Goal: Task Accomplishment & Management: Manage account settings

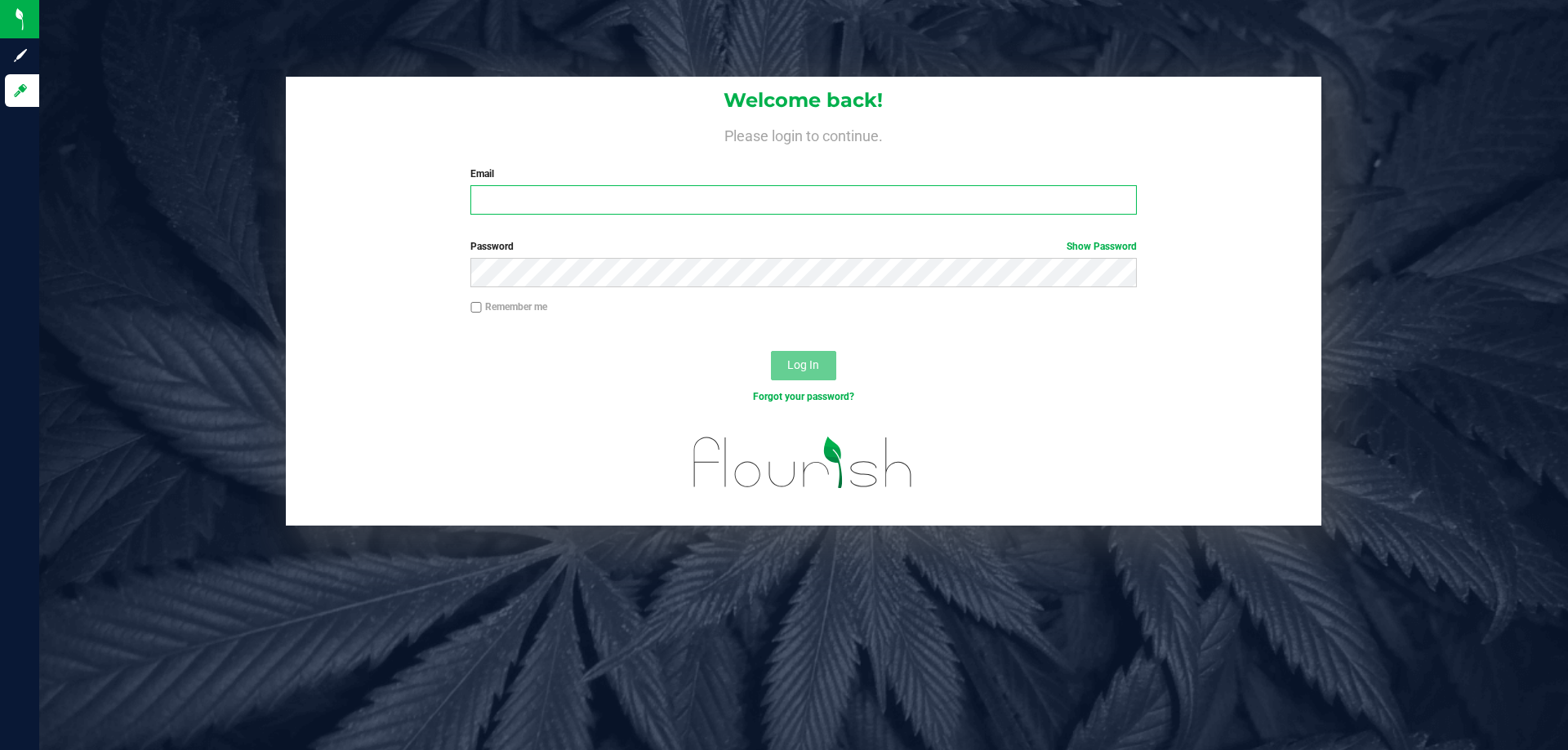
click at [675, 192] on input "Email" at bounding box center [803, 200] width 665 height 29
type input "[EMAIL_ADDRESS][DOMAIN_NAME]"
click at [771, 351] on button "Log In" at bounding box center [804, 365] width 66 height 29
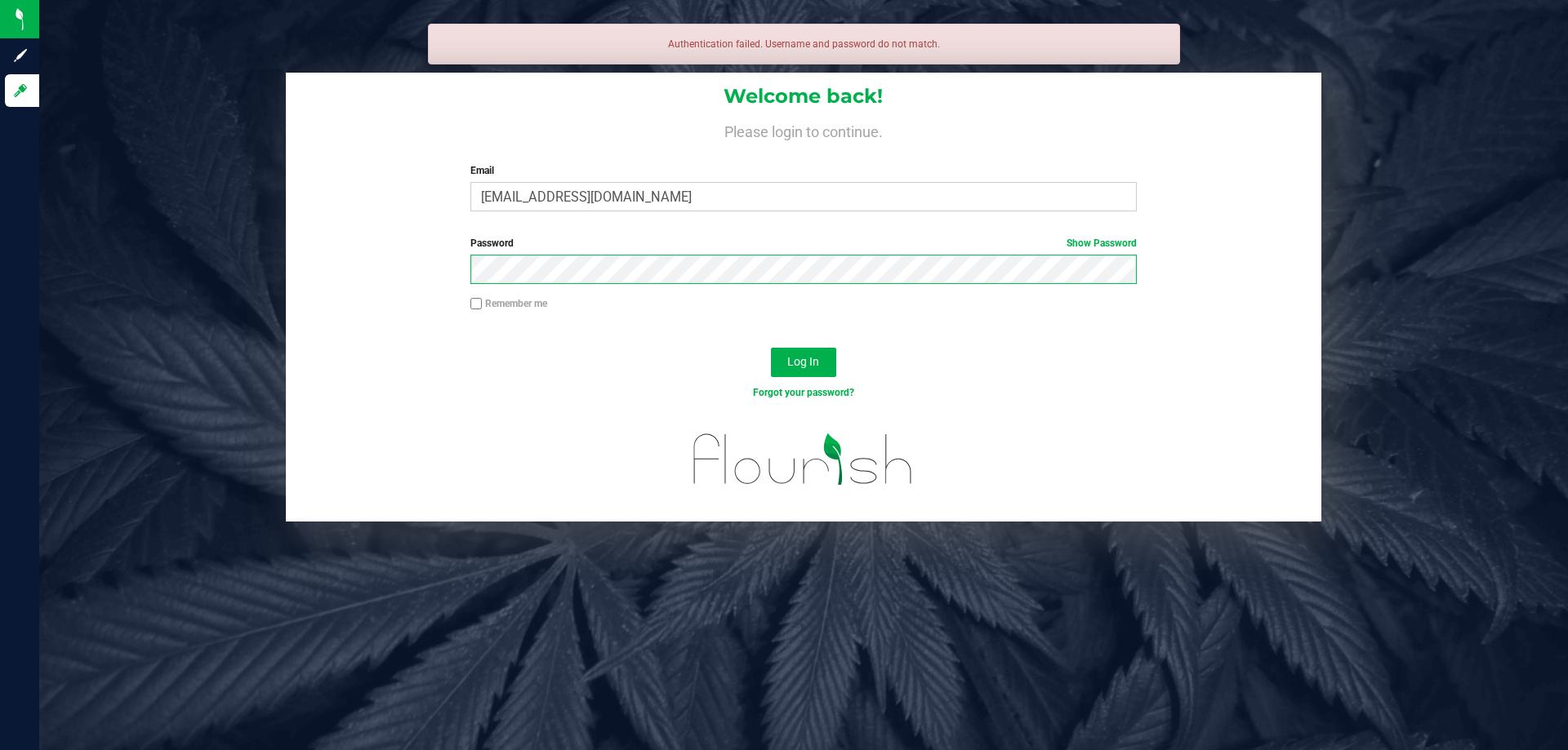
click at [771, 348] on button "Log In" at bounding box center [804, 362] width 66 height 29
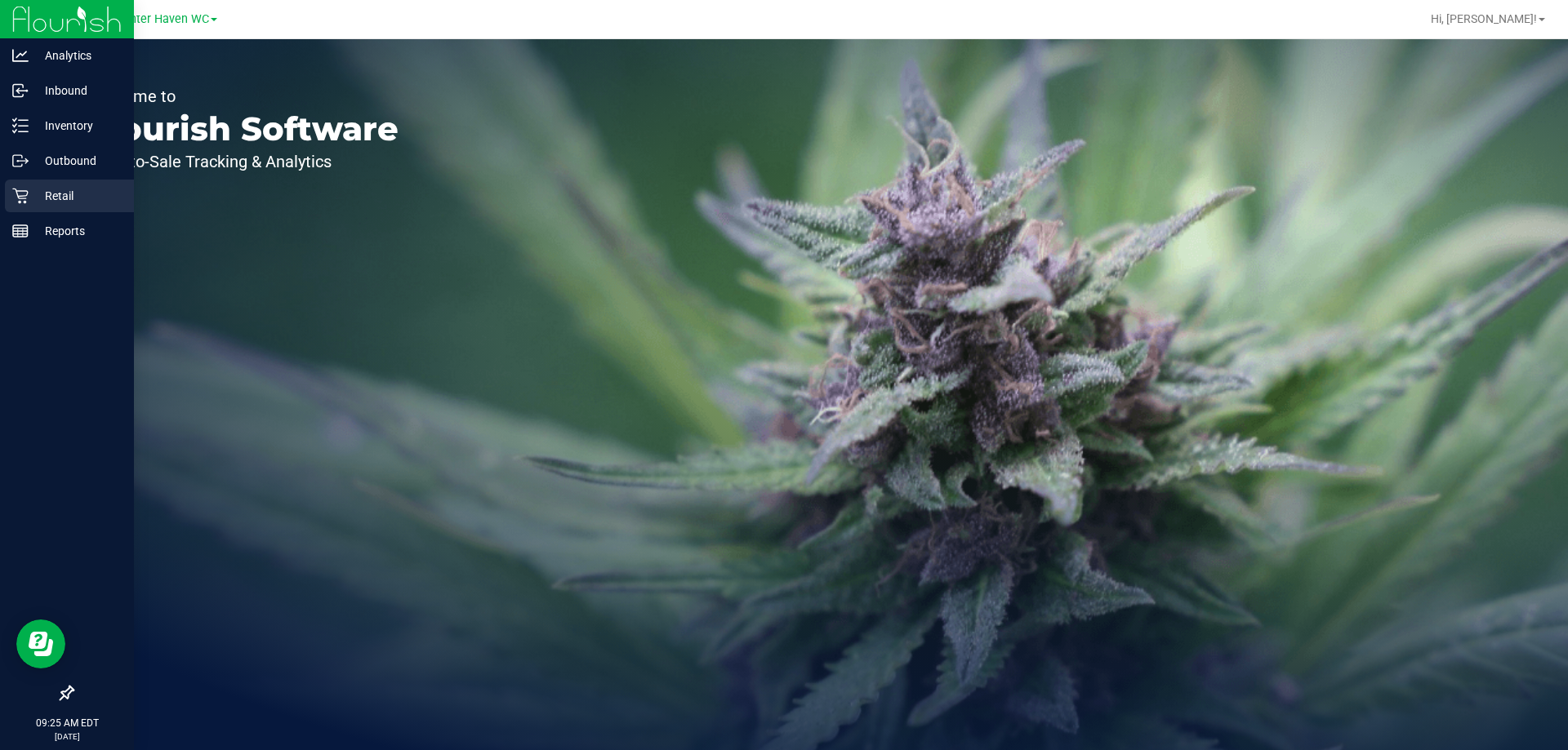
click at [28, 187] on div "Retail" at bounding box center [69, 196] width 129 height 33
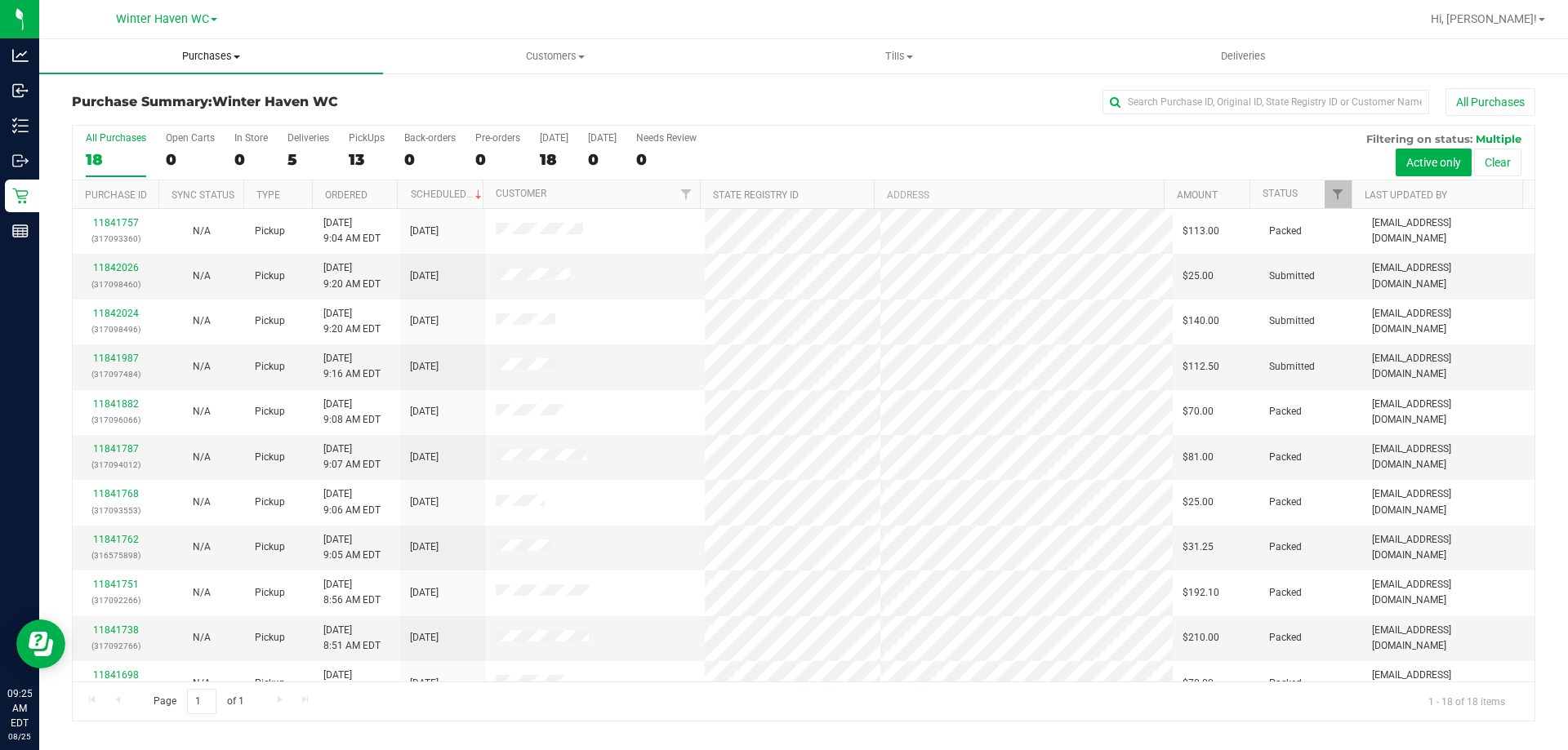
click at [205, 40] on uib-tab-heading "Purchases Summary of purchases Fulfillment All purchases" at bounding box center [211, 57] width 344 height 35
click at [131, 111] on span "Fulfillment" at bounding box center [90, 118] width 101 height 13
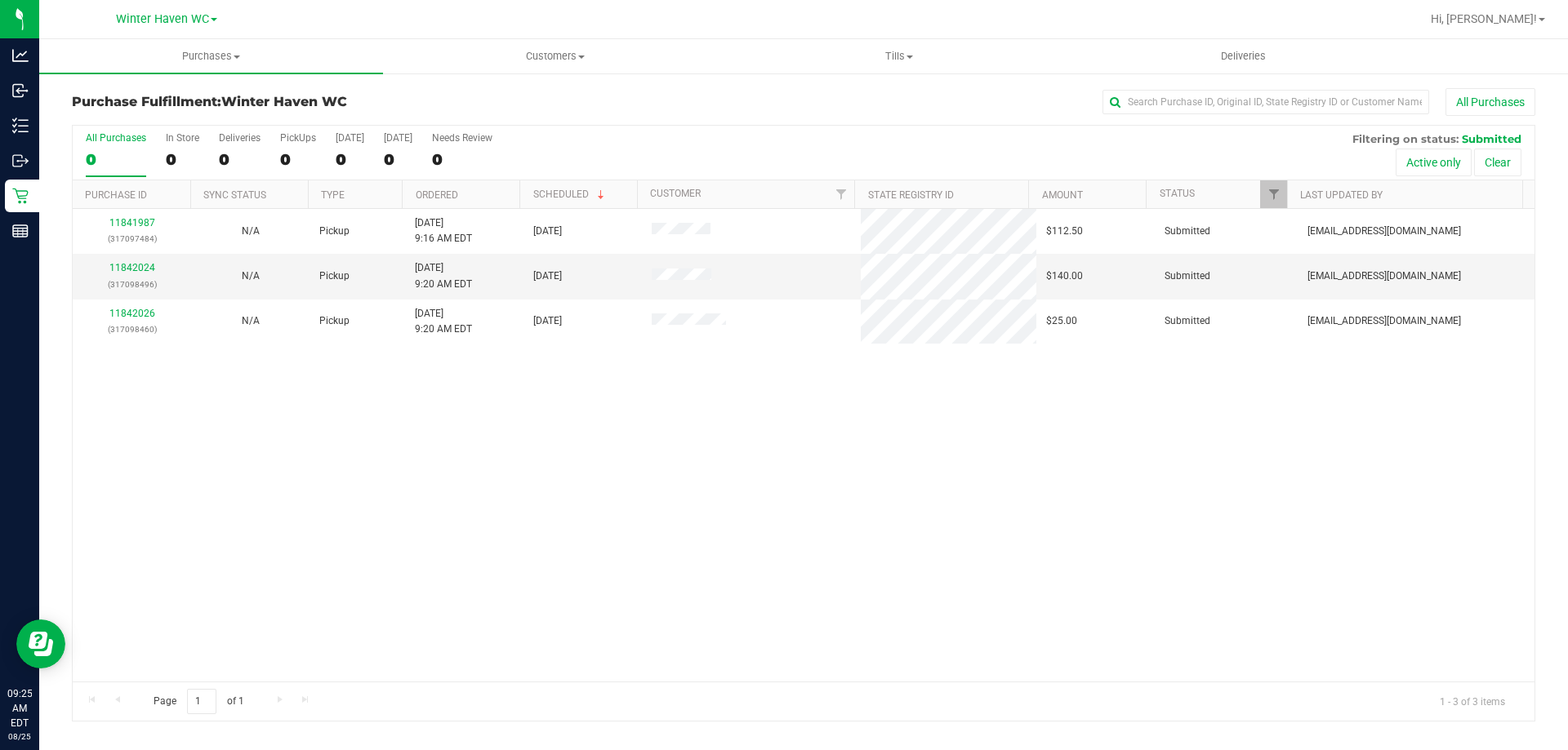
click at [282, 420] on div "11841987 (317097484) N/A Pickup [DATE] 9:16 AM EDT 8/25/2025 $112.50 Submitted …" at bounding box center [803, 445] width 1462 height 472
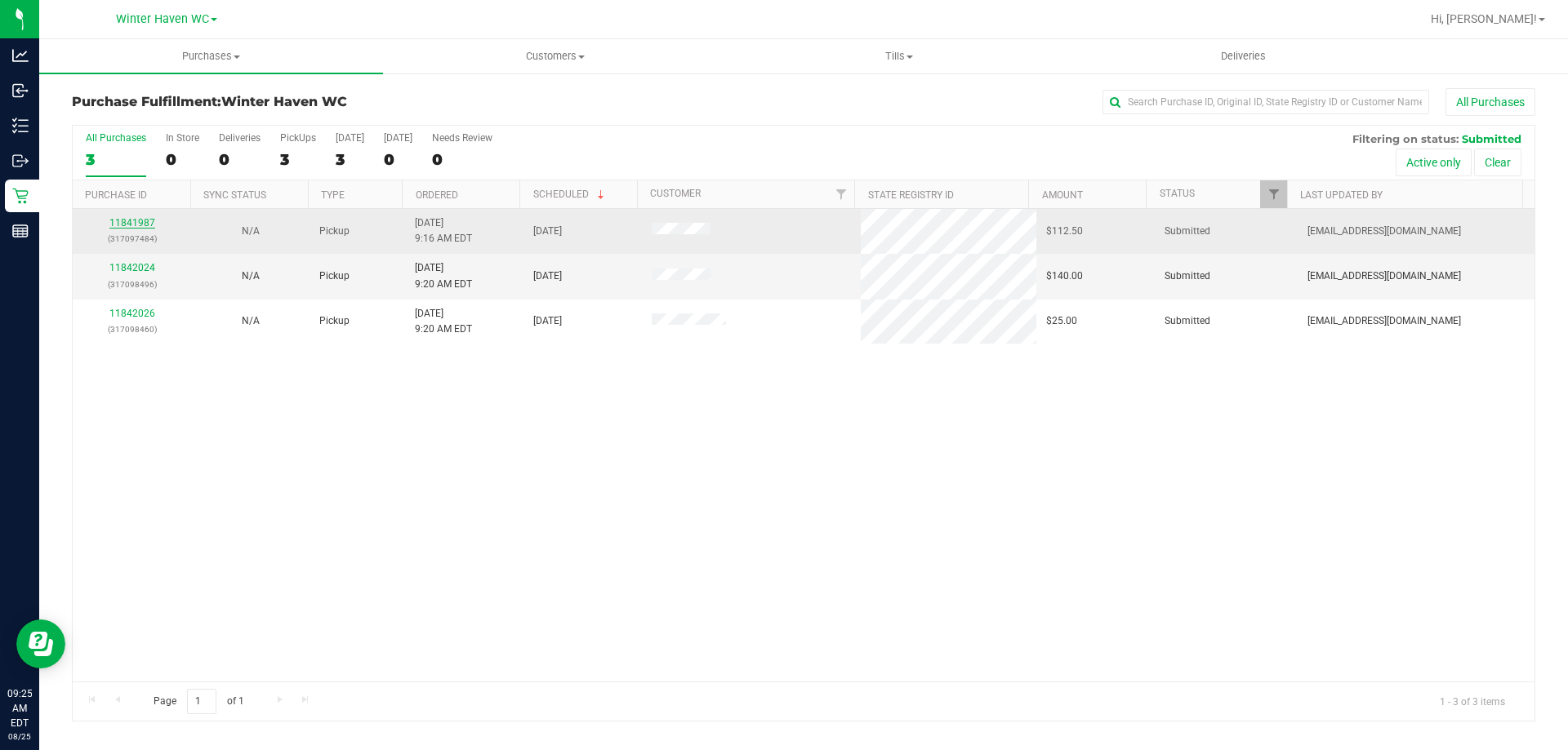
click at [139, 222] on link "11841987" at bounding box center [131, 223] width 45 height 12
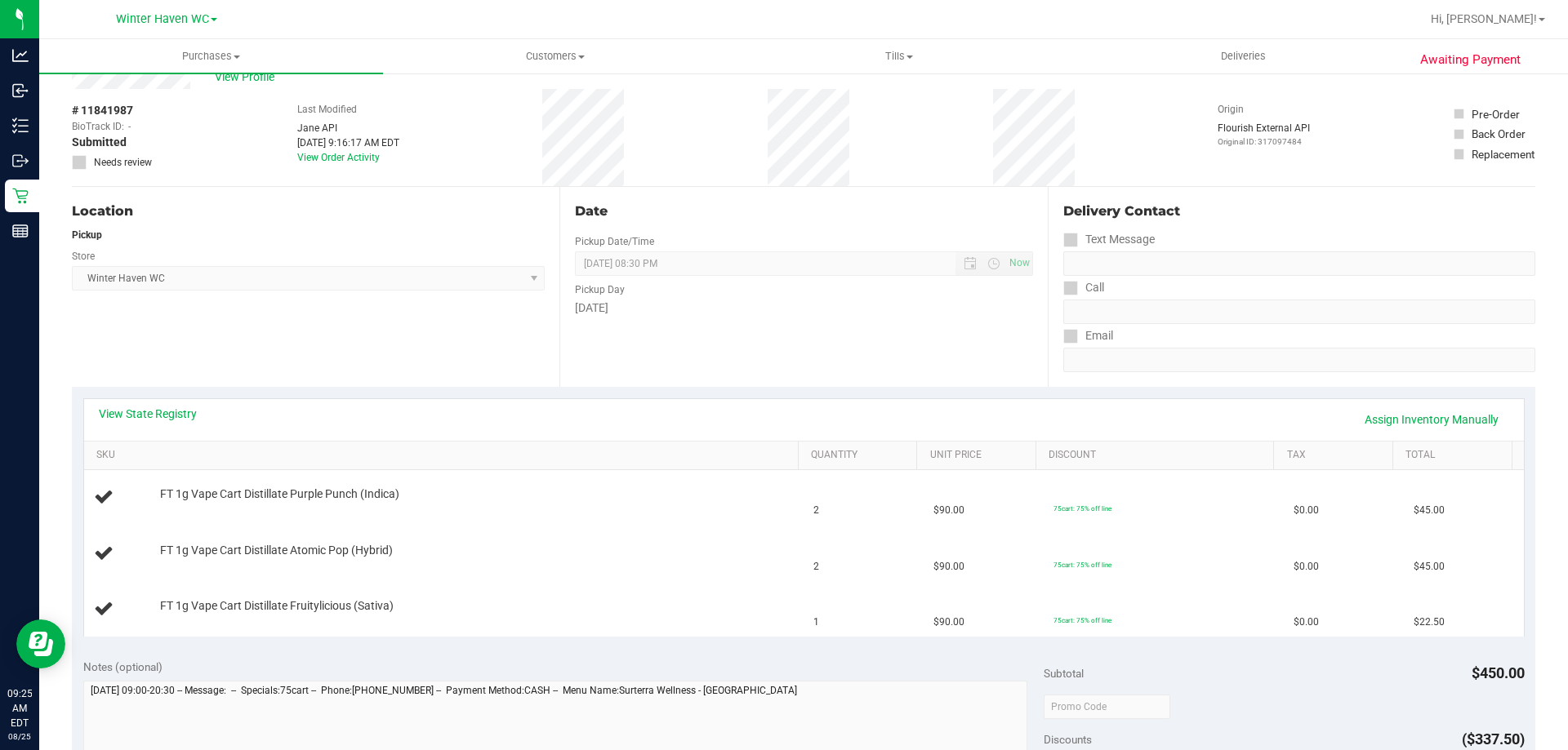
scroll to position [82, 0]
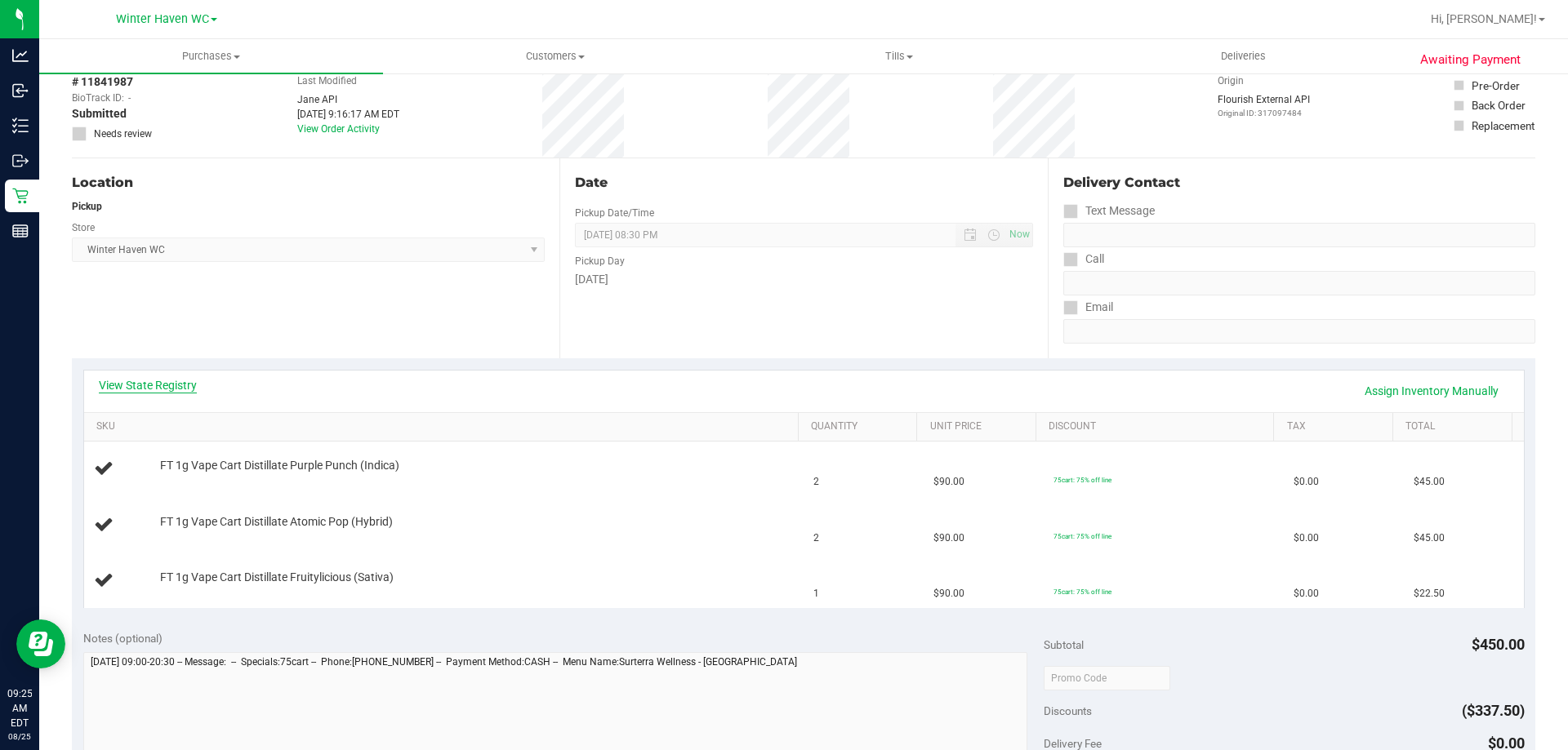
click at [176, 377] on link "View State Registry" at bounding box center [148, 385] width 98 height 16
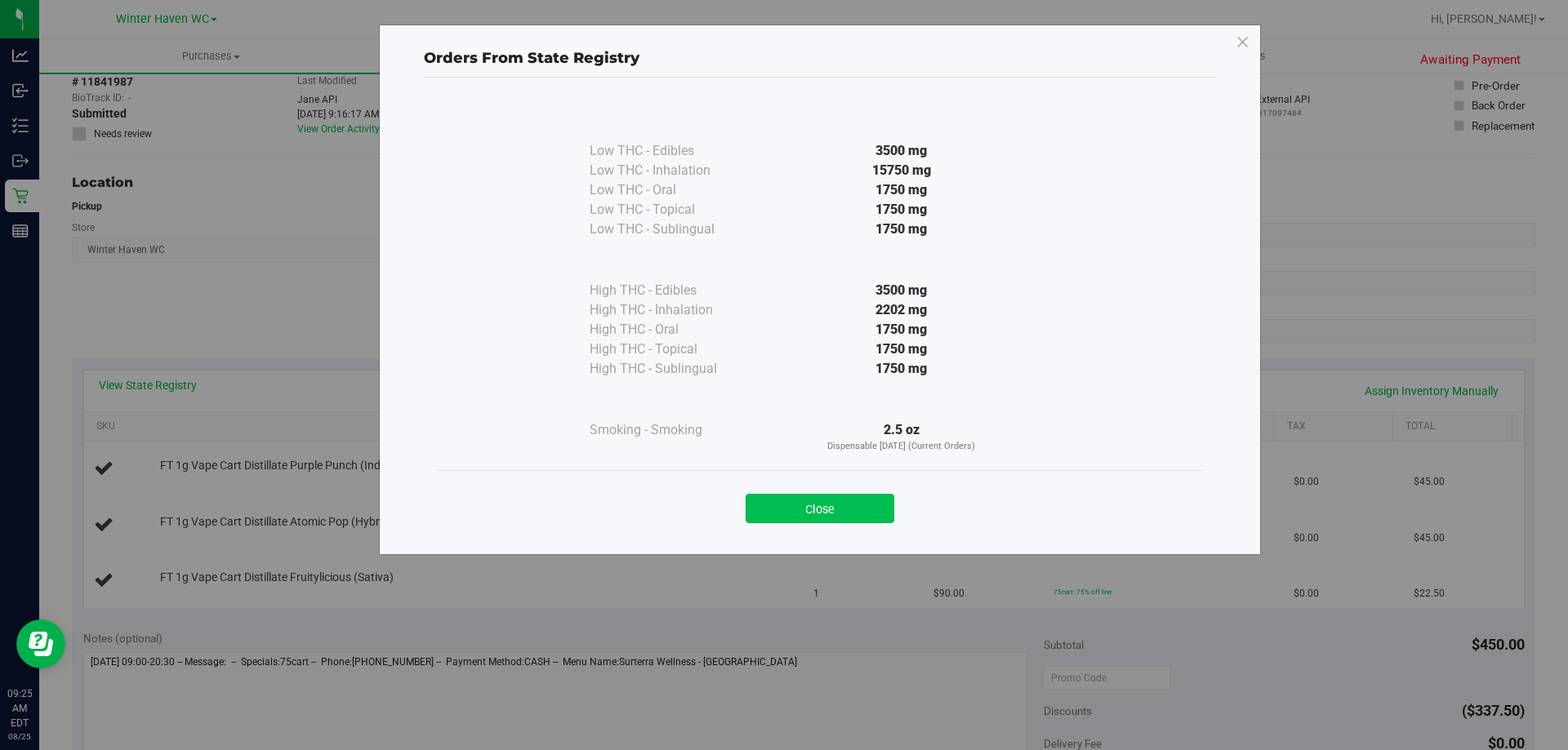
click at [838, 507] on button "Close" at bounding box center [820, 508] width 149 height 29
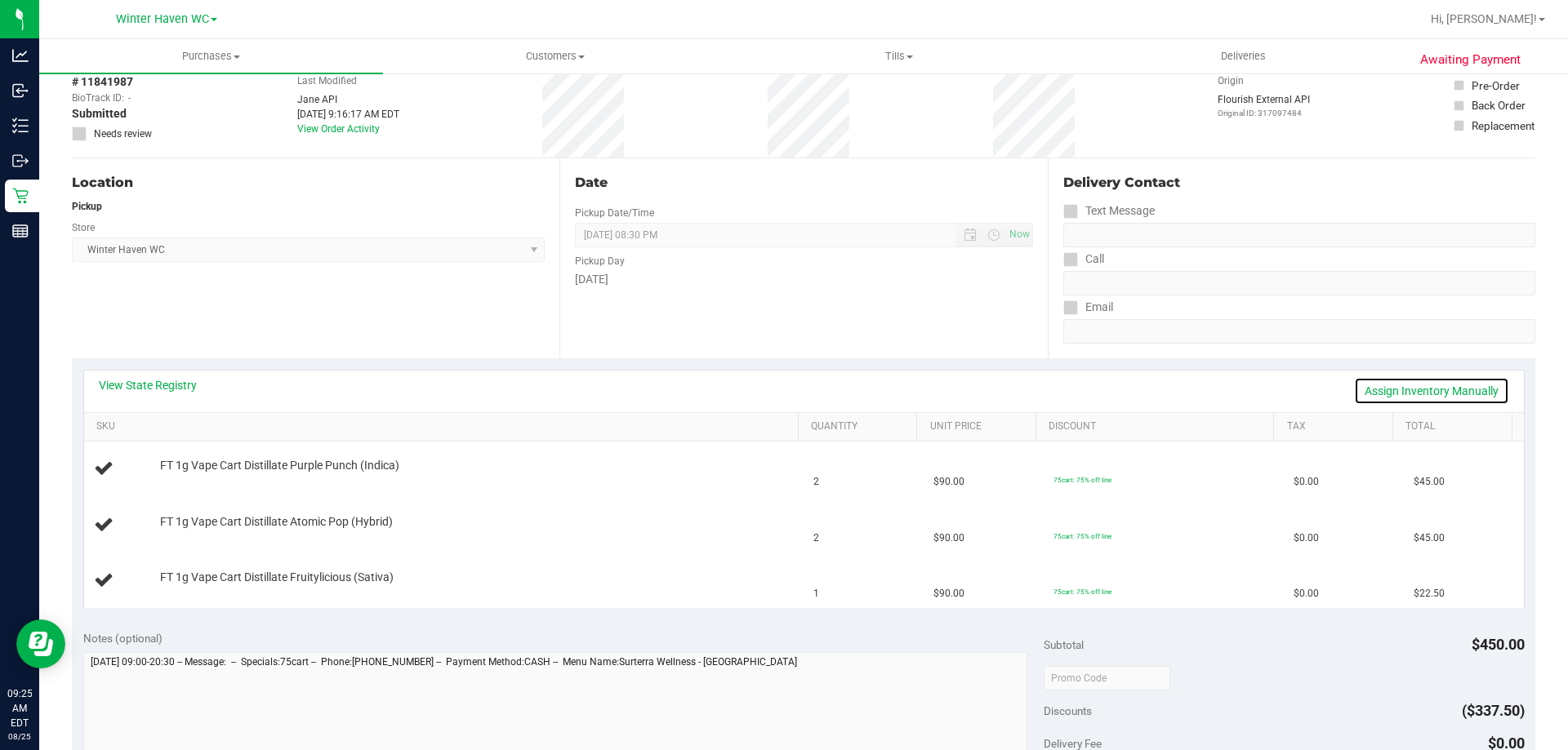
click at [1422, 392] on link "Assign Inventory Manually" at bounding box center [1431, 390] width 155 height 28
click at [211, 477] on link "Add Package" at bounding box center [189, 477] width 59 height 12
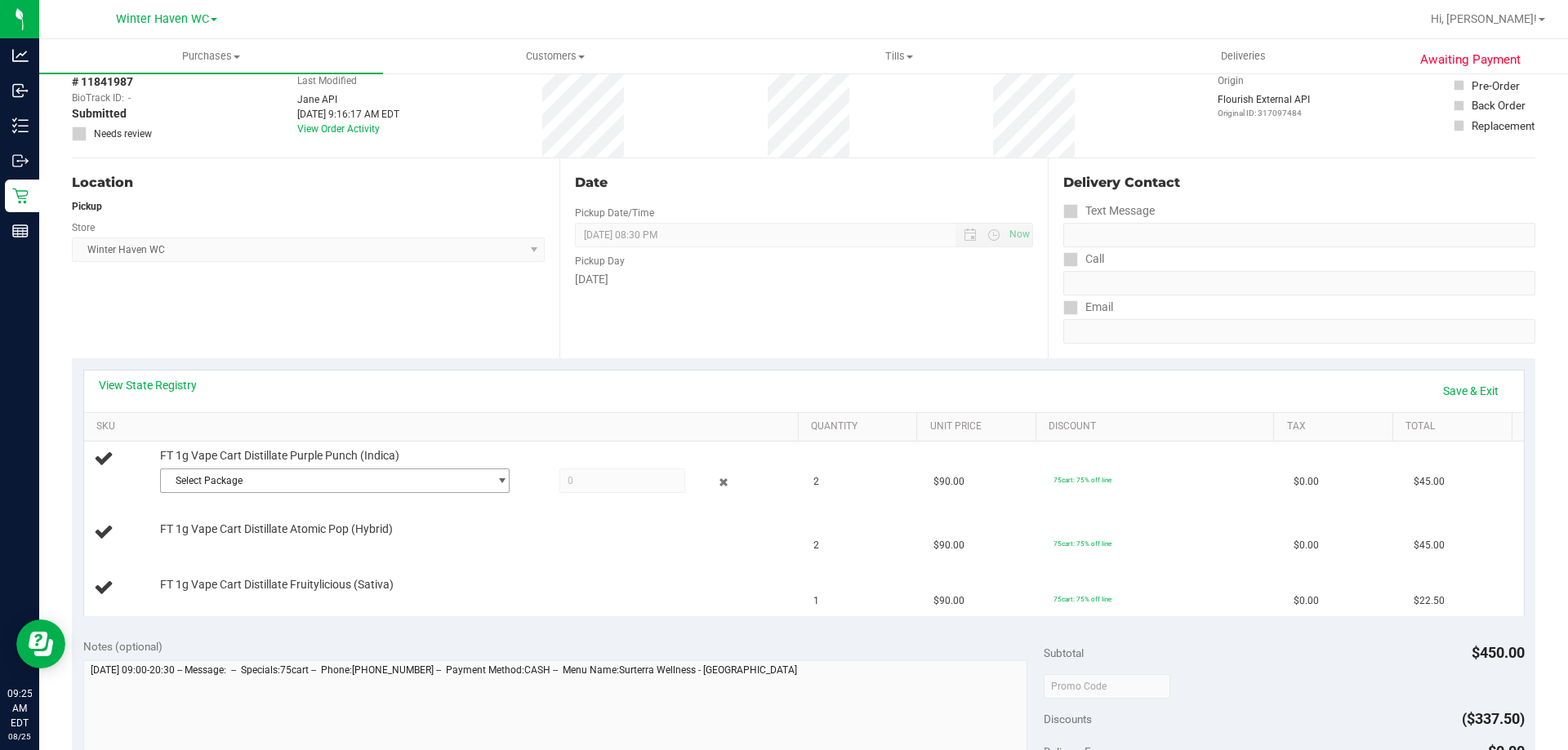
click at [216, 477] on span "Select Package" at bounding box center [325, 481] width 328 height 23
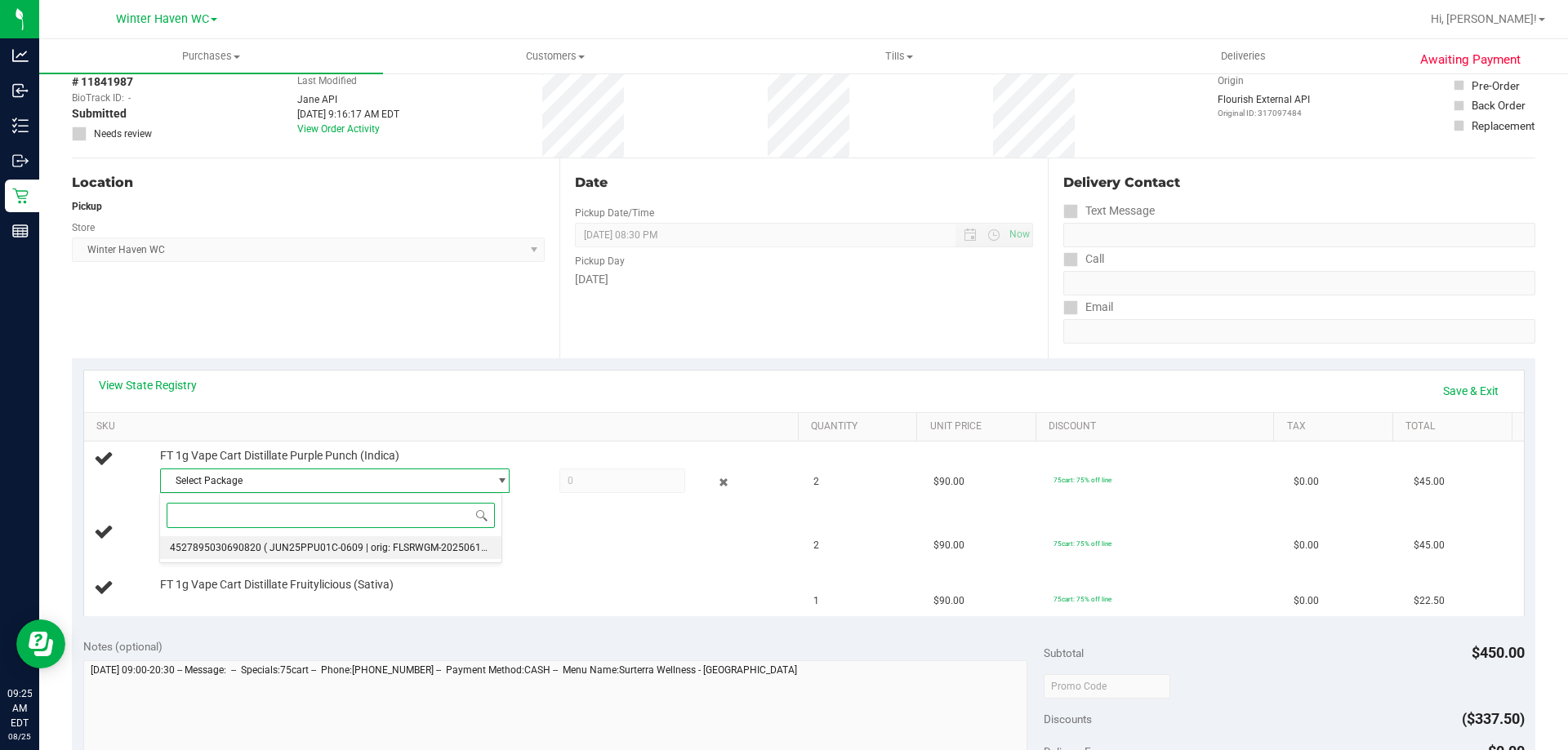
click at [238, 542] on span "4527895030690820" at bounding box center [215, 548] width 92 height 12
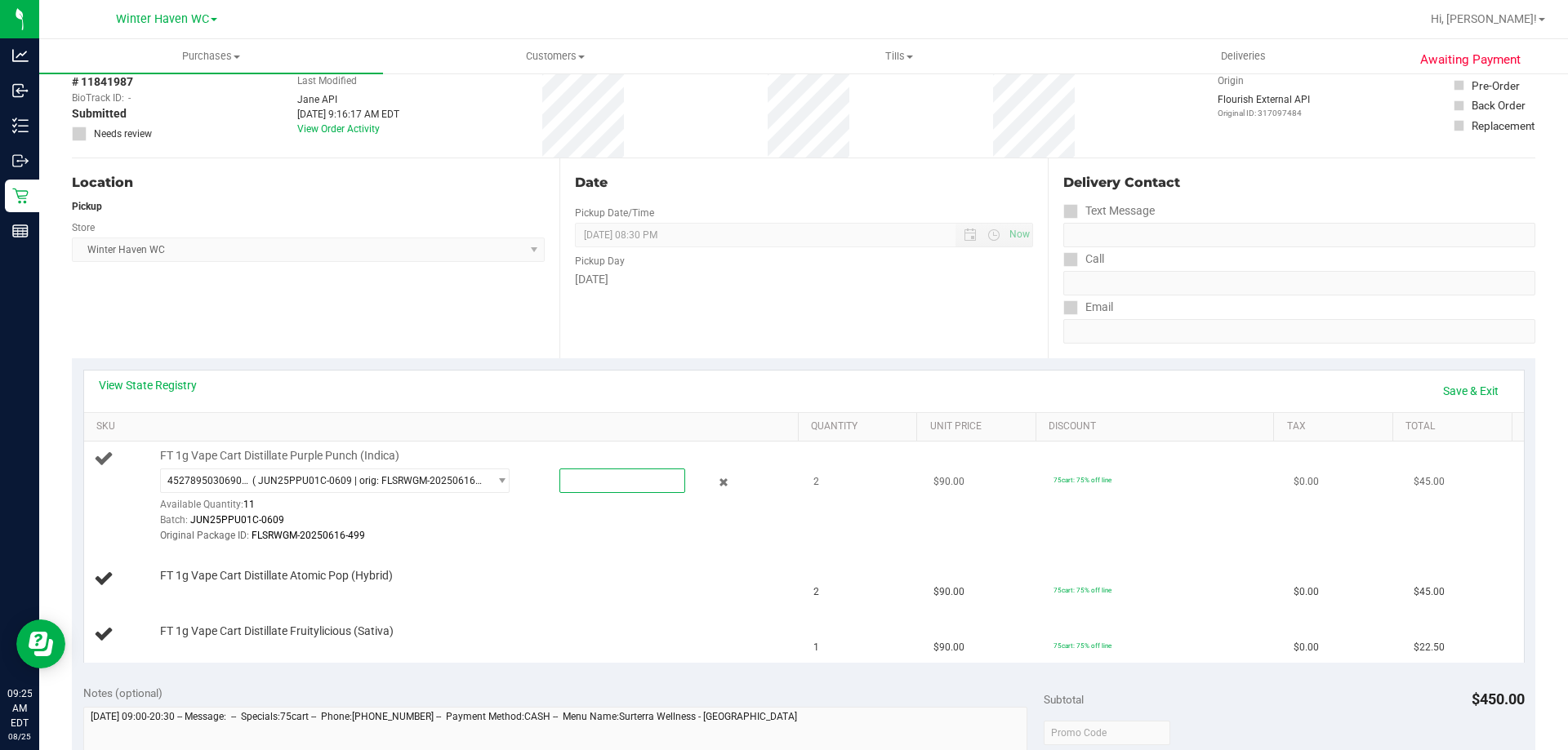
click at [570, 482] on span at bounding box center [622, 480] width 125 height 24
type input "2"
type input "2.0000"
click at [549, 537] on div "Original Package ID: FLSRWGM-20250616-499" at bounding box center [475, 536] width 631 height 15
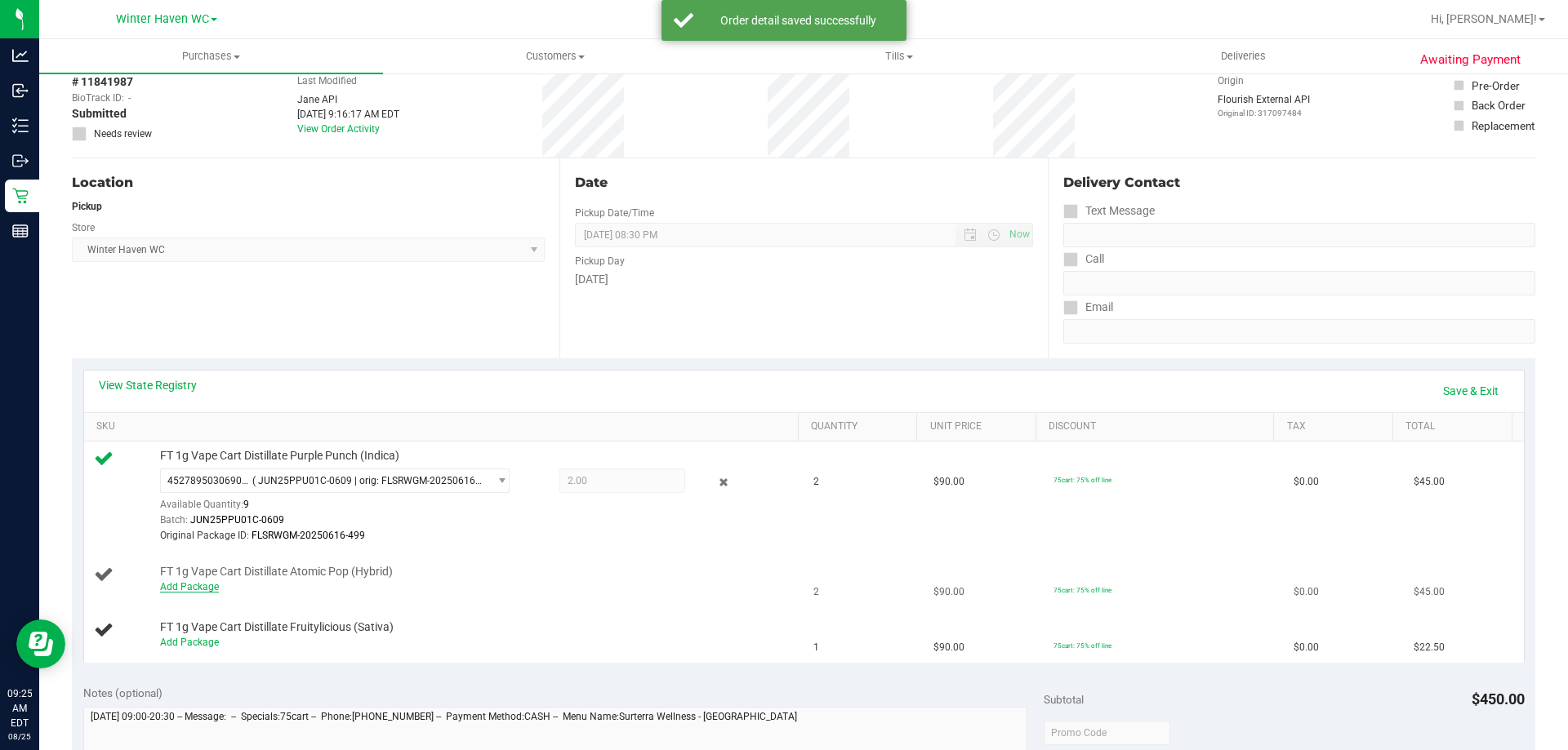
click at [193, 585] on link "Add Package" at bounding box center [189, 587] width 59 height 12
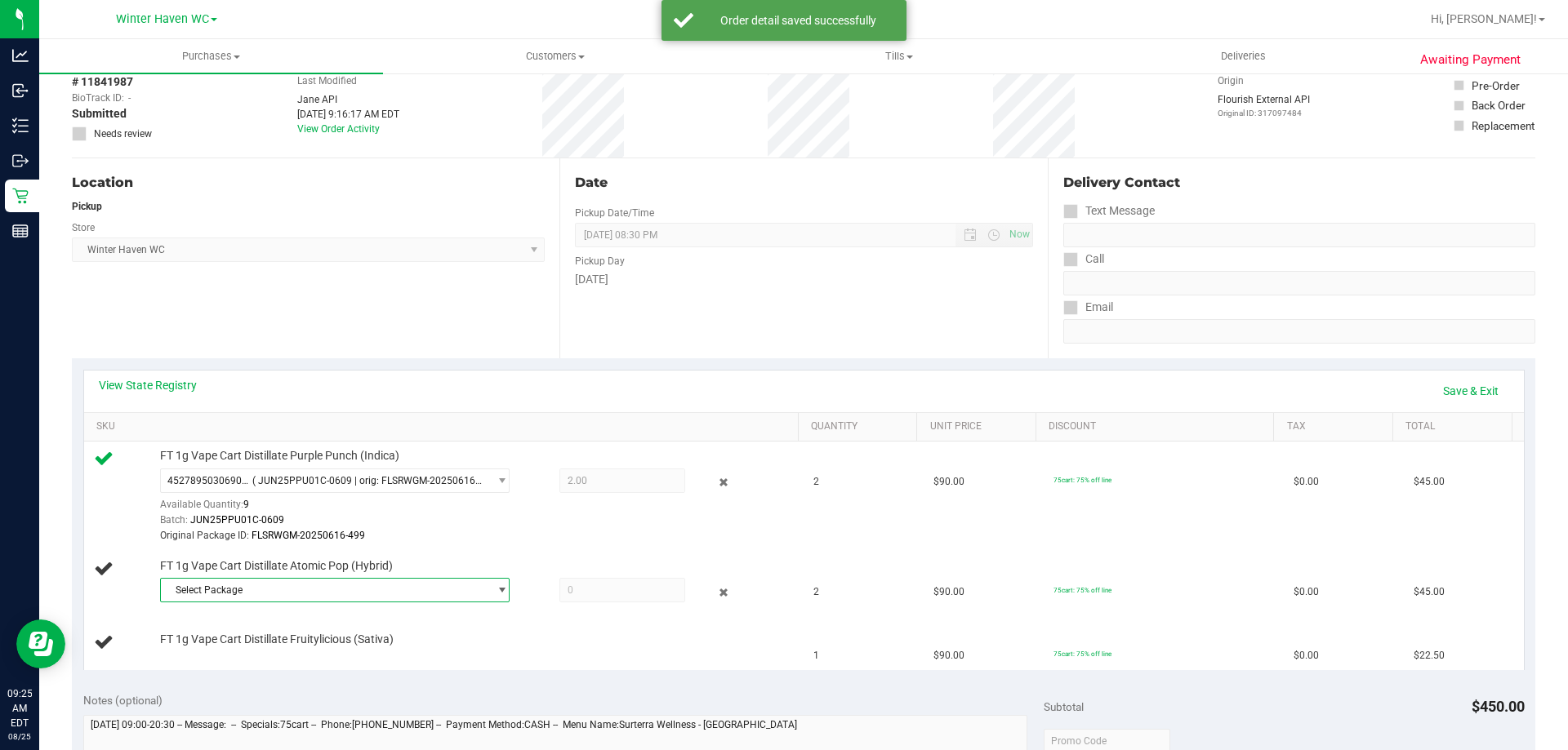
click at [262, 590] on span "Select Package" at bounding box center [325, 590] width 328 height 23
click at [289, 656] on span "( JUL25ATM01C-0714 | orig: FLSRWGM-20250721-2033 )" at bounding box center [390, 658] width 252 height 12
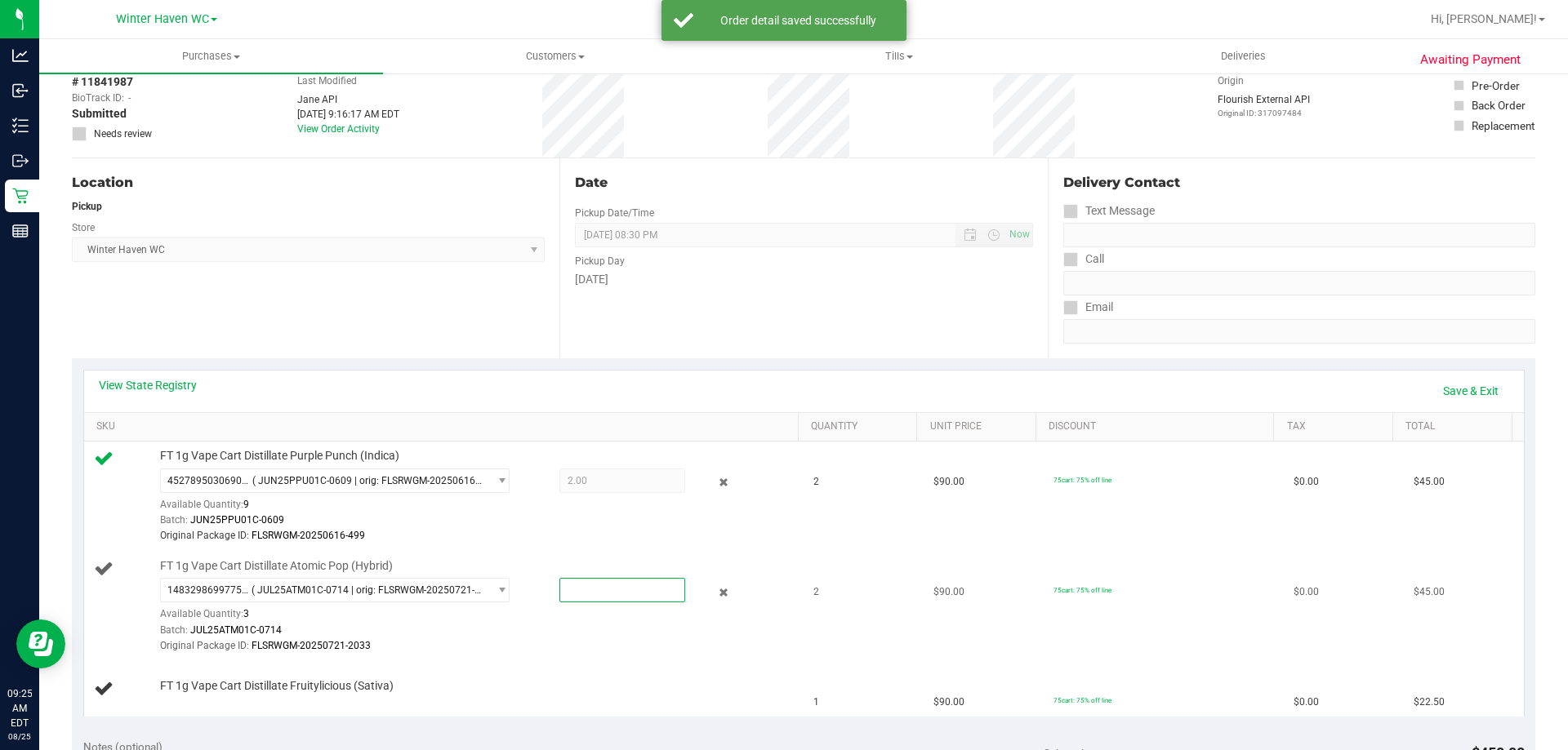
click at [600, 590] on span at bounding box center [622, 590] width 125 height 24
type input "2"
type input "2.0000"
click at [593, 627] on div "Batch: JUL25ATM01C-0714" at bounding box center [475, 630] width 631 height 15
click at [204, 697] on link "Add Package" at bounding box center [189, 697] width 59 height 12
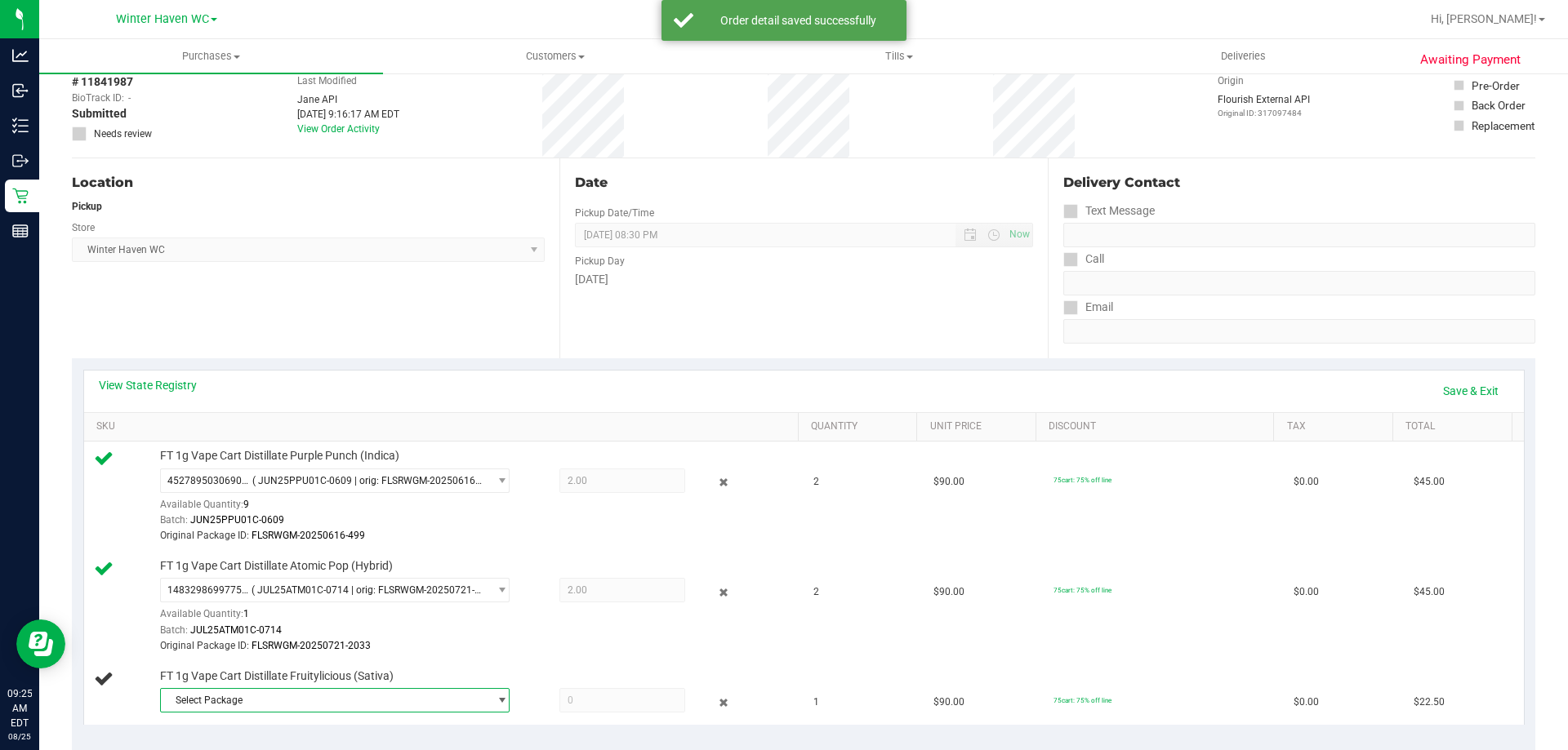
click at [229, 705] on span "Select Package" at bounding box center [325, 701] width 328 height 23
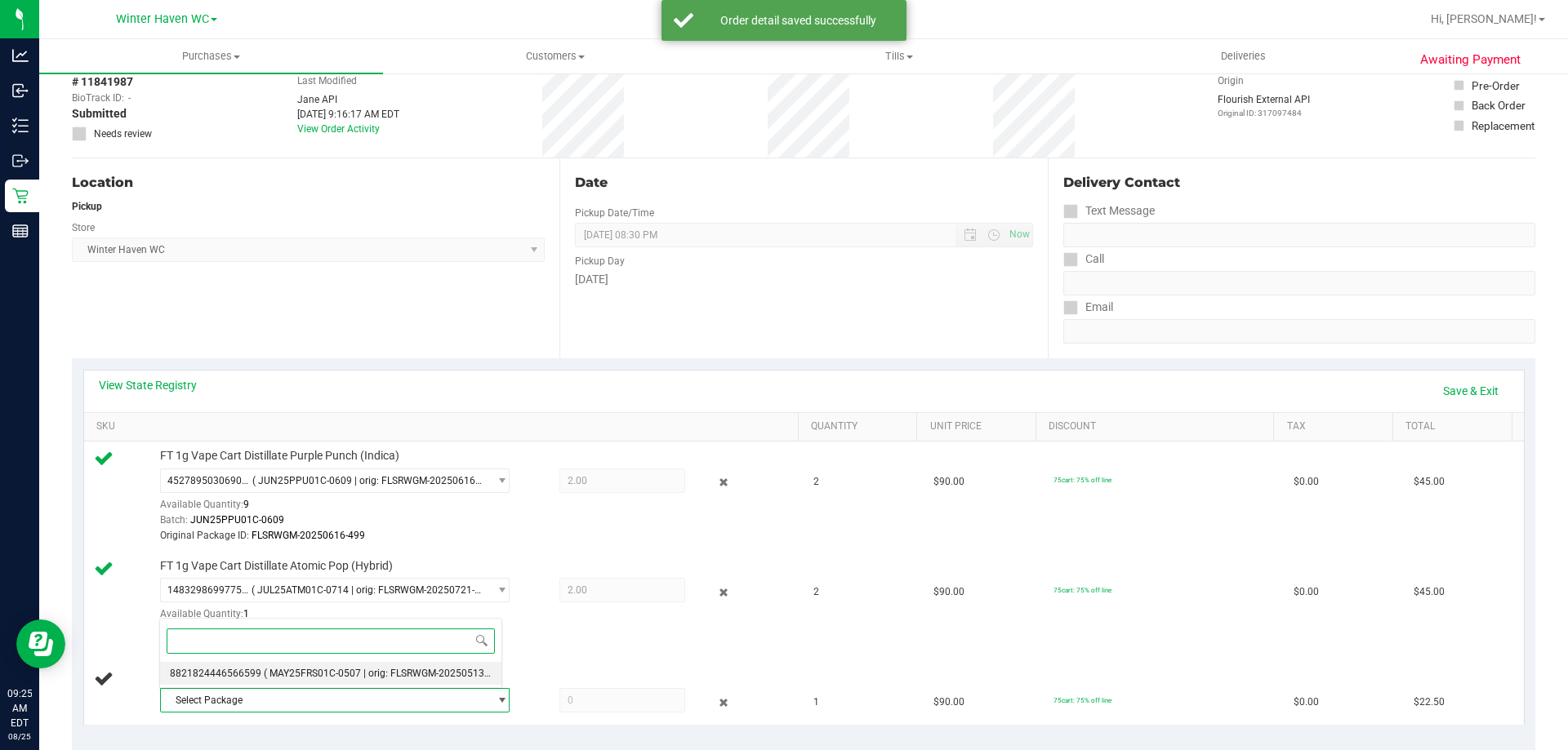
click at [313, 672] on span "( MAY25FRS01C-0507 | orig: FLSRWGM-20250513-1744 )" at bounding box center [390, 674] width 252 height 12
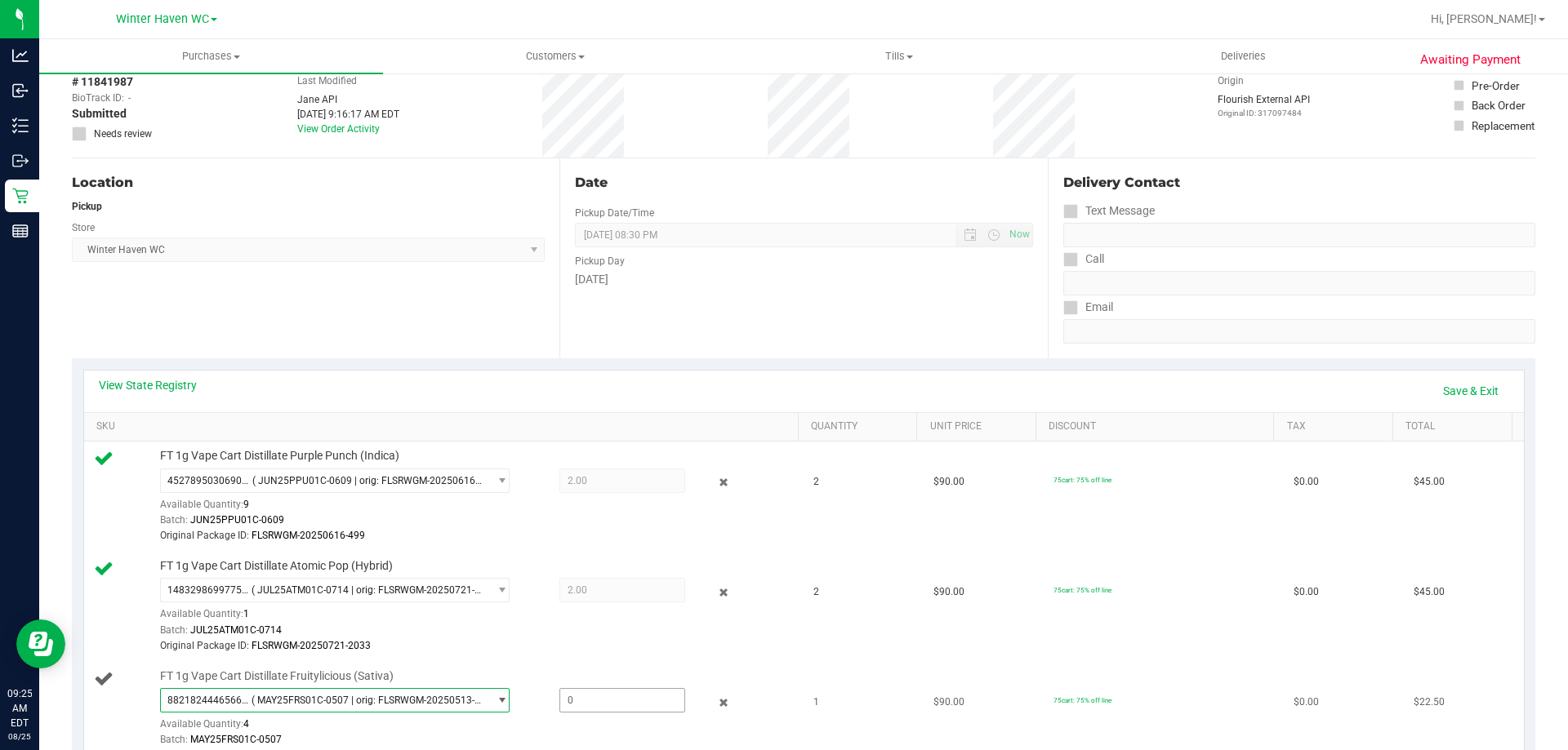
click at [593, 704] on span at bounding box center [622, 700] width 125 height 24
type input "1"
type input "1.0000"
click at [597, 655] on td "FT 1g Vape Cart Distillate Atomic Pop (Hybrid) 1483298699775408 ( JUL25ATM01C-0…" at bounding box center [444, 607] width 720 height 110
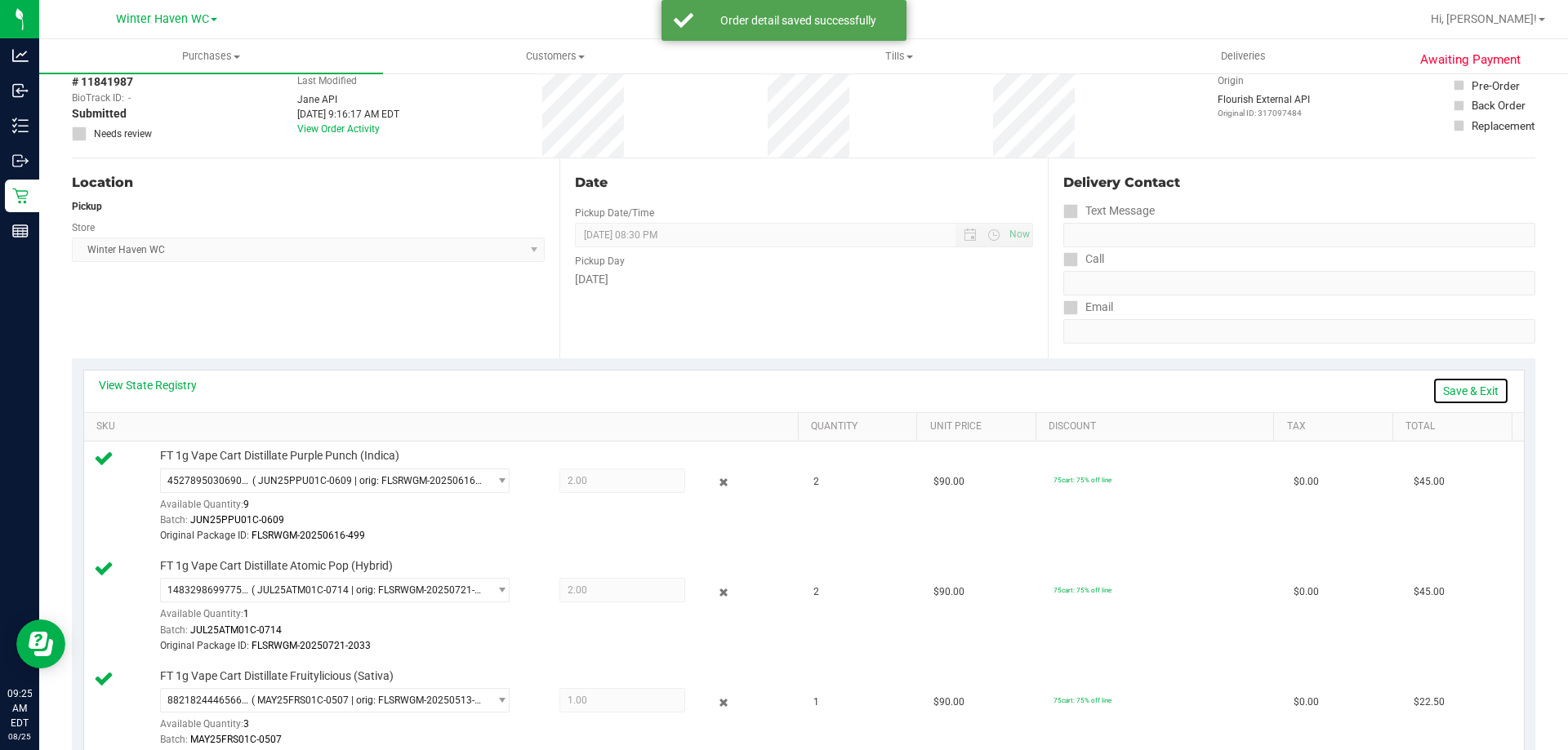
click at [1457, 392] on link "Save & Exit" at bounding box center [1472, 390] width 77 height 28
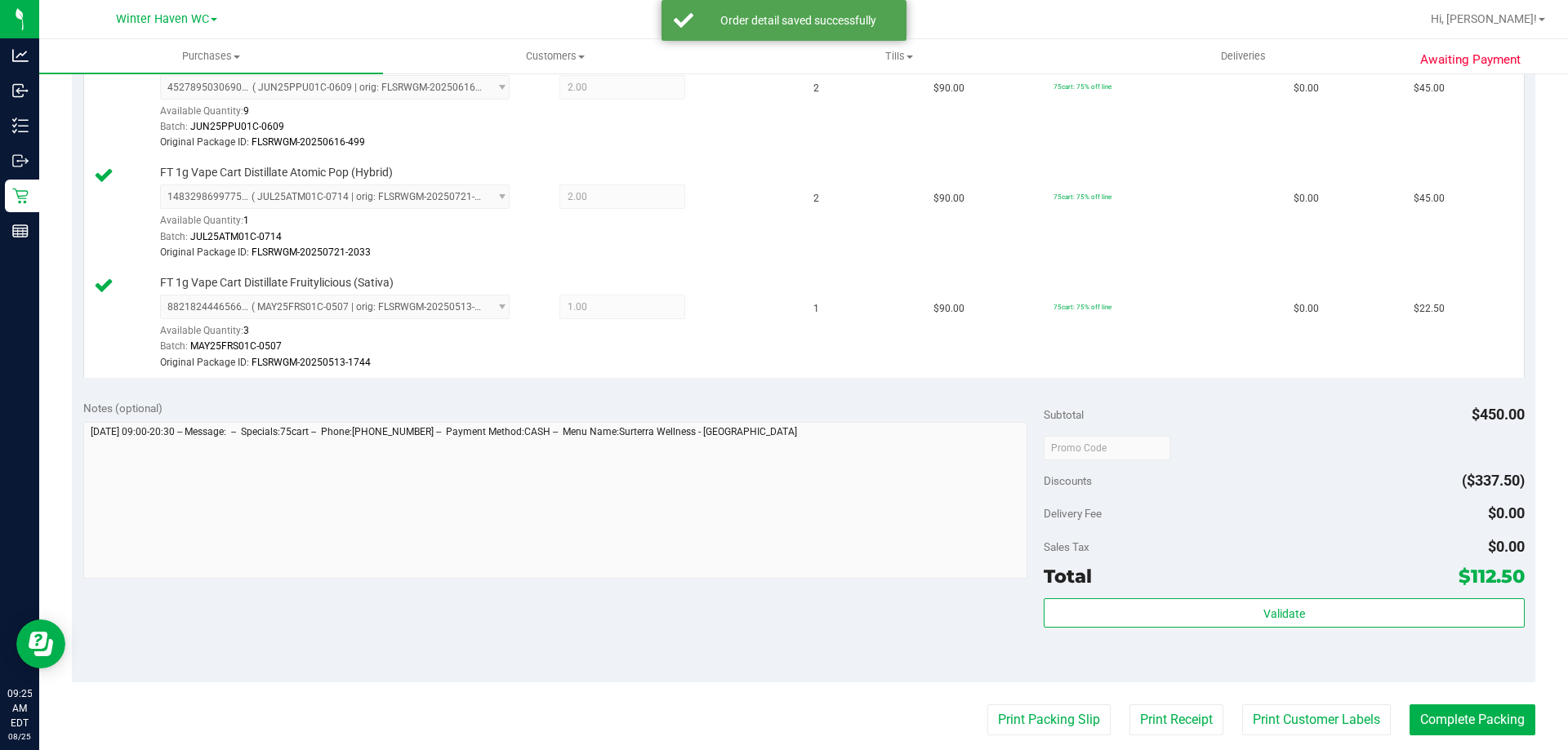
scroll to position [490, 0]
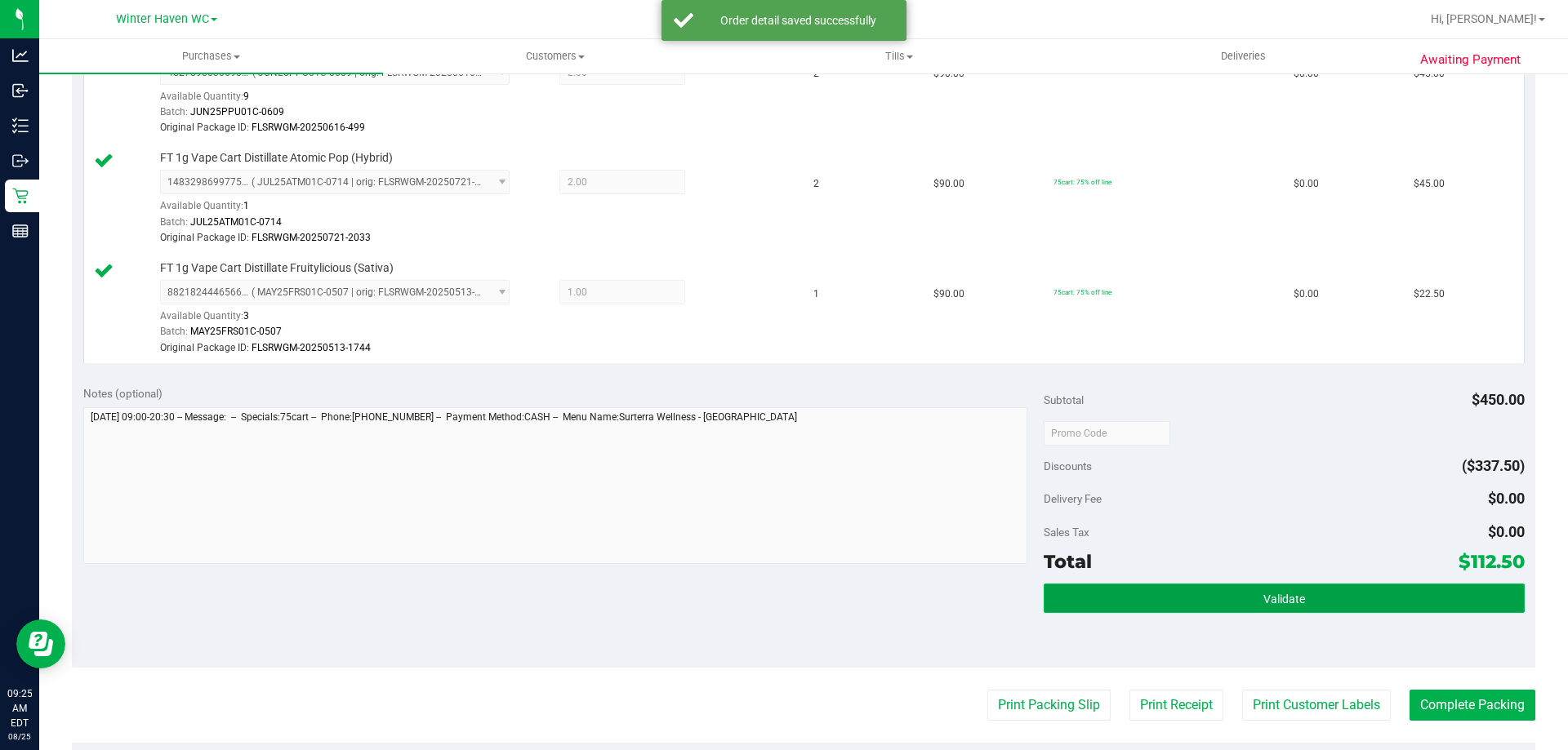
click at [1246, 589] on button "Validate" at bounding box center [1284, 599] width 480 height 29
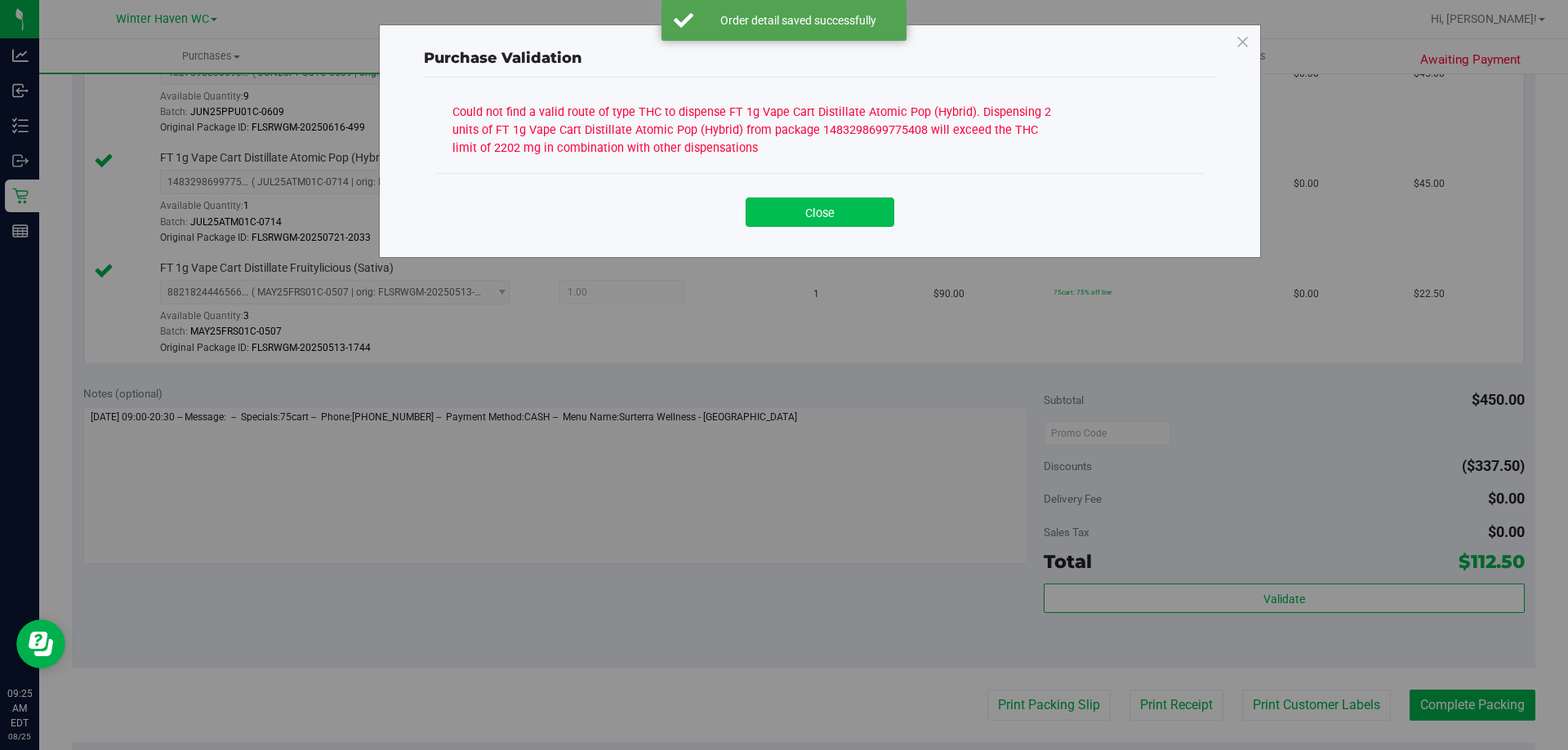
click at [792, 205] on button "Close" at bounding box center [820, 212] width 149 height 29
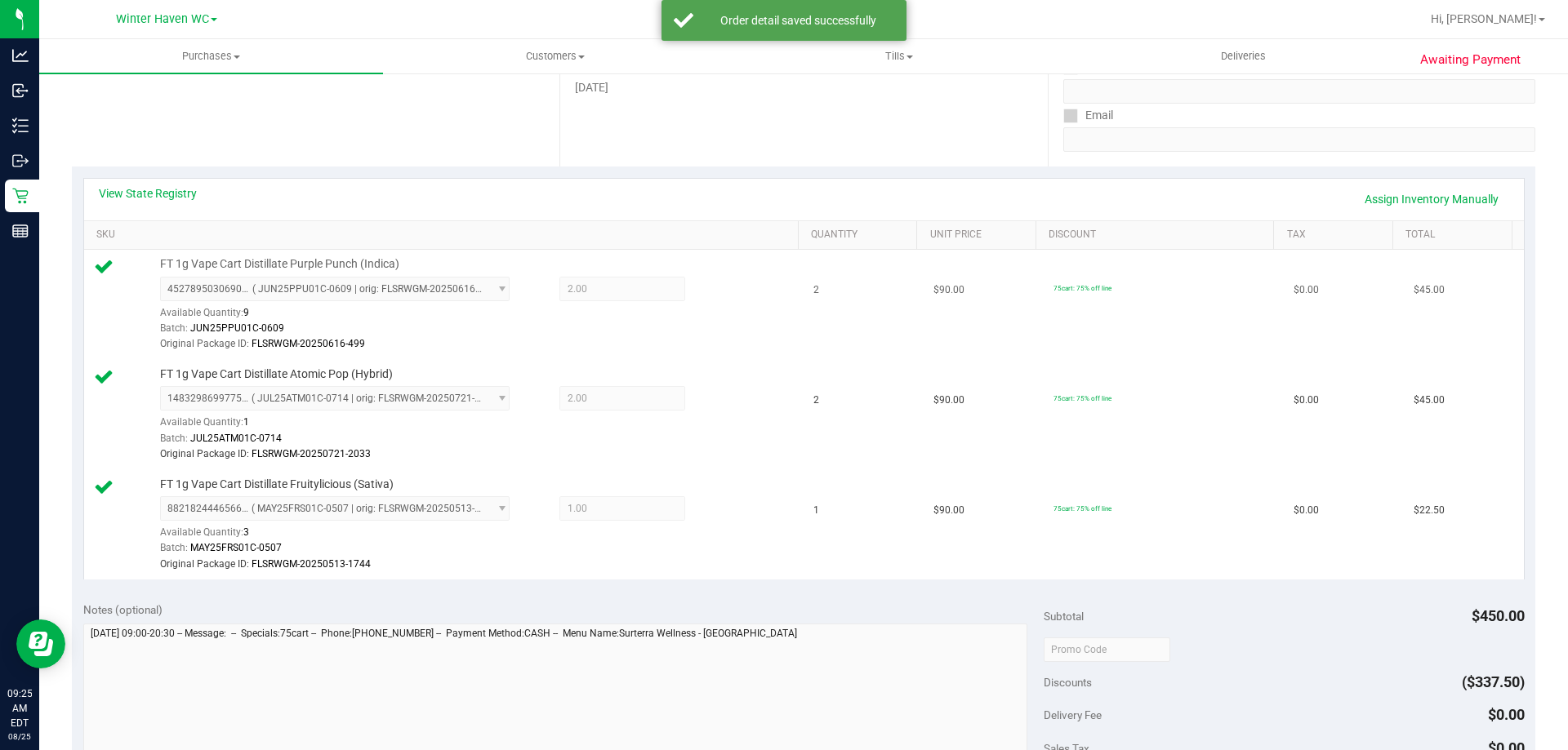
scroll to position [245, 0]
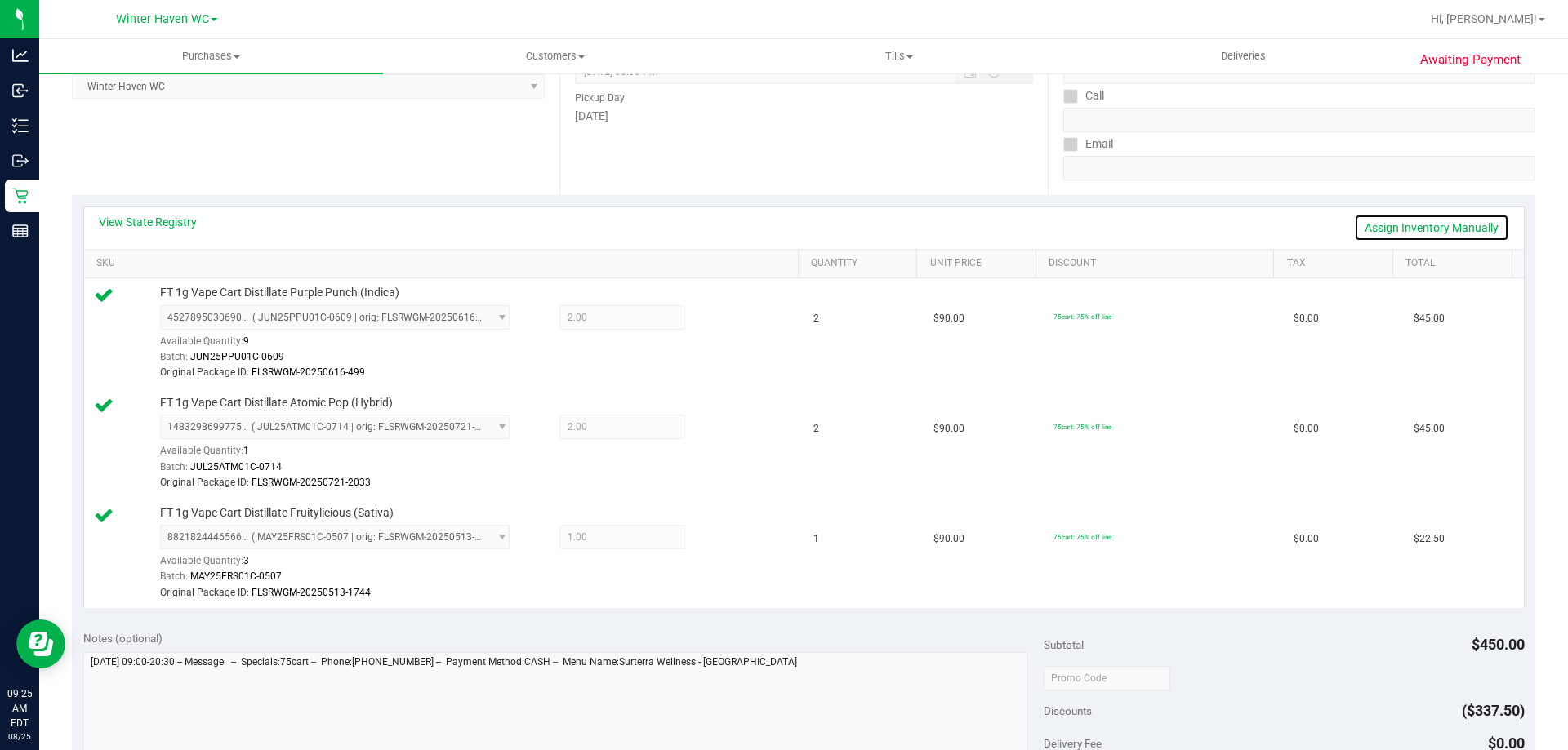
click at [1392, 230] on link "Assign Inventory Manually" at bounding box center [1431, 228] width 155 height 28
click at [702, 317] on div at bounding box center [712, 319] width 52 height 19
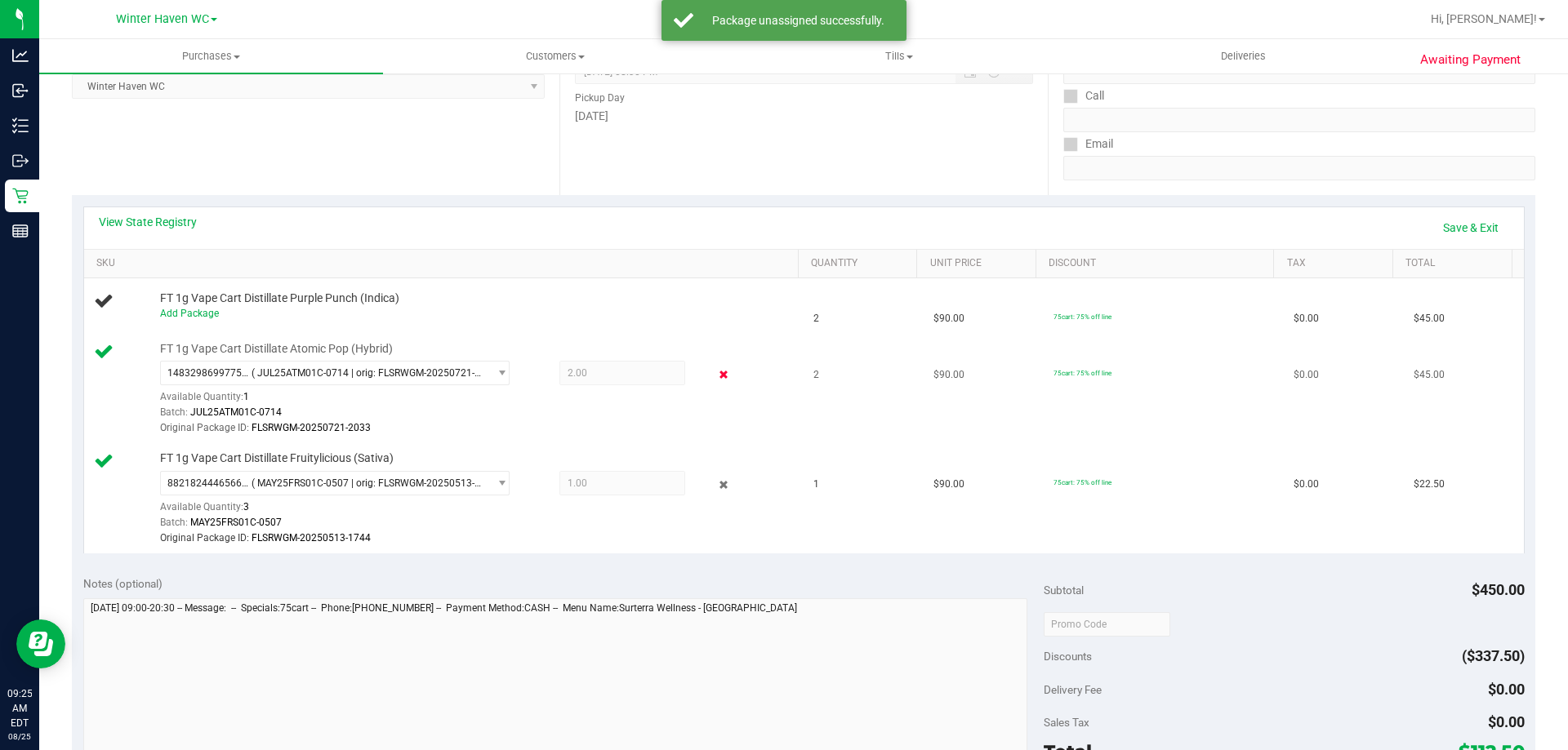
click at [716, 373] on icon at bounding box center [724, 374] width 17 height 18
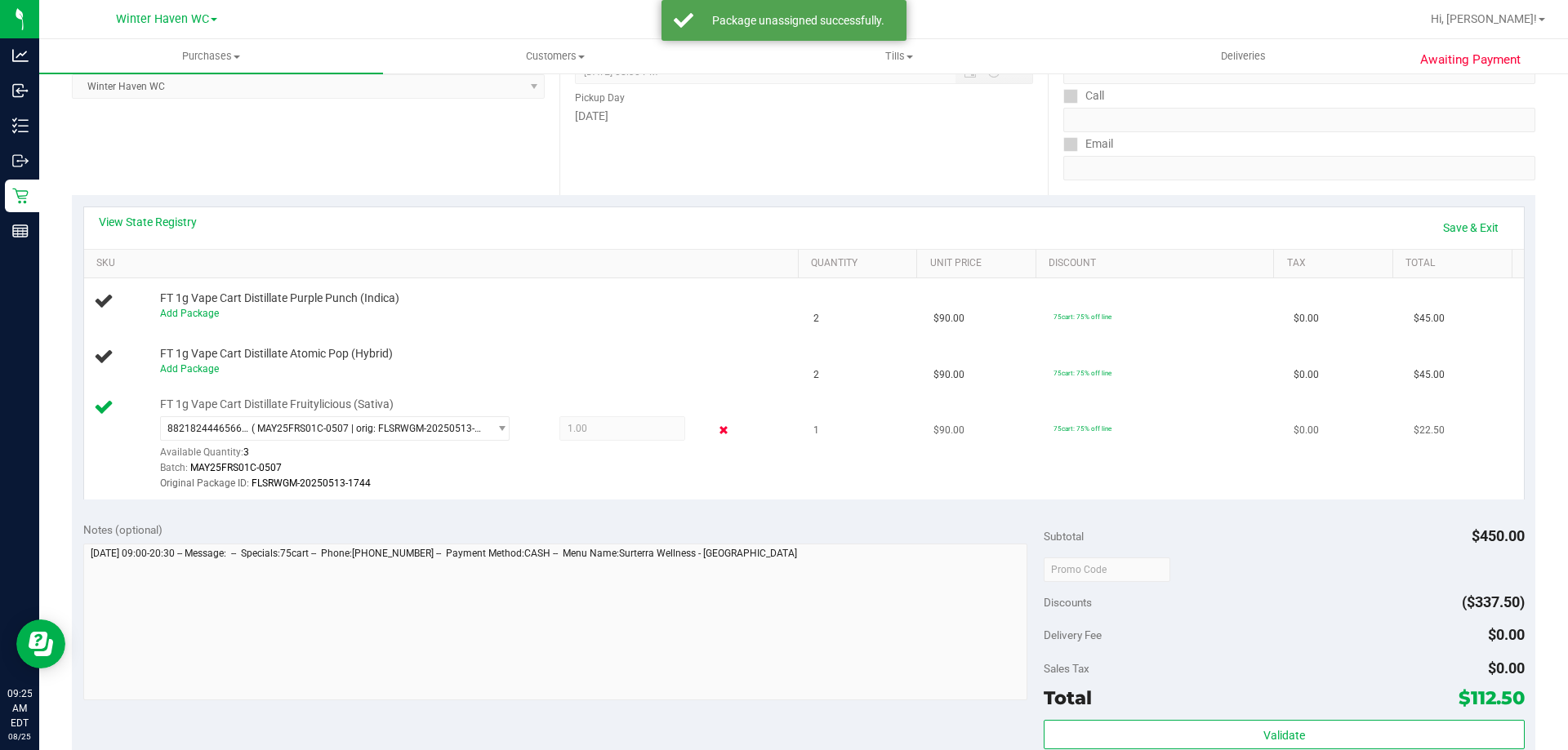
click at [716, 434] on icon at bounding box center [724, 430] width 17 height 18
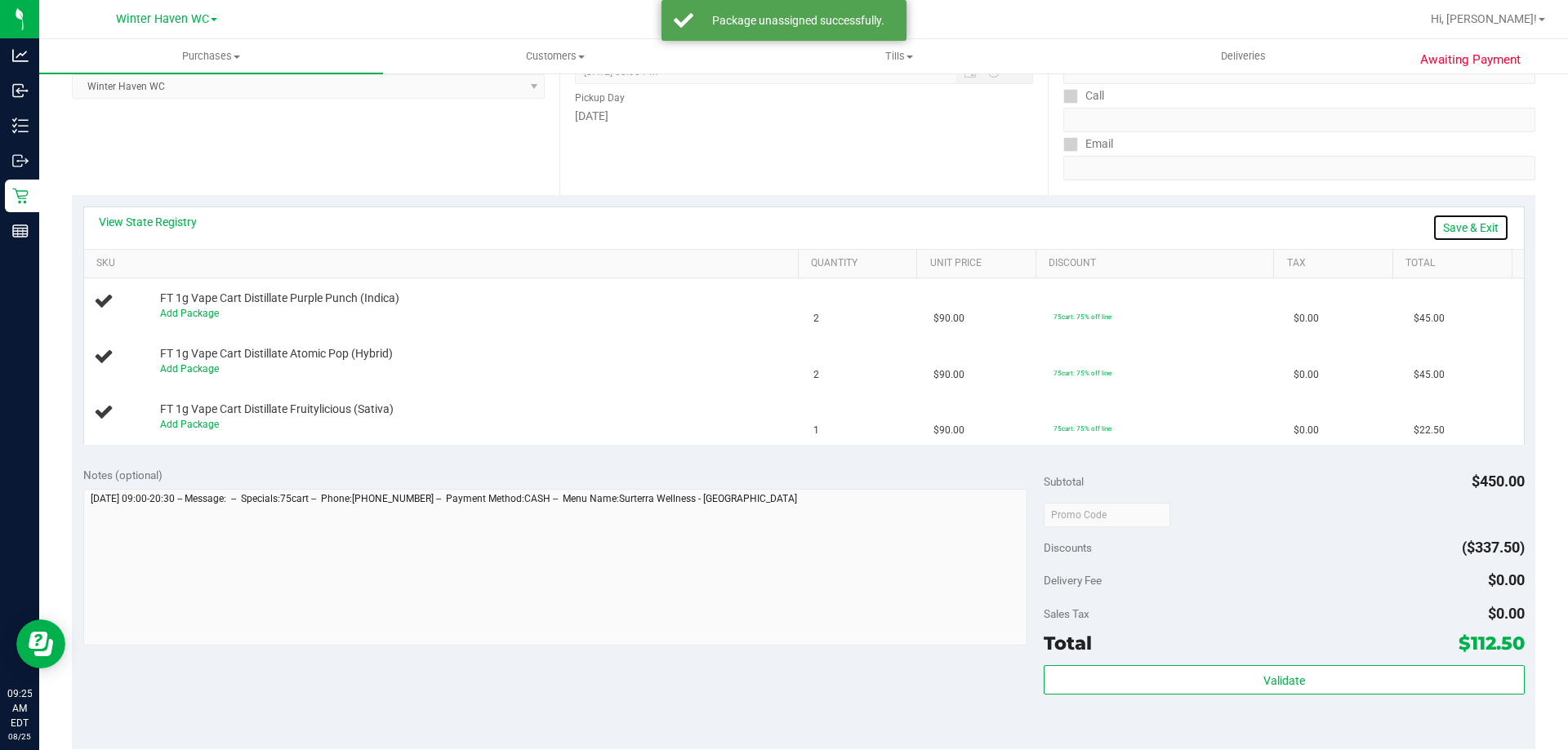
click at [1439, 215] on link "Save & Exit" at bounding box center [1472, 228] width 77 height 28
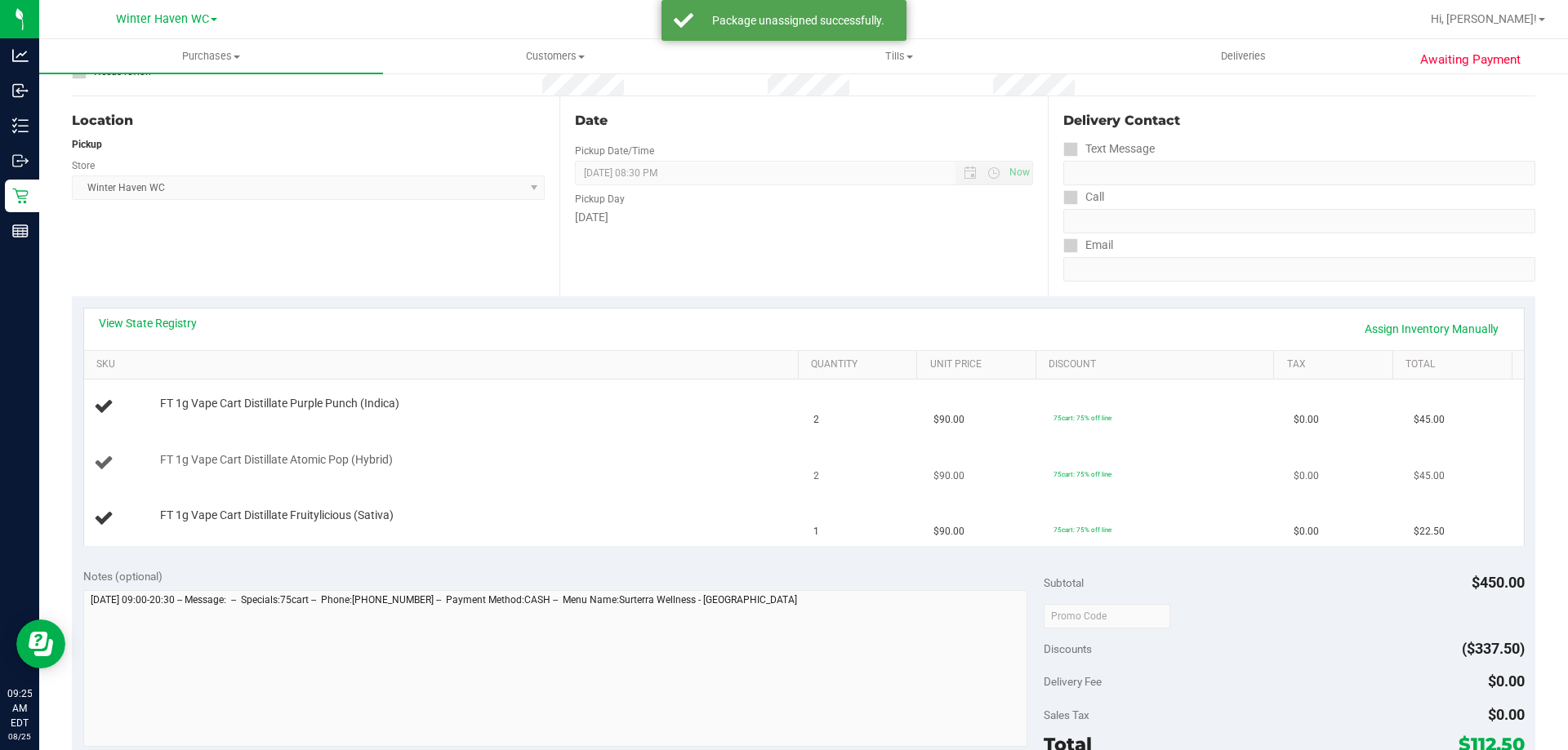
scroll to position [0, 0]
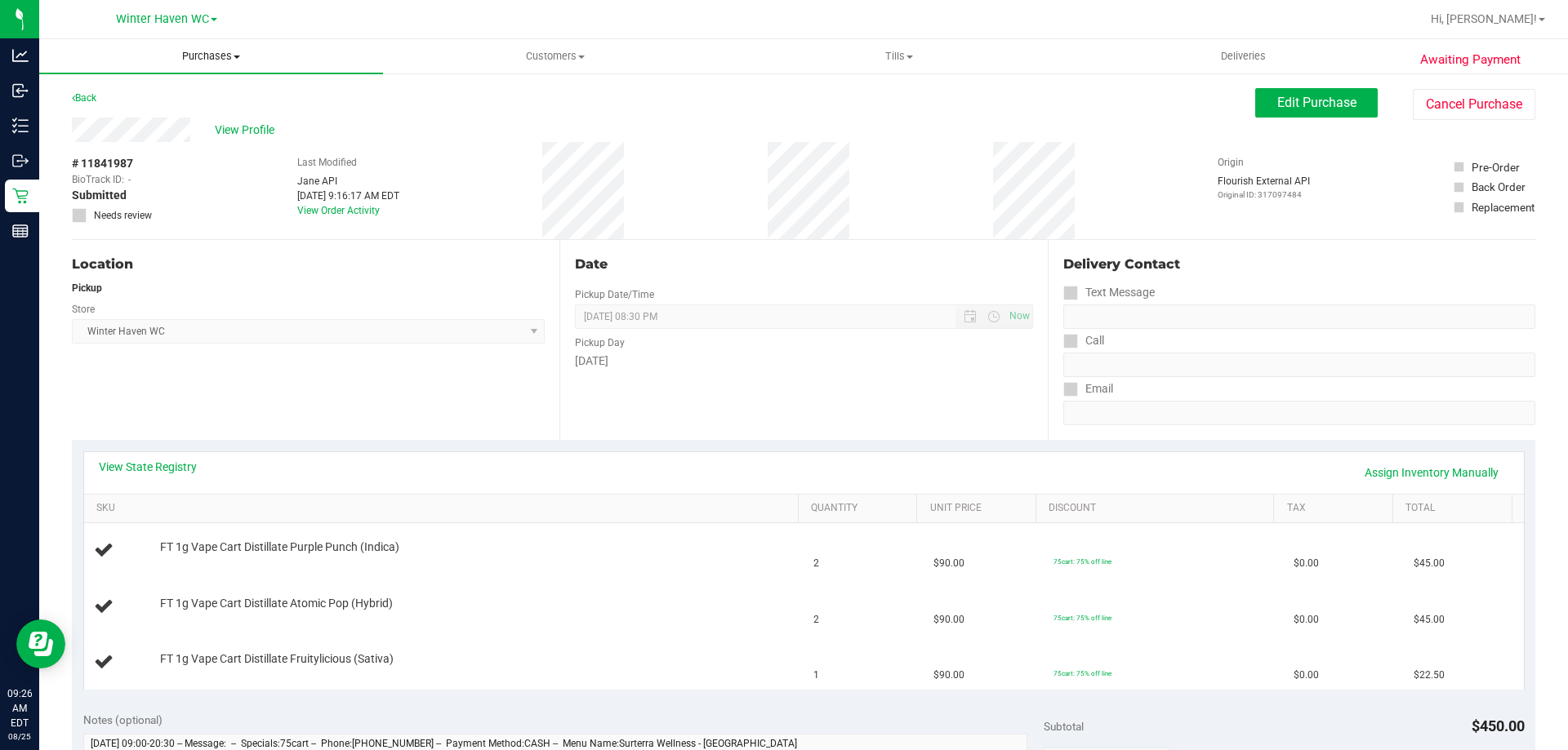
click at [222, 56] on span "Purchases" at bounding box center [211, 56] width 344 height 14
click at [160, 122] on li "Fulfillment" at bounding box center [211, 119] width 344 height 19
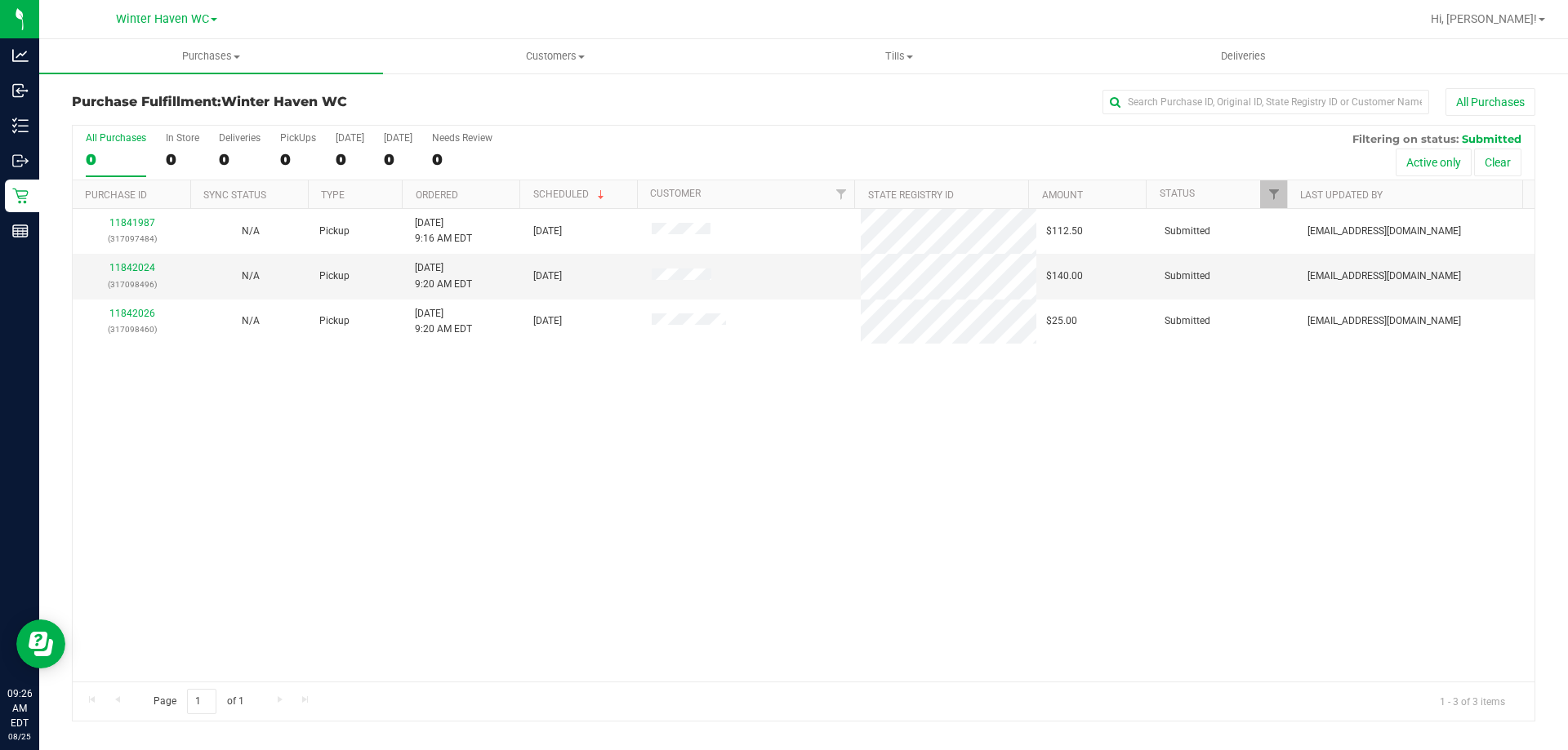
click at [617, 424] on div "11841987 (317097484) N/A Pickup [DATE] 9:16 AM EDT 8/25/2025 $112.50 Submitted …" at bounding box center [803, 445] width 1462 height 472
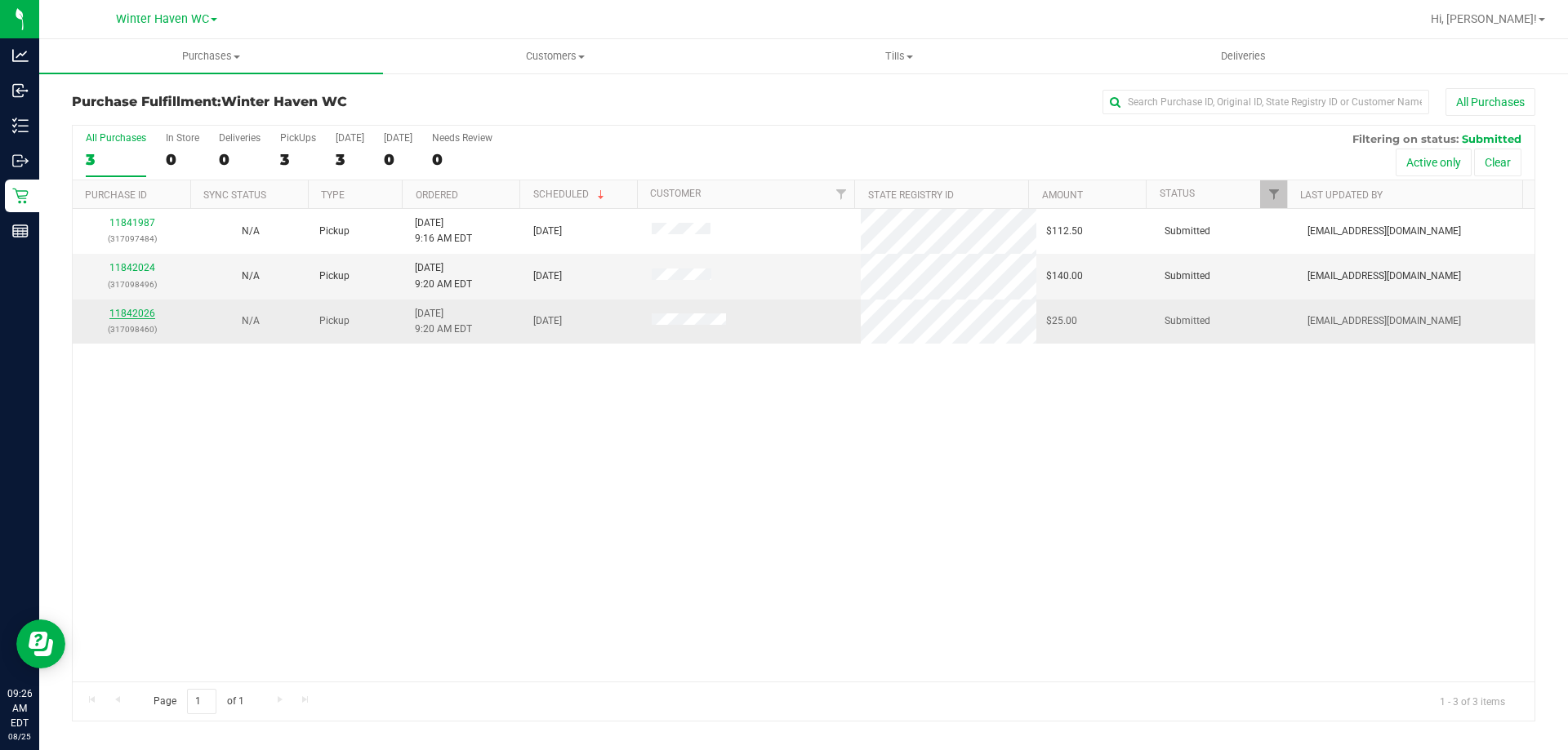
click at [142, 311] on link "11842026" at bounding box center [131, 313] width 45 height 12
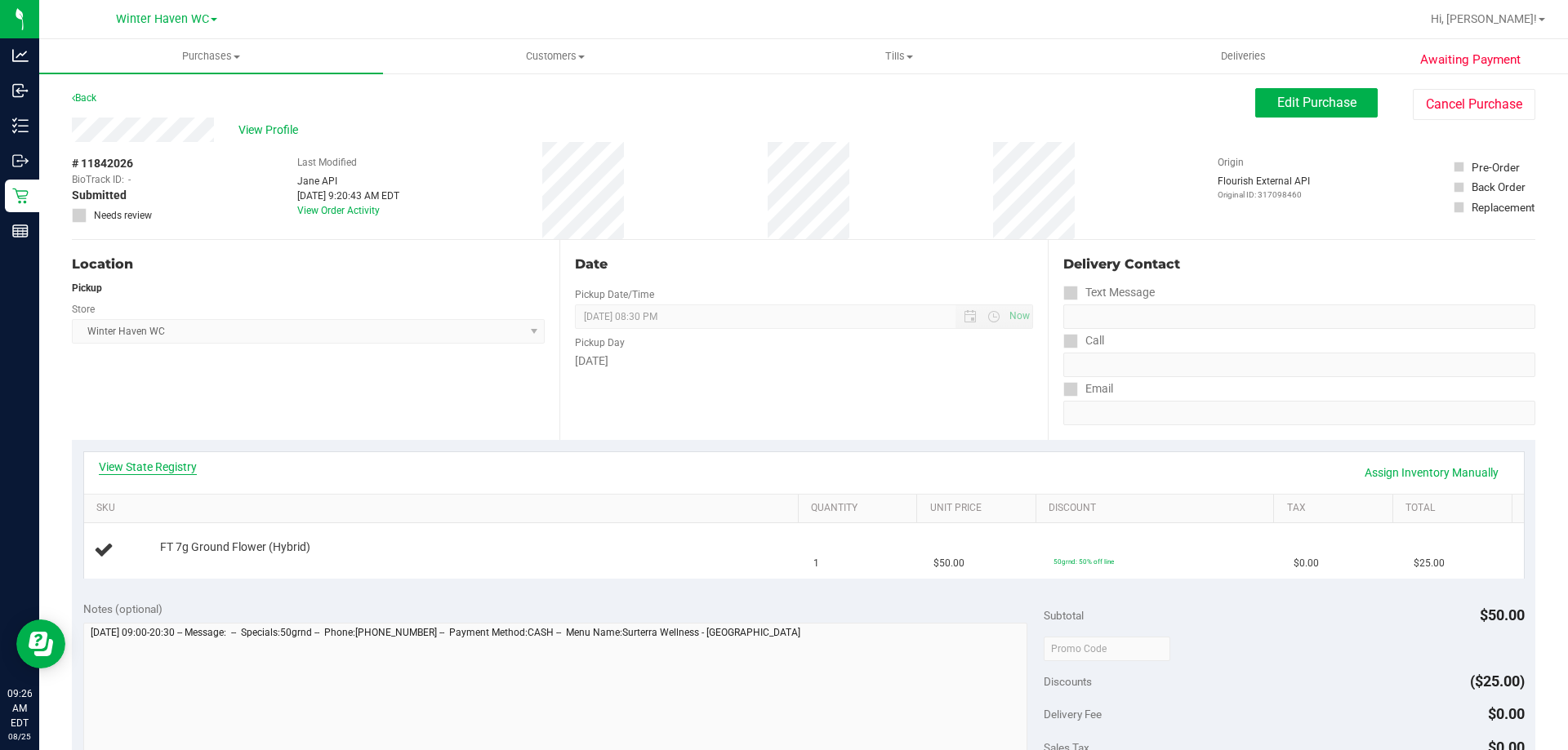
click at [171, 469] on link "View State Registry" at bounding box center [148, 467] width 98 height 16
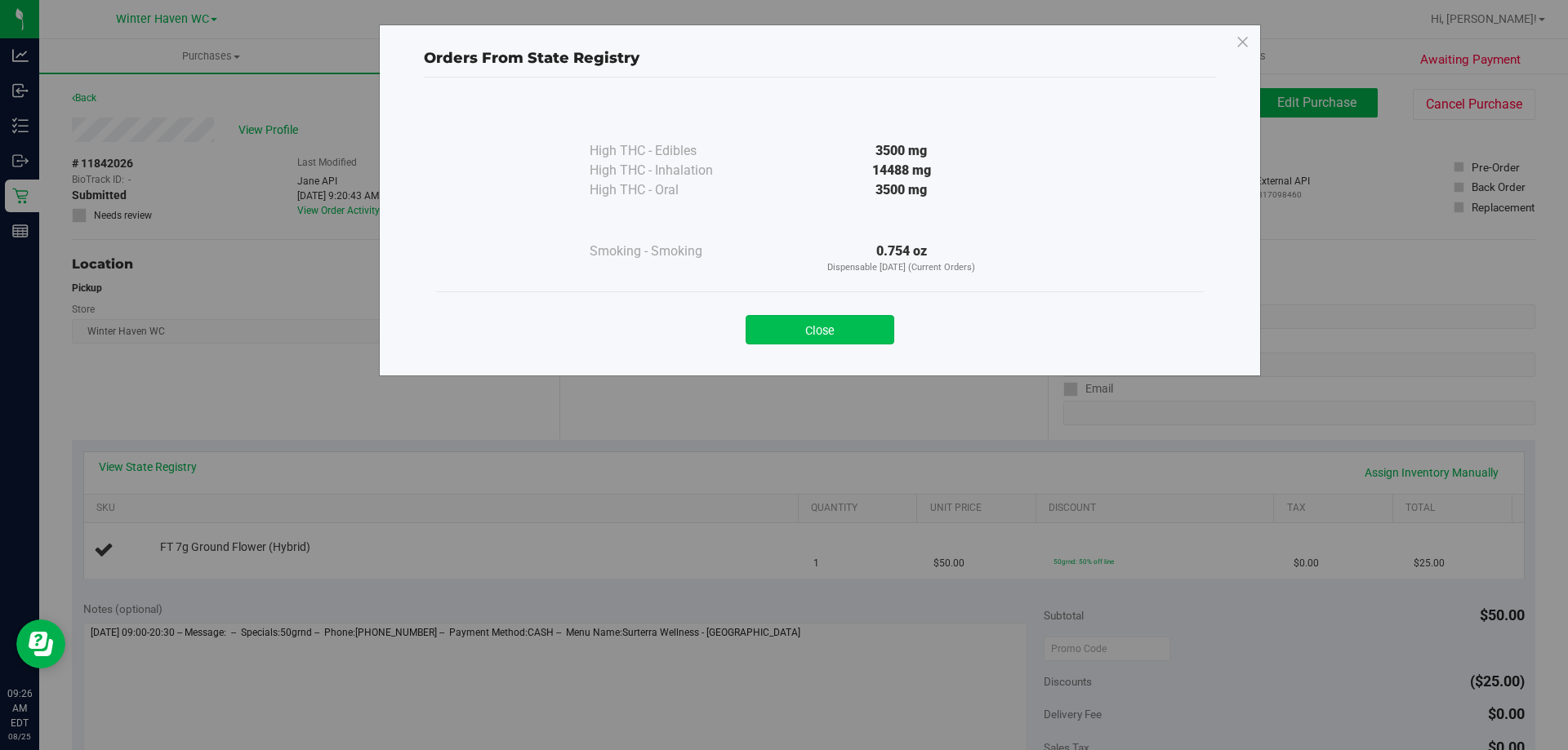
click at [793, 327] on button "Close" at bounding box center [820, 330] width 149 height 29
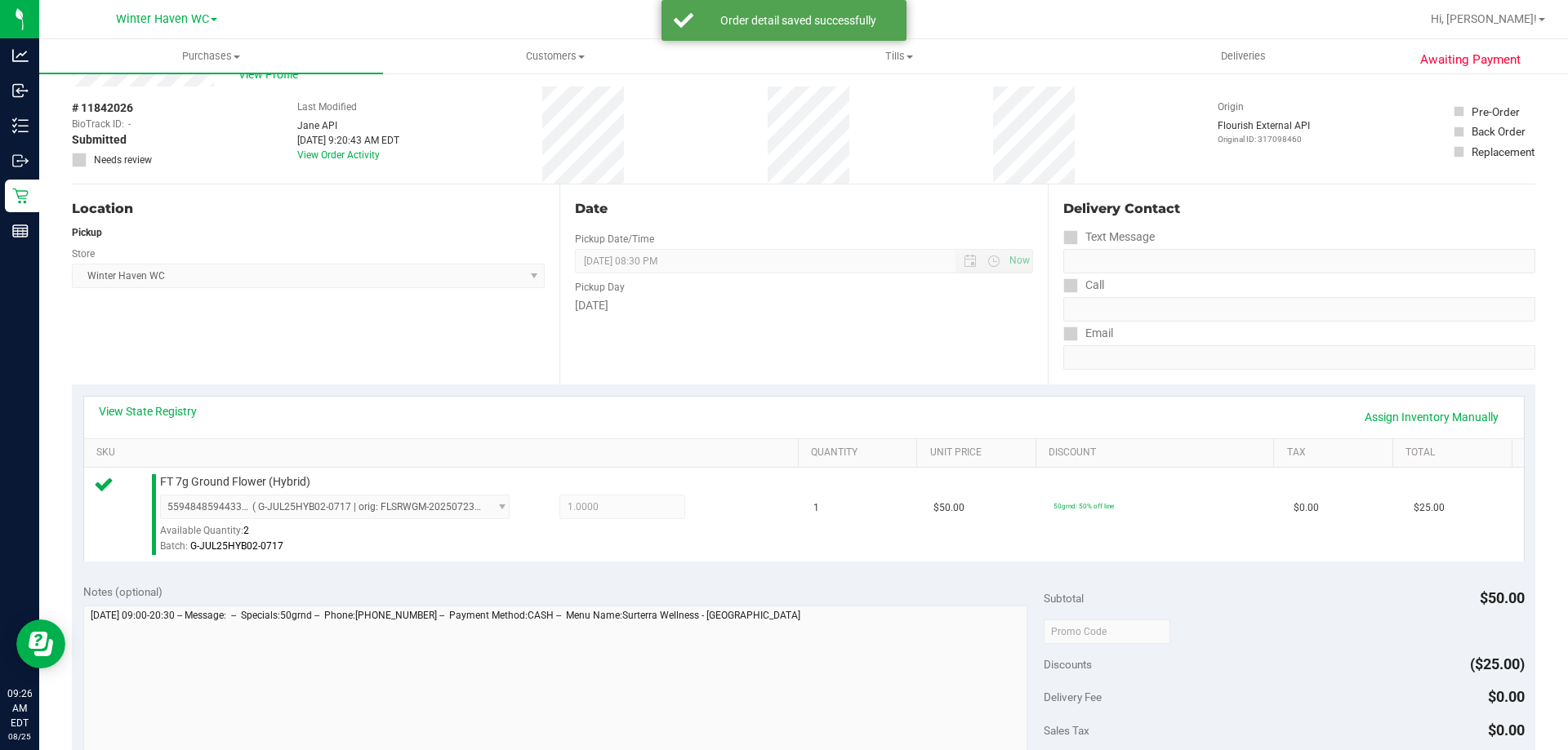
scroll to position [163, 0]
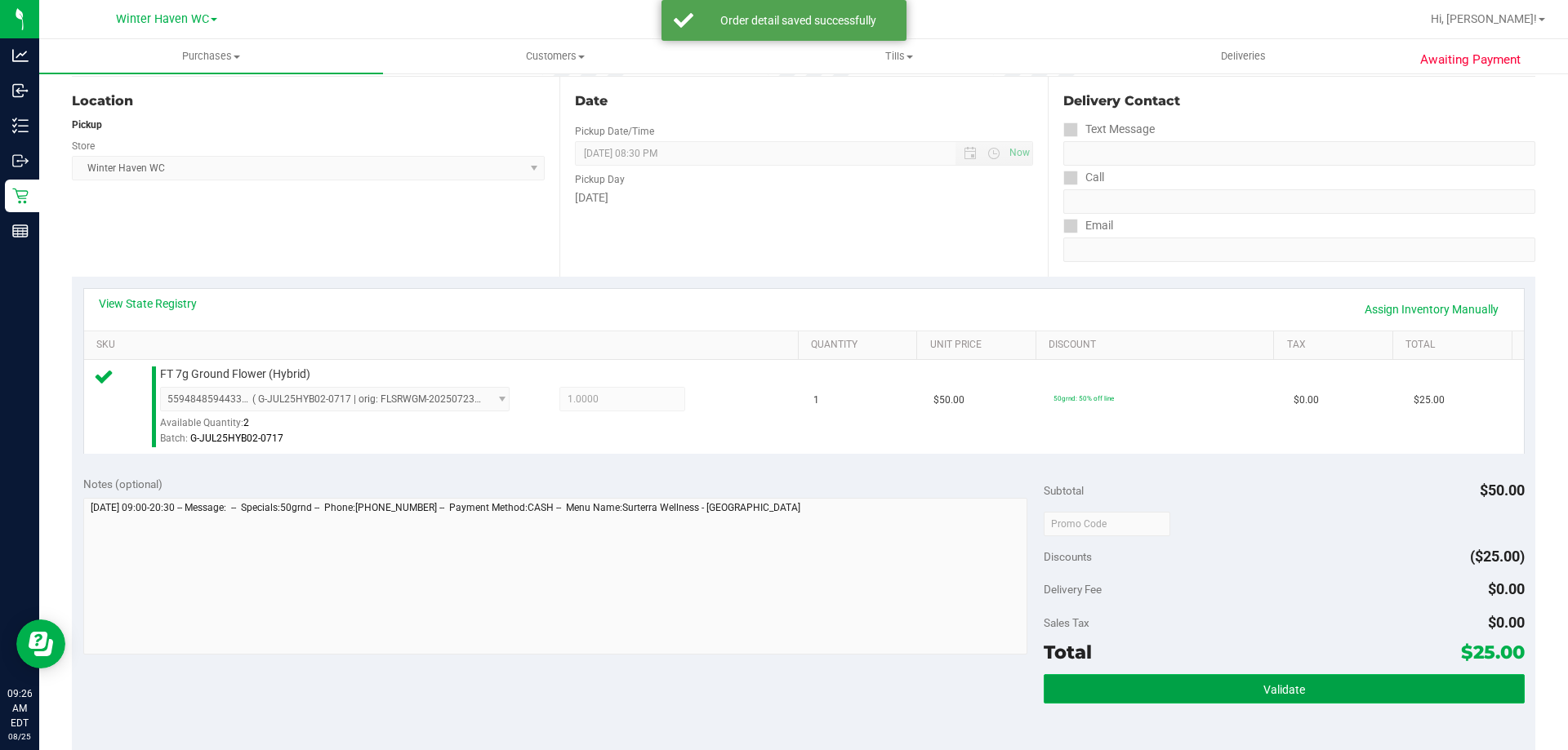
click at [1384, 679] on button "Validate" at bounding box center [1284, 689] width 480 height 29
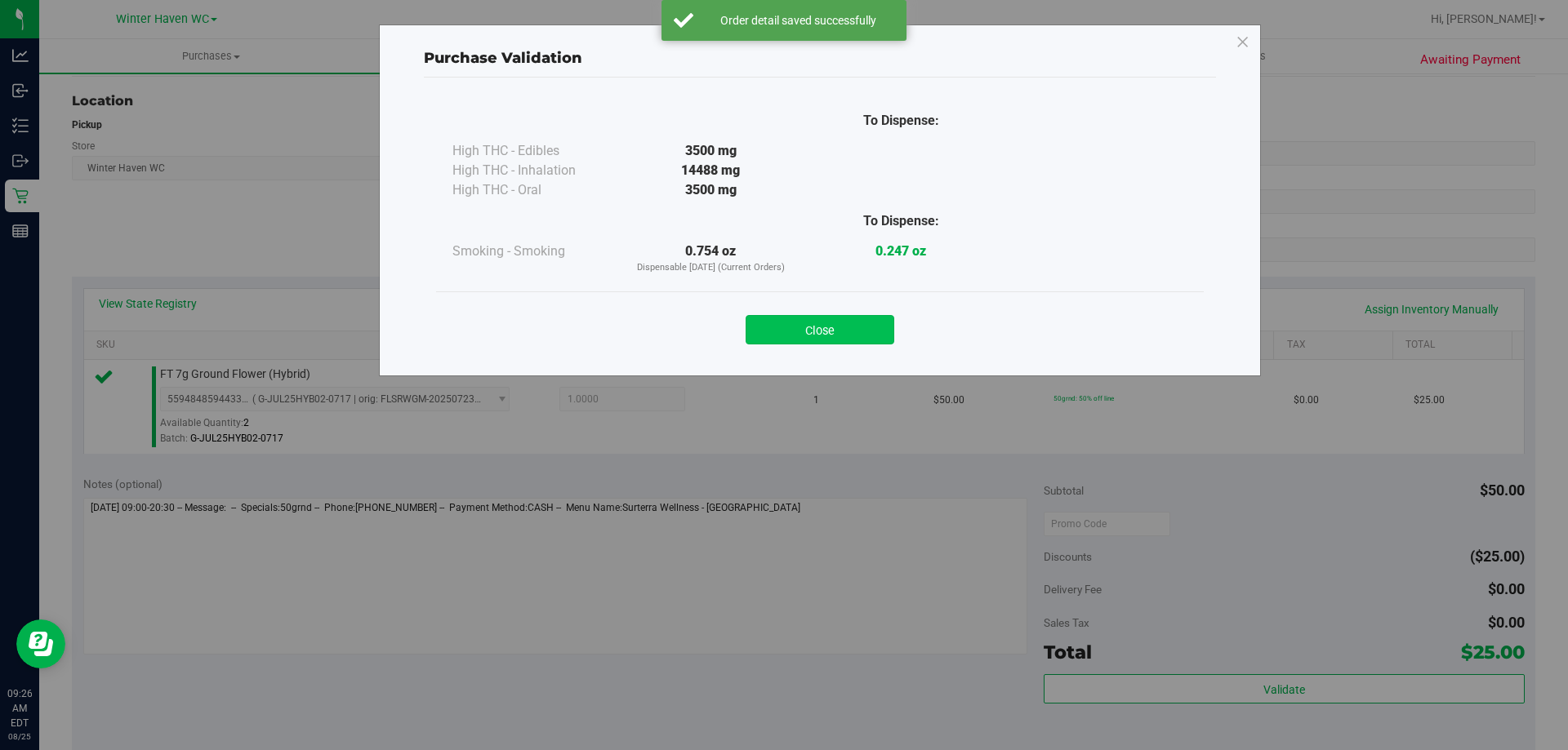
click at [856, 334] on button "Close" at bounding box center [820, 330] width 149 height 29
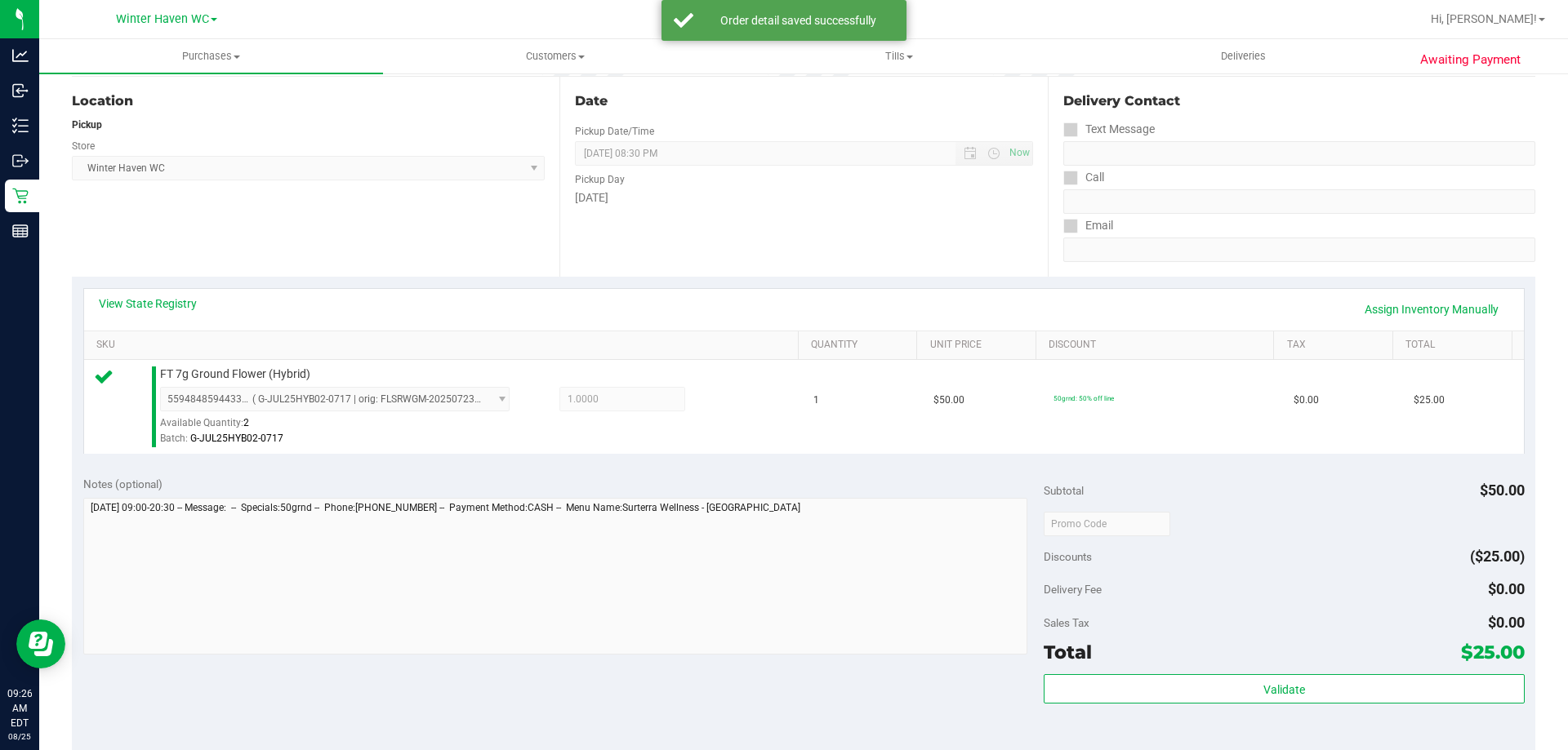
scroll to position [572, 0]
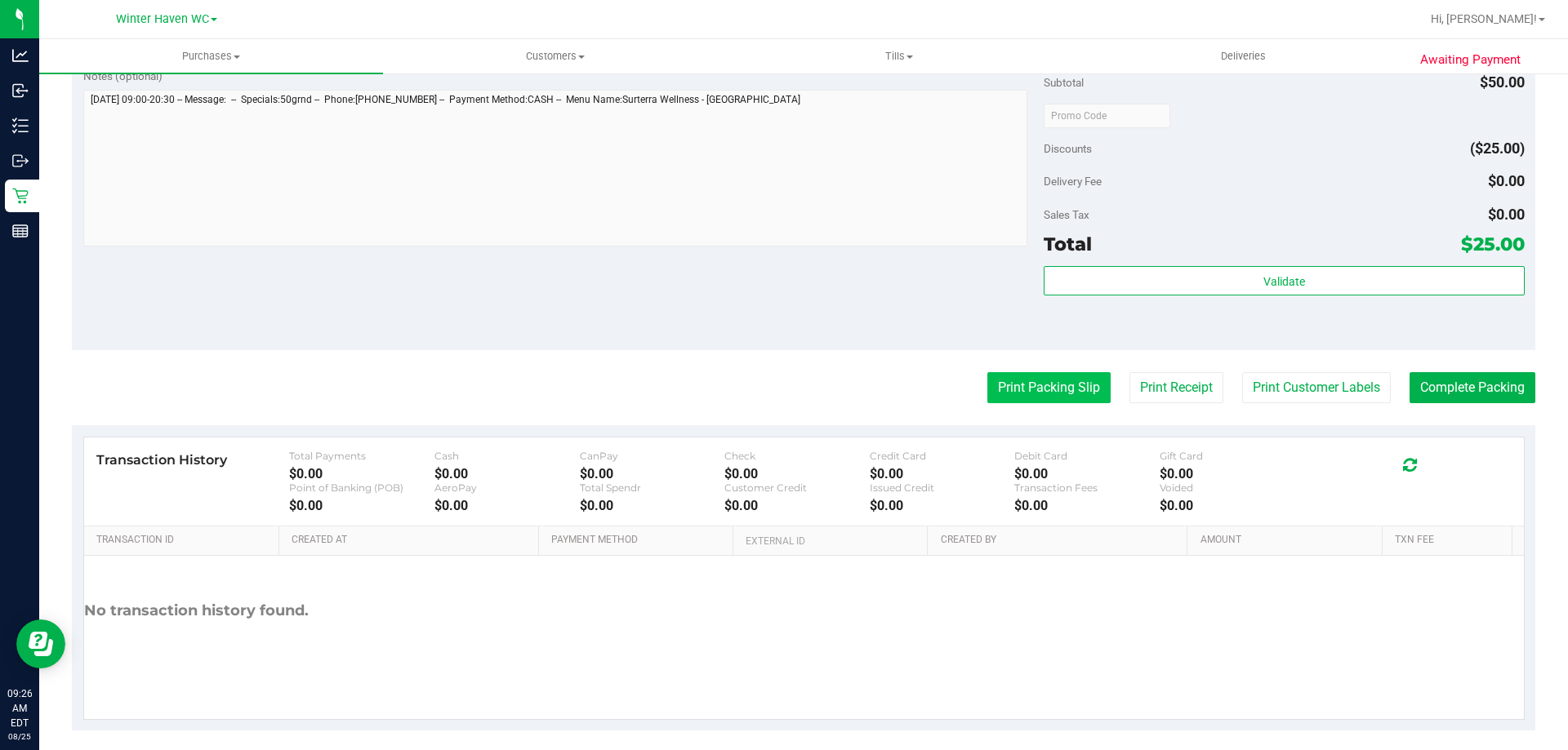
click at [987, 376] on button "Print Packing Slip" at bounding box center [1049, 388] width 123 height 31
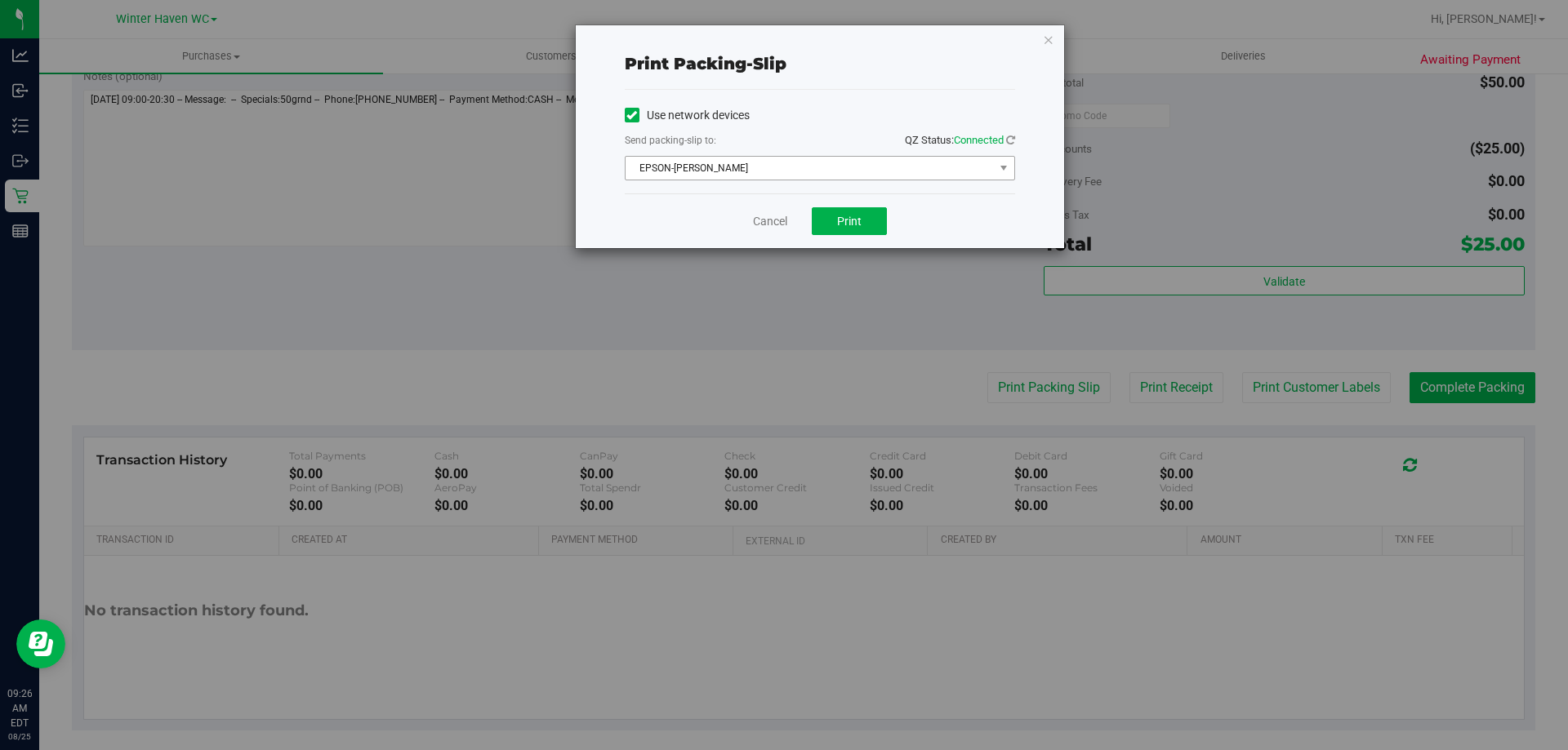
click at [776, 176] on span "EPSON-[PERSON_NAME]" at bounding box center [810, 169] width 368 height 23
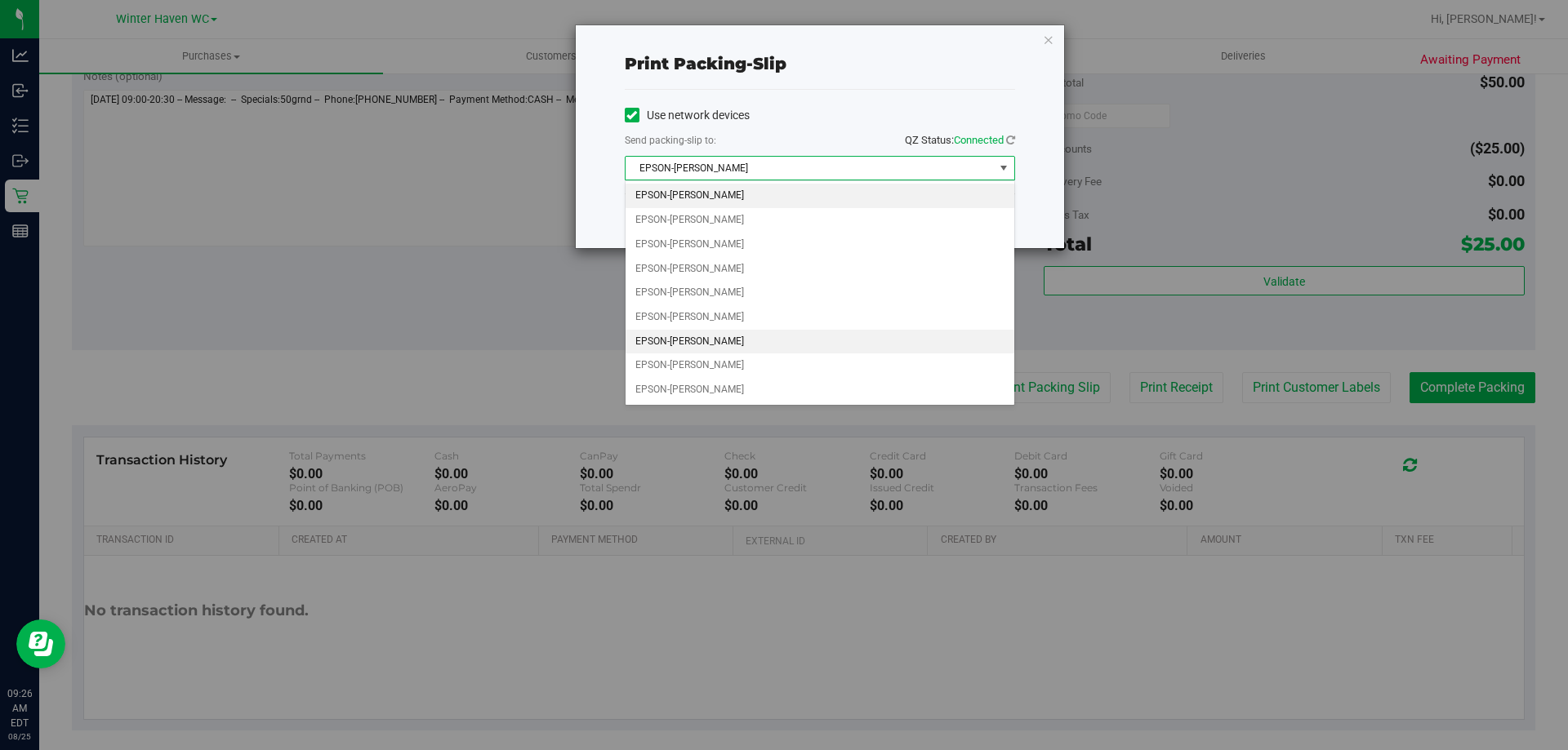
drag, startPoint x: 703, startPoint y: 338, endPoint x: 639, endPoint y: 270, distance: 93.4
click at [694, 337] on li "EPSON-[PERSON_NAME]" at bounding box center [820, 341] width 389 height 24
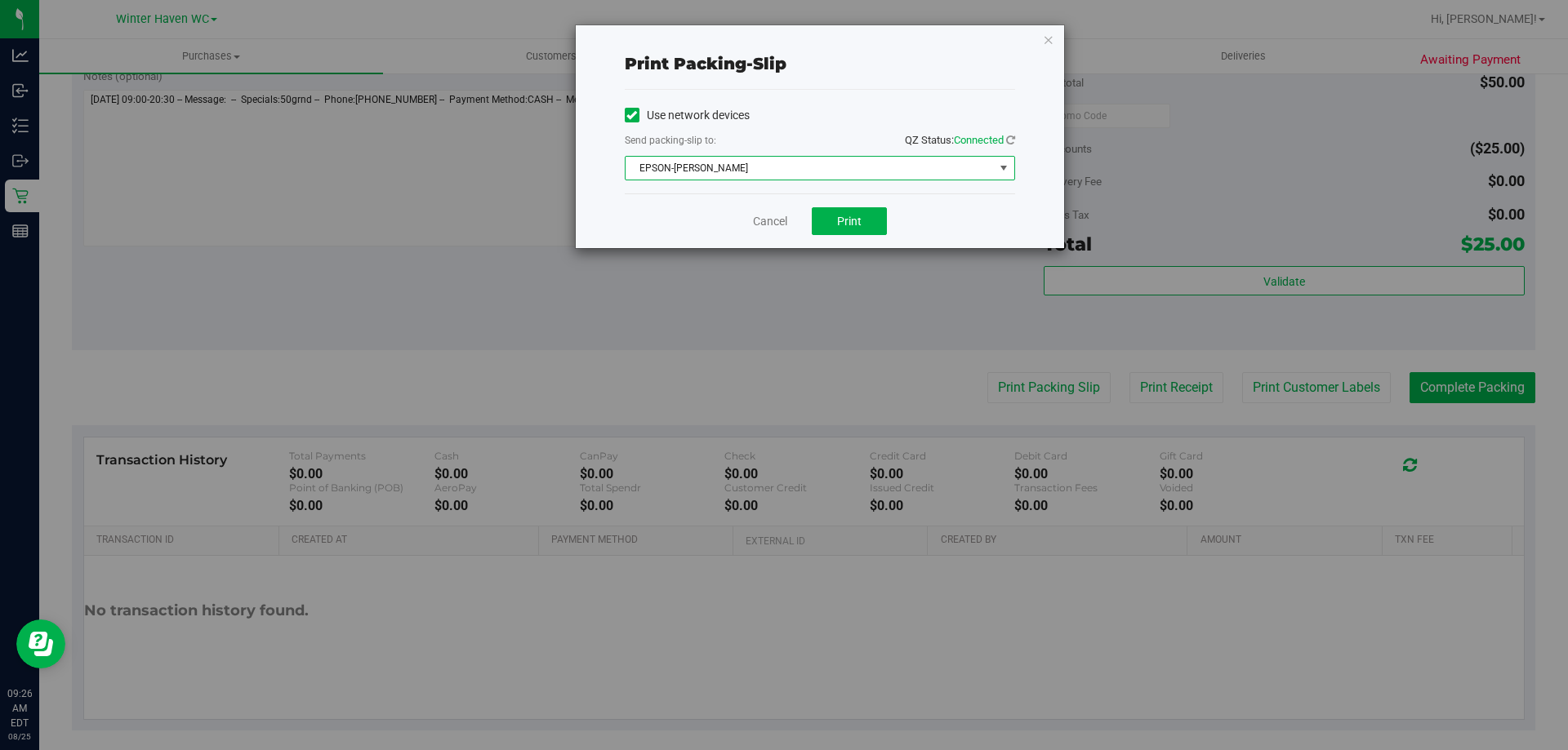
click at [632, 261] on div "Print packing-slip Use network devices Send packing-slip to: QZ Status: Connect…" at bounding box center [790, 375] width 1581 height 750
click at [776, 215] on link "Cancel" at bounding box center [770, 222] width 35 height 17
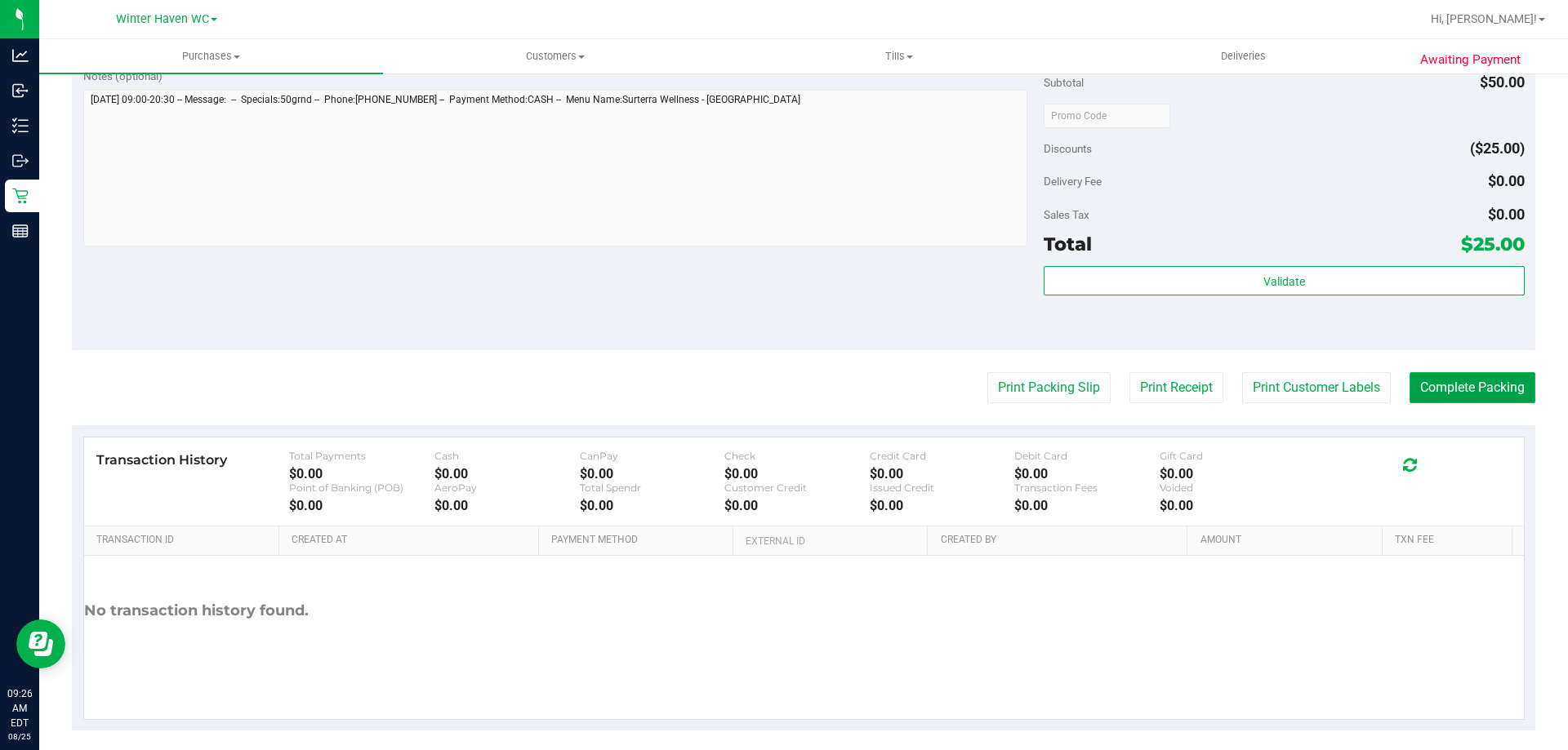
click at [1432, 374] on button "Complete Packing" at bounding box center [1473, 388] width 125 height 31
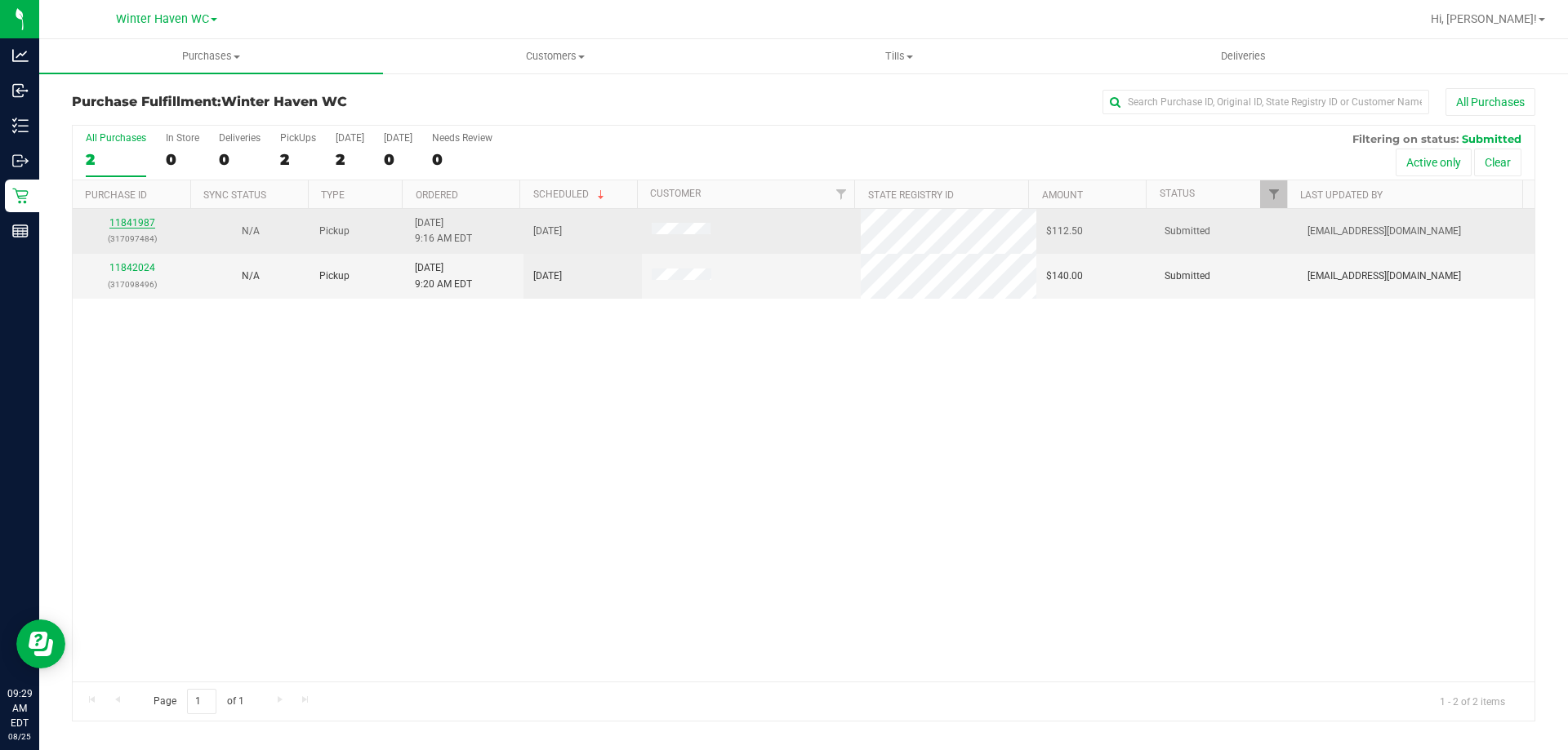
click at [140, 226] on link "11841987" at bounding box center [131, 223] width 45 height 12
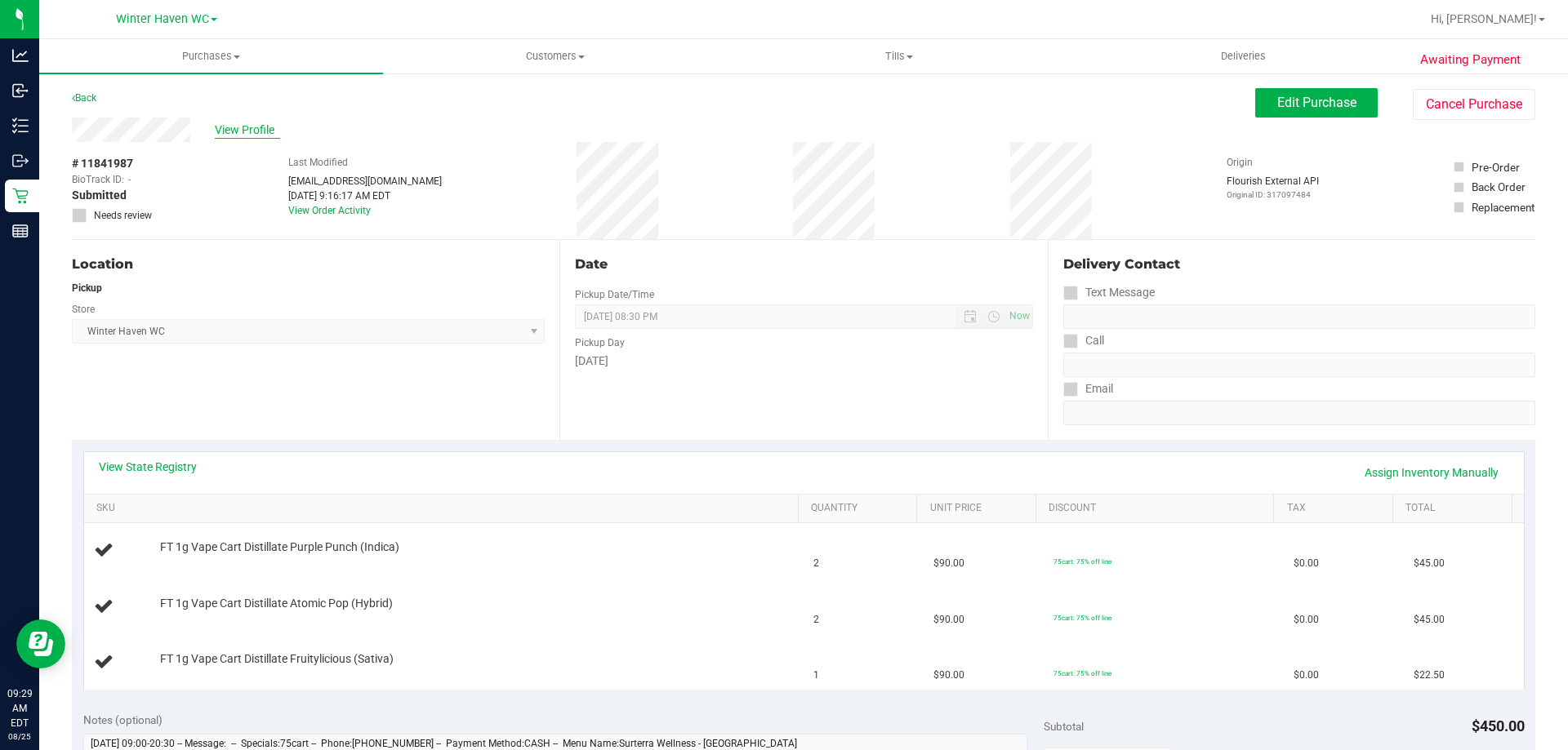
click at [231, 130] on span "View Profile" at bounding box center [248, 130] width 66 height 17
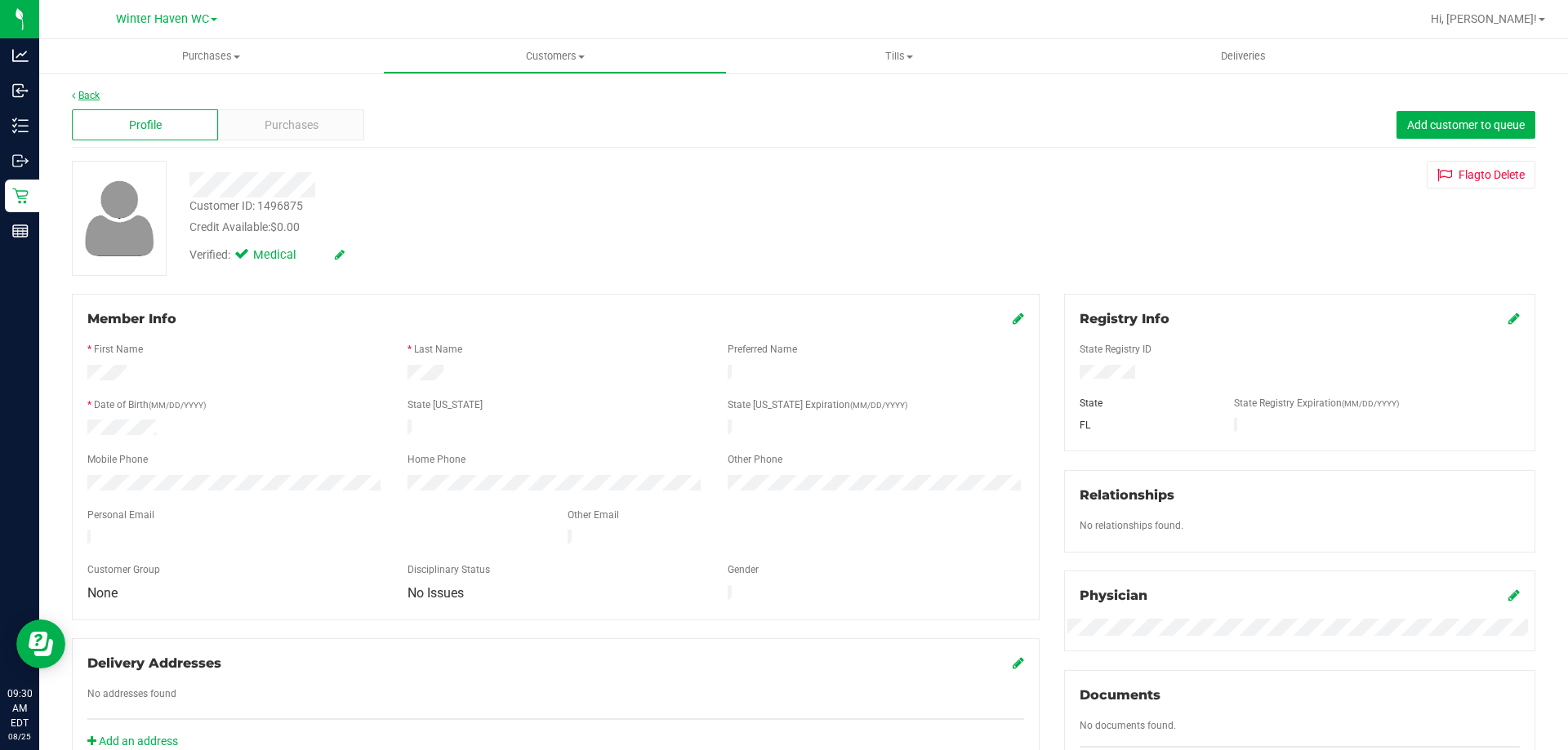
click at [98, 93] on div "Back" at bounding box center [804, 94] width 1464 height 14
click at [95, 94] on link "Back" at bounding box center [86, 95] width 28 height 12
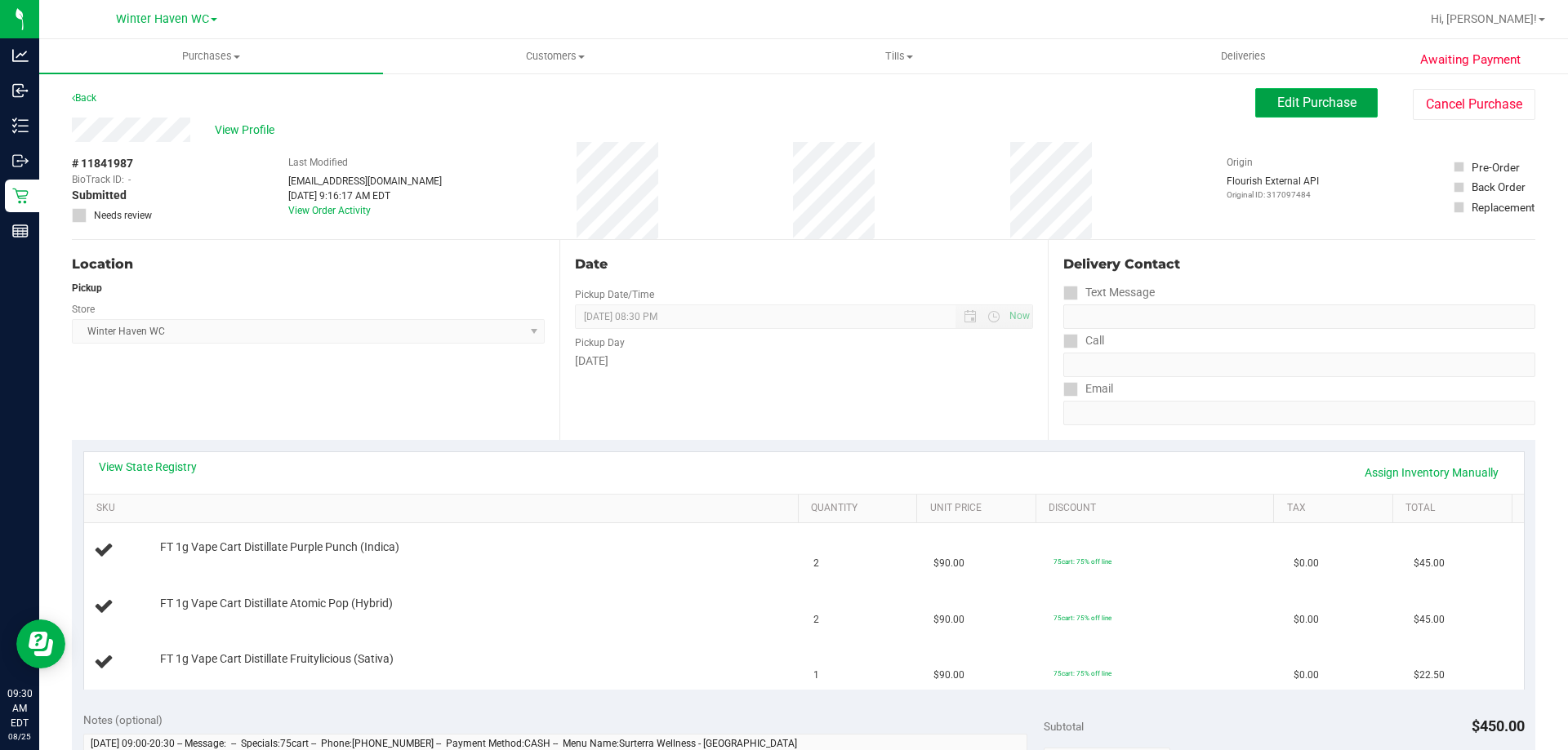
click at [1363, 108] on button "Edit Purchase" at bounding box center [1316, 102] width 122 height 29
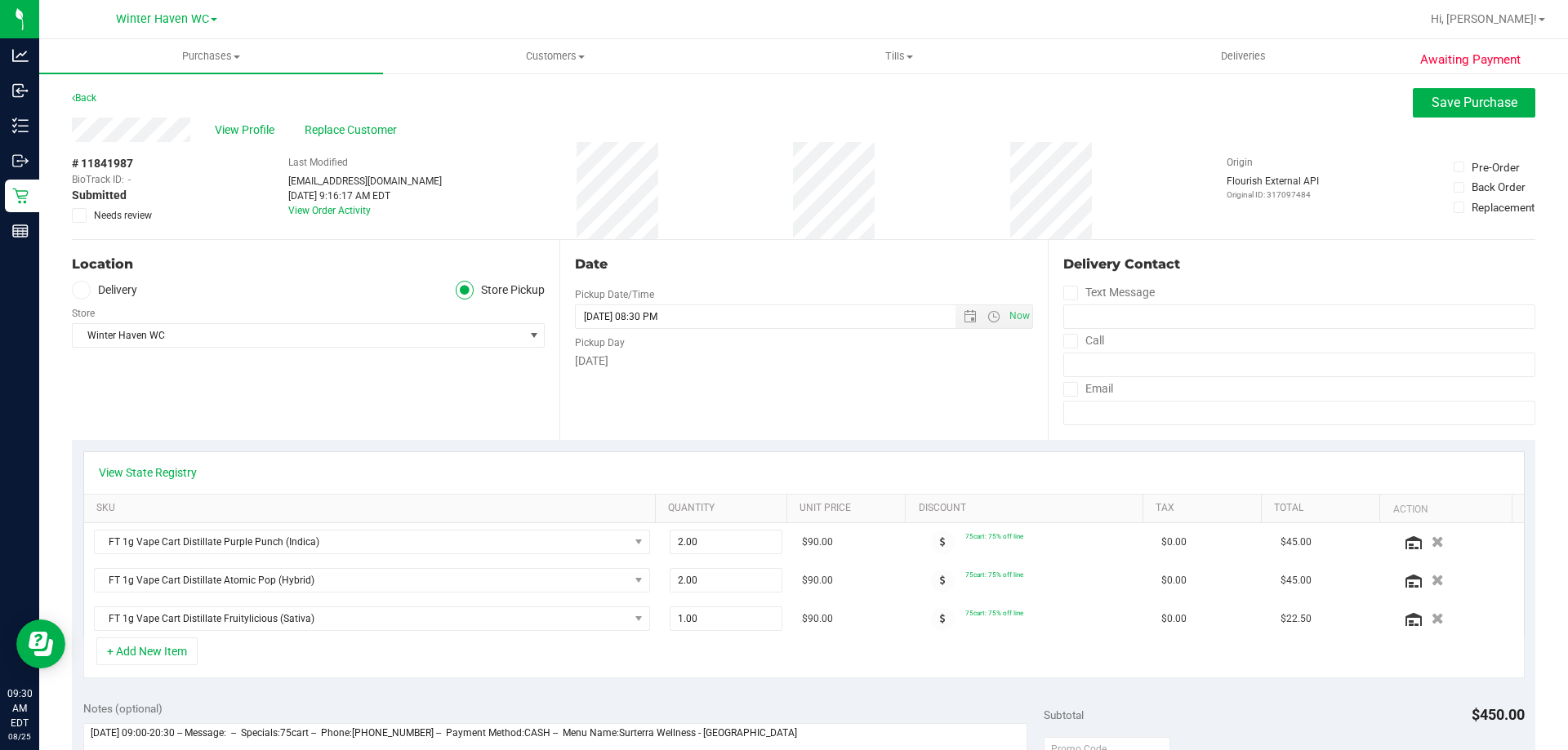
click at [94, 214] on span "Needs review" at bounding box center [122, 215] width 58 height 14
click at [0, 0] on input "Needs review" at bounding box center [0, 0] width 0 height 0
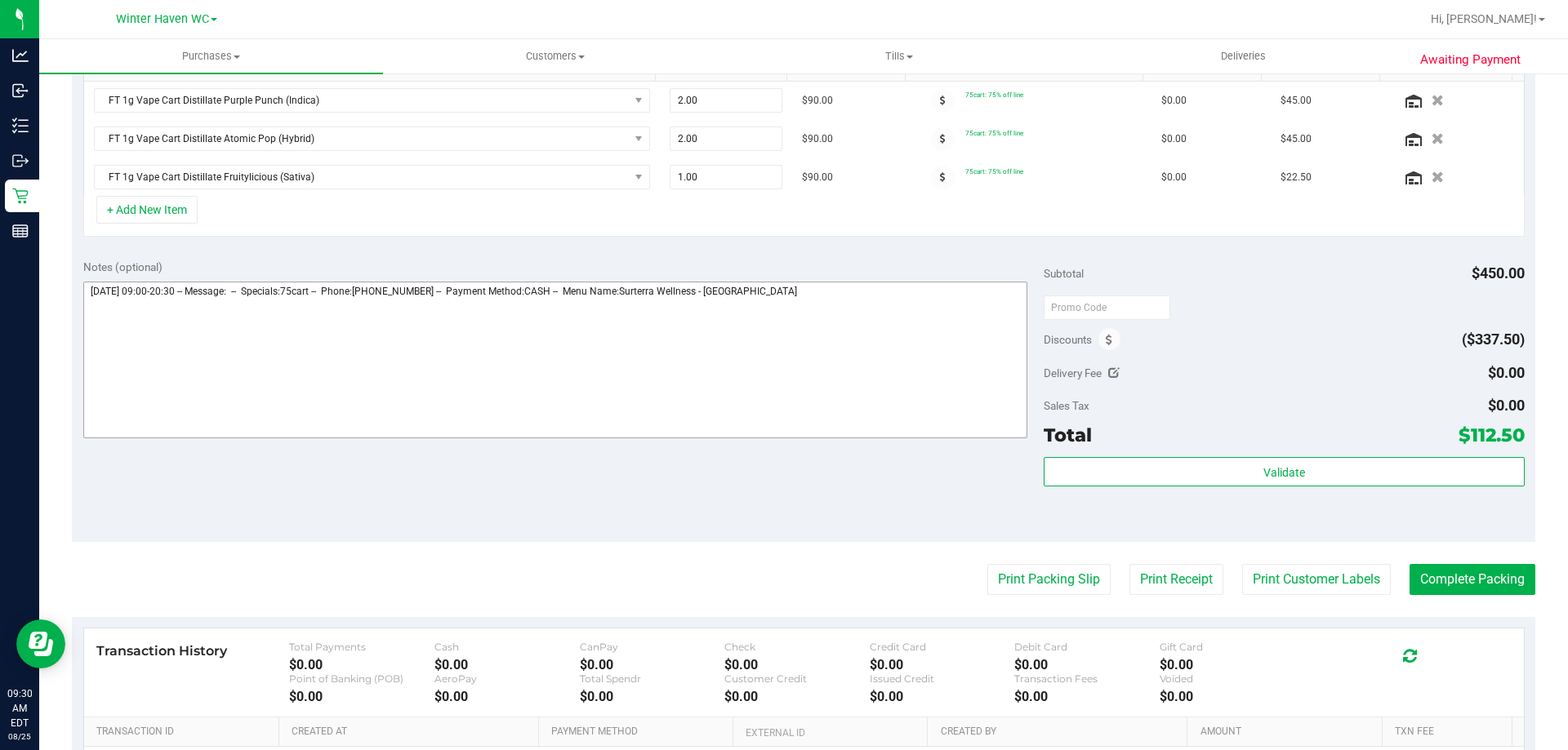
scroll to position [490, 0]
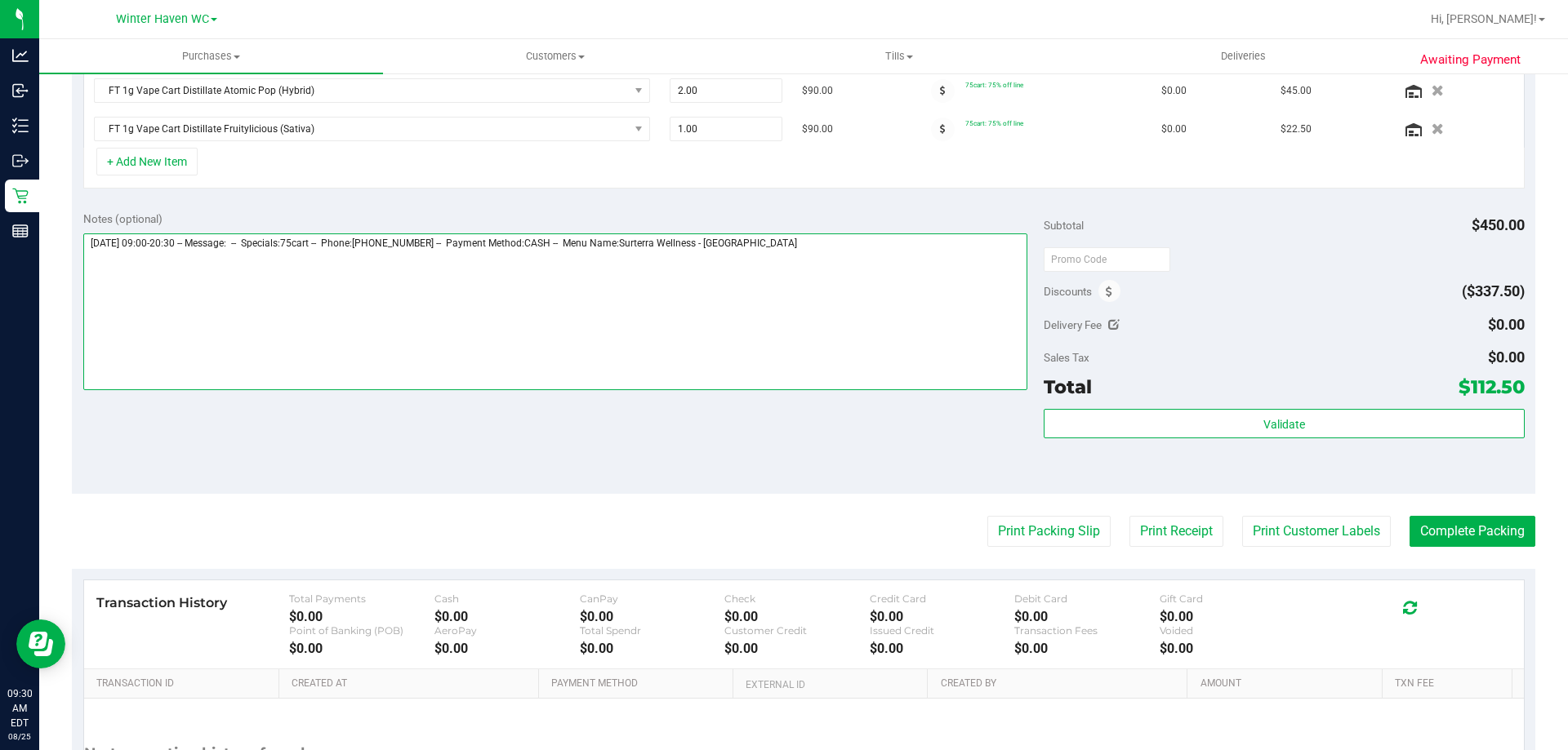
click at [894, 287] on textarea at bounding box center [555, 311] width 945 height 157
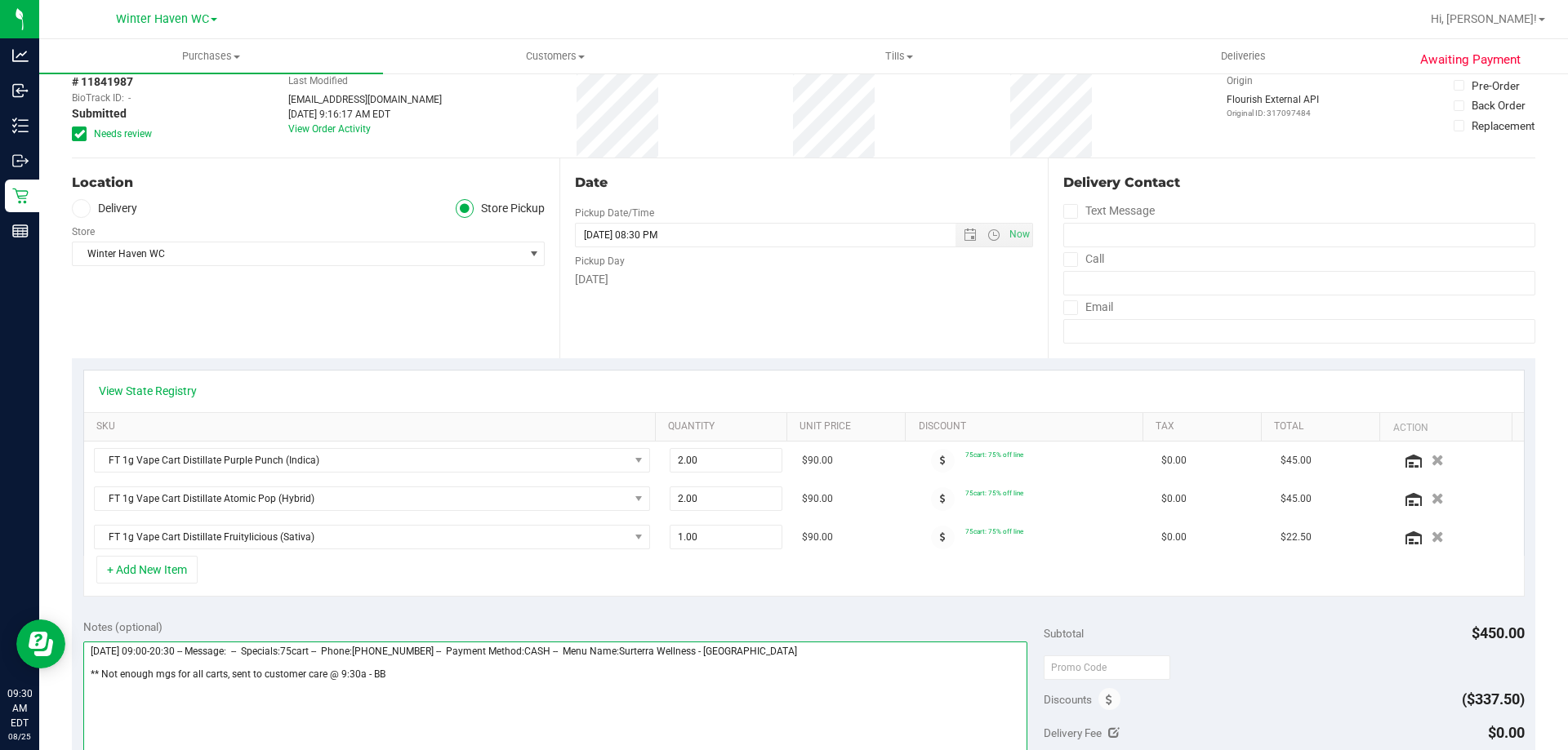
scroll to position [0, 0]
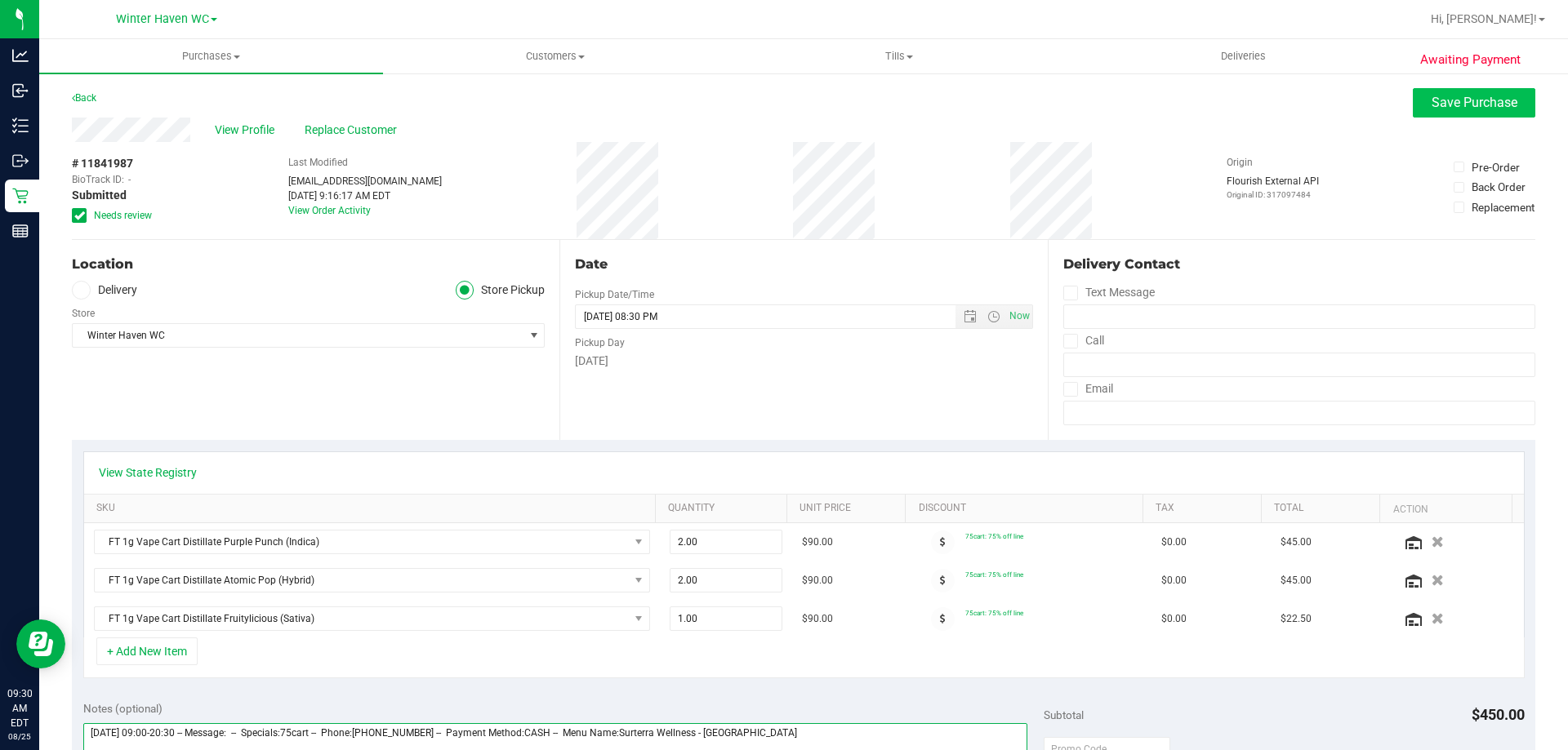
type textarea "[DATE] 09:00-20:30 -- Message: -- Specials:75cart -- Phone:[PHONE_NUMBER] -- Pa…"
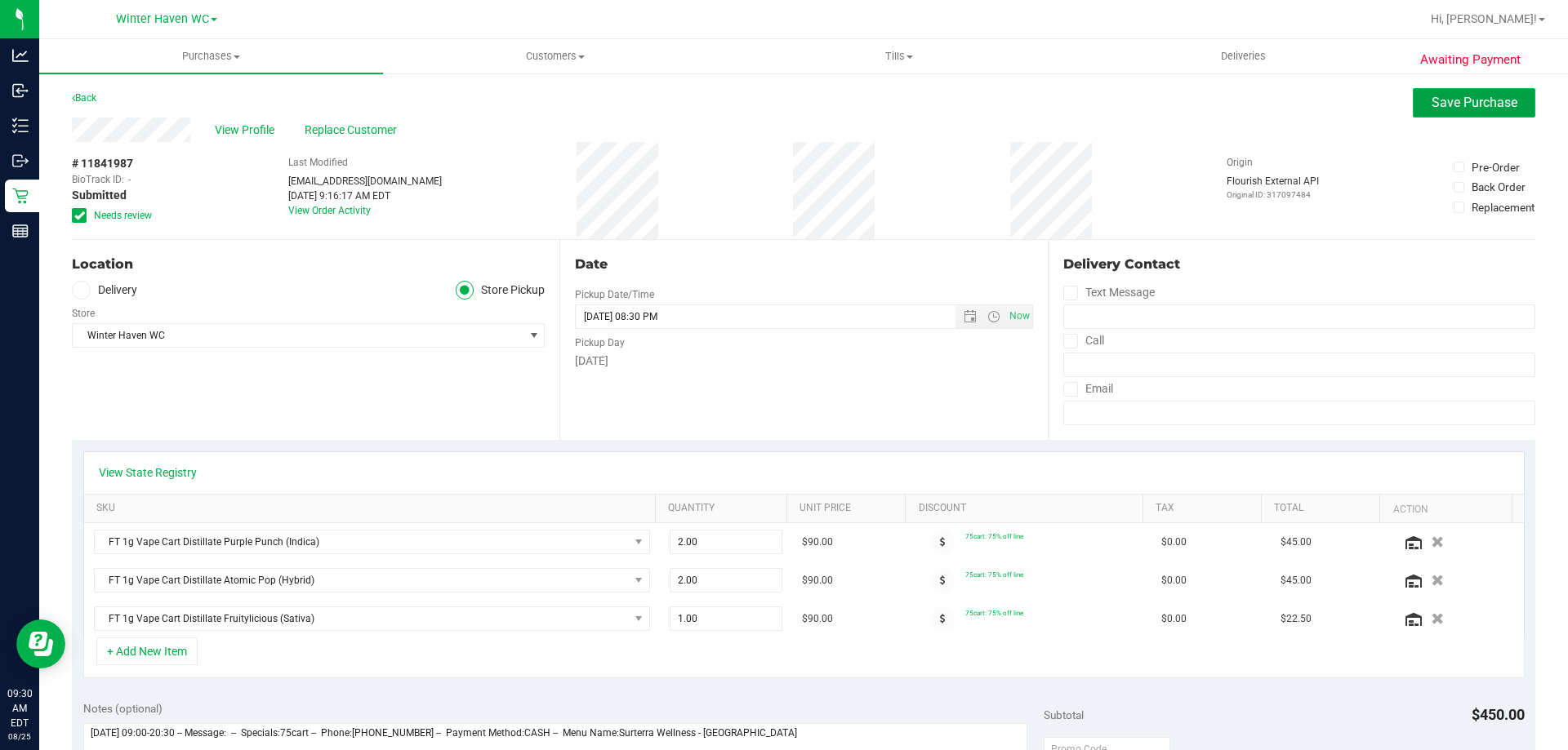
click at [1516, 94] on button "Save Purchase" at bounding box center [1473, 102] width 122 height 29
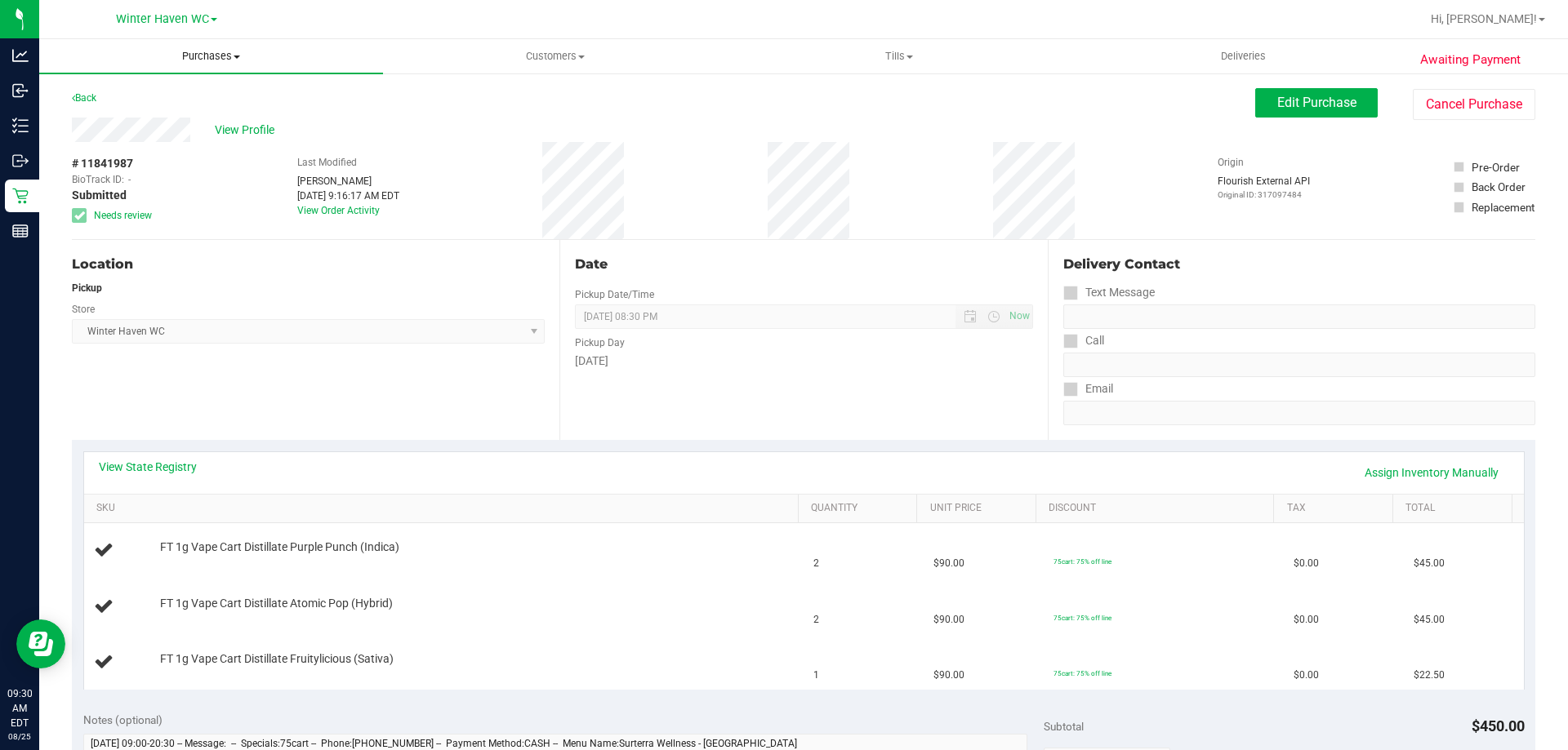
click at [202, 64] on uib-tab-heading "Purchases Summary of purchases Fulfillment All purchases" at bounding box center [211, 57] width 344 height 35
click at [123, 116] on span "Fulfillment" at bounding box center [90, 118] width 101 height 13
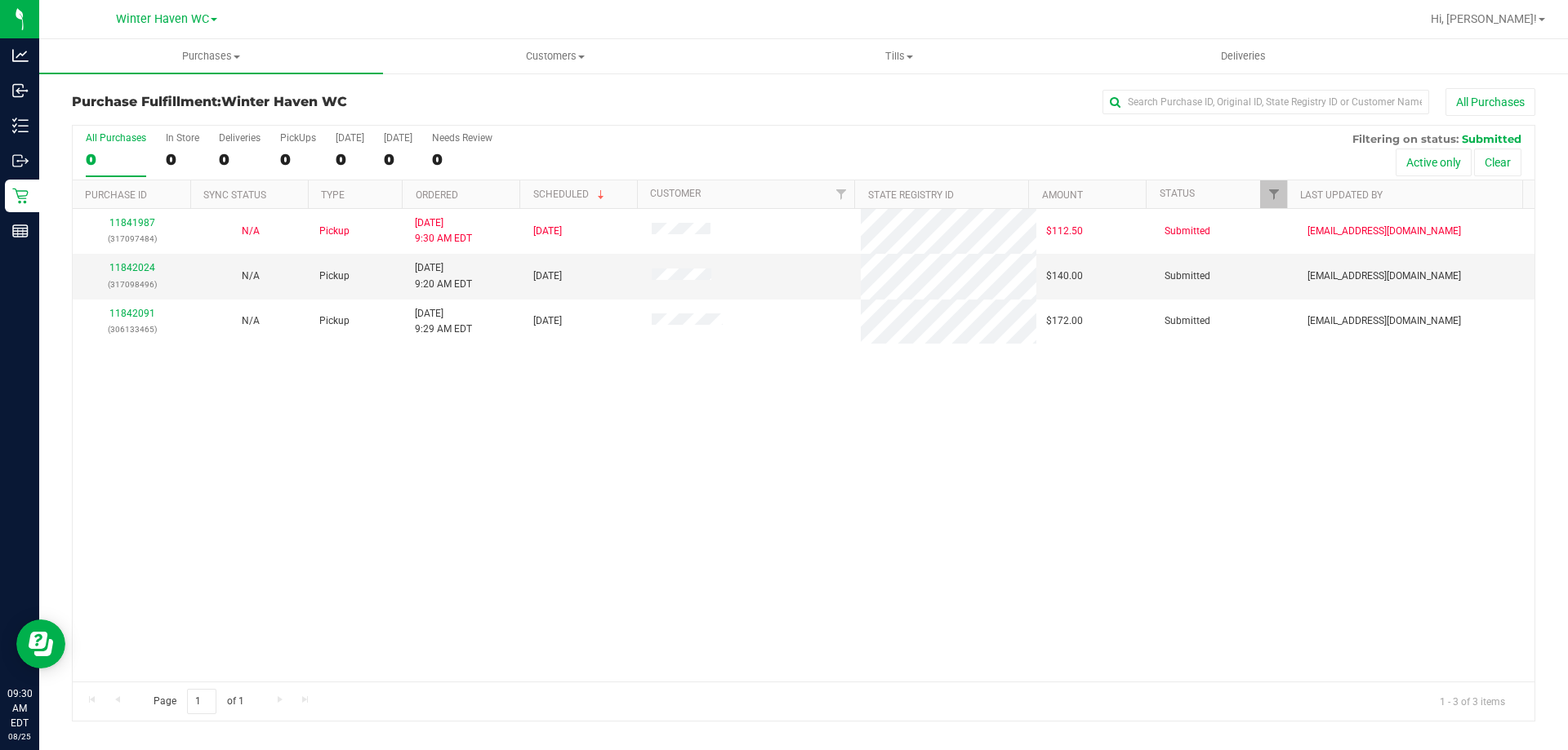
click at [531, 454] on div "11841987 (317097484) N/A Pickup [DATE] 9:30 AM EDT 8/25/2025 $112.50 Submitted …" at bounding box center [803, 445] width 1462 height 472
click at [133, 271] on link "11842024" at bounding box center [131, 268] width 45 height 12
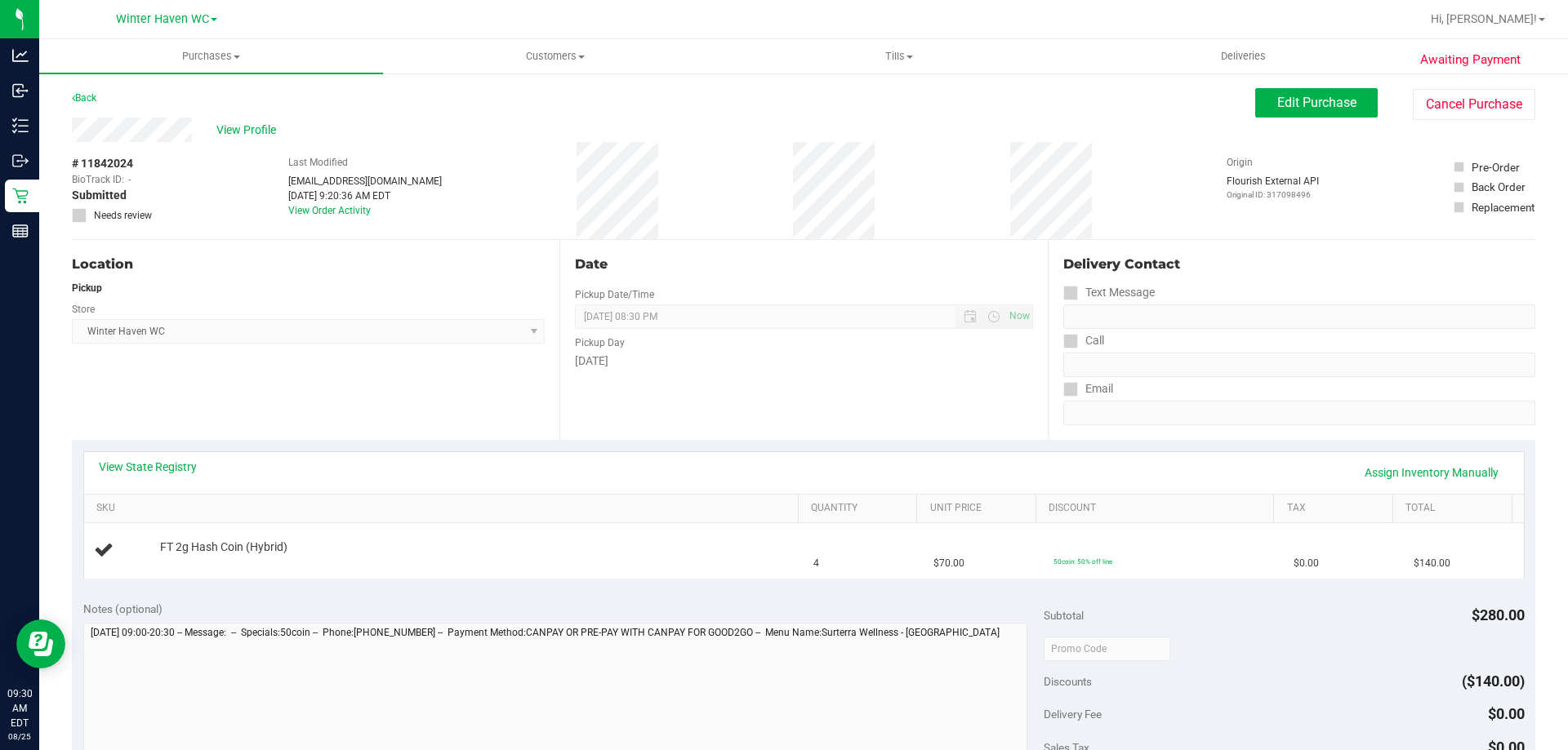
click at [177, 455] on div "View State Registry Assign Inventory Manually" at bounding box center [803, 472] width 1440 height 41
click at [176, 468] on link "View State Registry" at bounding box center [148, 467] width 98 height 16
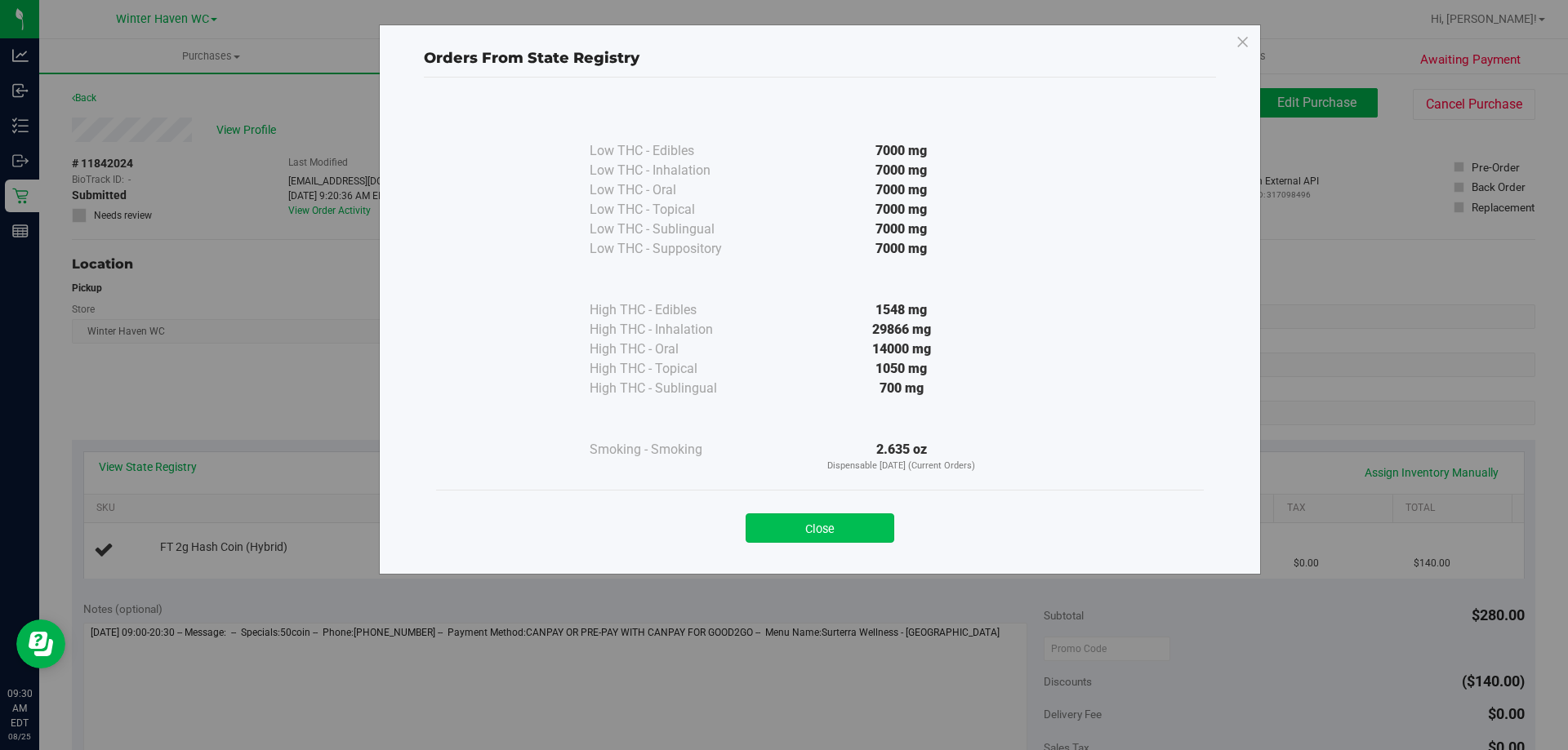
click at [751, 539] on button "Close" at bounding box center [820, 528] width 149 height 29
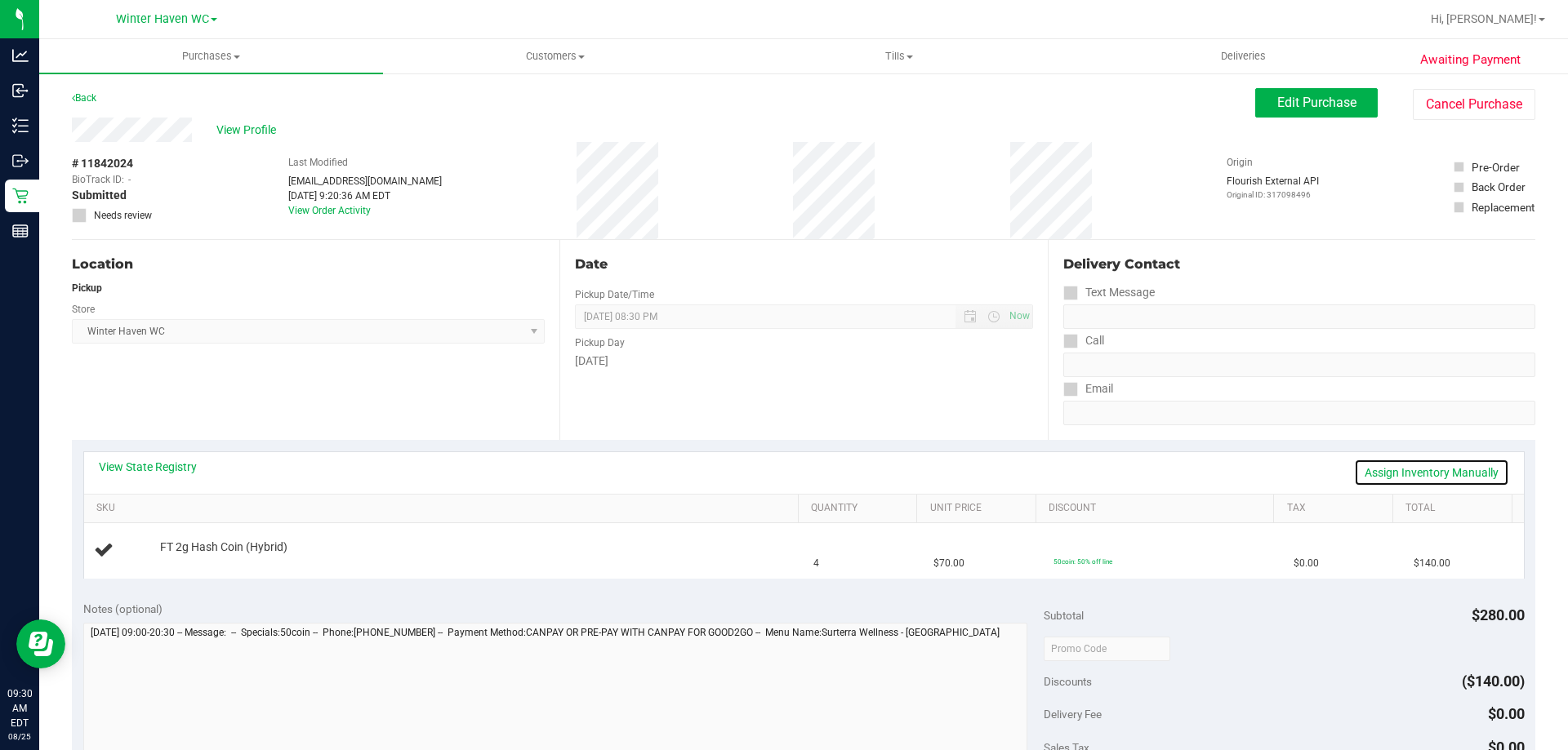
click at [1387, 467] on link "Assign Inventory Manually" at bounding box center [1431, 472] width 155 height 28
click at [201, 555] on link "Add Package" at bounding box center [189, 558] width 59 height 12
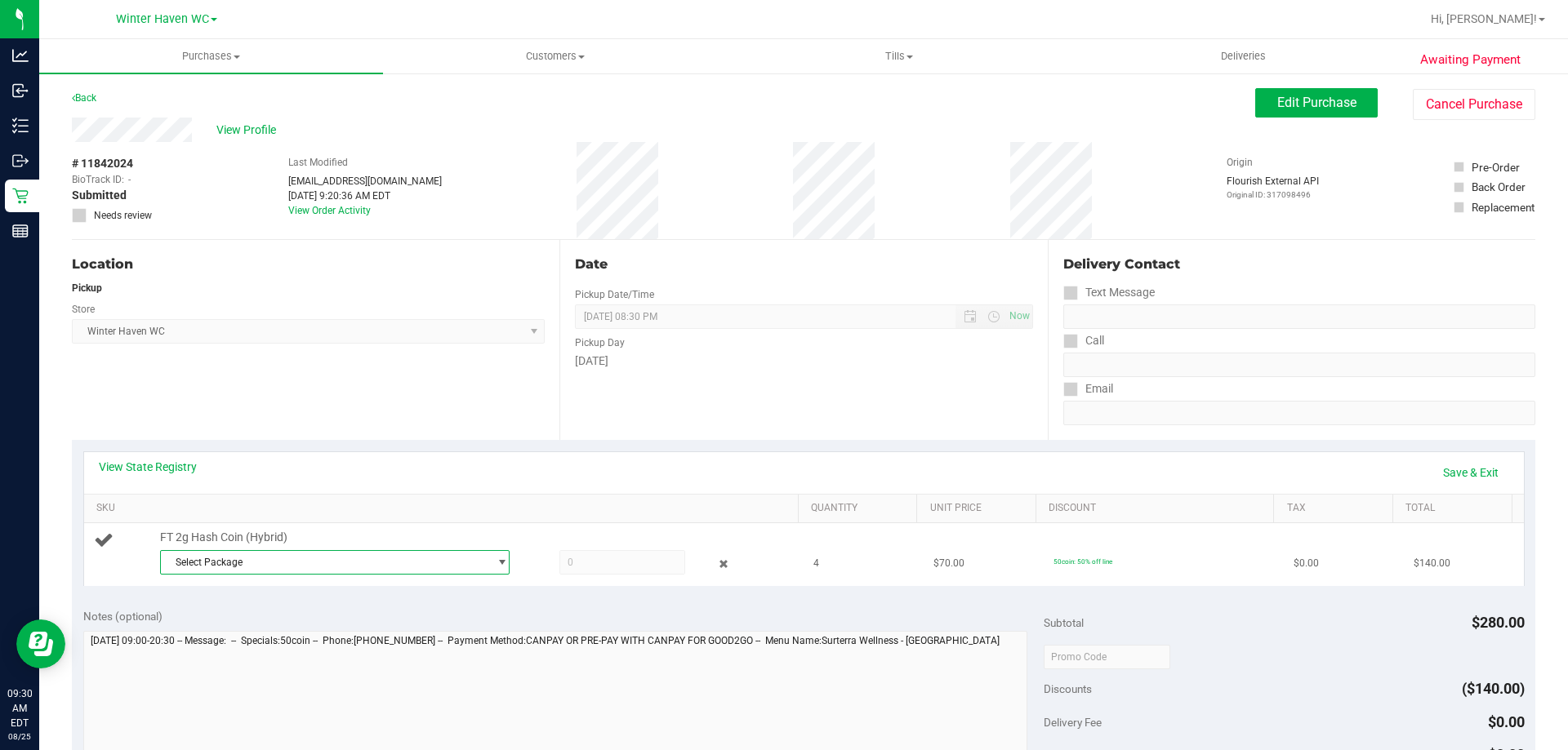
click at [266, 560] on span "Select Package" at bounding box center [325, 563] width 328 height 23
click at [306, 624] on span "( HC-MAR25HYB02-0728 | orig: FLSRWGM-20250804-924 )" at bounding box center [393, 629] width 258 height 12
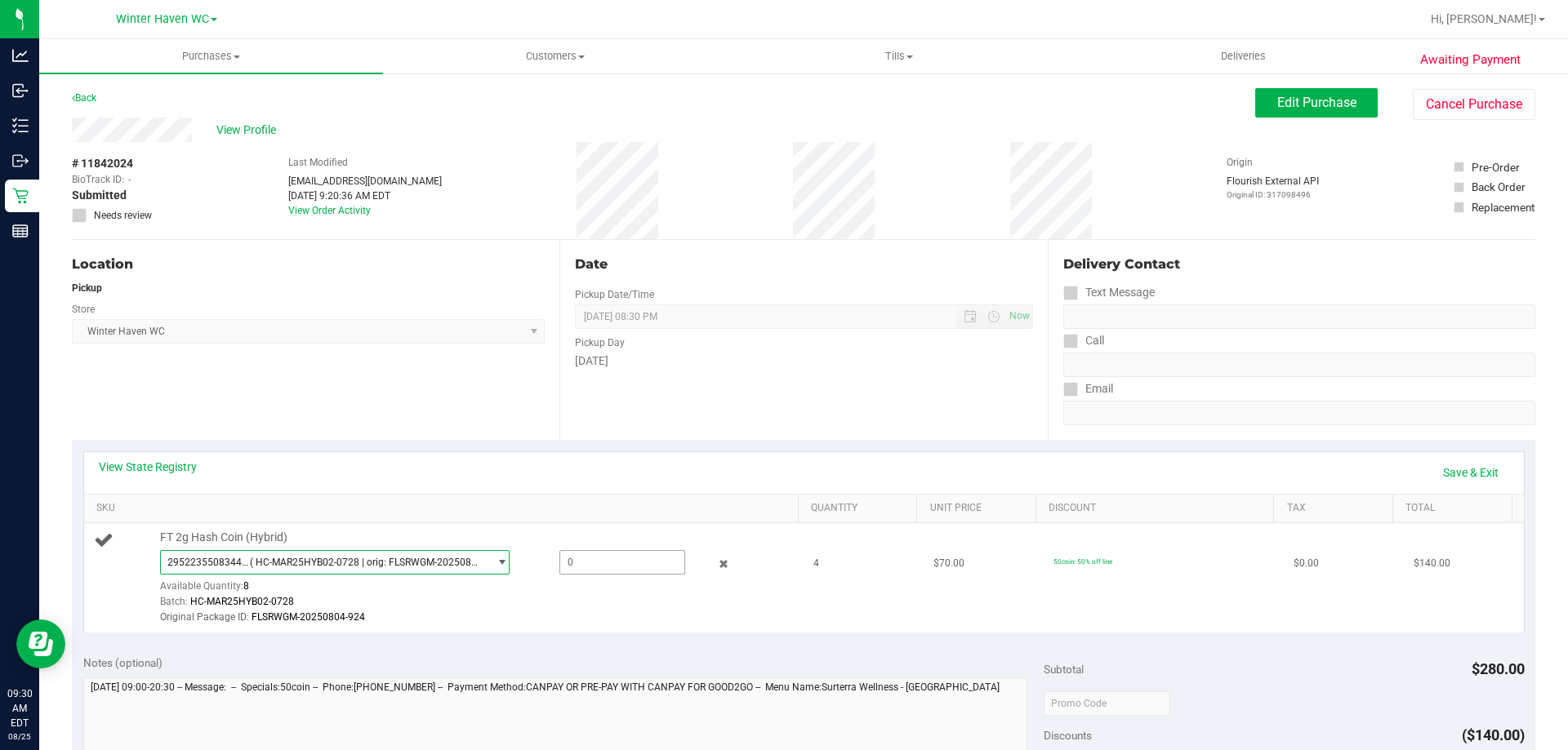
click at [568, 558] on span at bounding box center [622, 562] width 125 height 24
type input "4"
type input "4.0000"
click at [575, 611] on div "Original Package ID: FLSRWGM-20250804-924" at bounding box center [475, 618] width 631 height 15
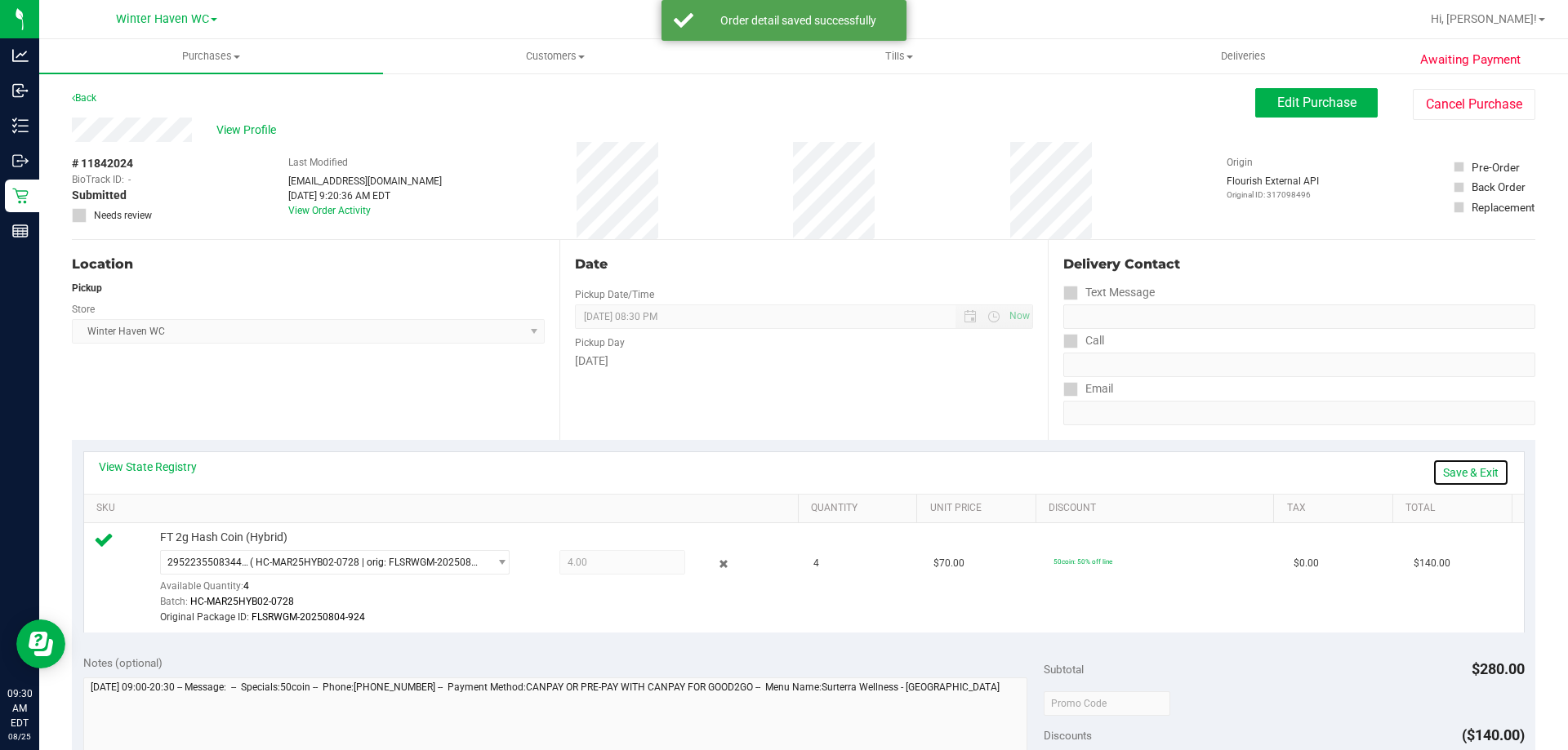
click at [1463, 468] on link "Save & Exit" at bounding box center [1472, 472] width 77 height 28
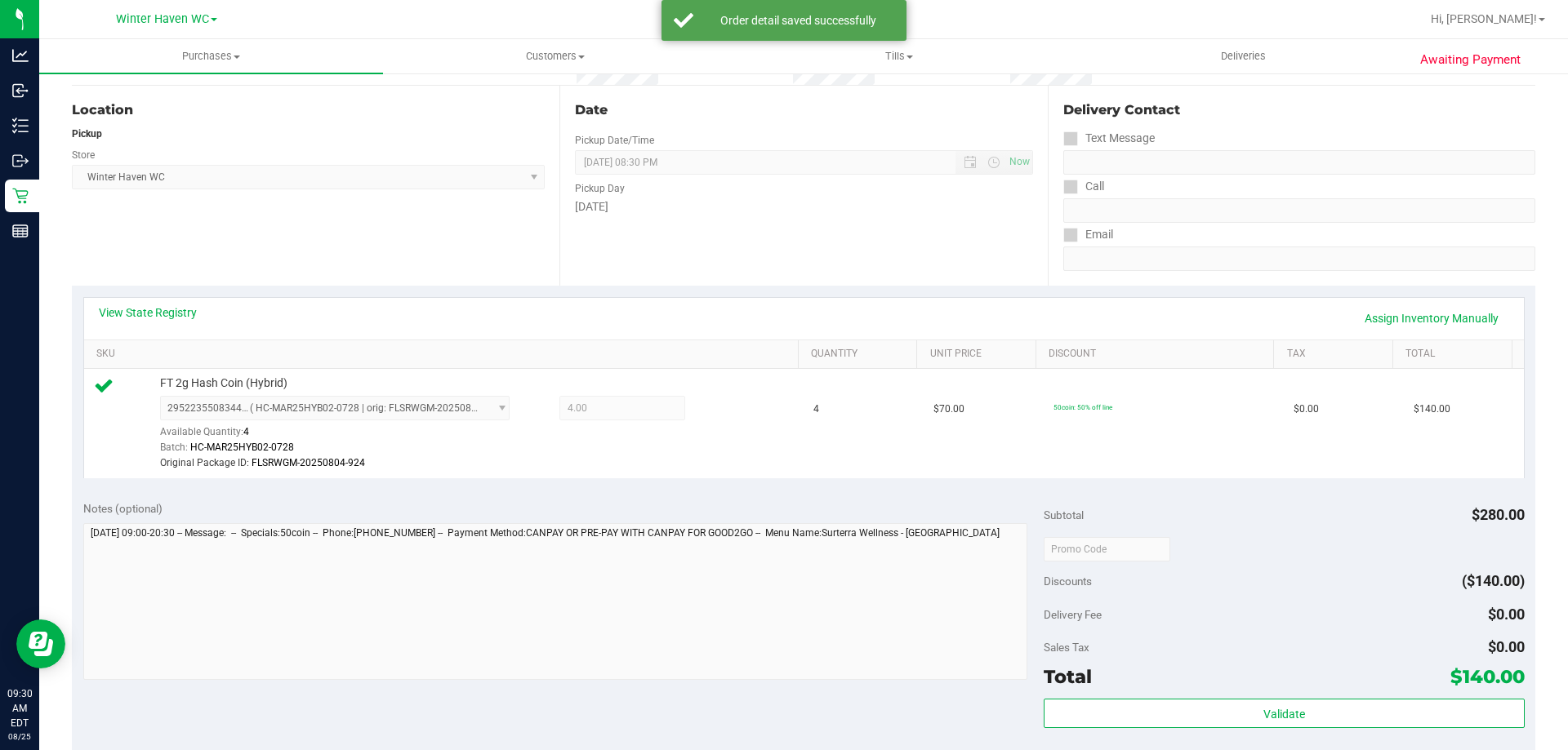
scroll to position [327, 0]
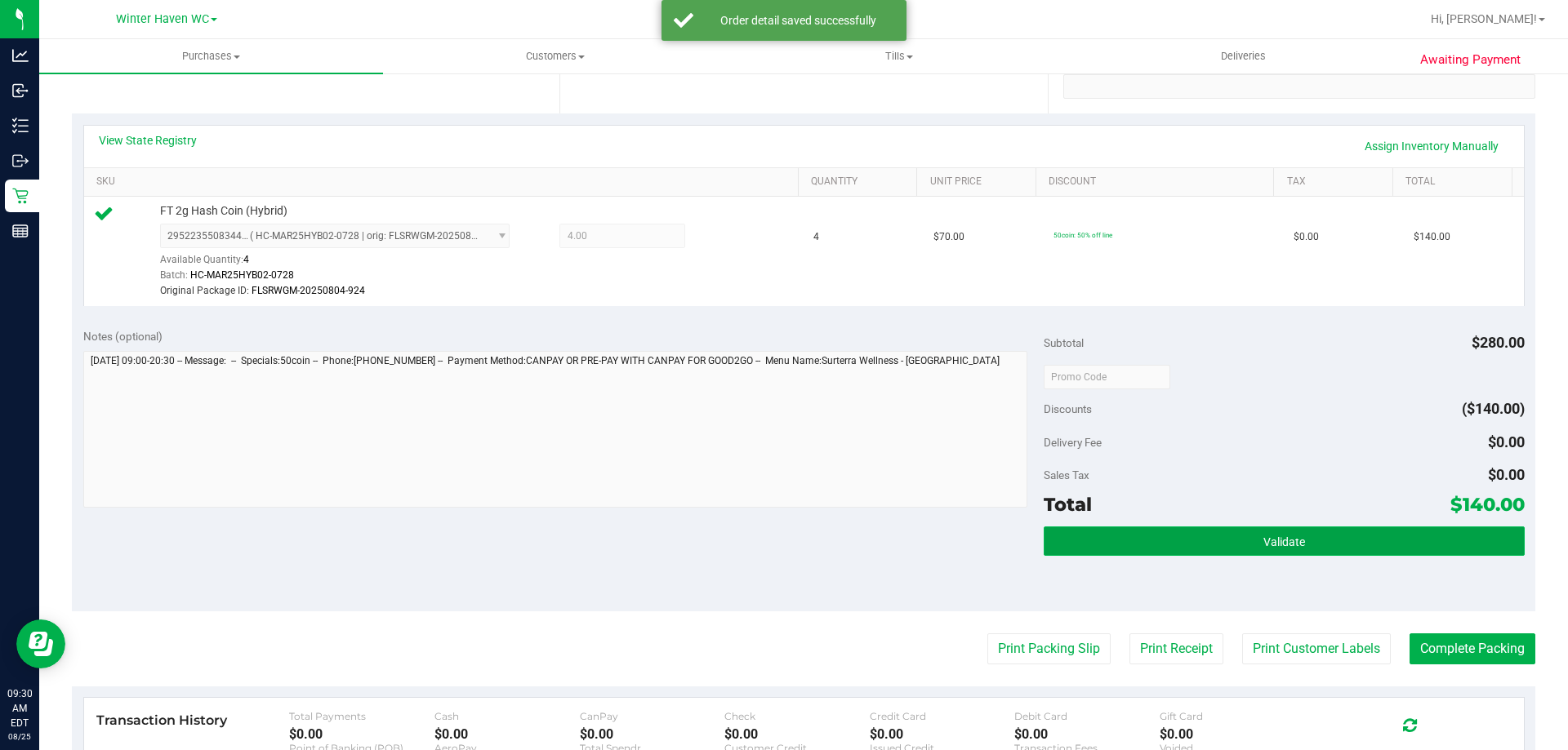
click at [1317, 542] on button "Validate" at bounding box center [1284, 541] width 480 height 29
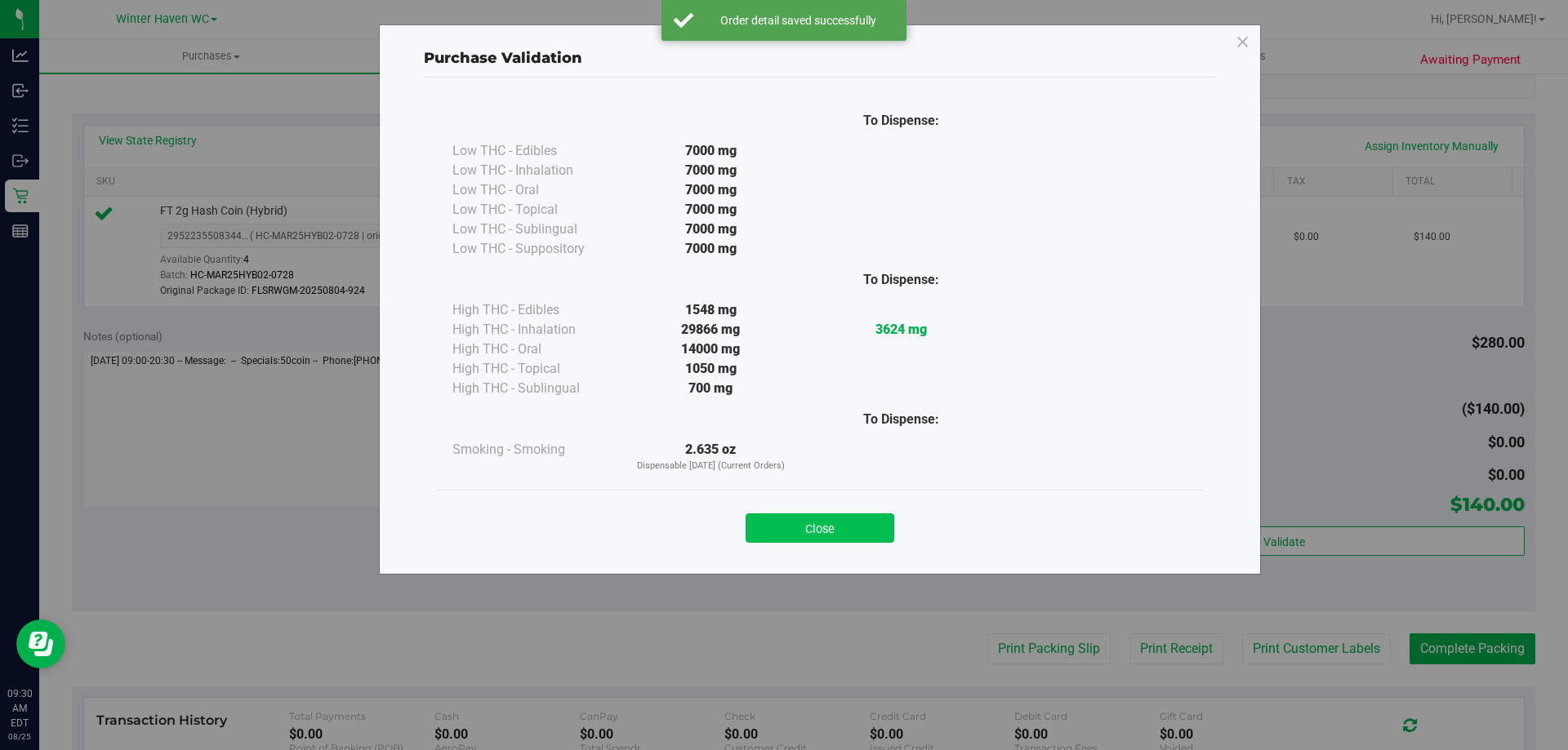
click at [777, 530] on button "Close" at bounding box center [820, 528] width 149 height 29
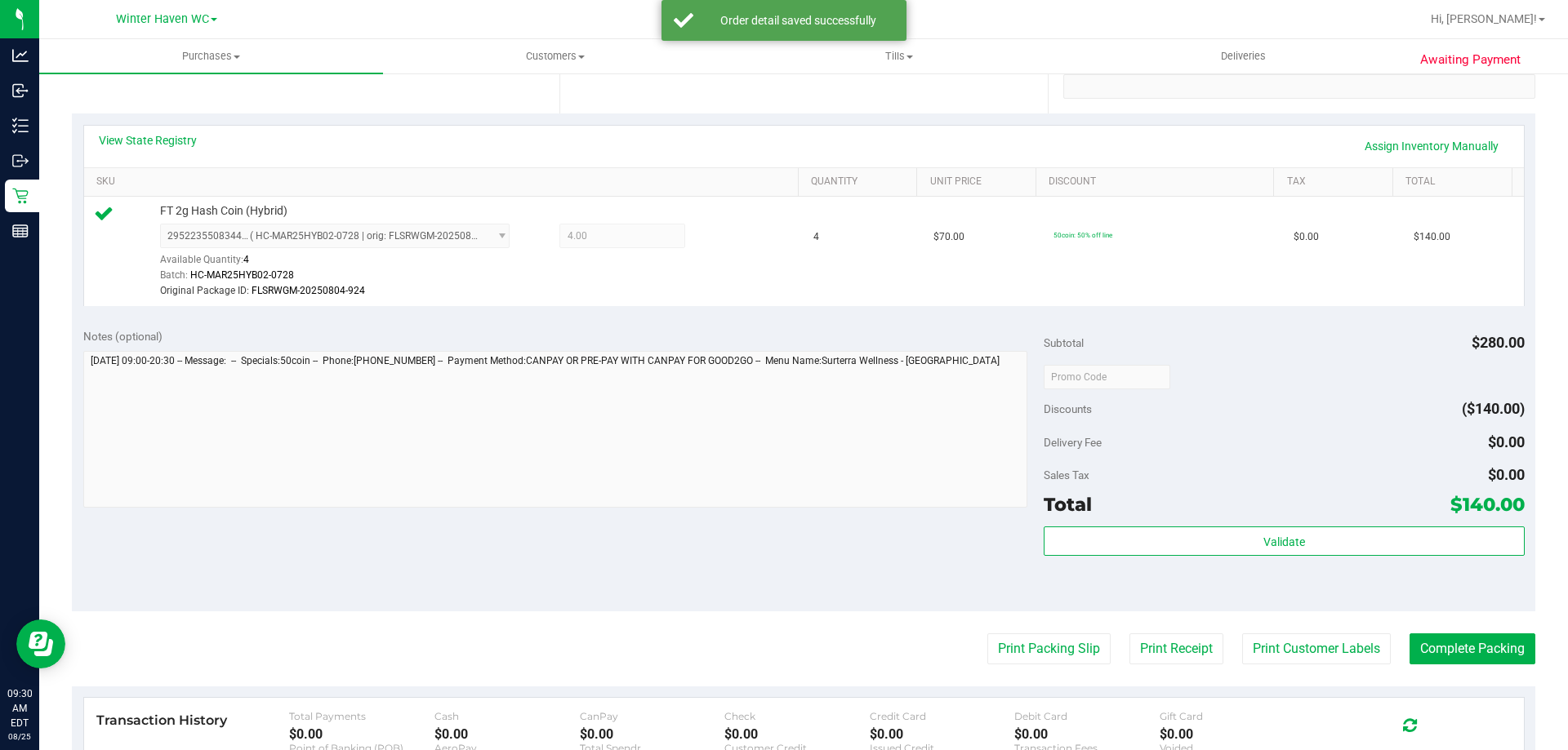
click at [857, 557] on div "Notes (optional) Subtotal $280.00 Discounts ($140.00) Delivery Fee $0.00 Sales …" at bounding box center [804, 464] width 1464 height 294
click at [1072, 664] on purchase-details "Back Edit Purchase Cancel Purchase View Profile # 11842024 BioTrack ID: - Submi…" at bounding box center [804, 377] width 1464 height 1230
click at [1065, 656] on button "Print Packing Slip" at bounding box center [1049, 649] width 123 height 31
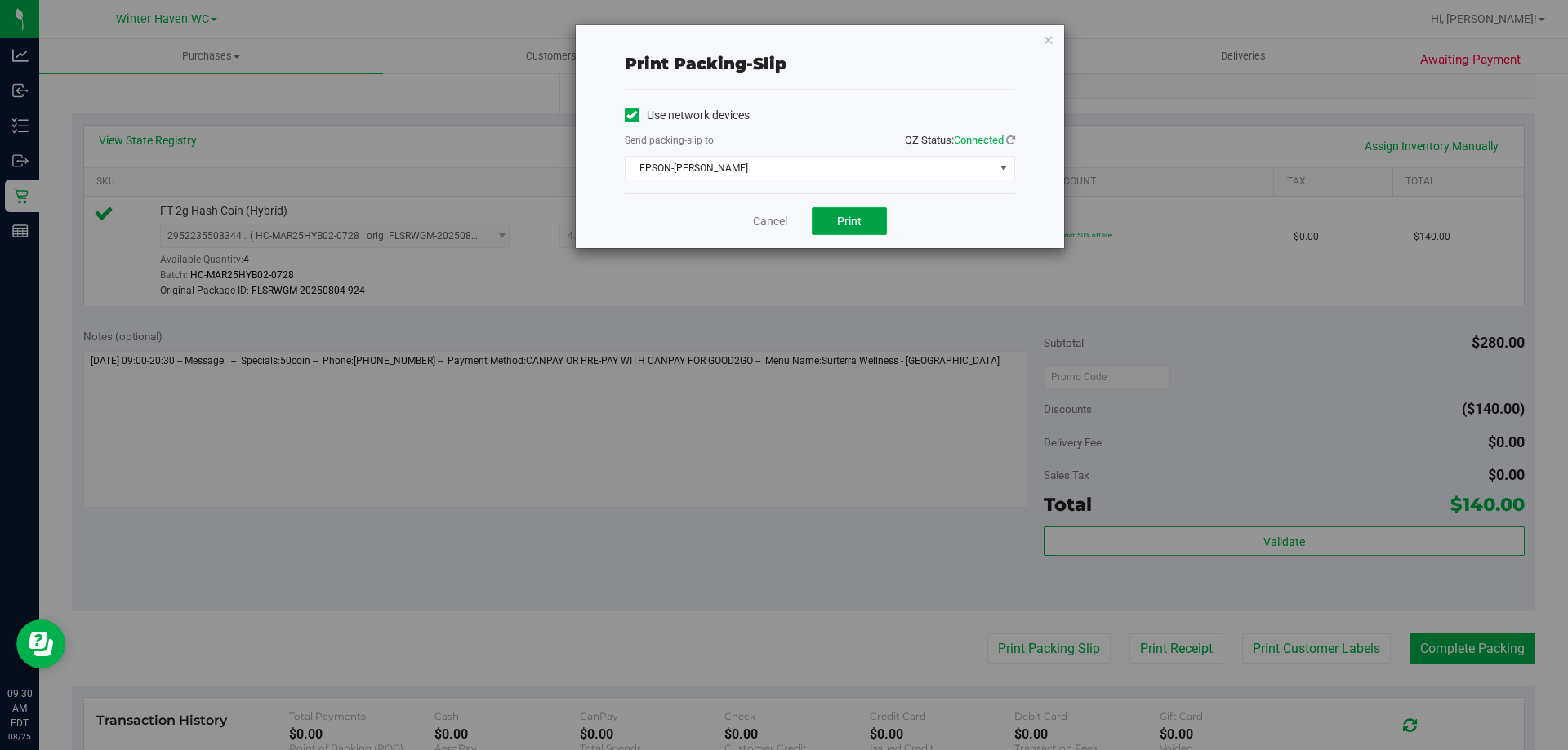
click at [860, 228] on button "Print" at bounding box center [850, 221] width 75 height 28
click at [764, 221] on link "Cancel" at bounding box center [770, 222] width 35 height 17
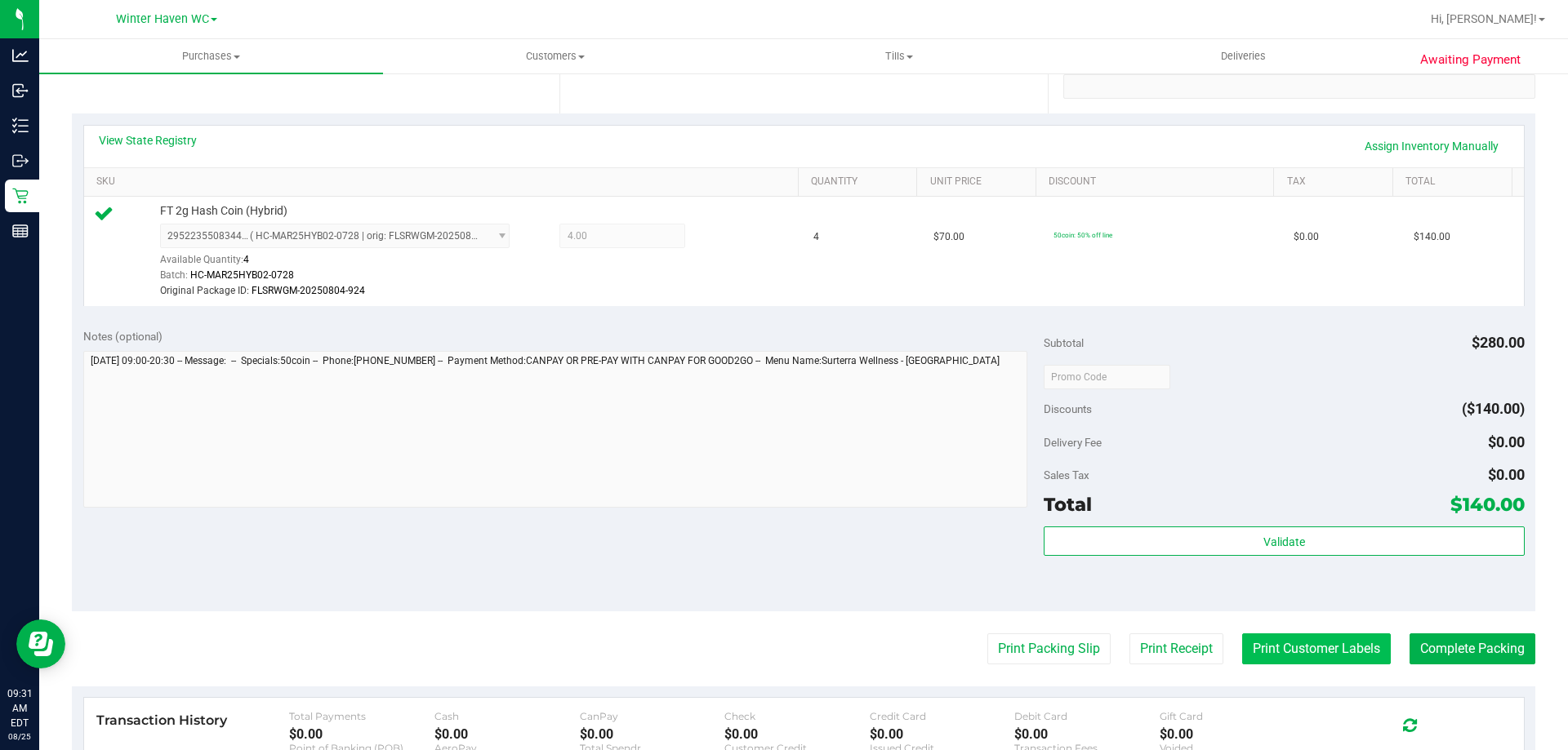
click at [1335, 653] on button "Print Customer Labels" at bounding box center [1316, 649] width 149 height 31
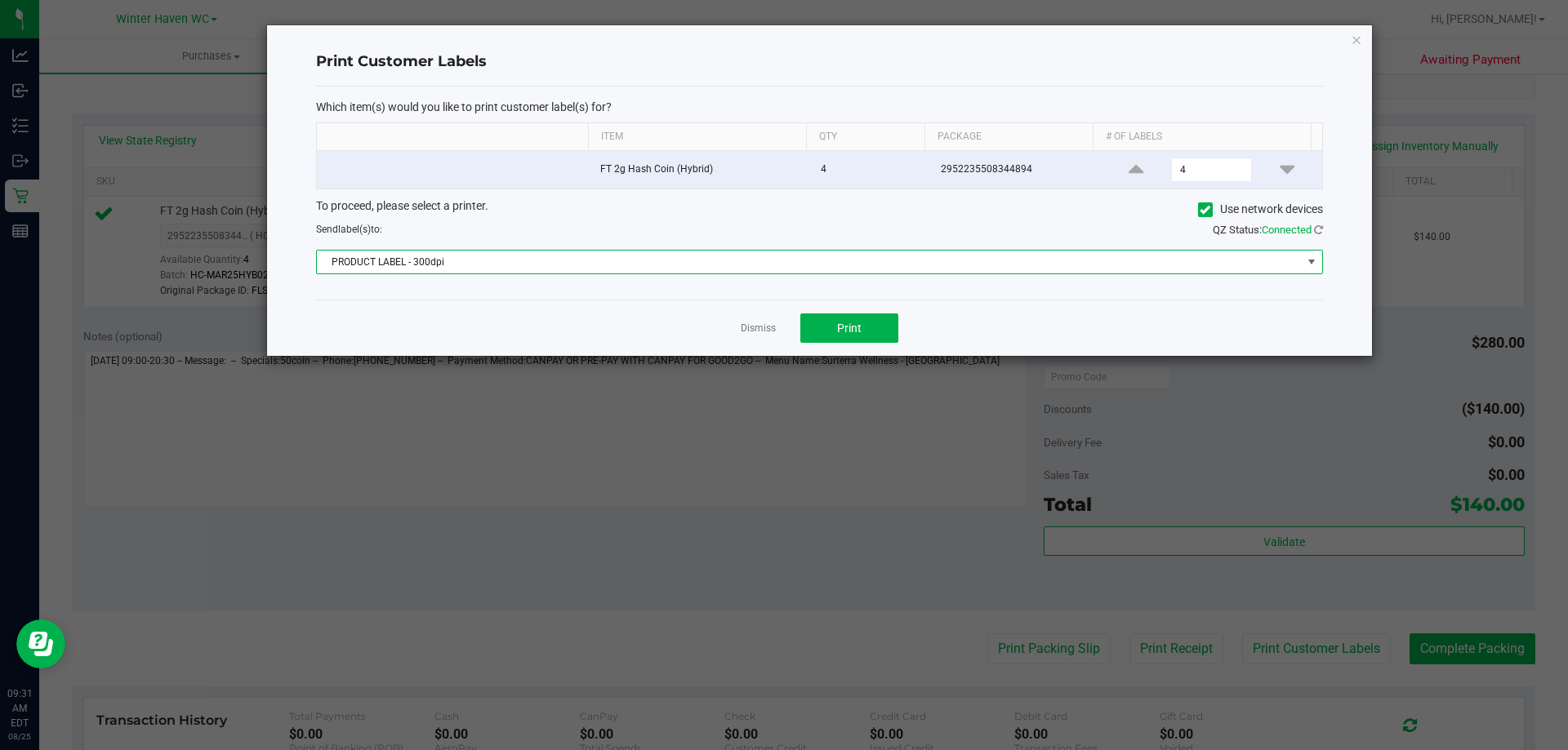
click at [934, 264] on span "PRODUCT LABEL - 300dpi" at bounding box center [809, 262] width 985 height 23
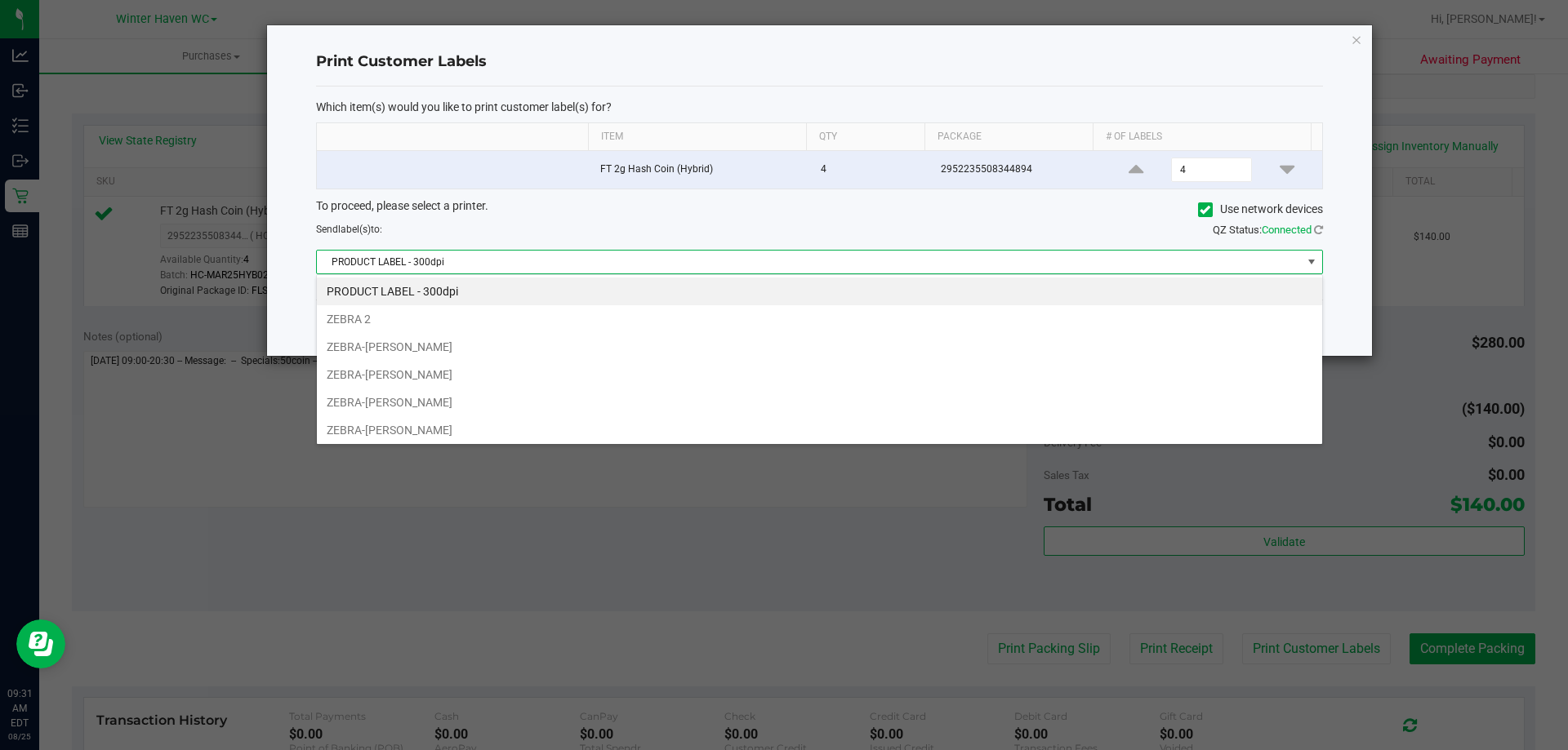
scroll to position [24, 1006]
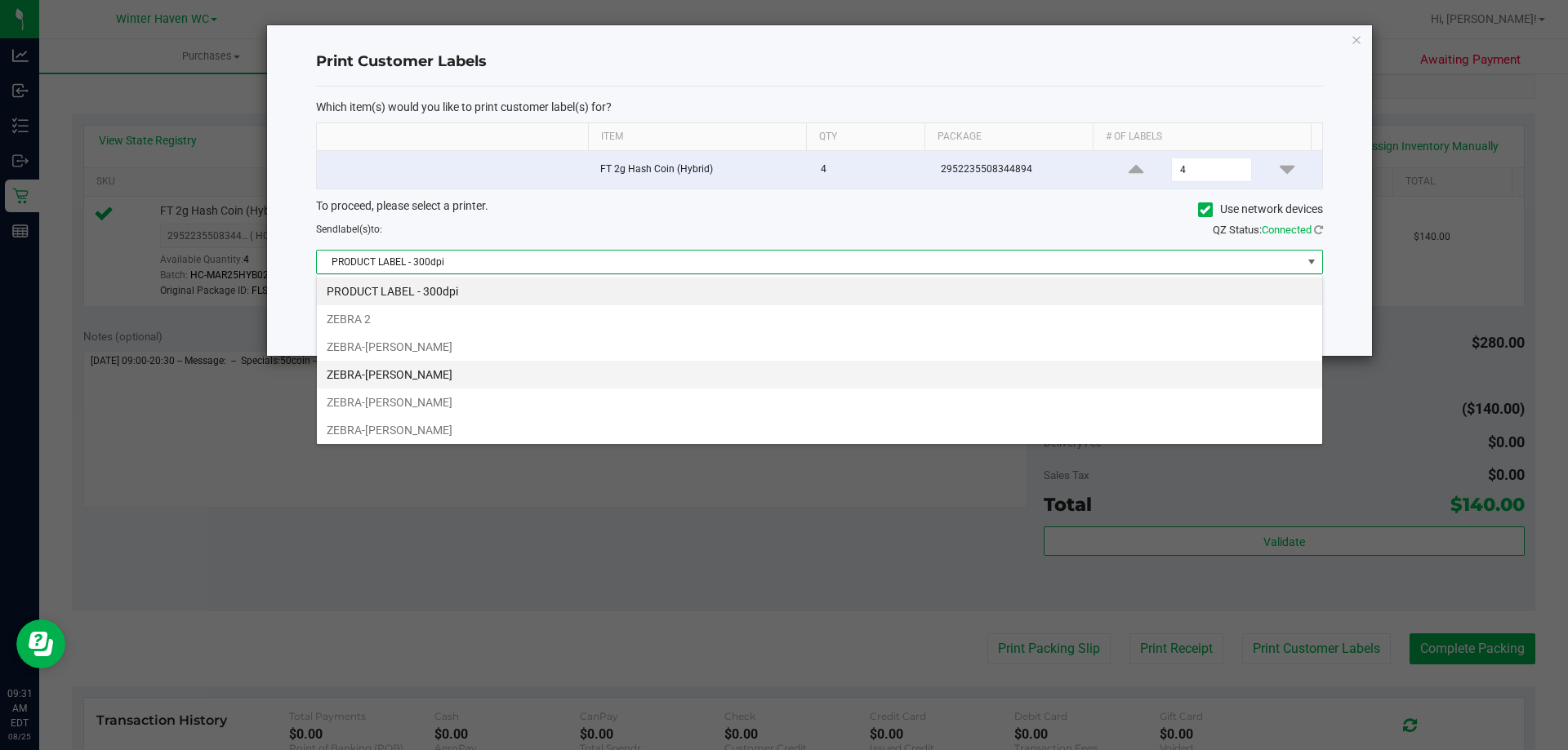
click at [472, 371] on li "ZEBRA-[PERSON_NAME]" at bounding box center [820, 374] width 1006 height 28
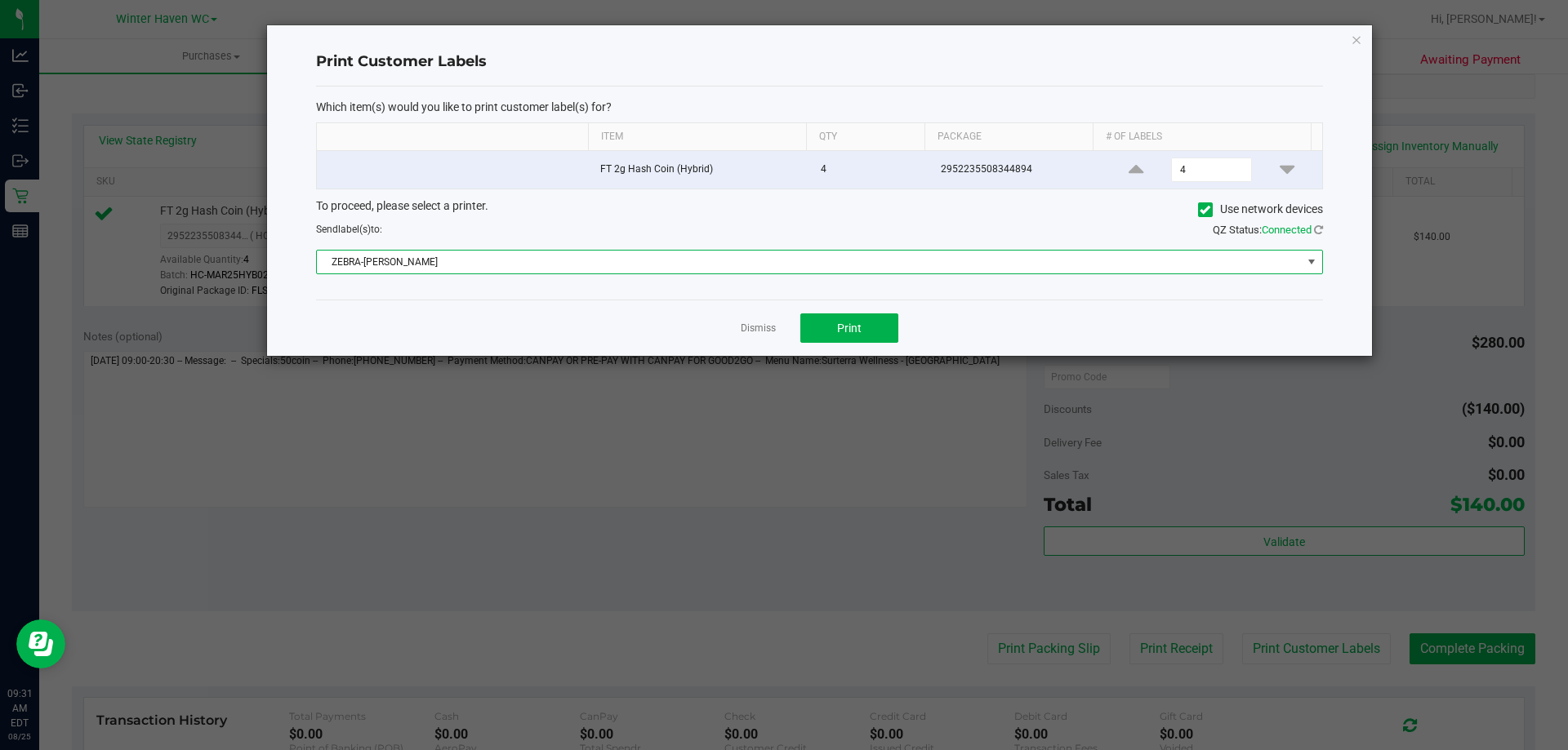
click at [453, 332] on div "Dismiss Print" at bounding box center [820, 328] width 1007 height 56
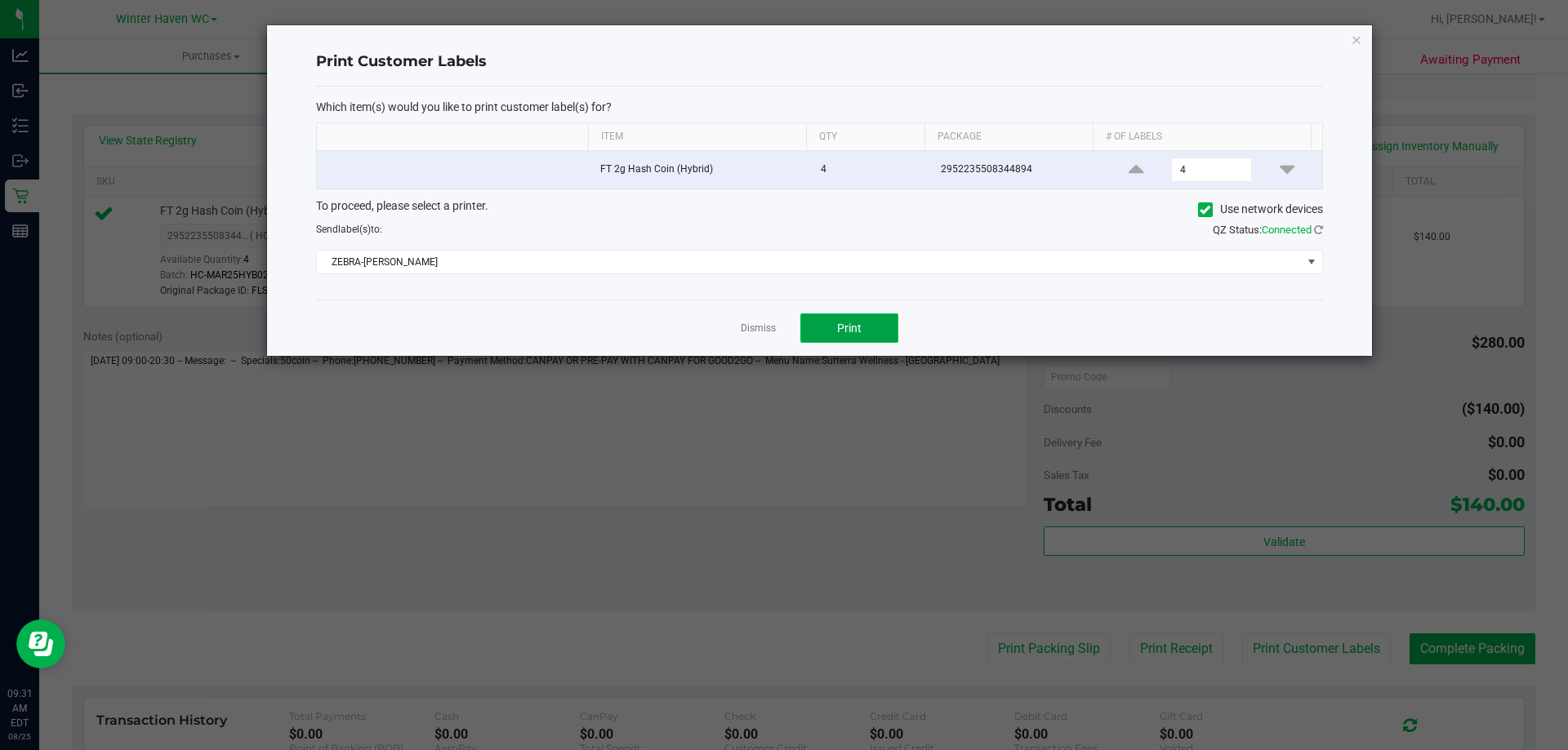
click at [840, 318] on button "Print" at bounding box center [850, 328] width 98 height 29
click at [740, 319] on div "Dismiss Print" at bounding box center [820, 328] width 1007 height 56
click at [763, 322] on link "Dismiss" at bounding box center [758, 329] width 35 height 13
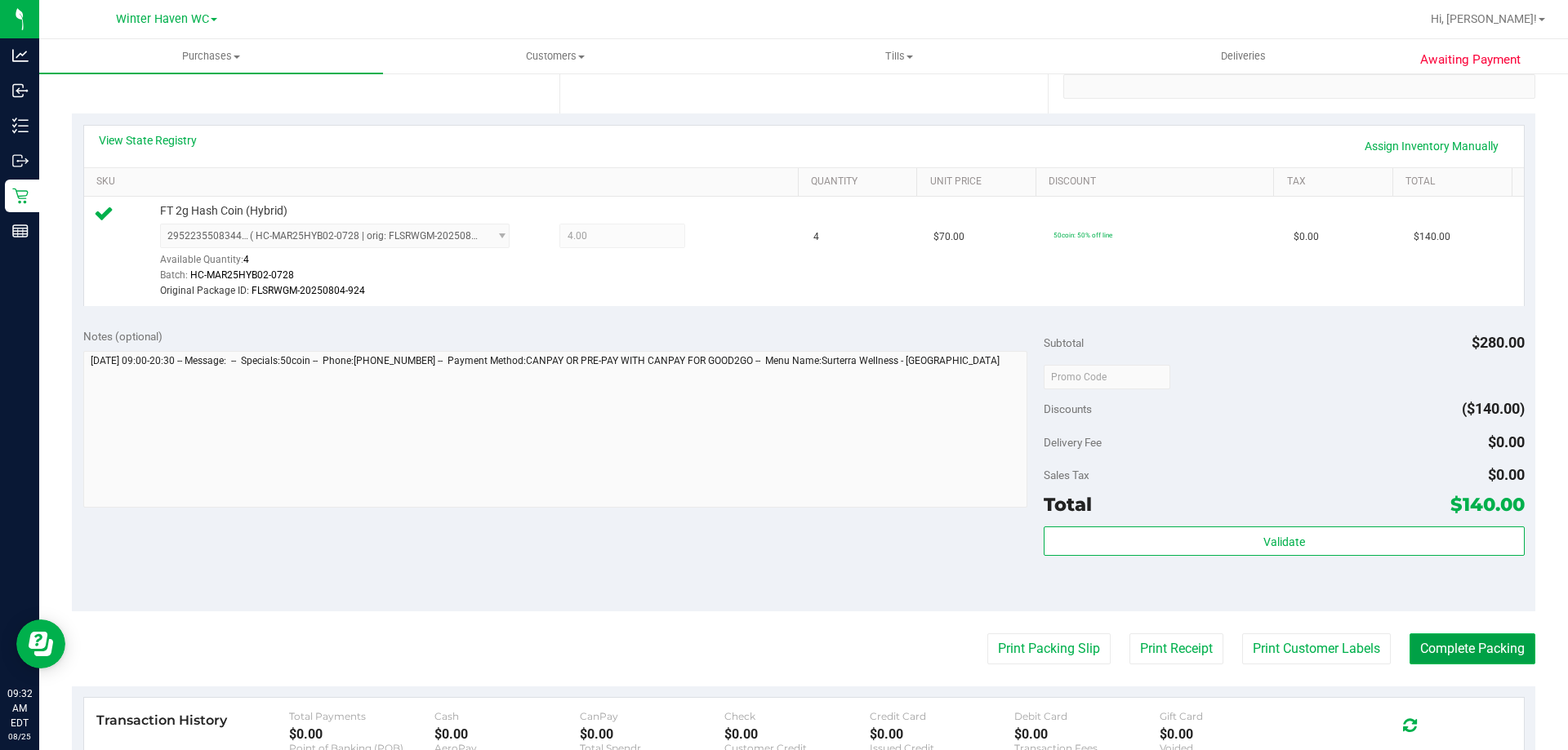
click at [1485, 637] on button "Complete Packing" at bounding box center [1473, 649] width 125 height 31
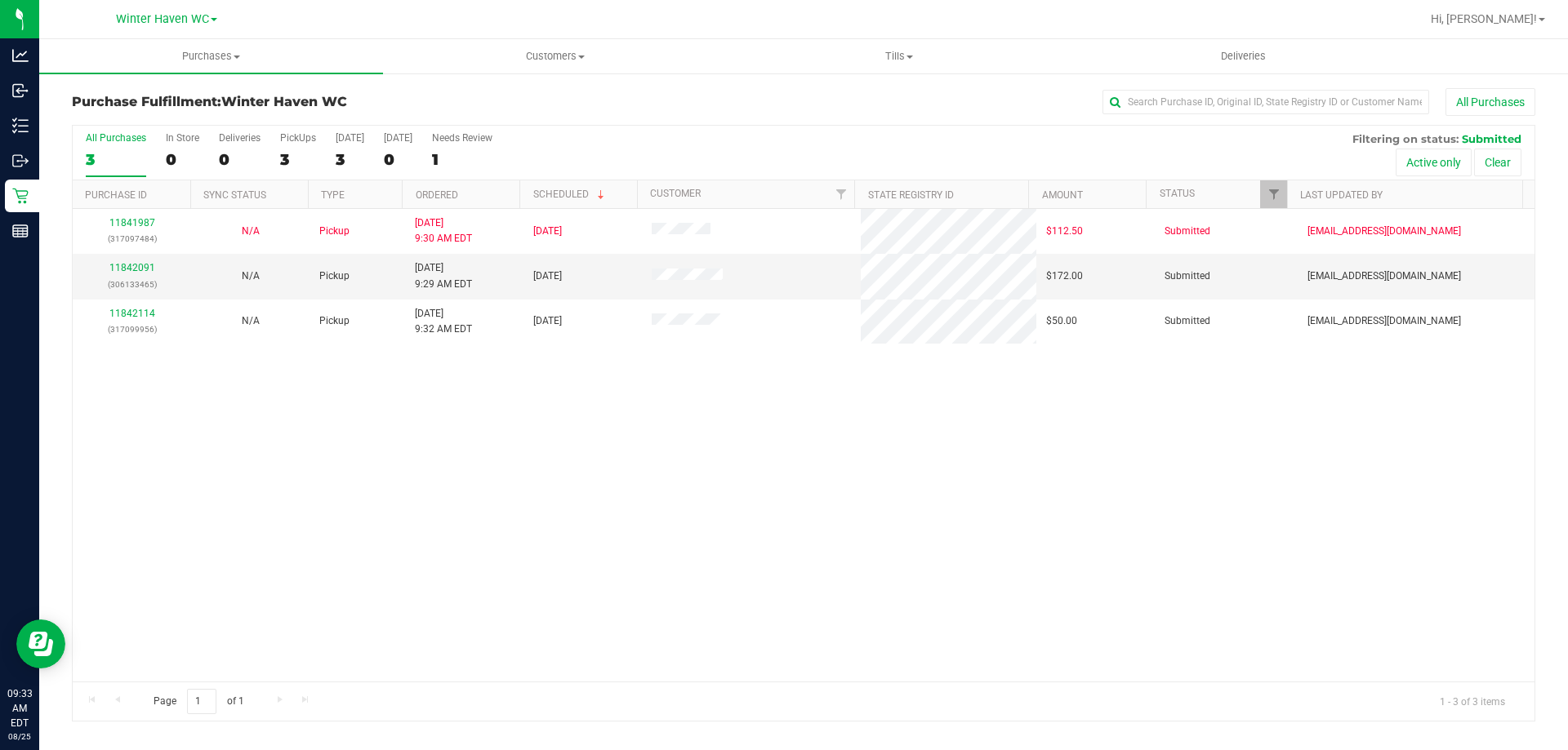
drag, startPoint x: 695, startPoint y: 612, endPoint x: 494, endPoint y: 536, distance: 214.9
click at [694, 611] on div "11841987 (317097484) N/A Pickup [DATE] 9:30 AM EDT 8/25/2025 $112.50 Submitted …" at bounding box center [803, 445] width 1462 height 472
click at [138, 266] on link "11842091" at bounding box center [131, 268] width 45 height 12
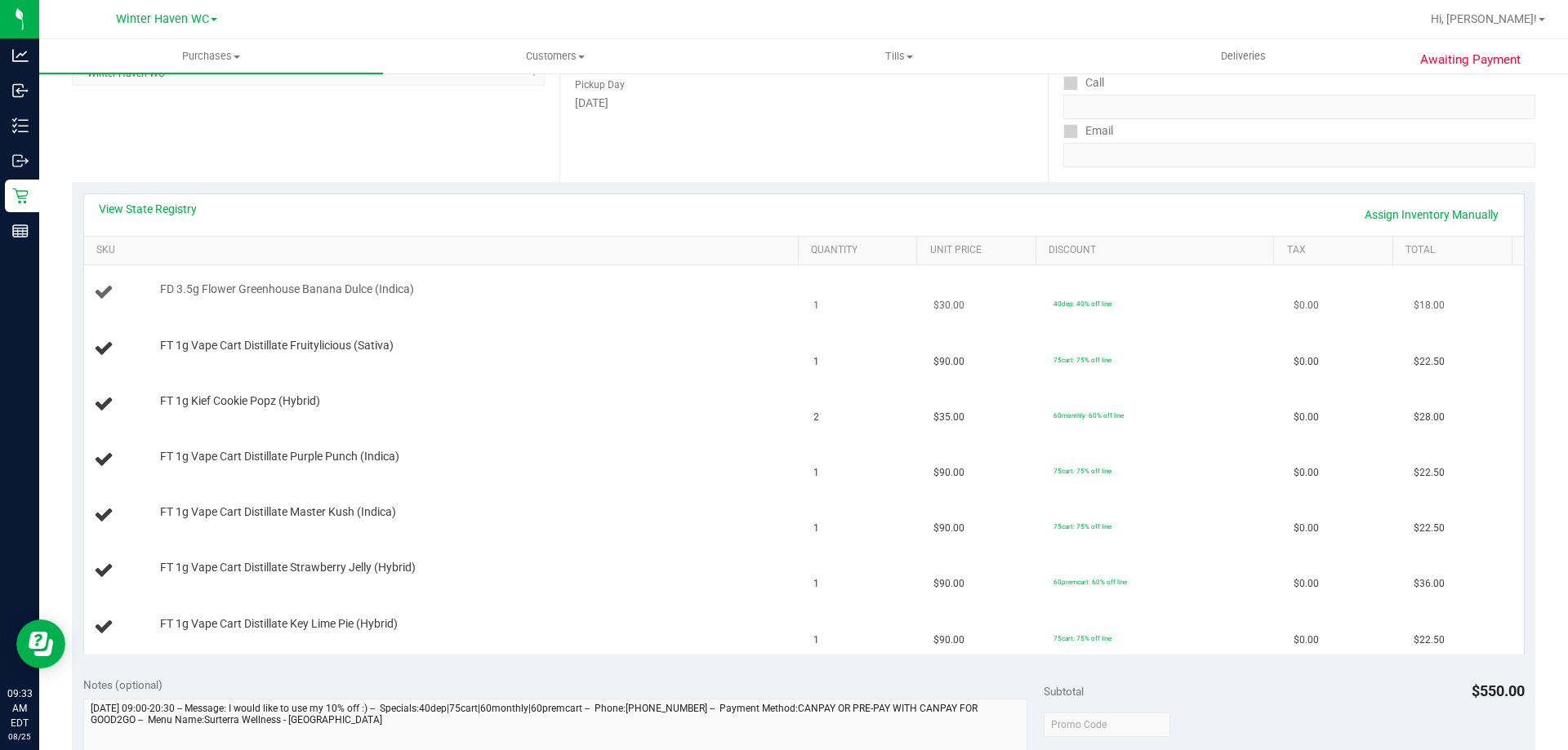
scroll to position [163, 0]
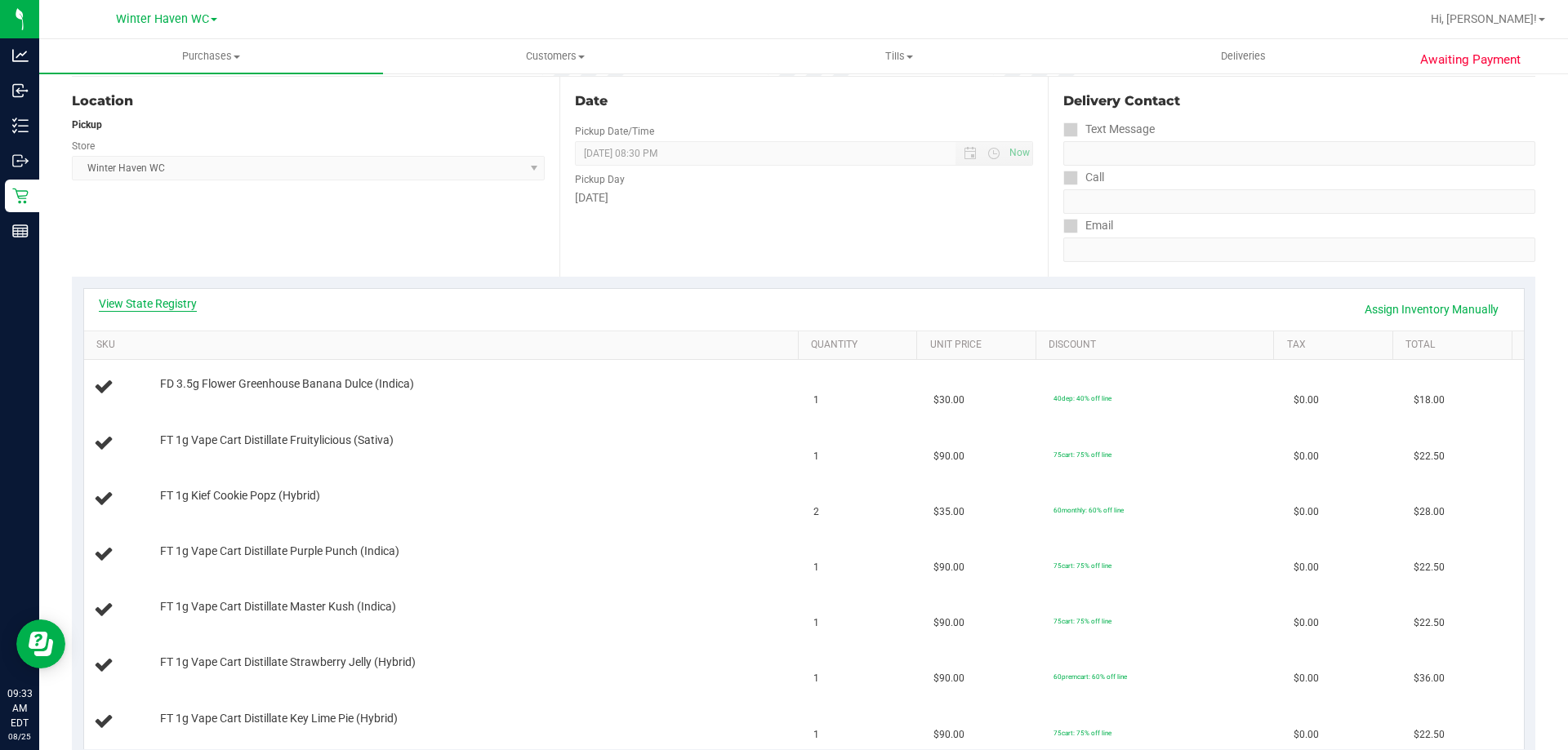
click at [190, 304] on link "View State Registry" at bounding box center [148, 304] width 98 height 16
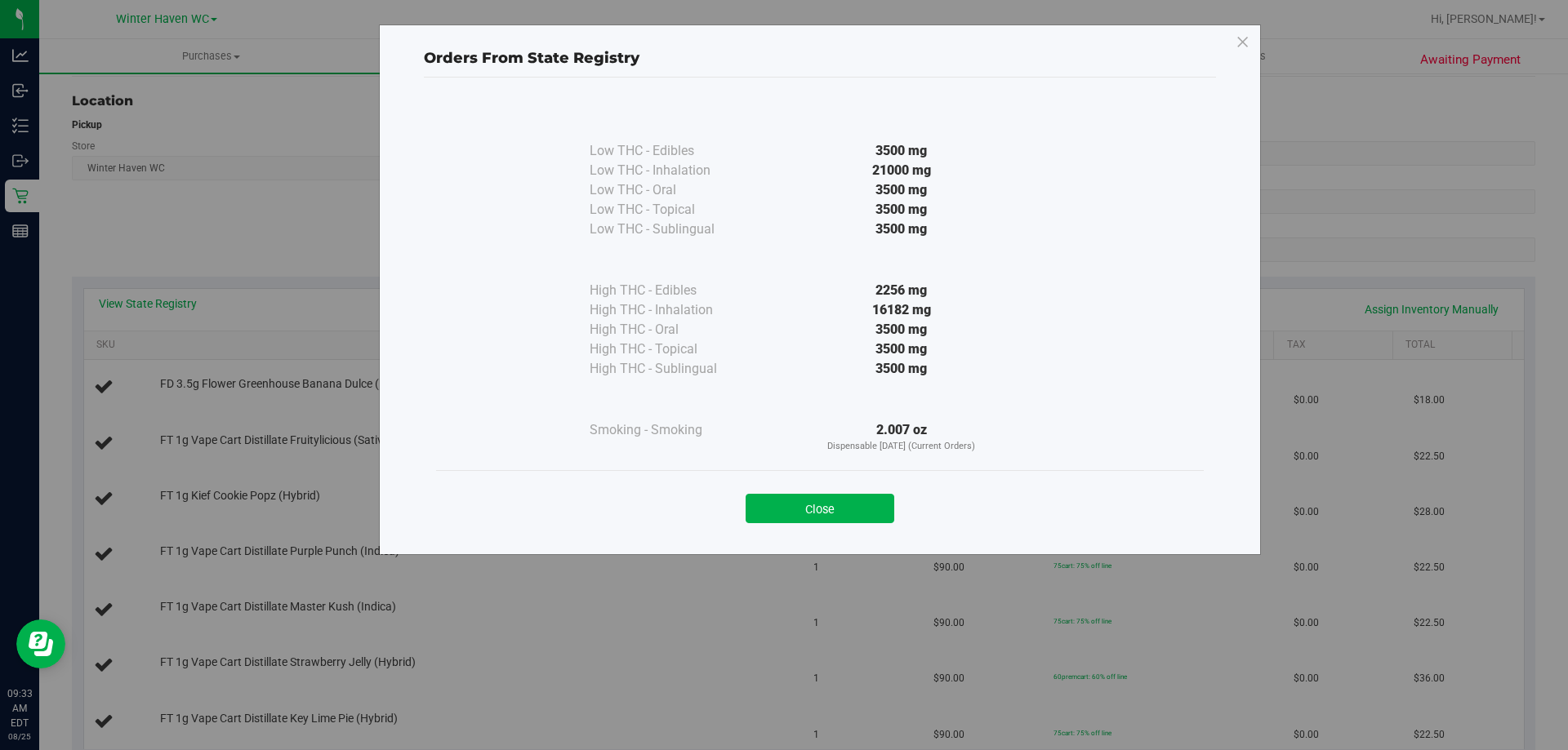
click at [860, 487] on div "Close" at bounding box center [820, 503] width 743 height 40
click at [819, 499] on button "Close" at bounding box center [820, 508] width 149 height 29
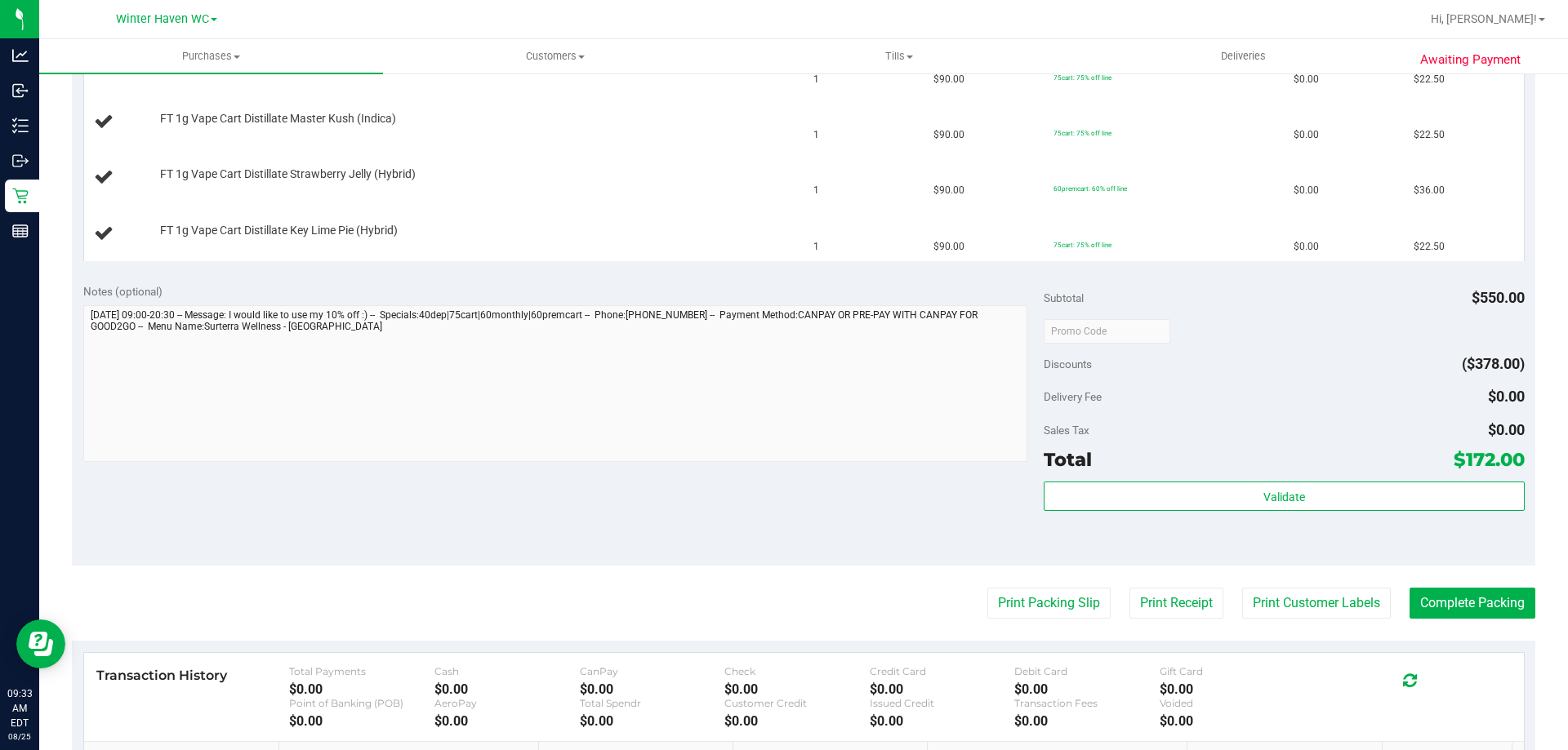
scroll to position [654, 0]
click at [998, 614] on button "Print Packing Slip" at bounding box center [1049, 602] width 123 height 31
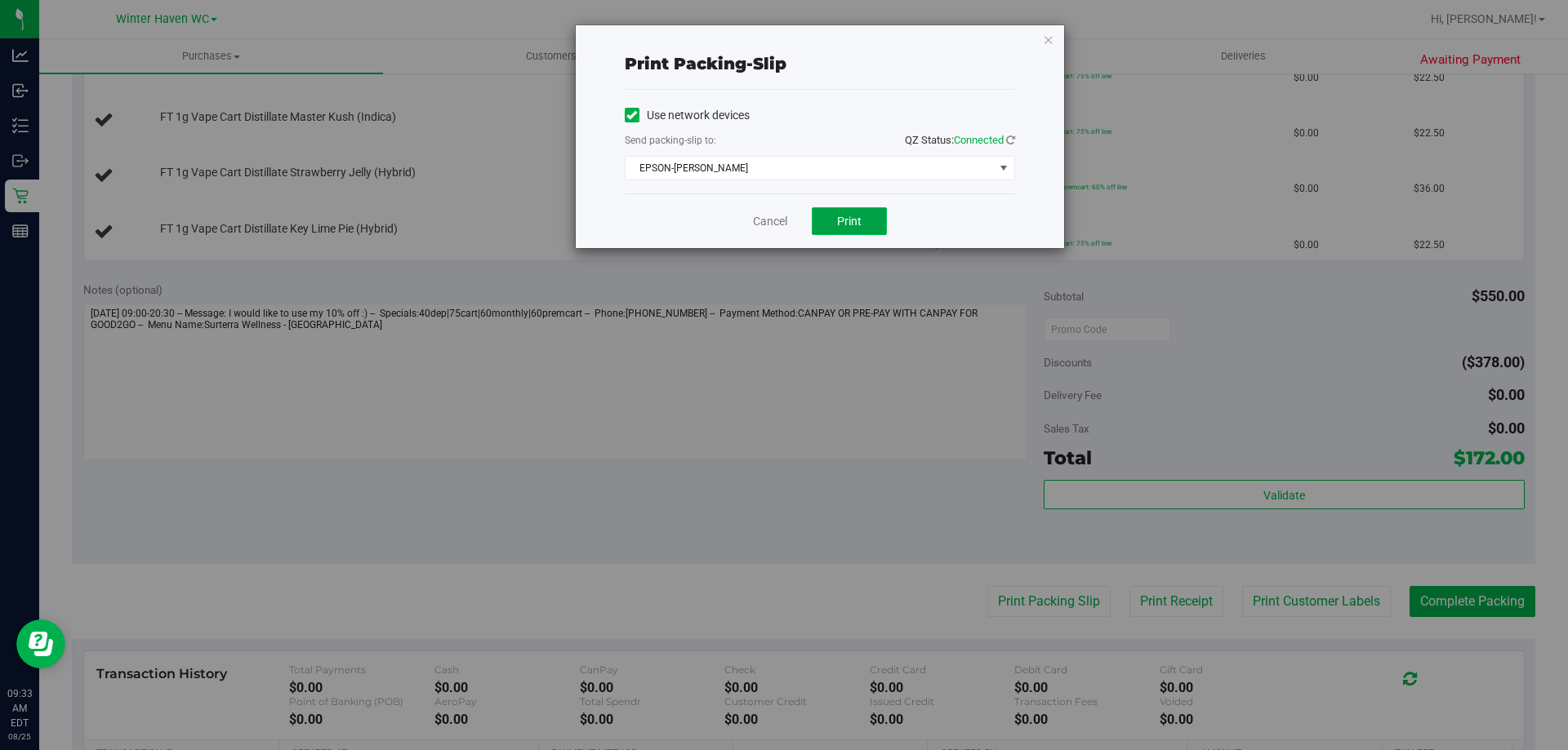
click at [860, 224] on span "Print" at bounding box center [849, 222] width 24 height 13
click at [773, 222] on link "Cancel" at bounding box center [770, 222] width 35 height 17
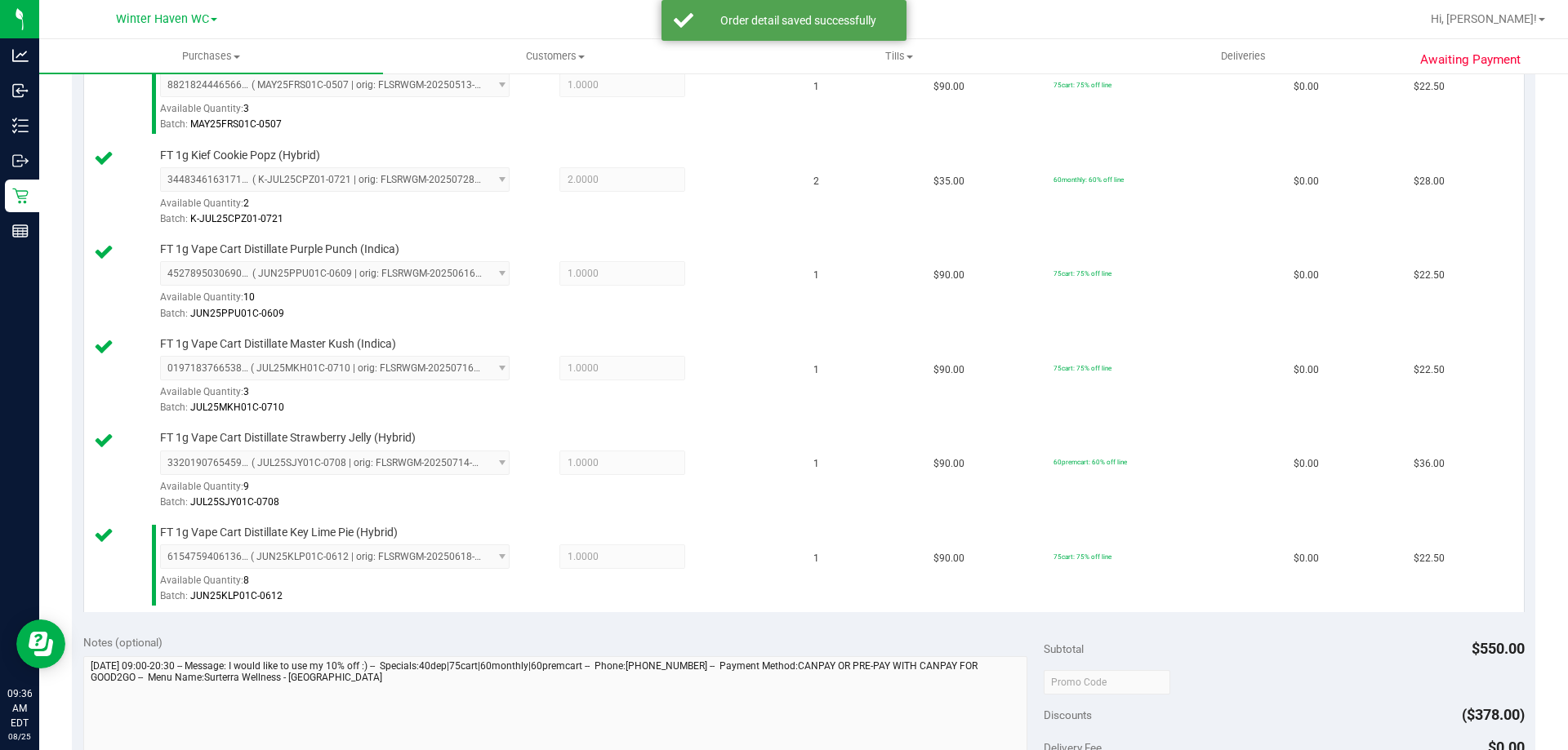
scroll to position [735, 0]
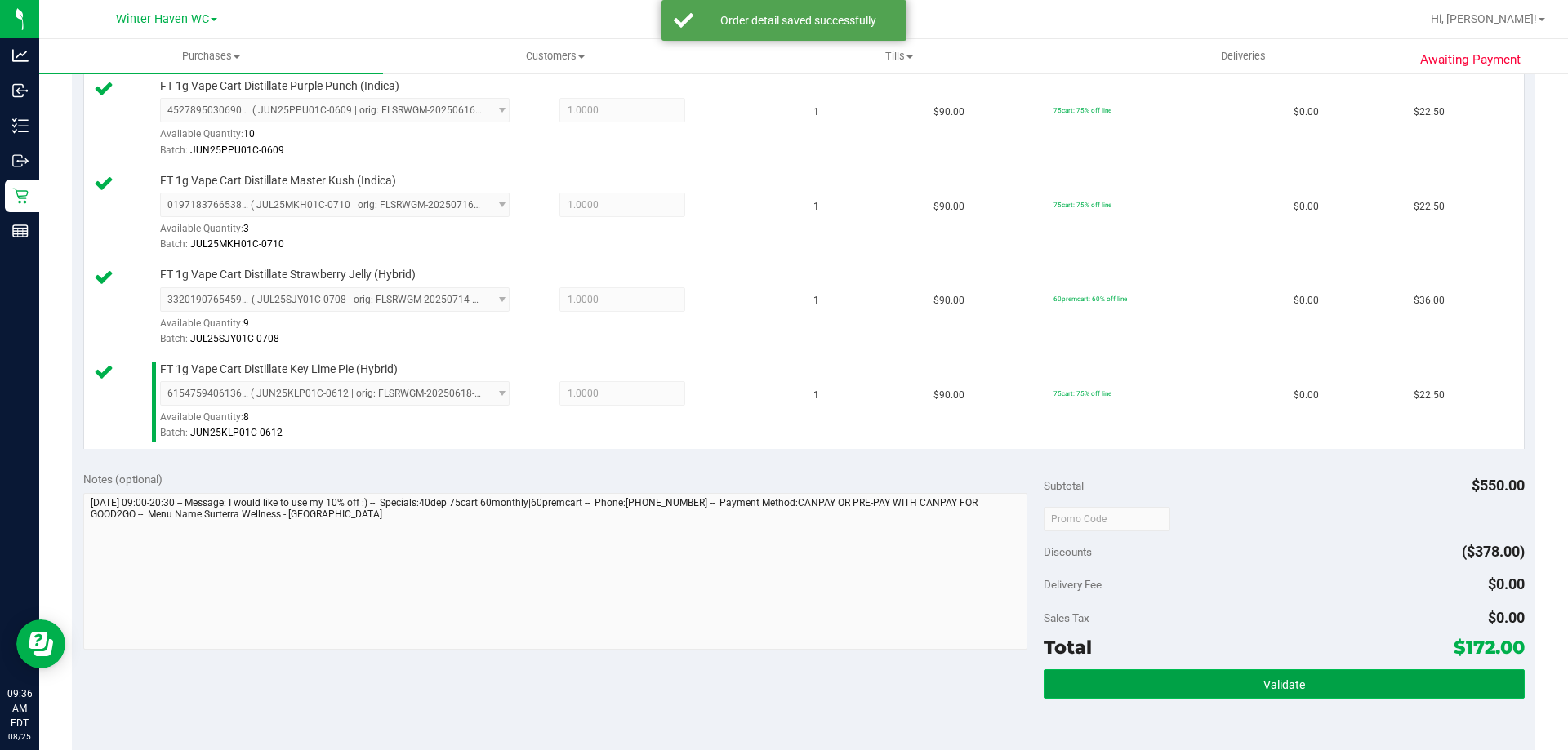
click at [1111, 681] on button "Validate" at bounding box center [1284, 684] width 480 height 29
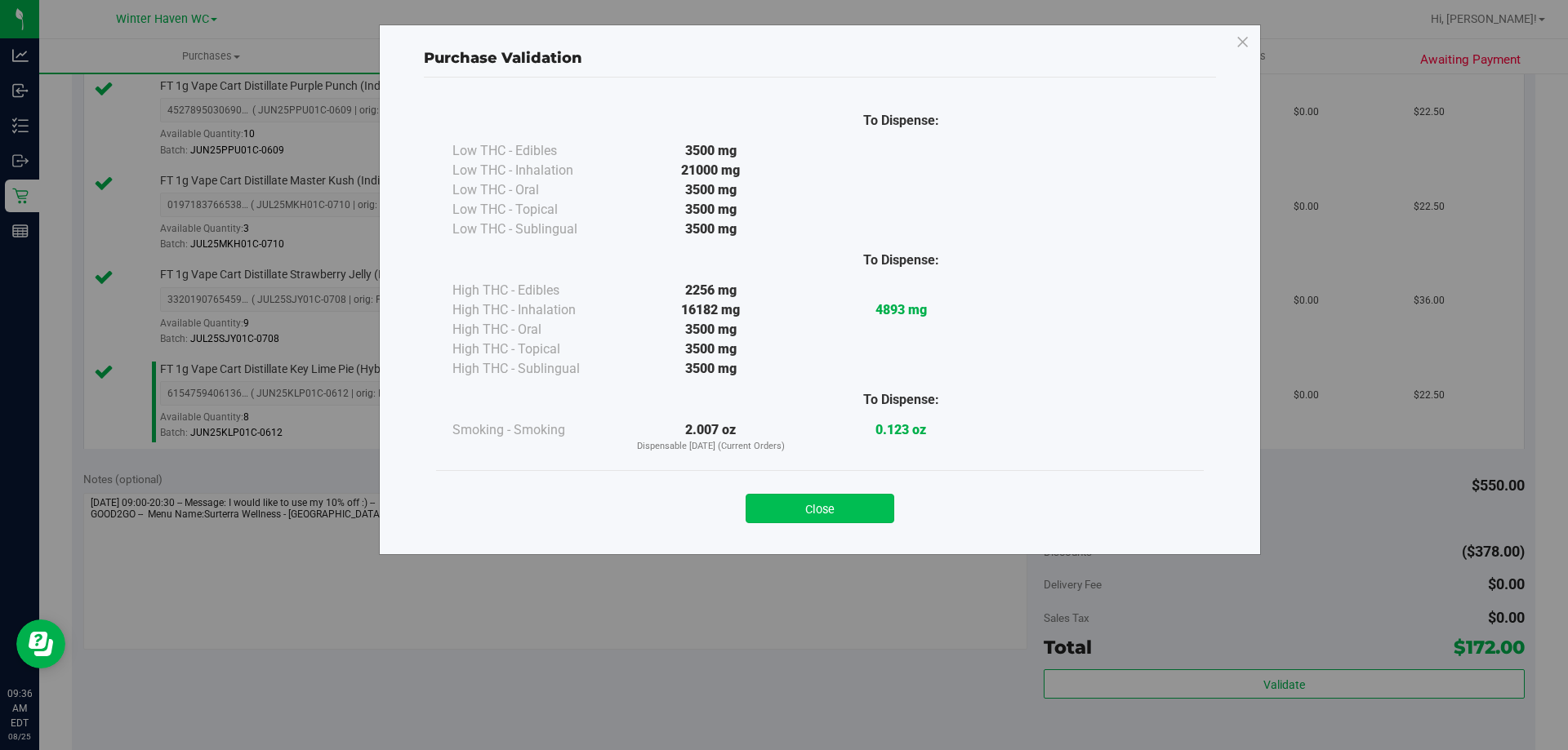
click at [884, 512] on button "Close" at bounding box center [820, 508] width 149 height 29
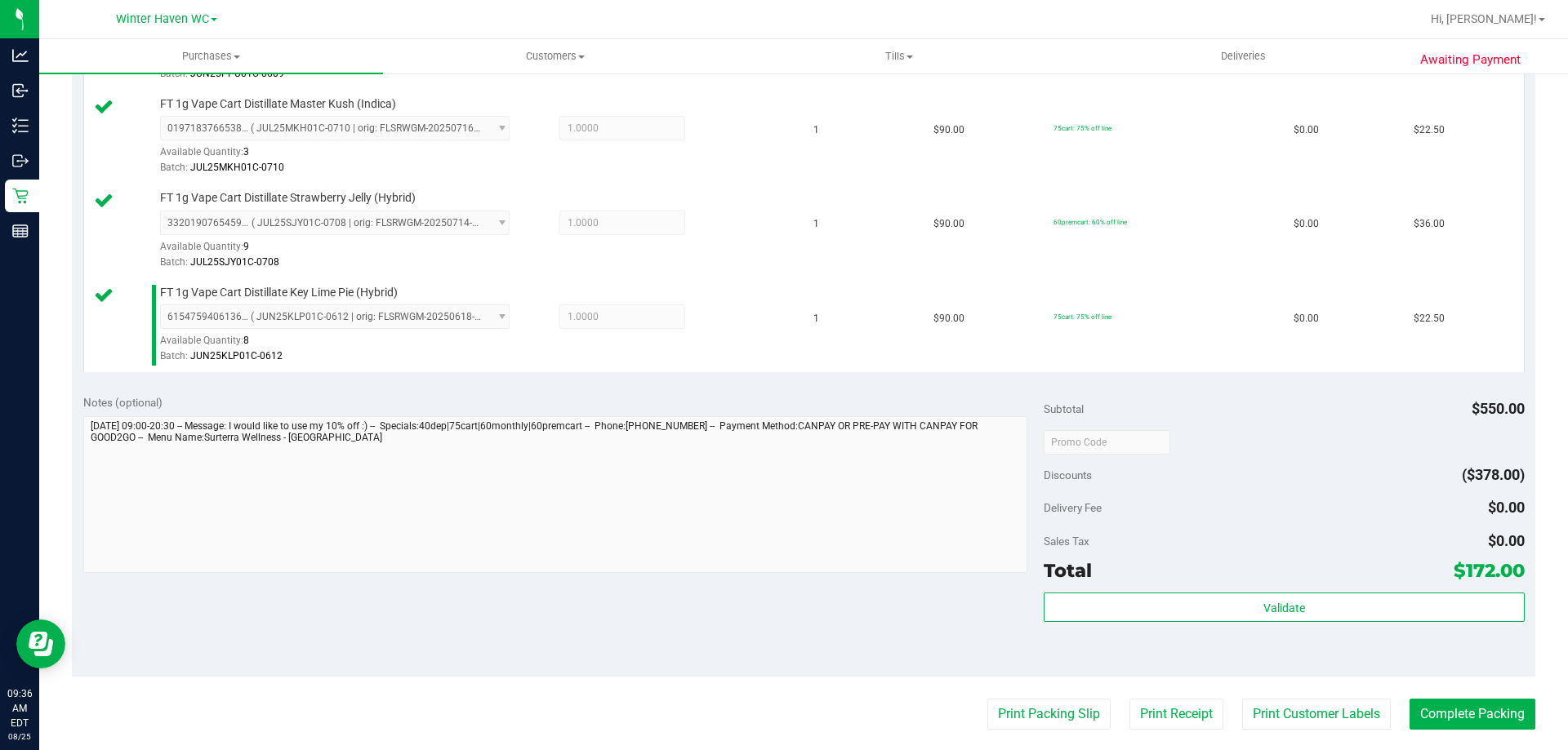
scroll to position [898, 0]
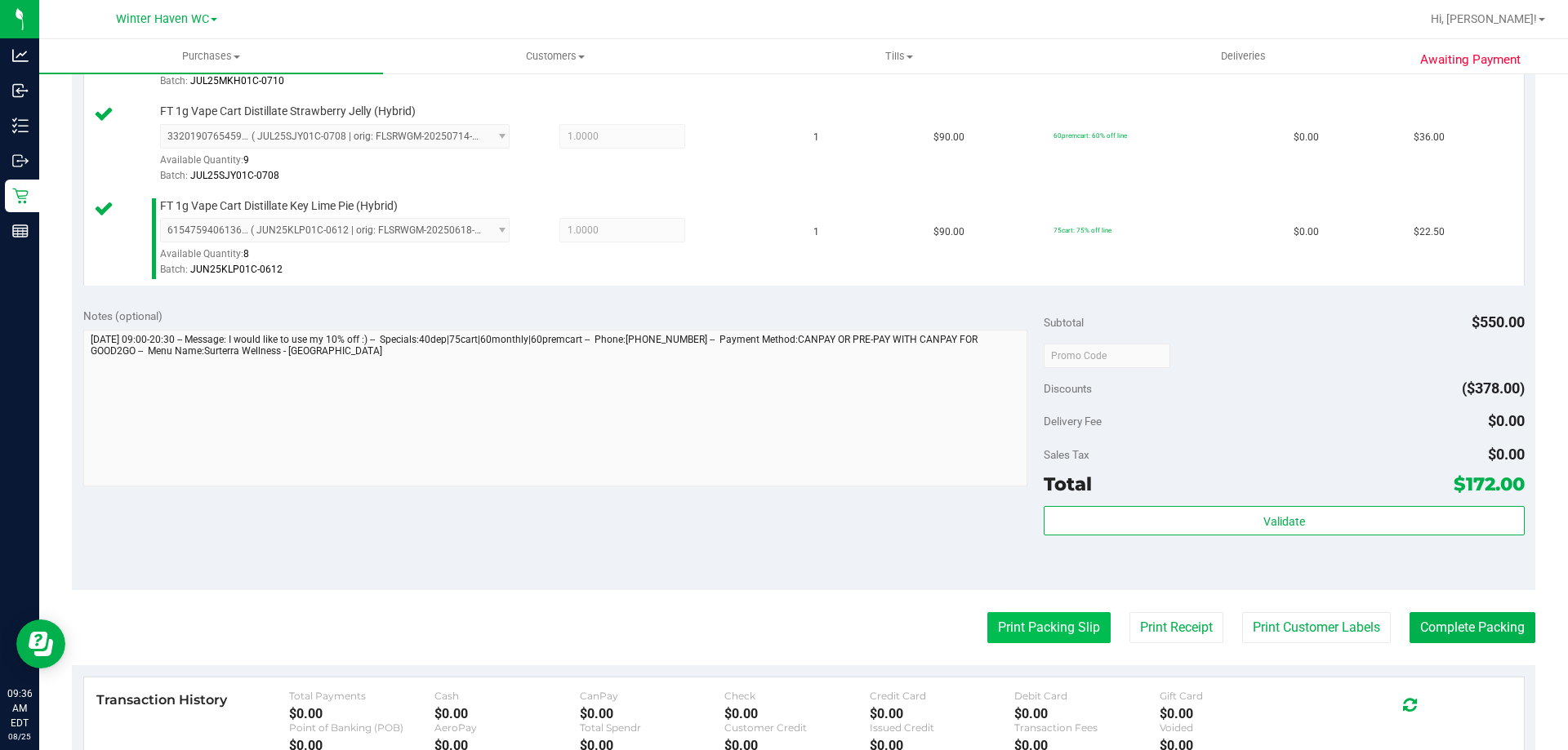
click at [1039, 621] on button "Print Packing Slip" at bounding box center [1049, 628] width 123 height 31
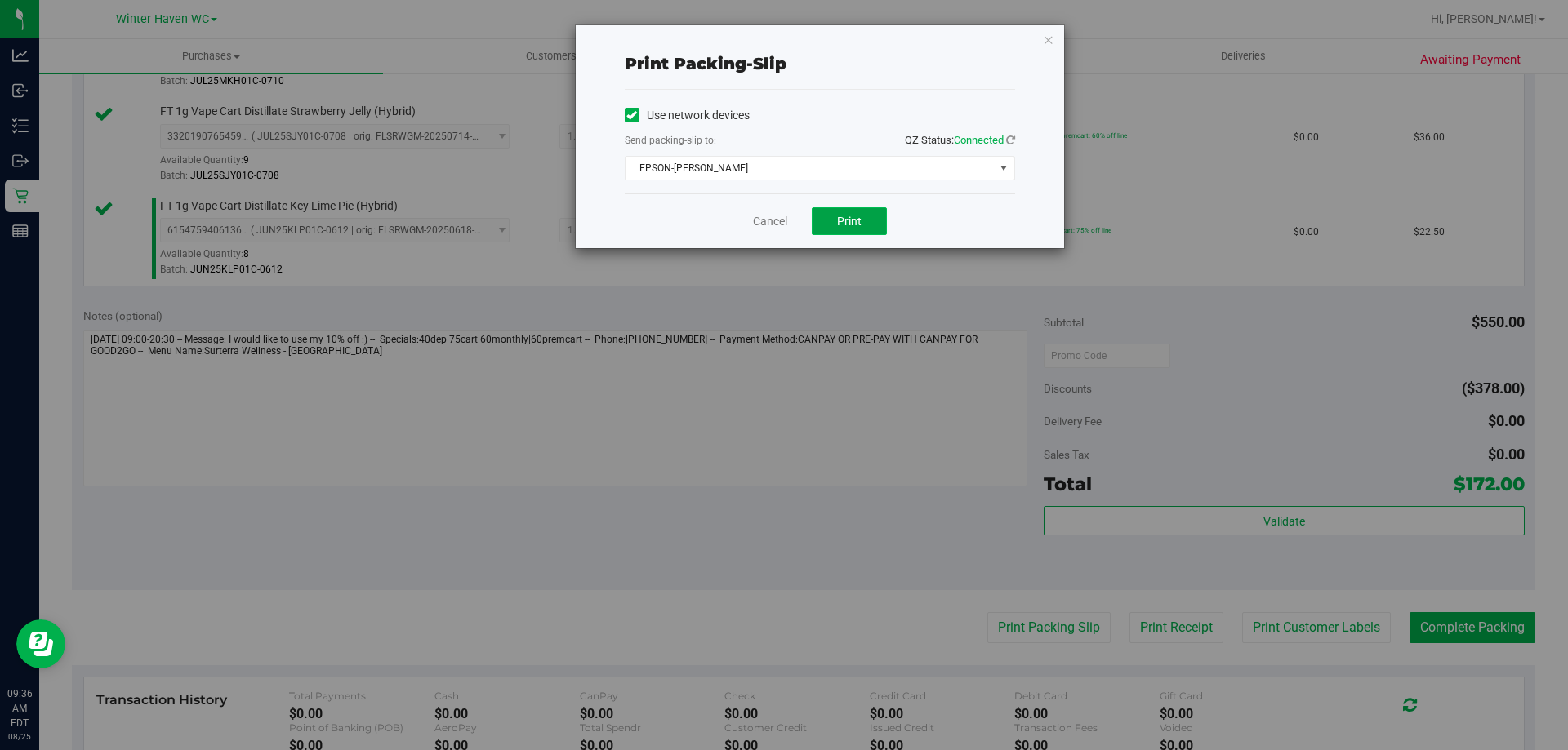
click at [863, 233] on button "Print" at bounding box center [850, 221] width 75 height 28
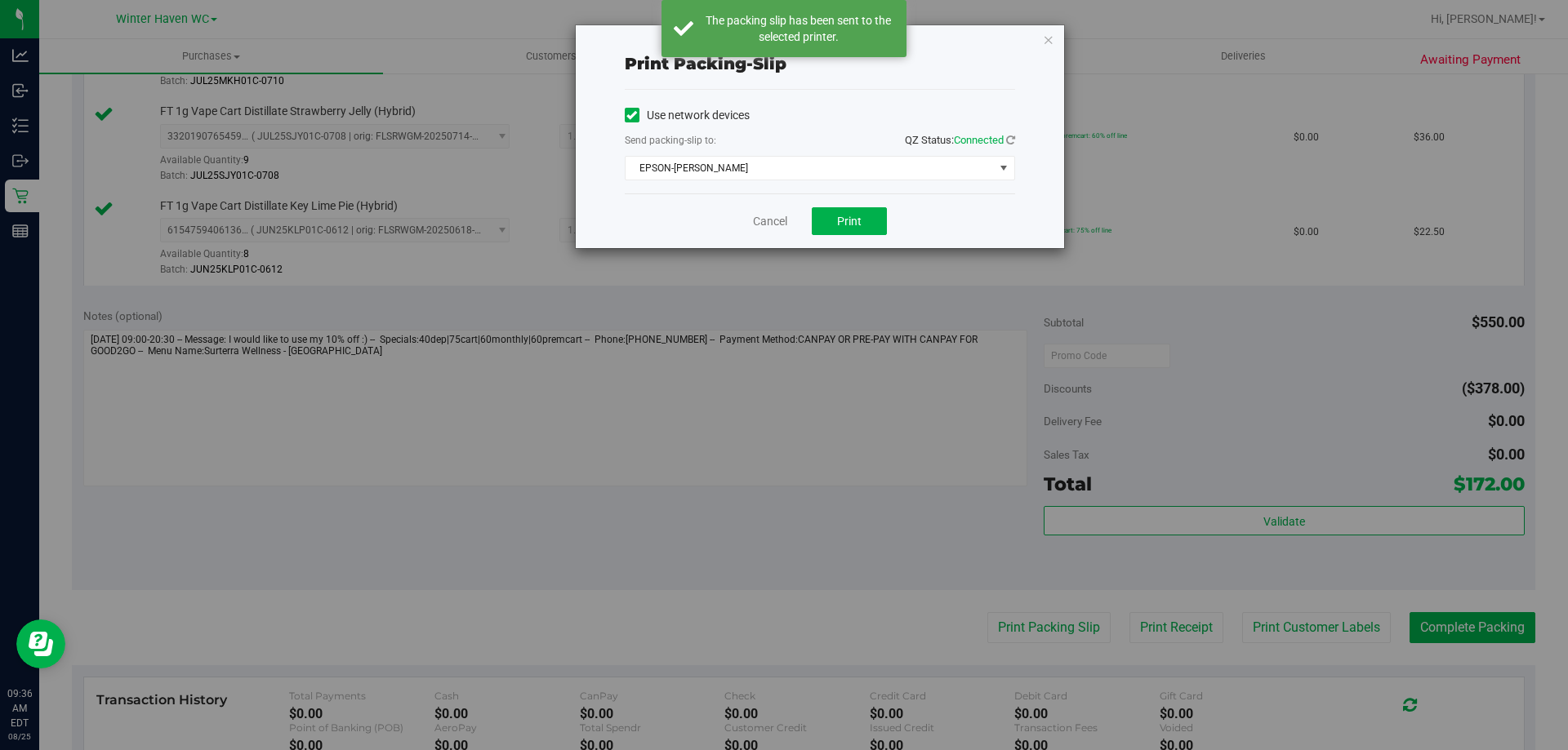
click at [750, 222] on div "Cancel Print" at bounding box center [820, 221] width 391 height 55
click at [758, 222] on link "Cancel" at bounding box center [770, 222] width 35 height 17
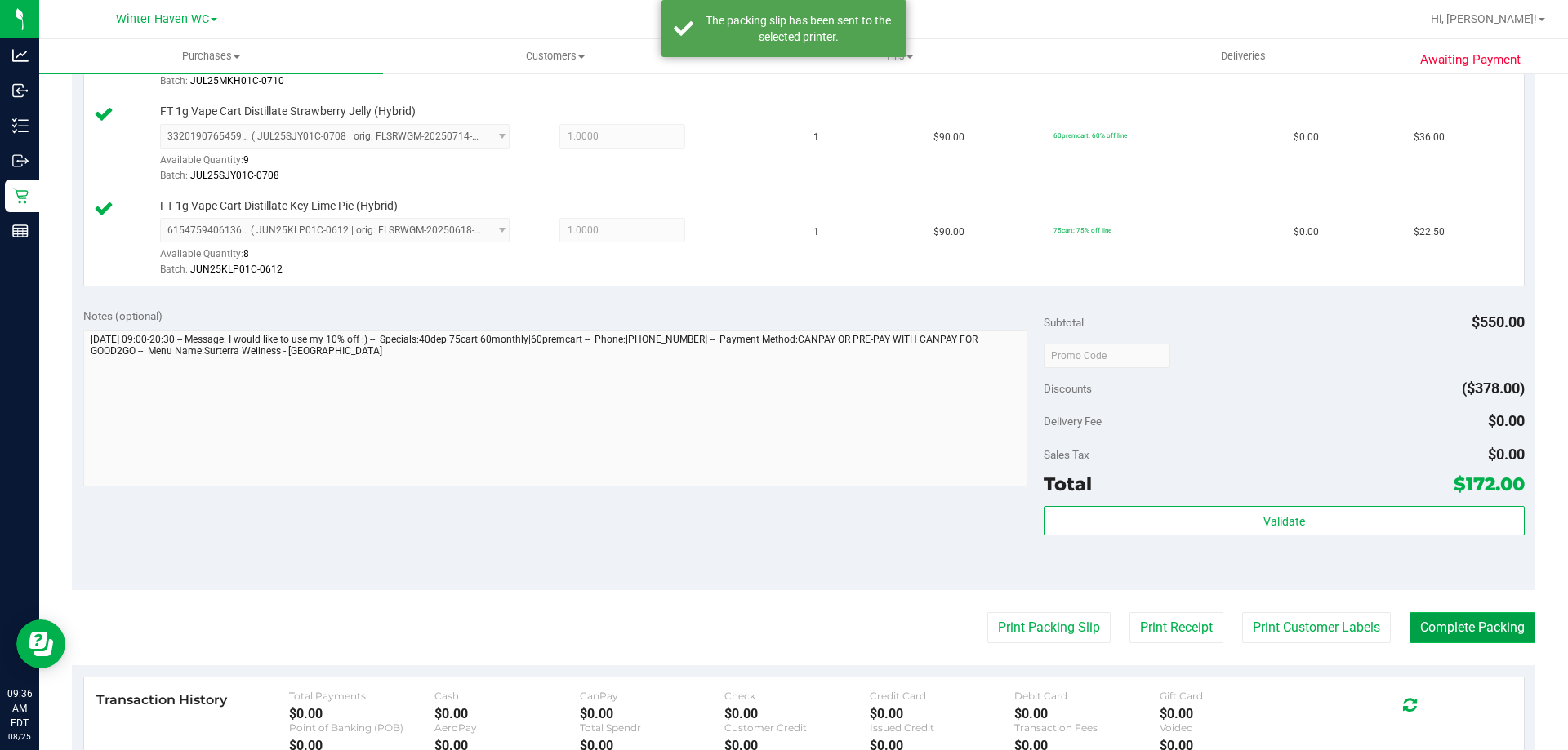
click at [1467, 616] on button "Complete Packing" at bounding box center [1473, 628] width 125 height 31
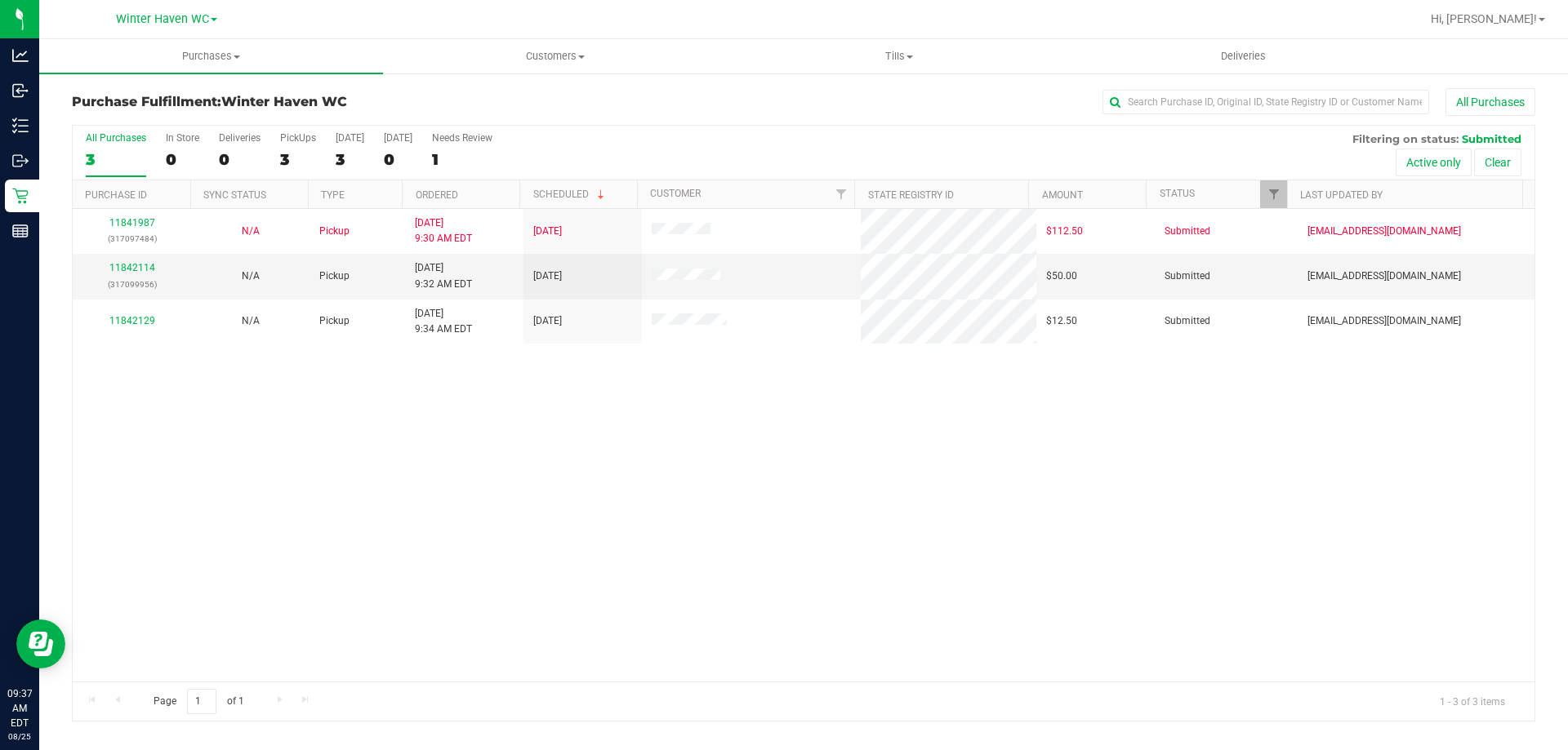
click at [465, 408] on div "11841987 (317097484) N/A Pickup [DATE] 9:30 AM EDT 8/25/2025 $112.50 Submitted …" at bounding box center [803, 445] width 1462 height 472
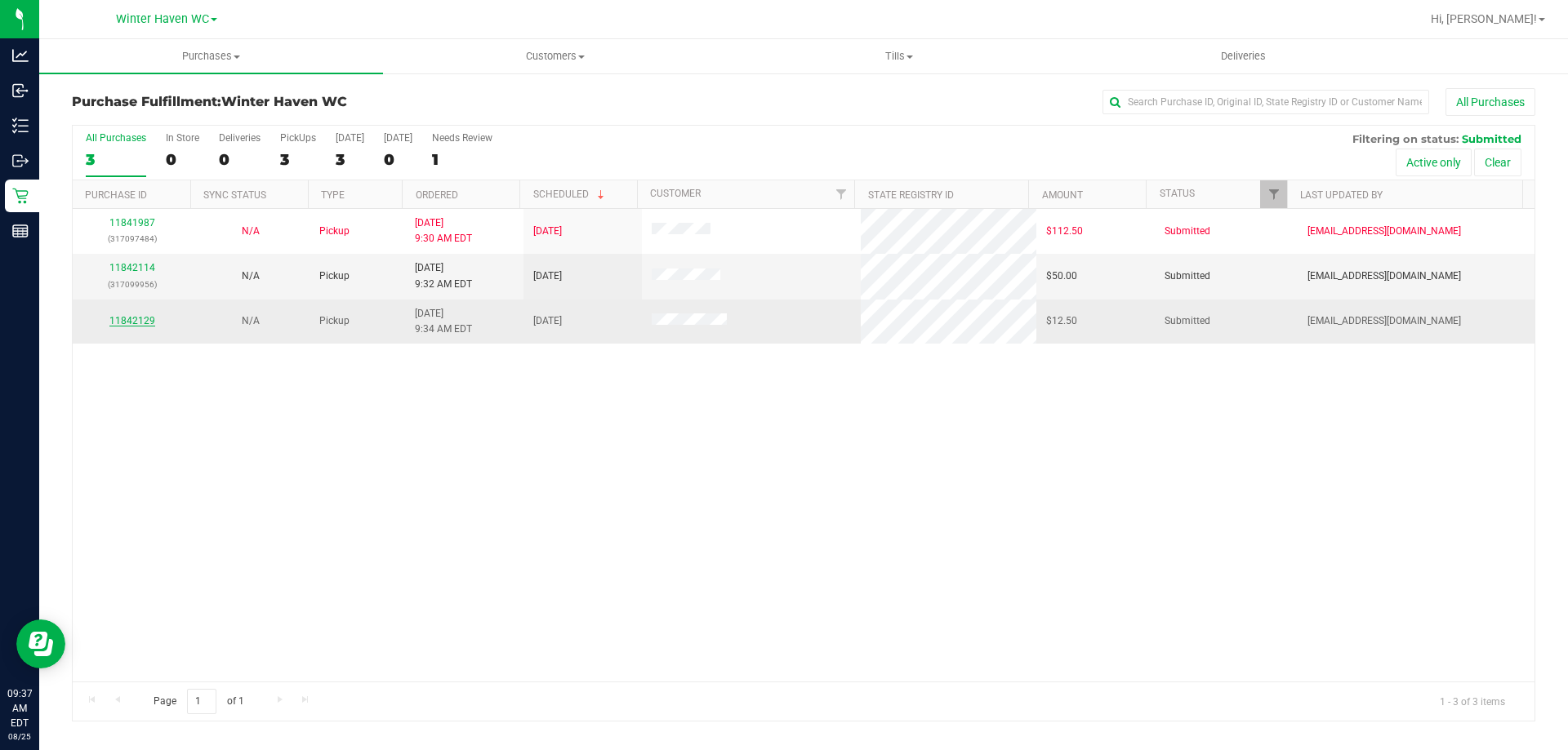
click at [136, 319] on link "11842129" at bounding box center [131, 321] width 45 height 12
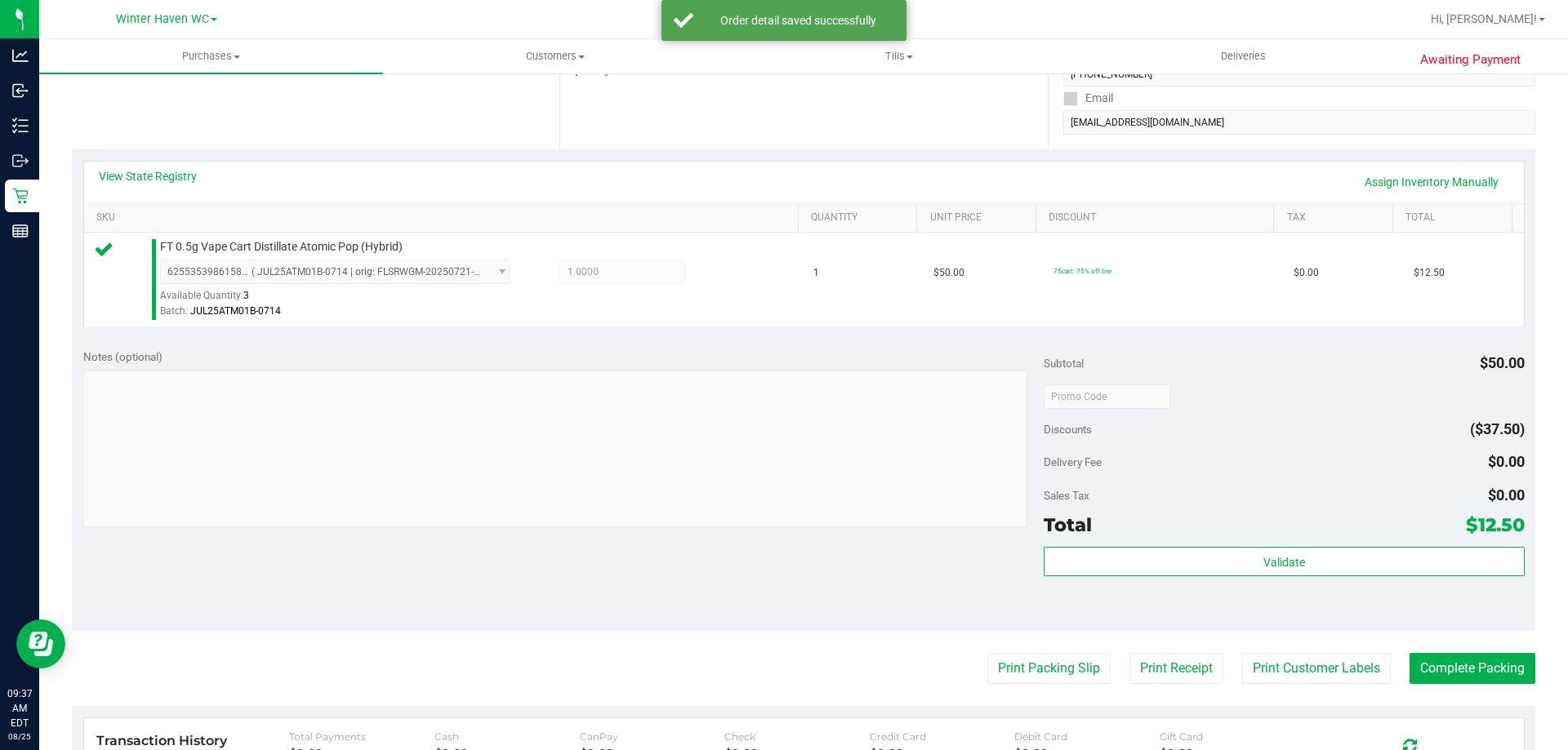
scroll to position [408, 0]
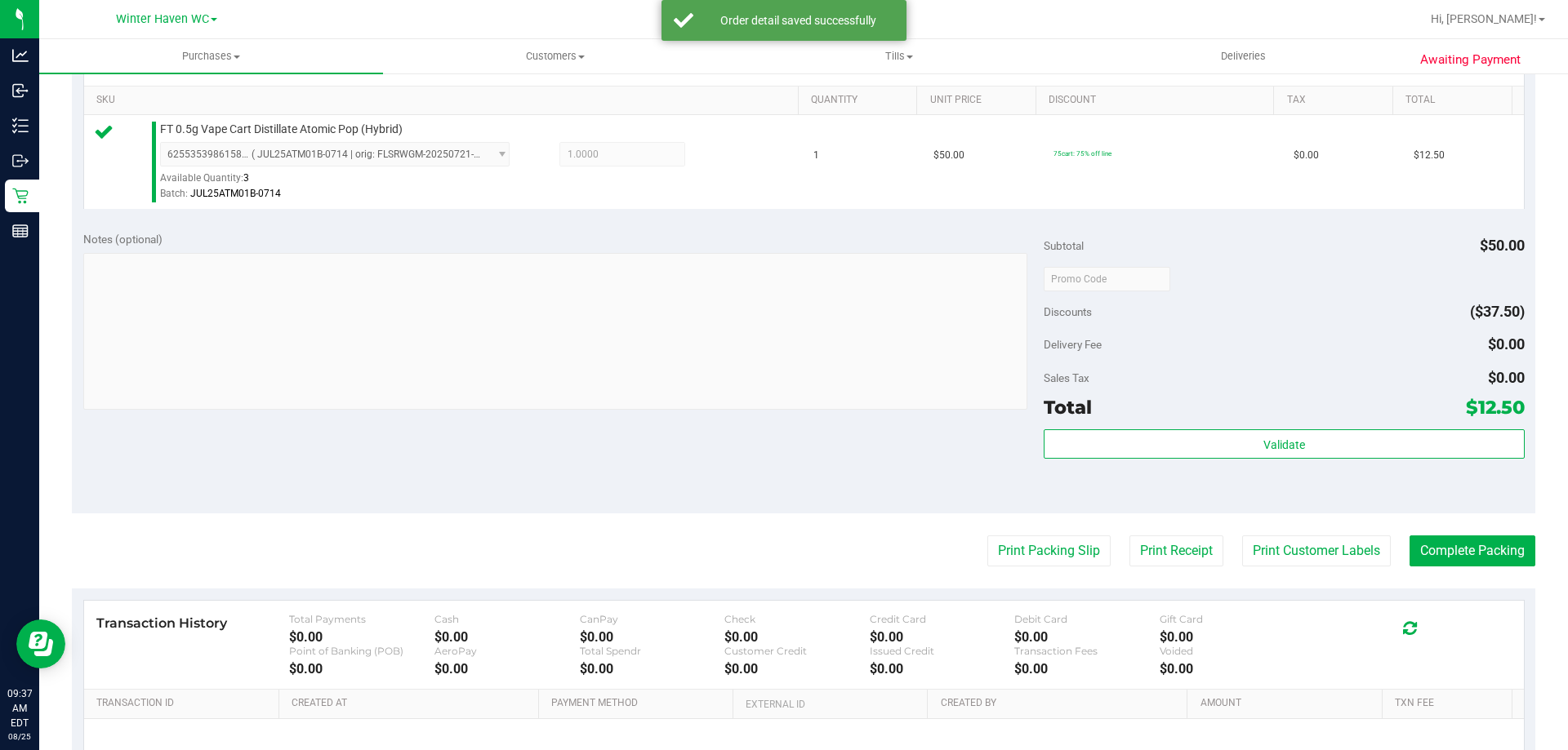
click at [1100, 459] on div "Validate" at bounding box center [1284, 445] width 480 height 31
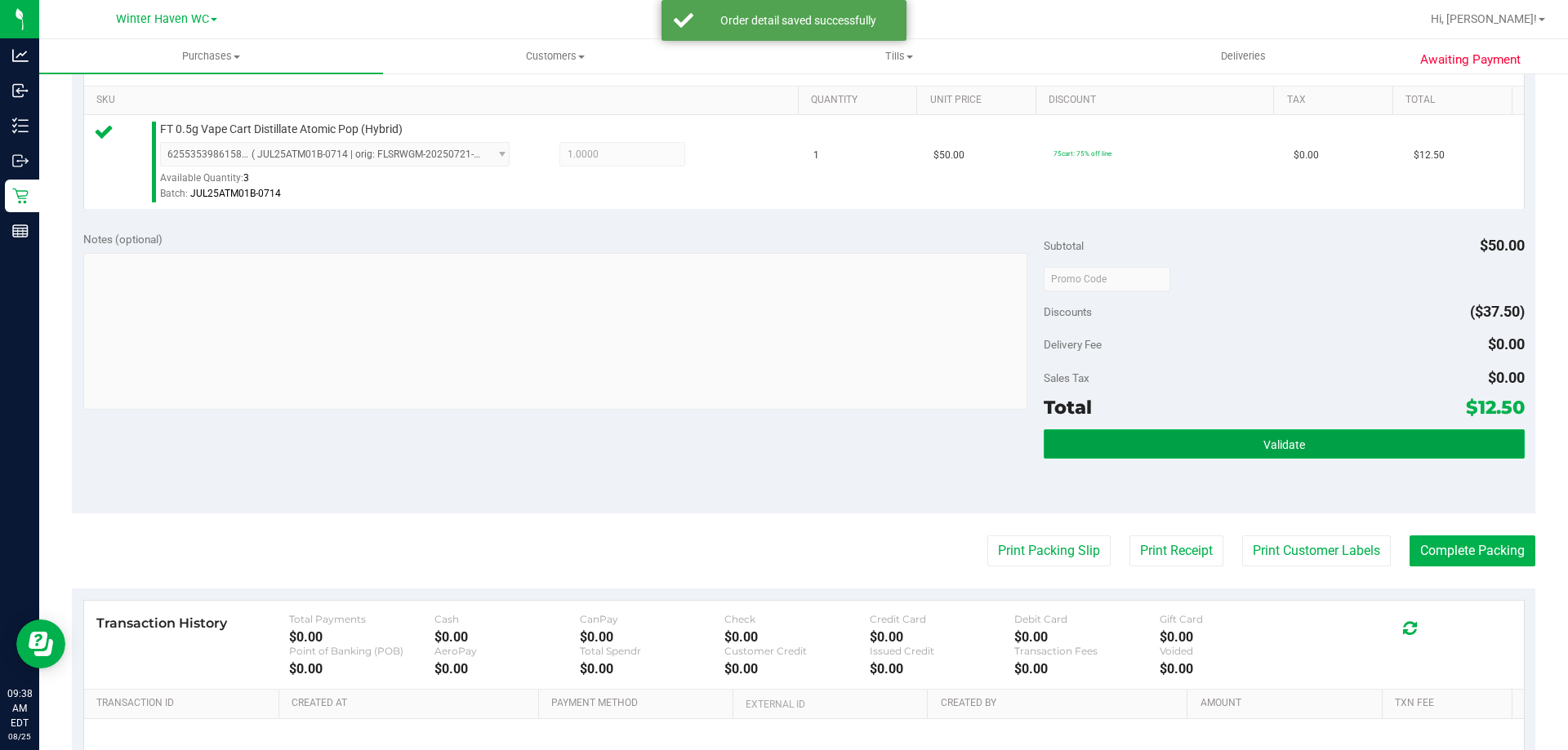
click at [1101, 445] on button "Validate" at bounding box center [1284, 444] width 480 height 29
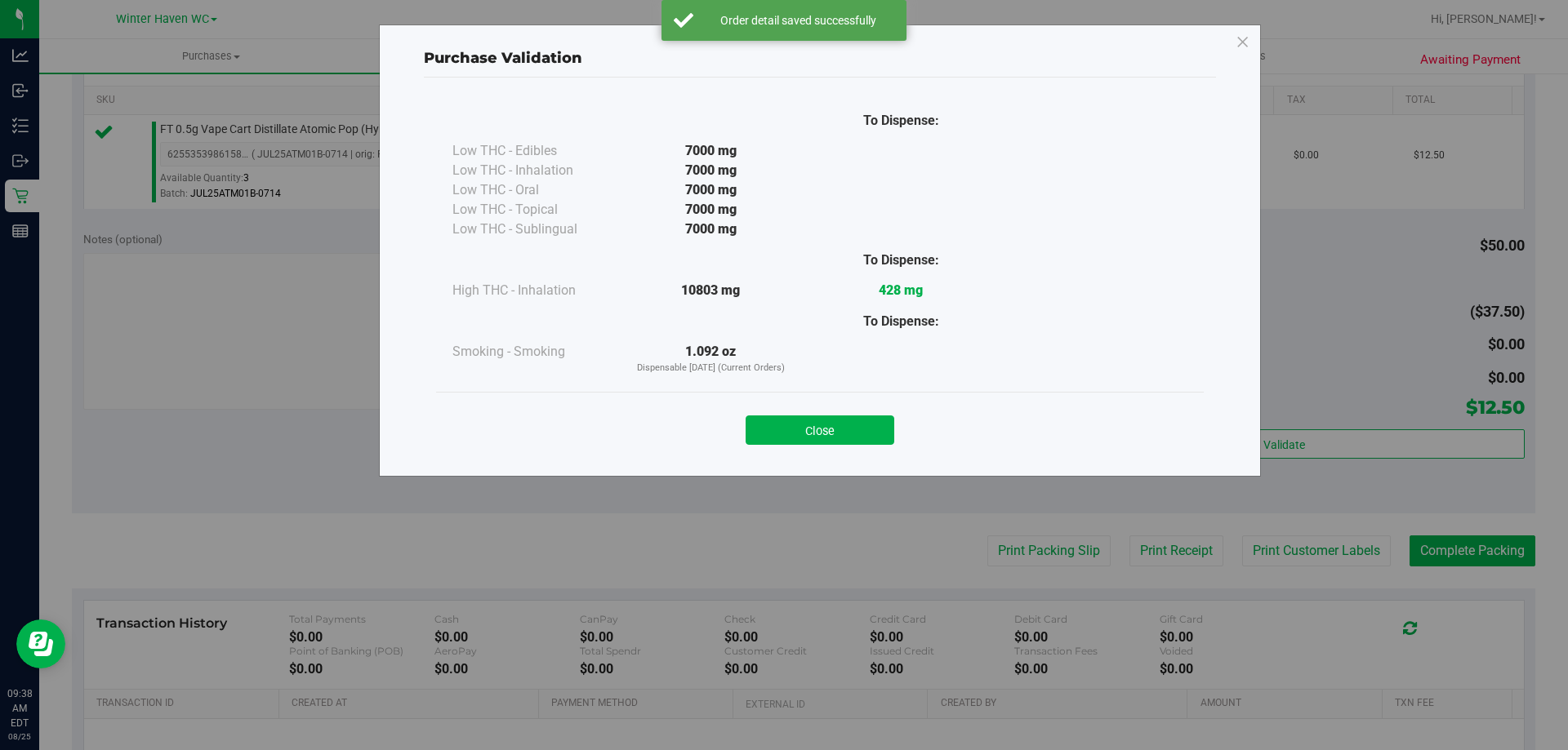
click at [852, 411] on div "Close" at bounding box center [820, 425] width 743 height 40
click at [858, 429] on button "Close" at bounding box center [820, 430] width 149 height 29
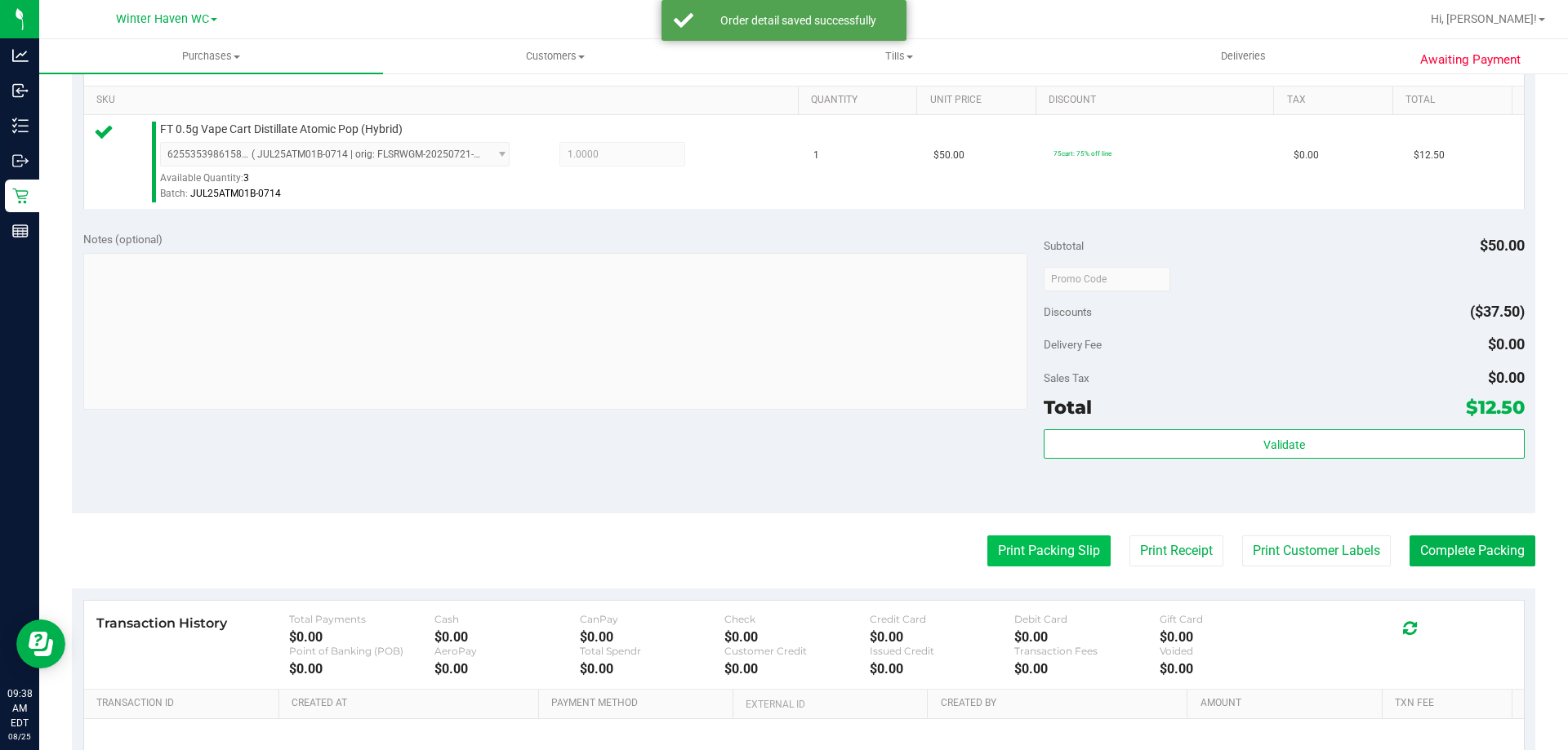
drag, startPoint x: 884, startPoint y: 451, endPoint x: 976, endPoint y: 542, distance: 129.4
click at [885, 451] on div "Notes (optional) Subtotal $50.00 Discounts ($37.50) Delivery Fee $0.00 Sales Ta…" at bounding box center [804, 366] width 1464 height 294
click at [990, 552] on button "Print Packing Slip" at bounding box center [1049, 551] width 123 height 31
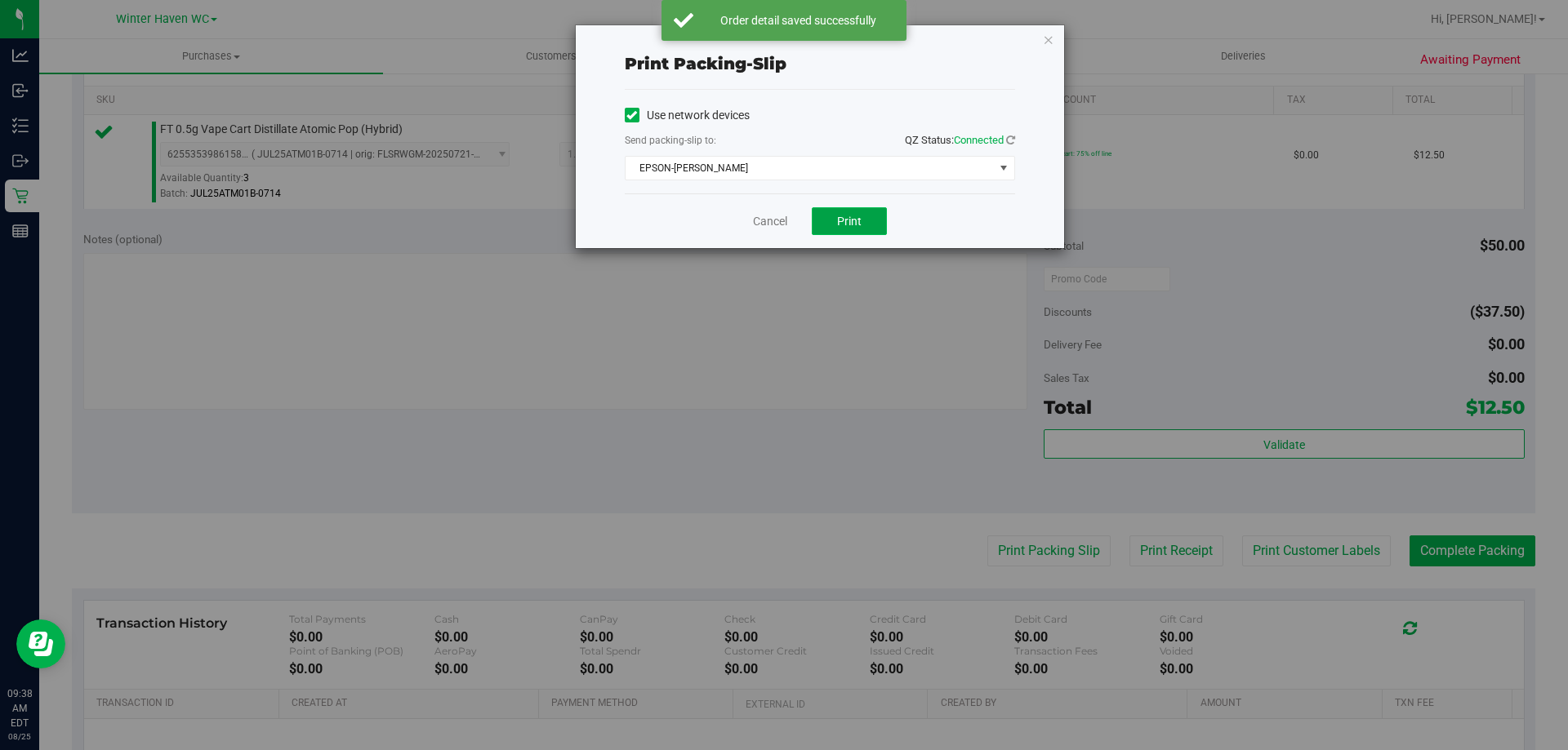
click at [854, 215] on span "Print" at bounding box center [849, 222] width 24 height 13
click at [756, 219] on link "Cancel" at bounding box center [770, 222] width 35 height 17
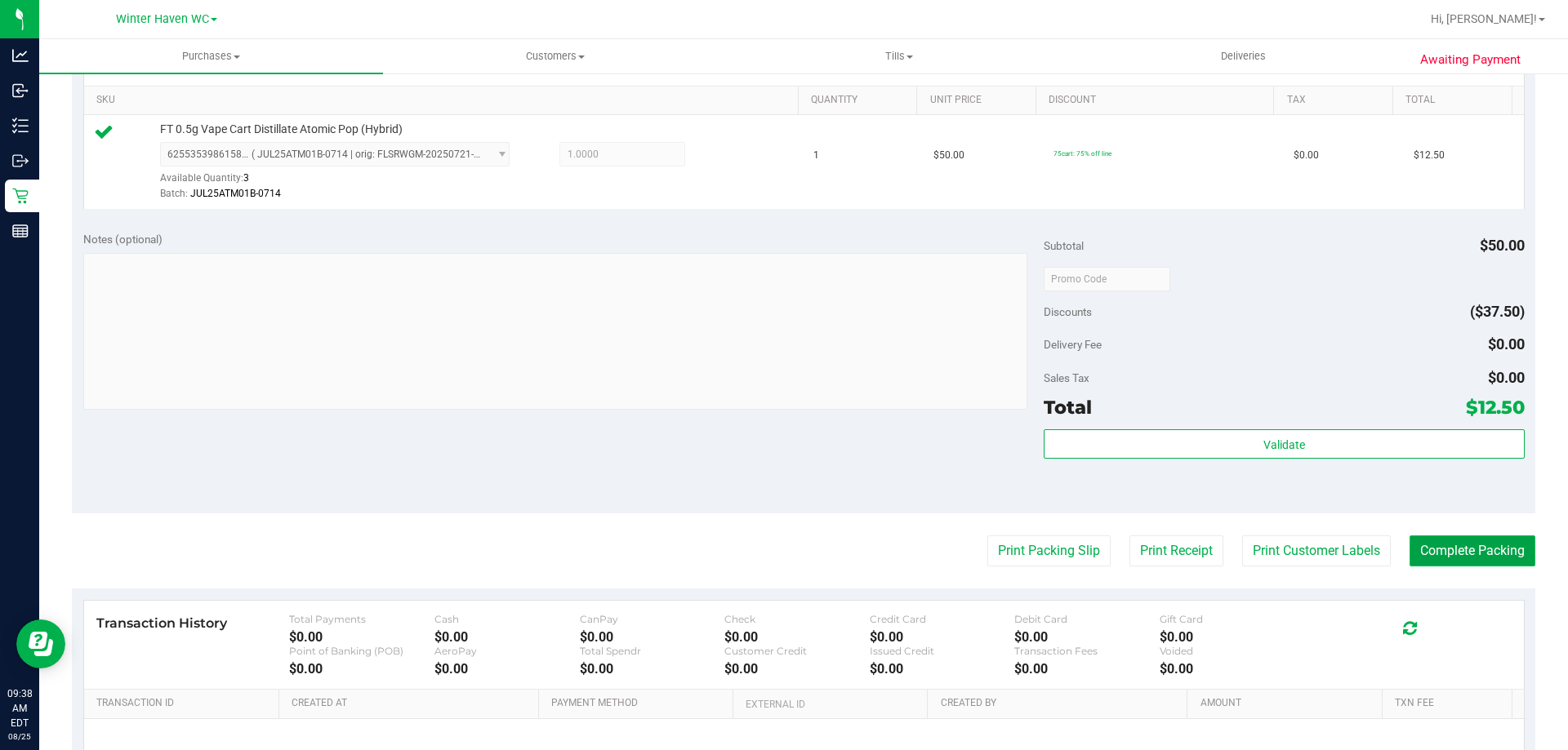
click at [1495, 550] on button "Complete Packing" at bounding box center [1473, 551] width 125 height 31
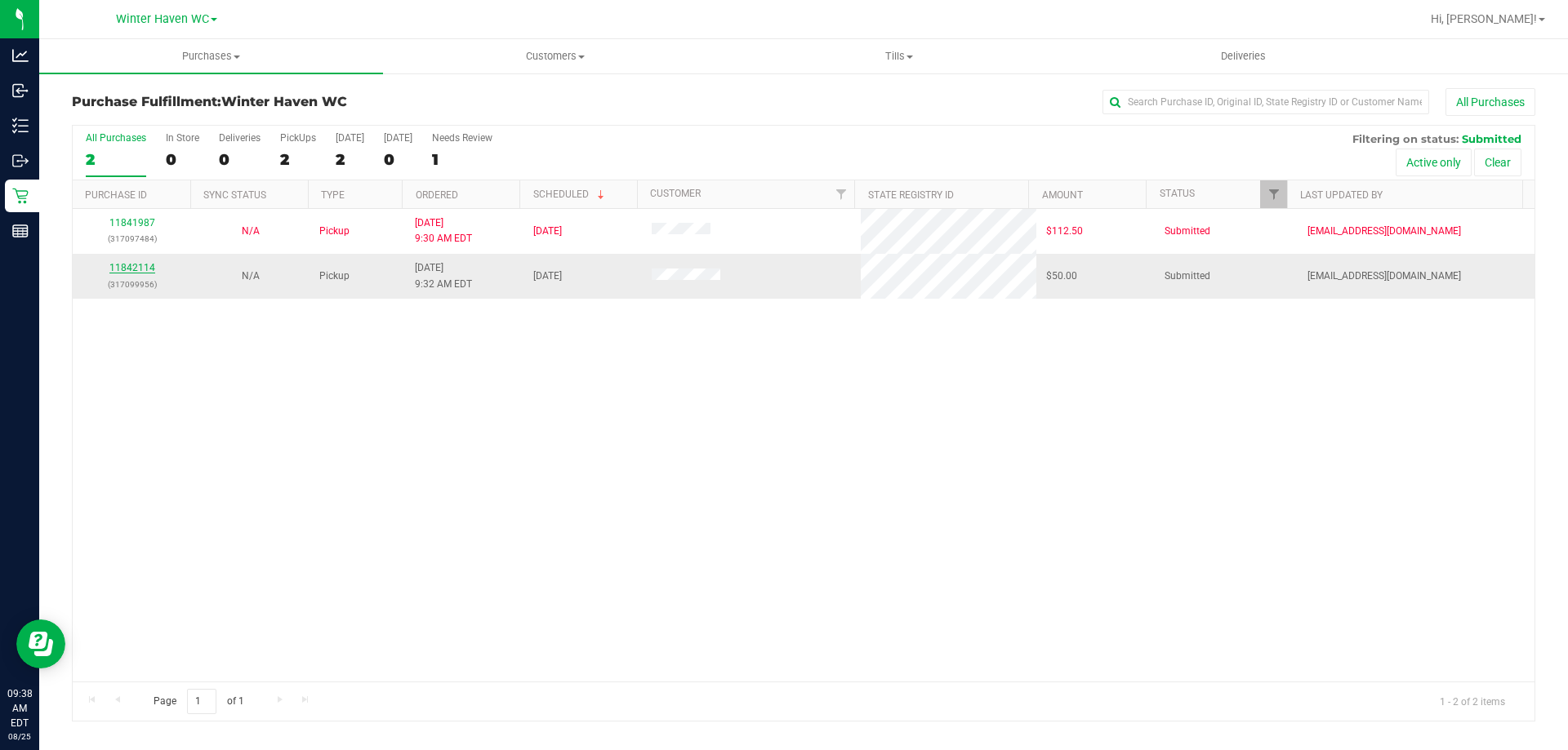
click at [142, 269] on link "11842114" at bounding box center [131, 268] width 45 height 12
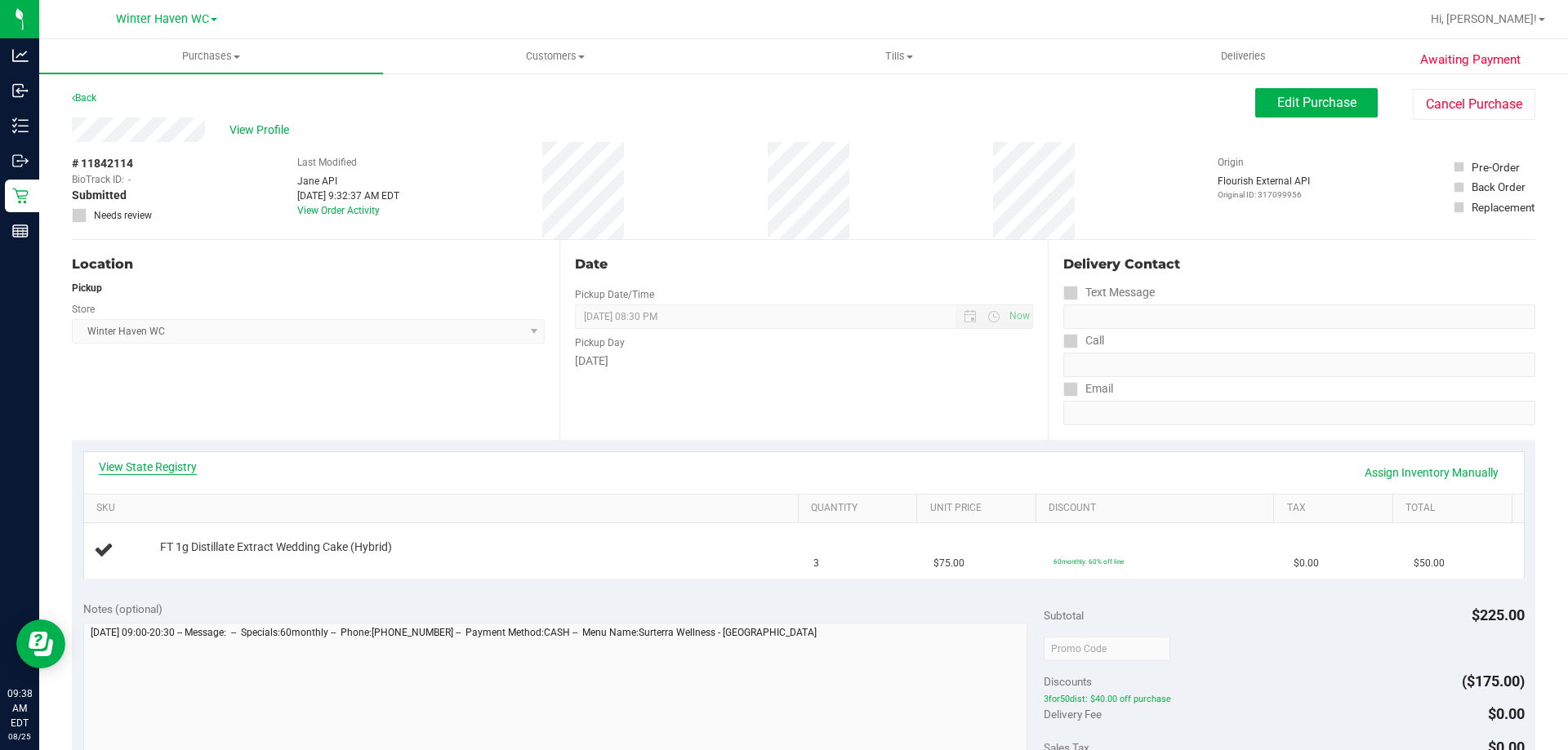
click at [189, 470] on link "View State Registry" at bounding box center [148, 467] width 98 height 16
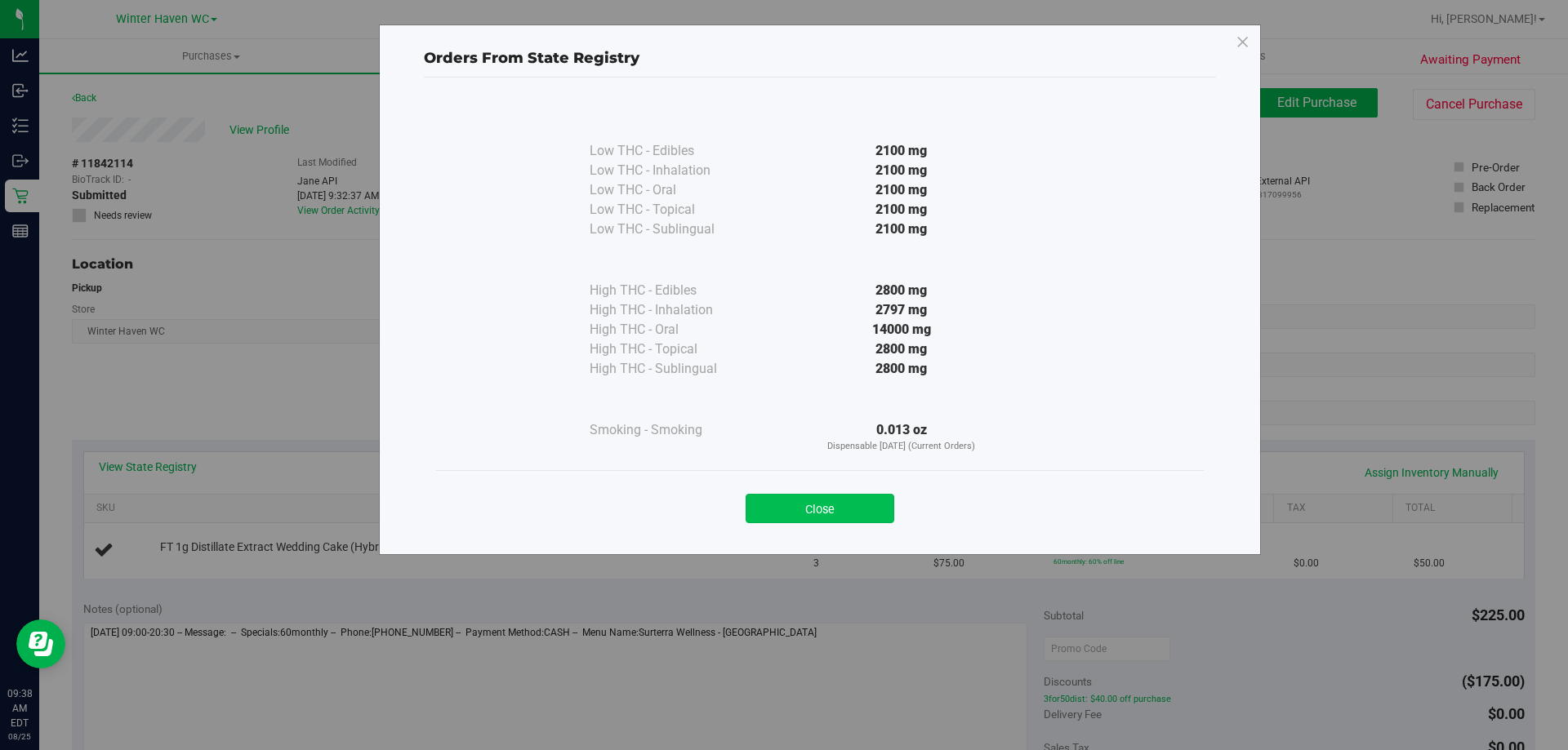
click at [804, 498] on button "Close" at bounding box center [820, 508] width 149 height 29
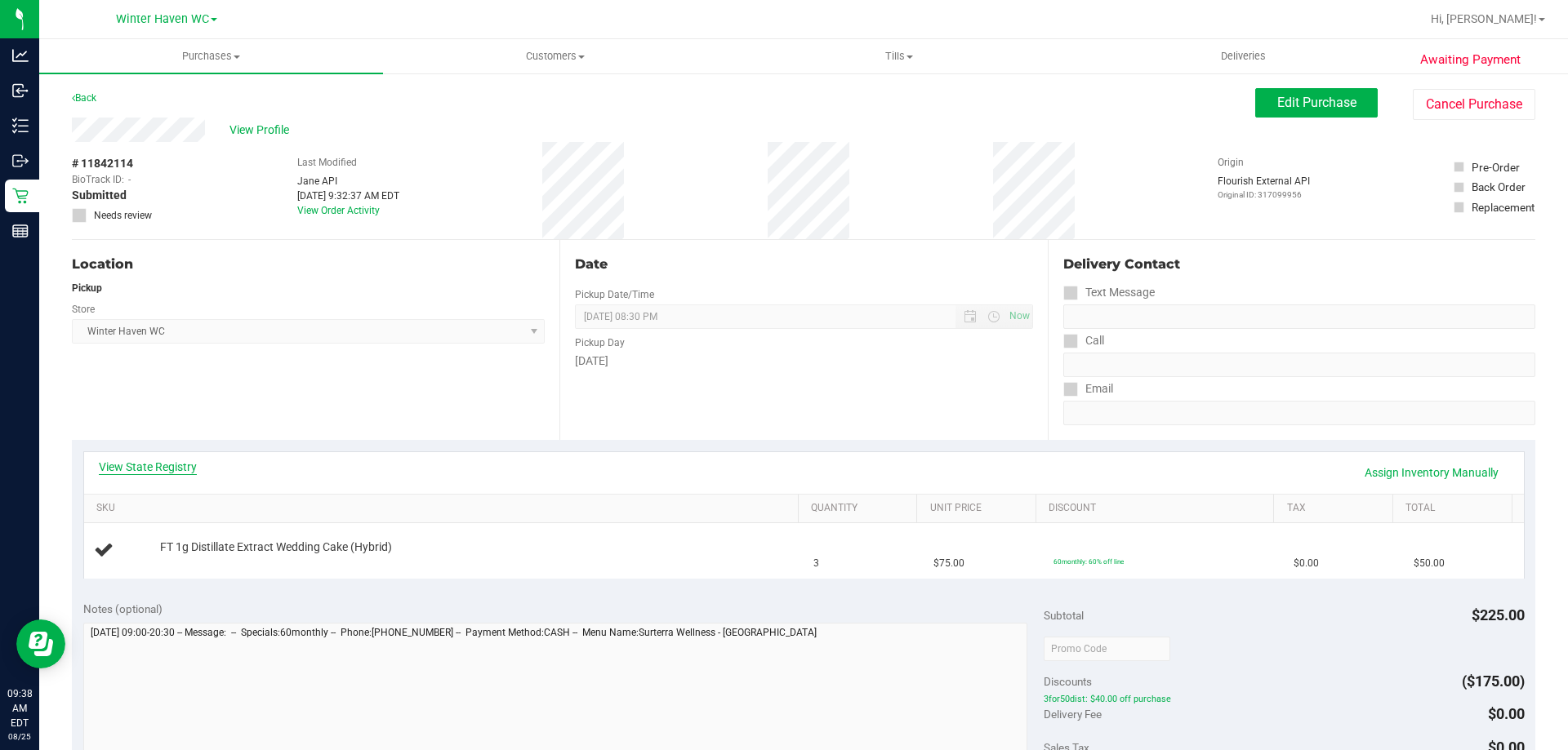
click at [110, 472] on link "View State Registry" at bounding box center [148, 467] width 98 height 16
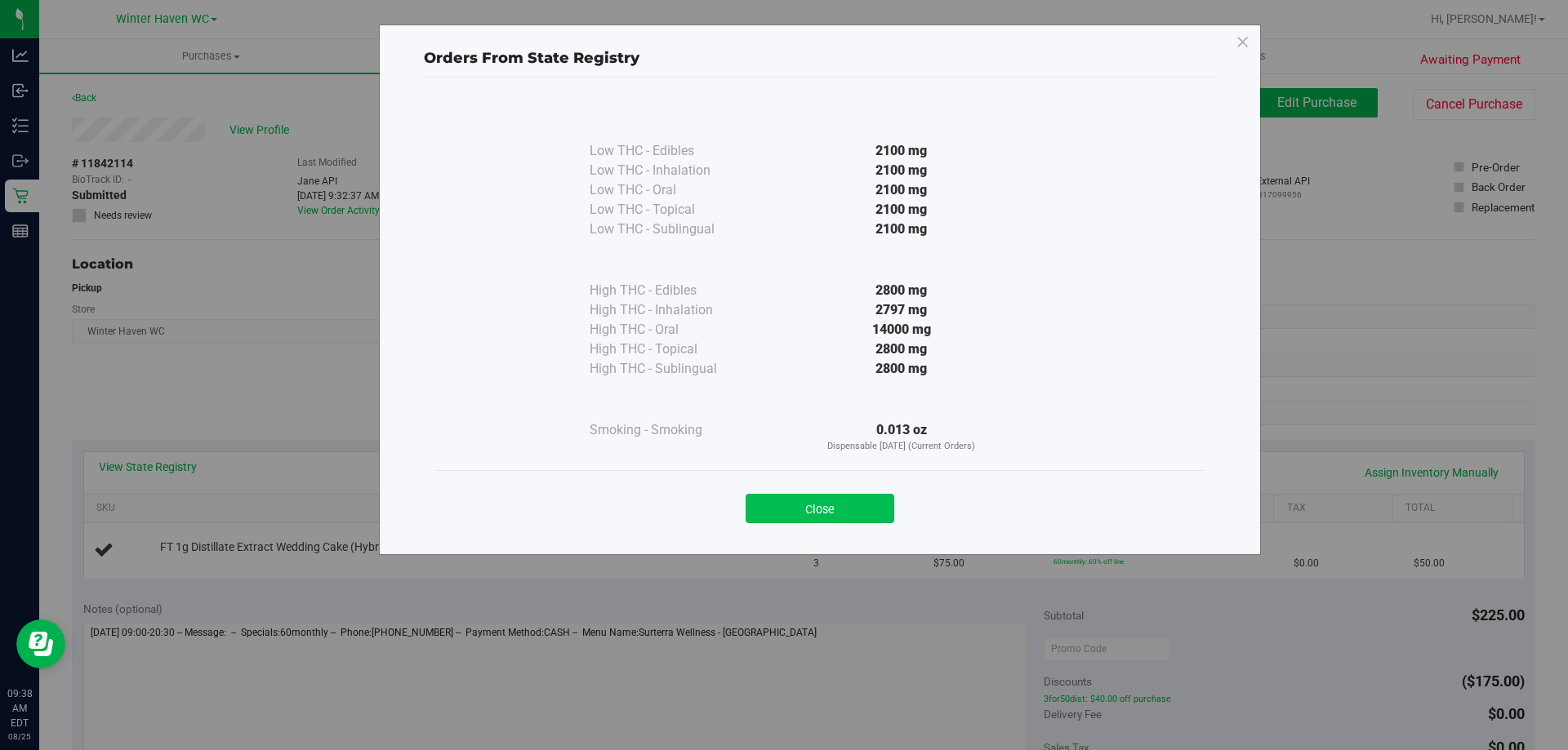
click at [861, 508] on button "Close" at bounding box center [820, 508] width 149 height 29
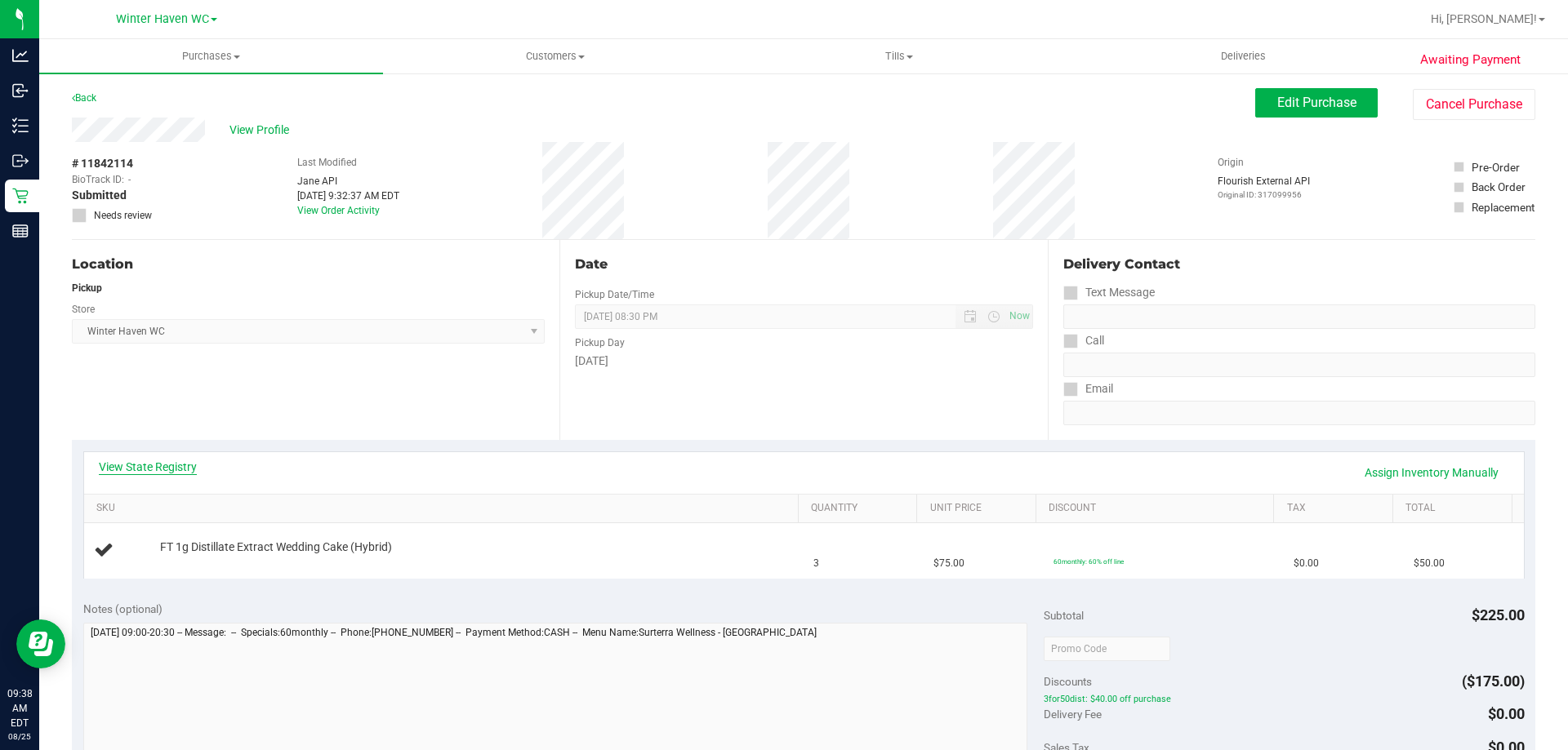
click at [196, 464] on link "View State Registry" at bounding box center [148, 467] width 98 height 16
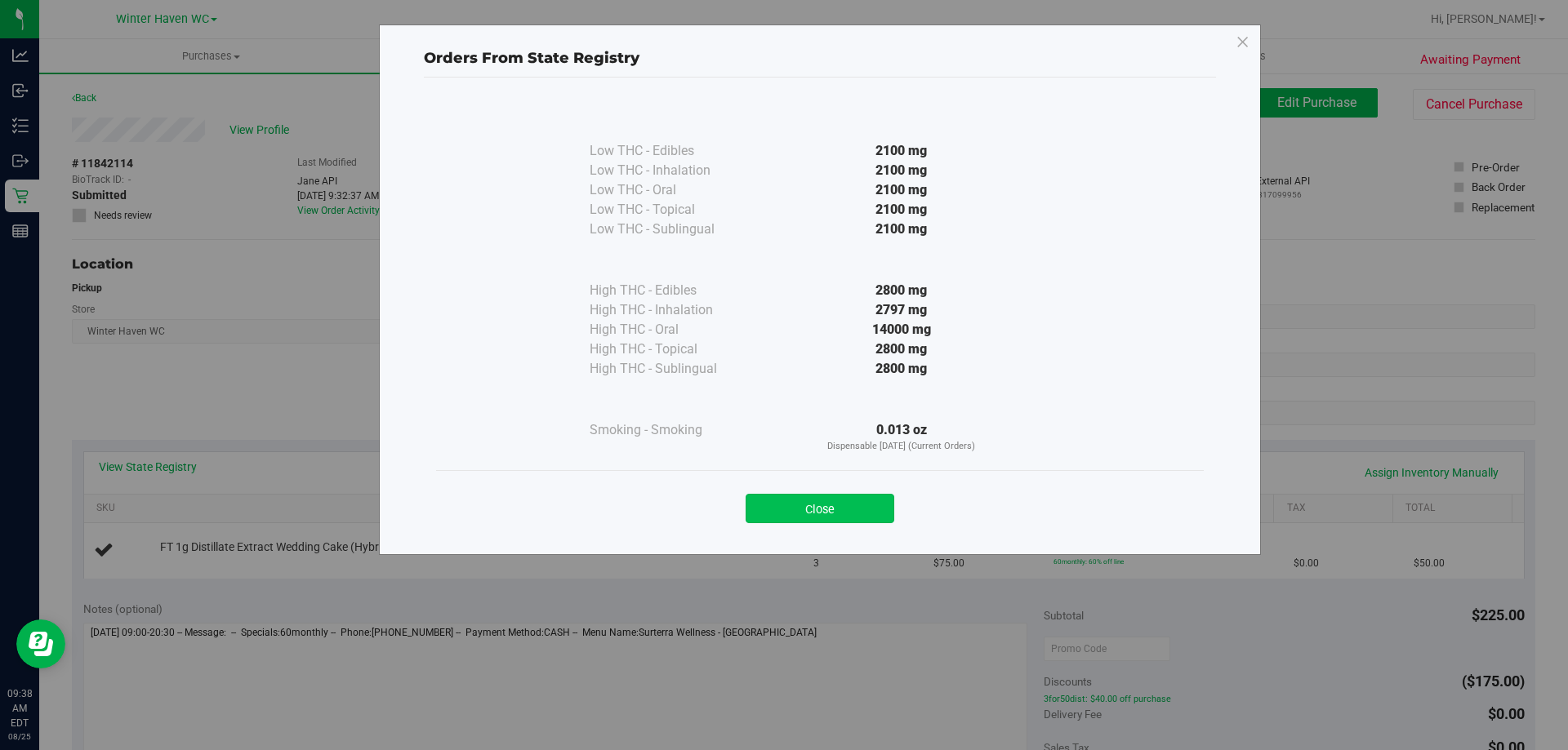
click at [760, 515] on button "Close" at bounding box center [820, 508] width 149 height 29
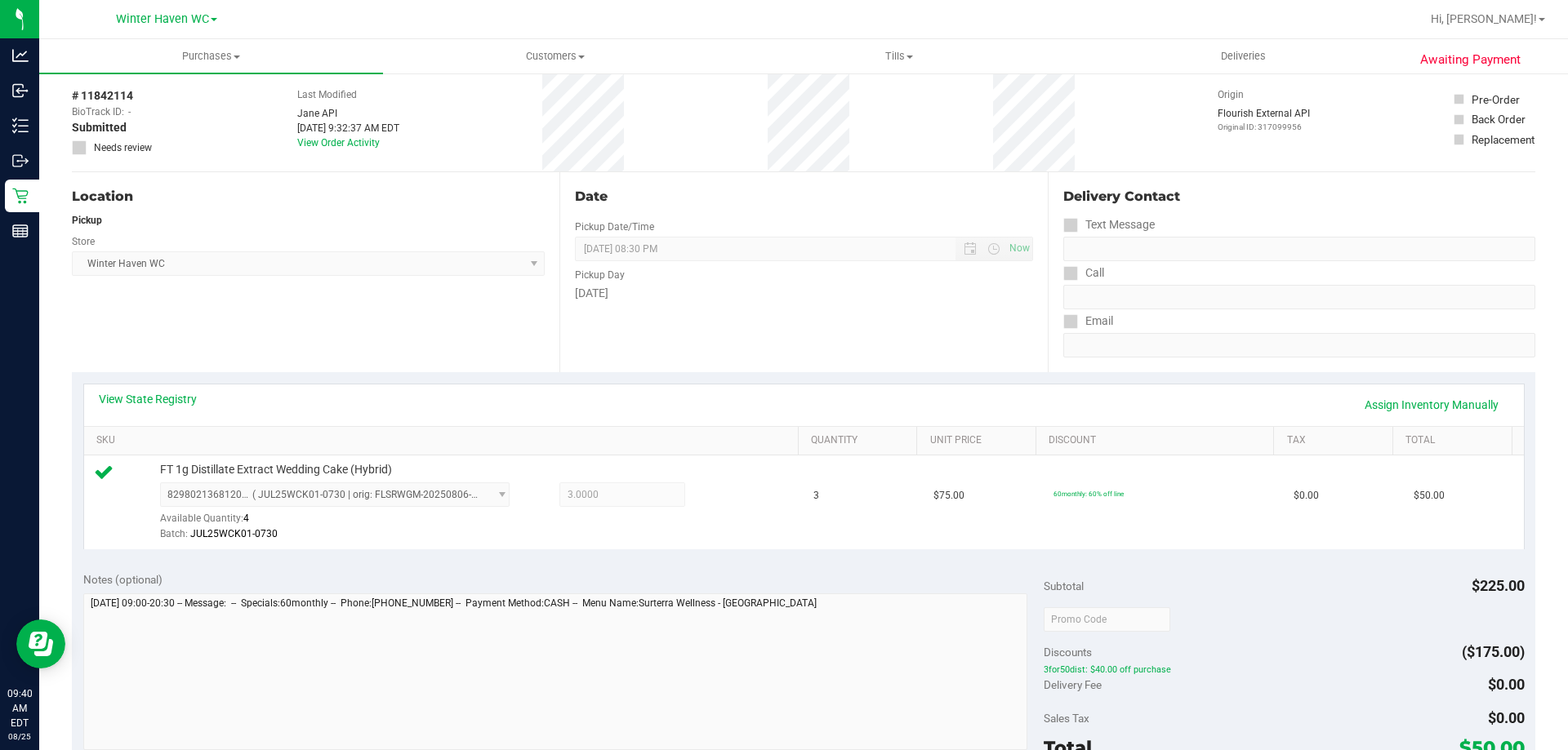
scroll to position [163, 0]
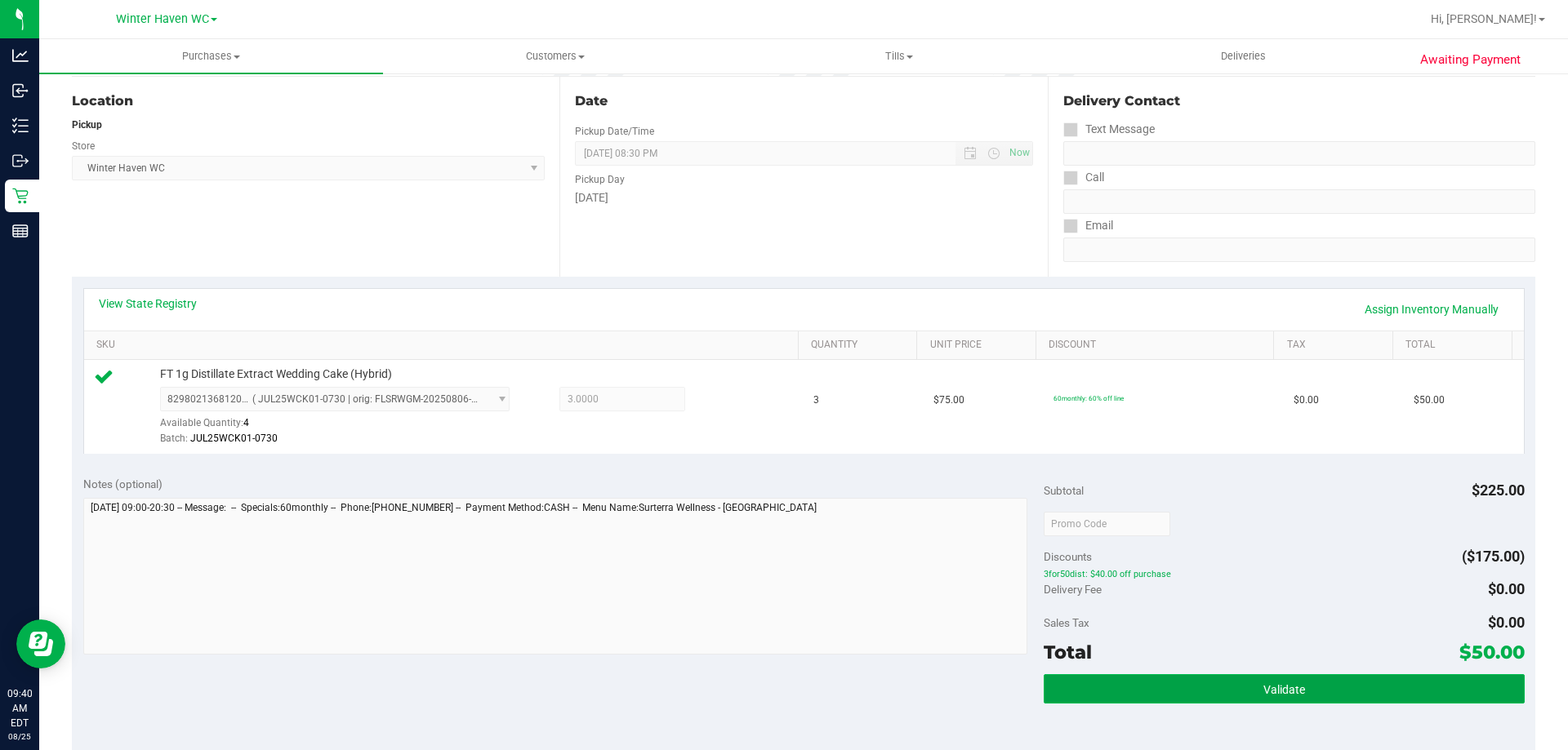
click at [1225, 693] on button "Validate" at bounding box center [1284, 689] width 480 height 29
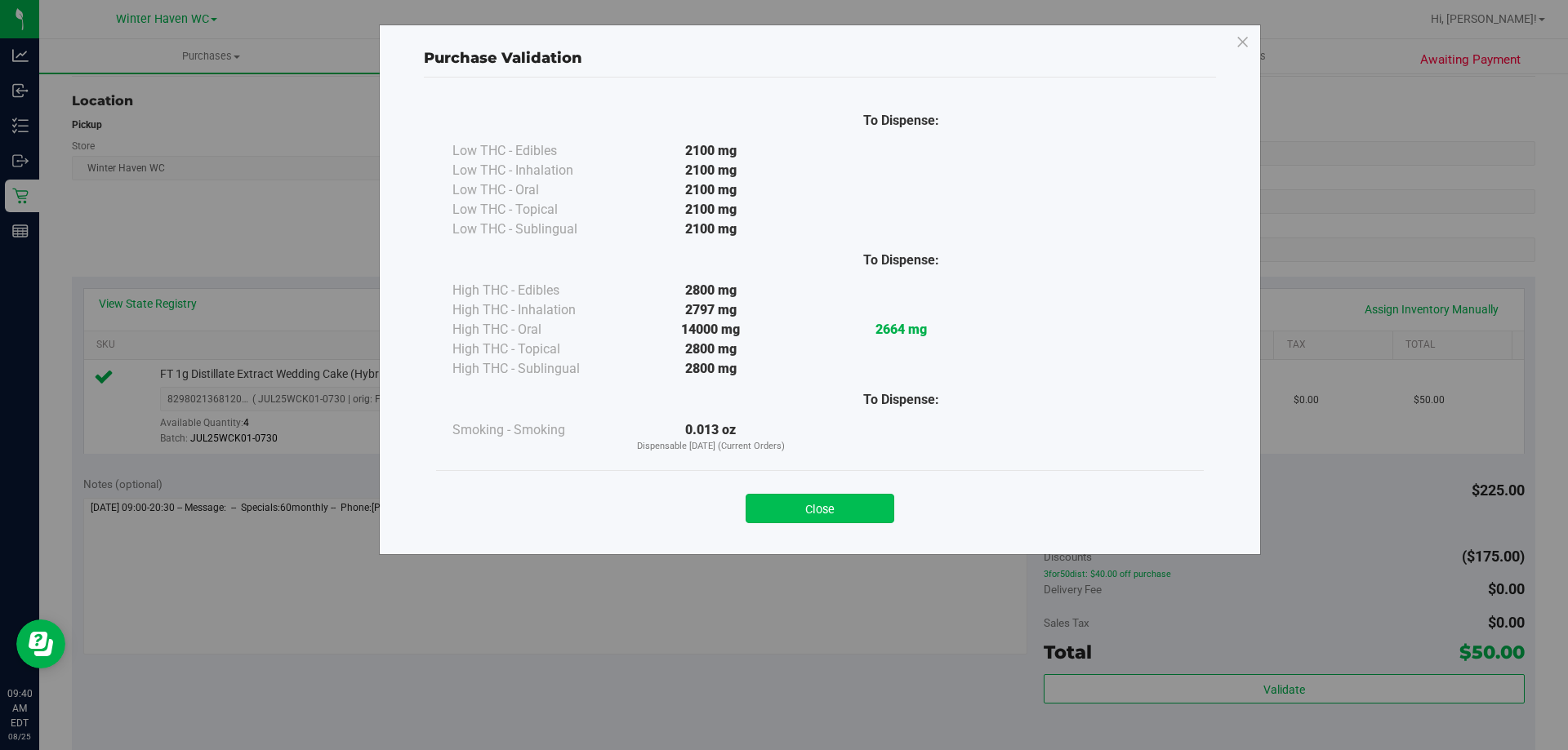
click at [825, 515] on button "Close" at bounding box center [820, 508] width 149 height 29
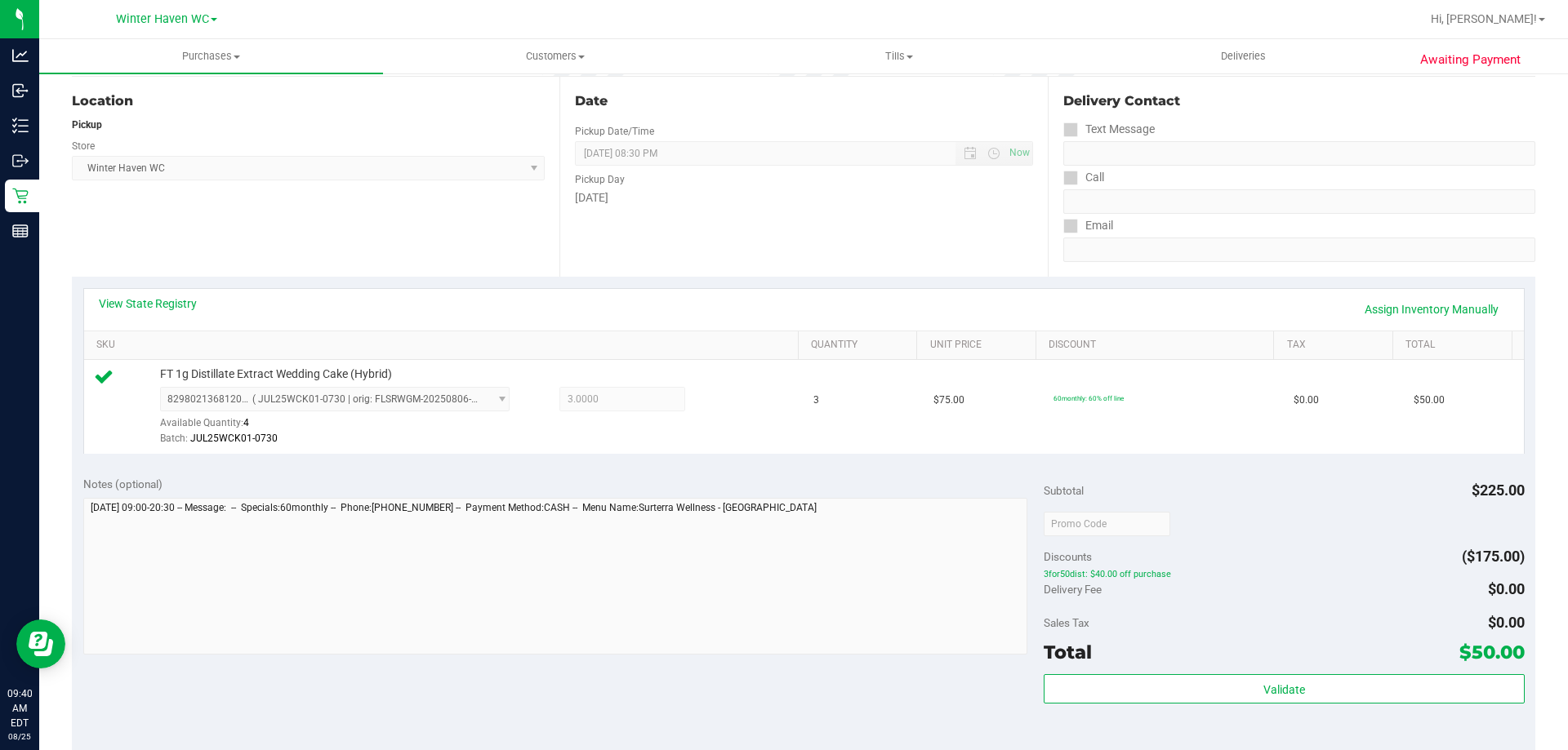
scroll to position [408, 0]
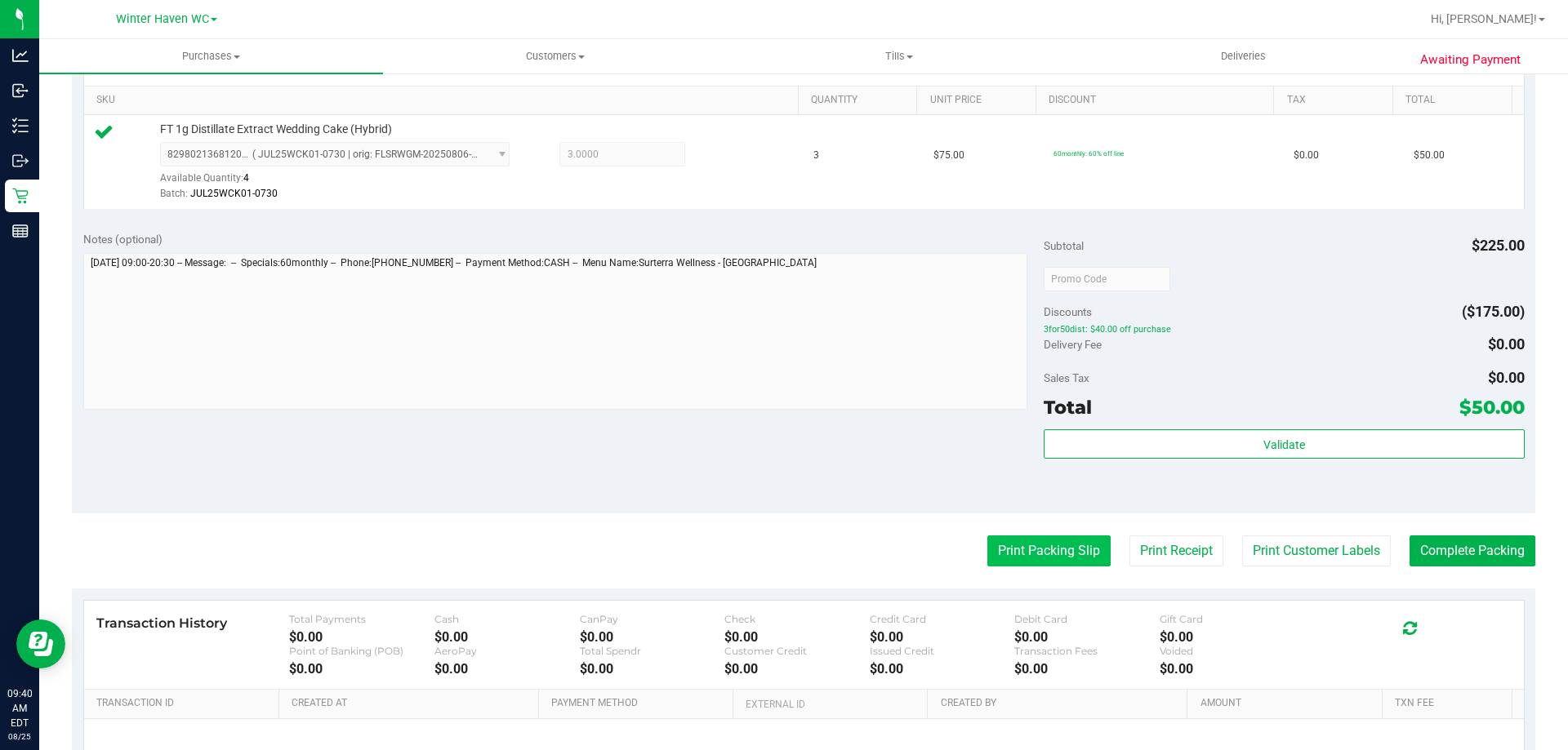
click at [994, 544] on button "Print Packing Slip" at bounding box center [1049, 551] width 123 height 31
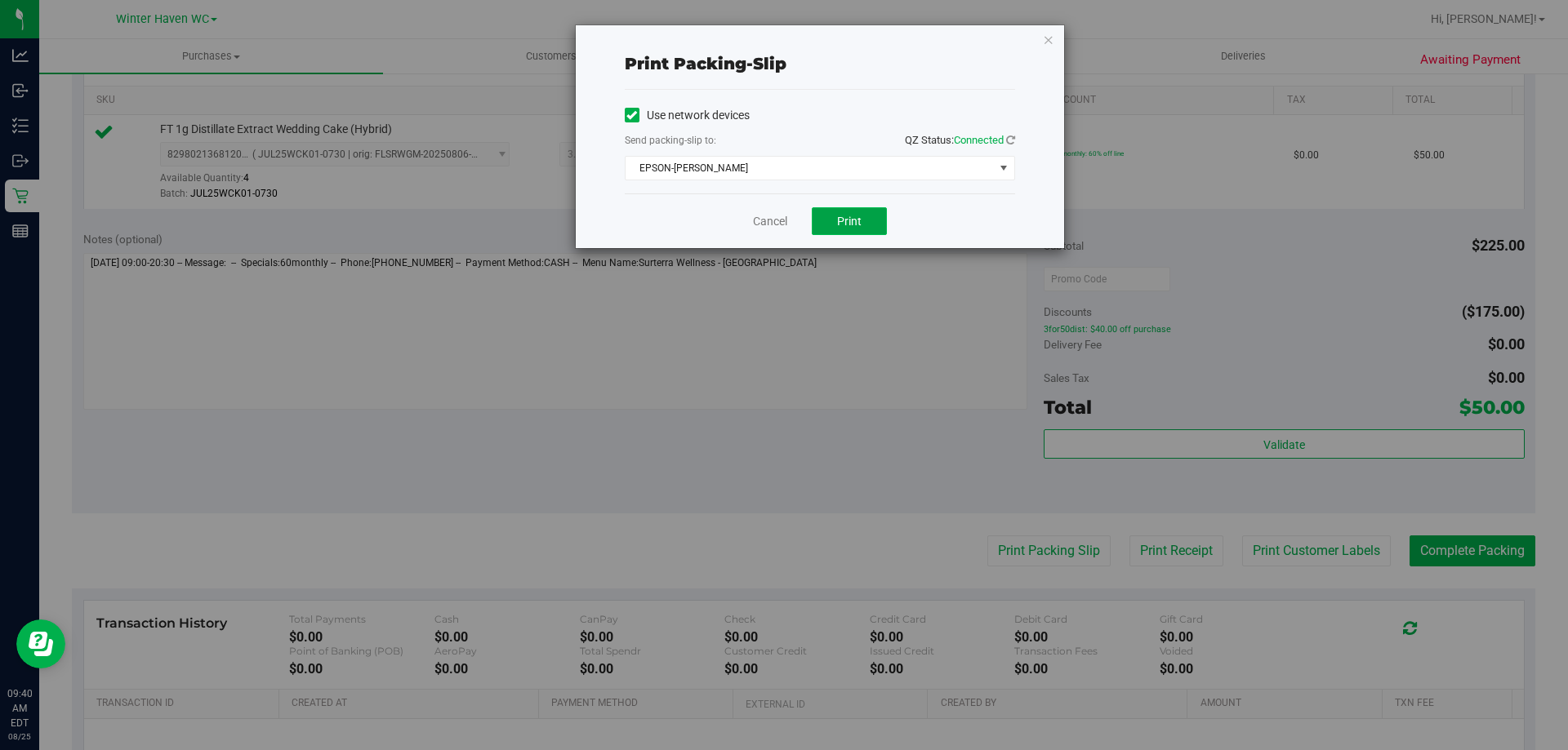
click at [852, 212] on button "Print" at bounding box center [850, 221] width 75 height 28
click at [787, 219] on link "Cancel" at bounding box center [770, 222] width 35 height 17
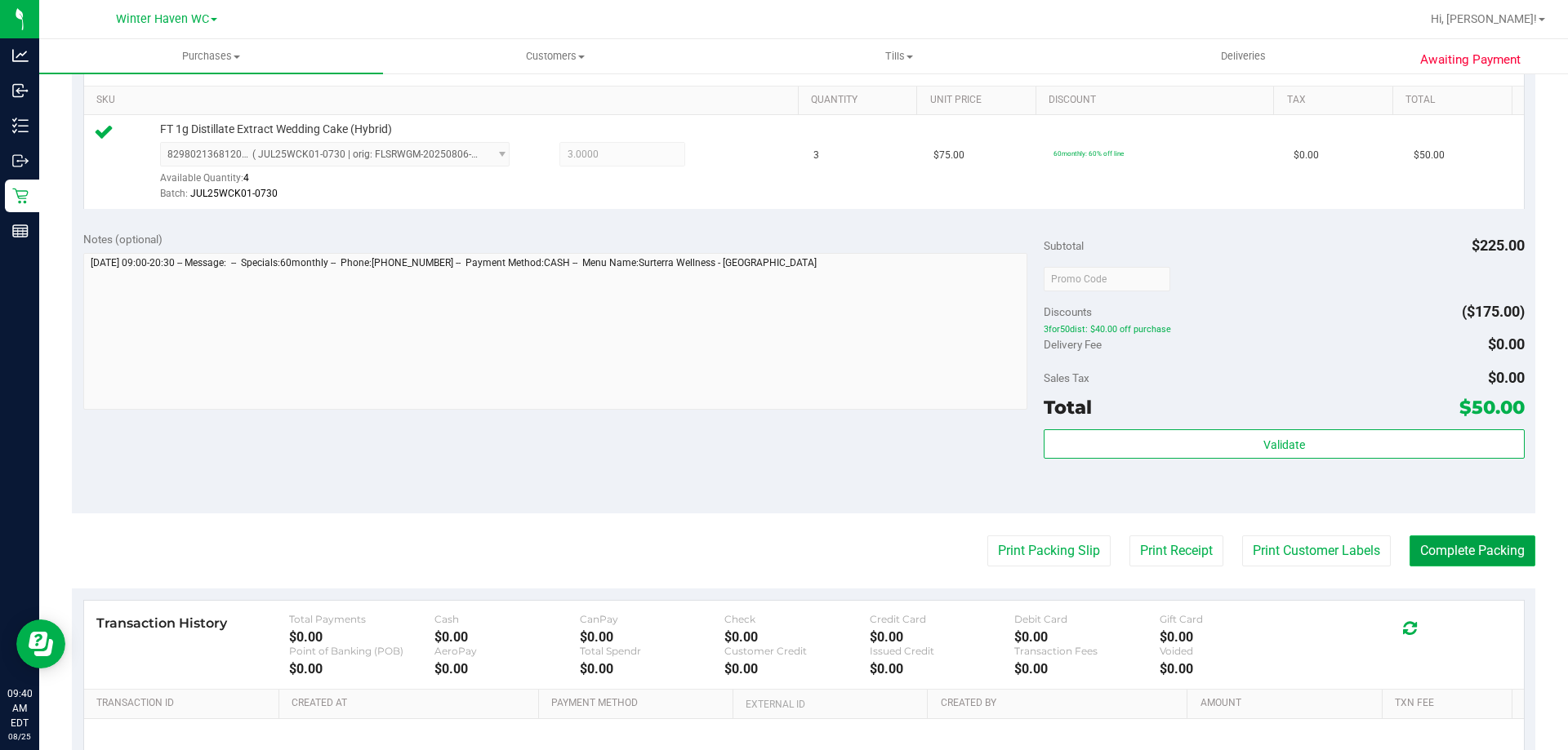
click at [1464, 546] on button "Complete Packing" at bounding box center [1473, 551] width 125 height 31
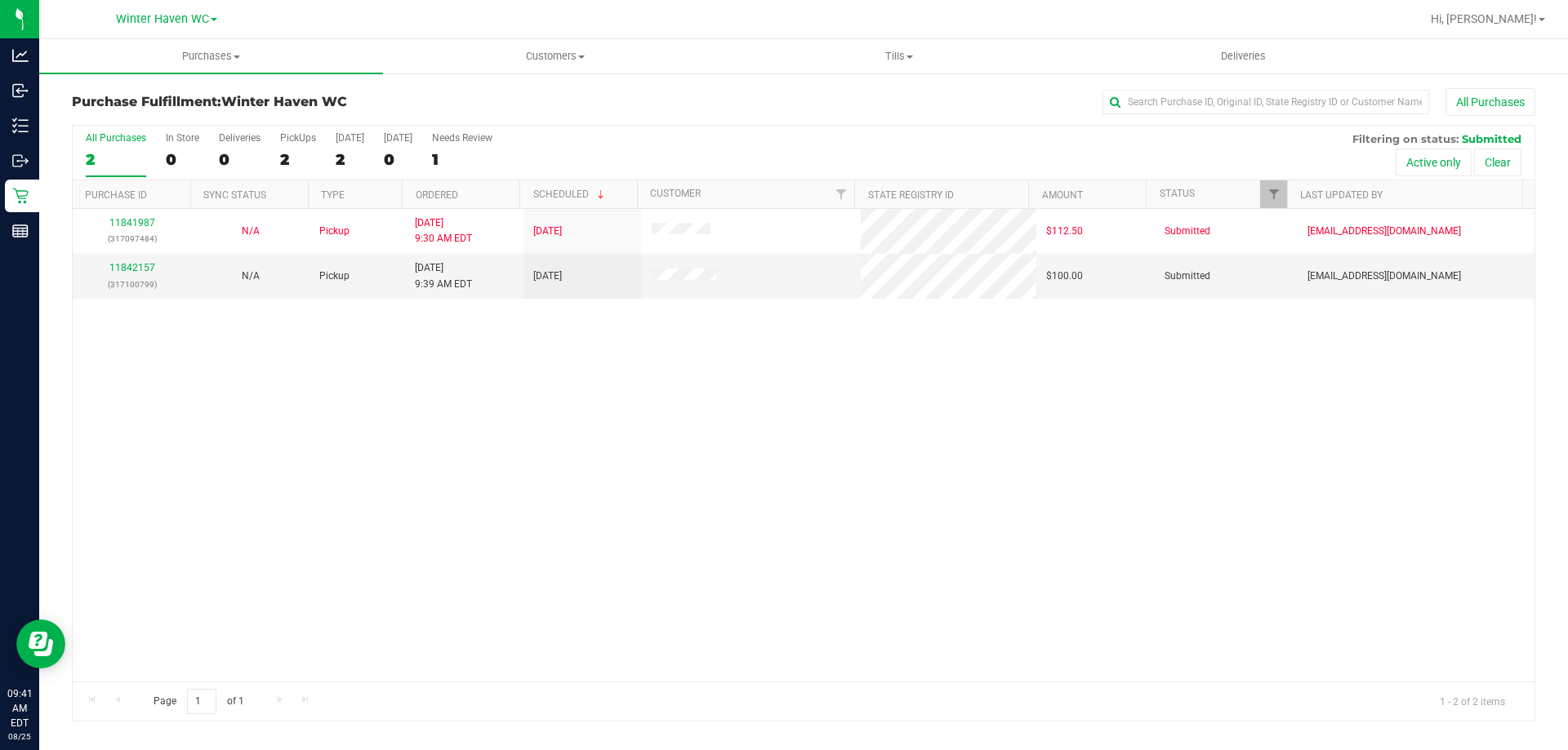
click at [823, 526] on div "11841987 (317097484) N/A Pickup [DATE] 9:30 AM EDT 8/25/2025 $112.50 Submitted …" at bounding box center [803, 445] width 1462 height 472
click at [142, 269] on link "11842157" at bounding box center [131, 268] width 45 height 12
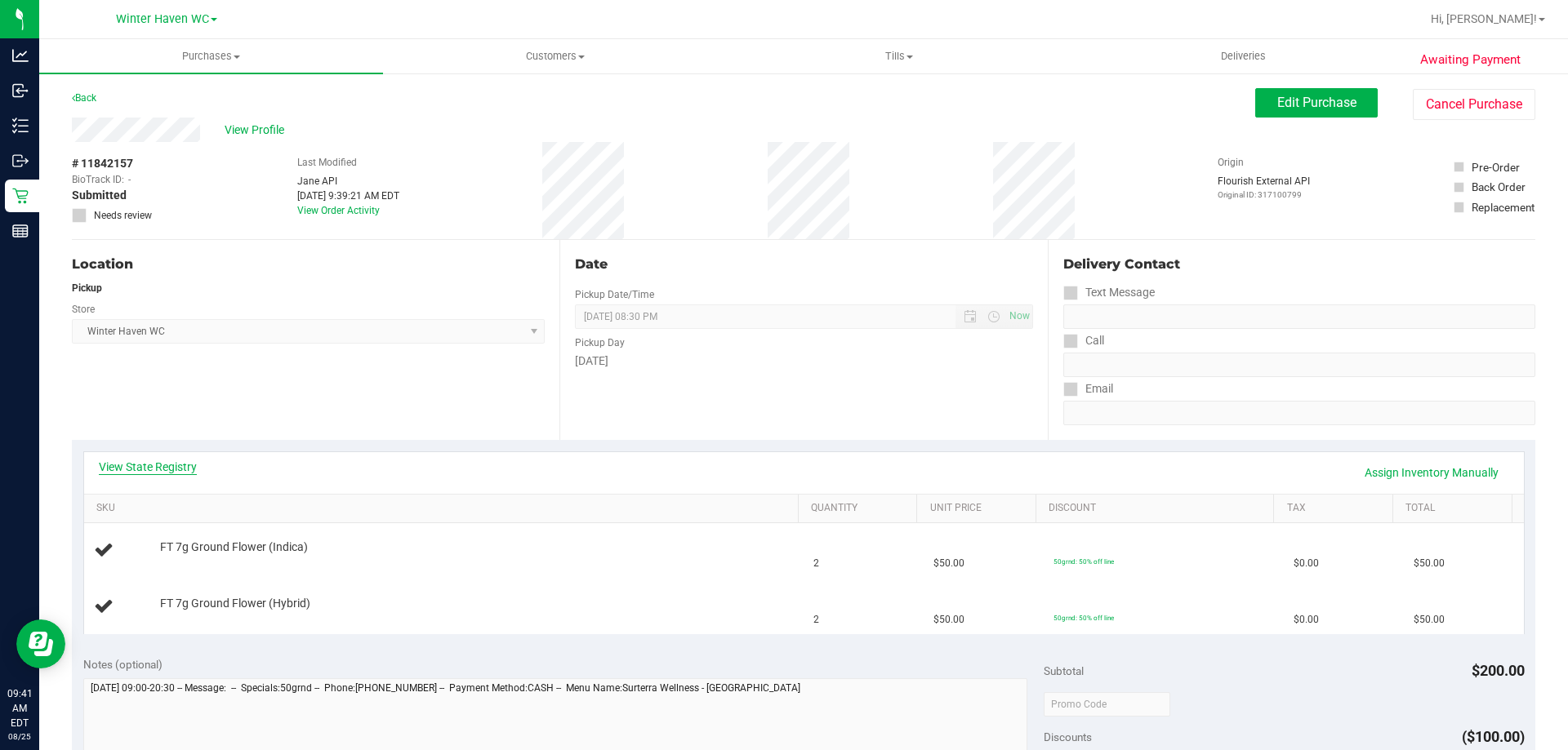
click at [183, 468] on link "View State Registry" at bounding box center [148, 467] width 98 height 16
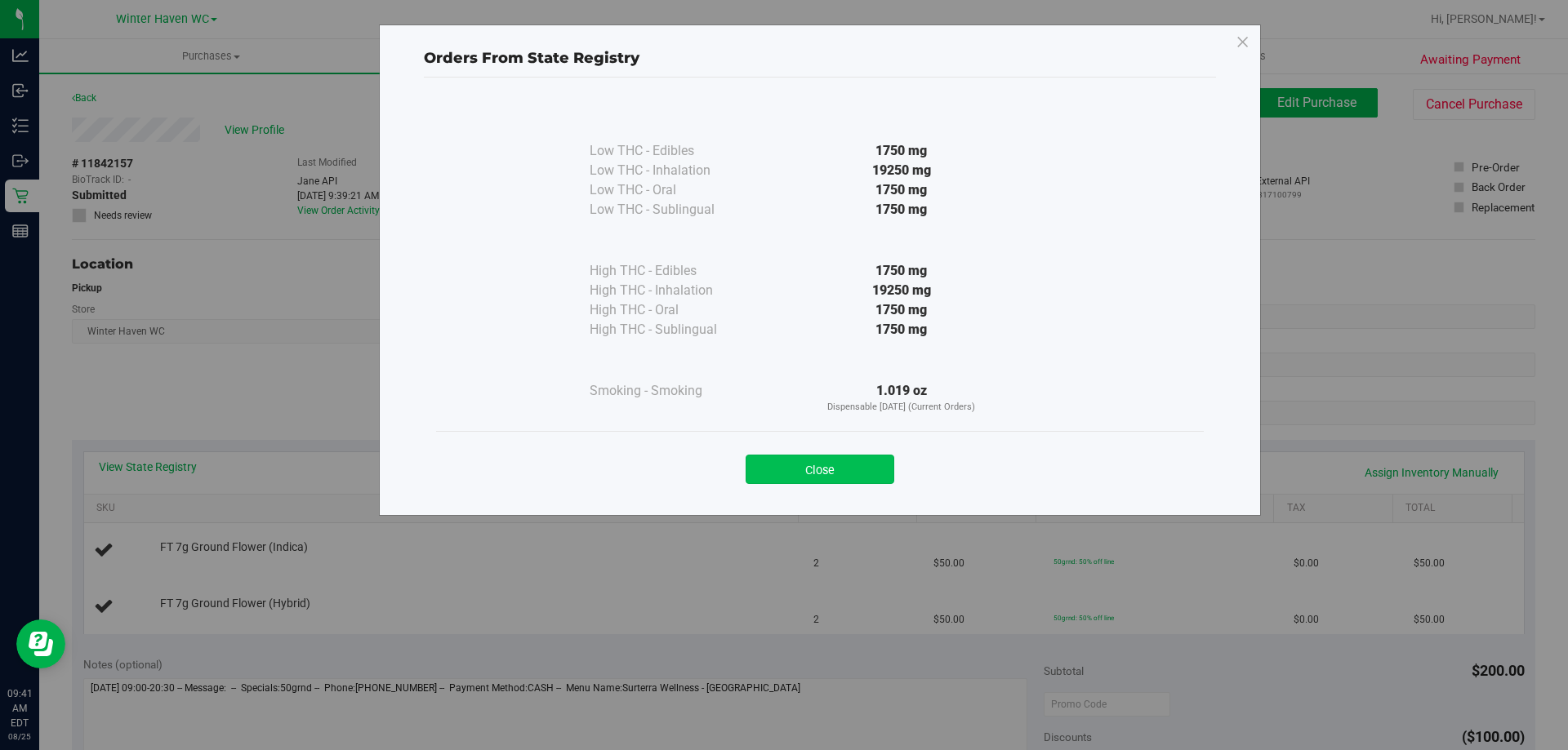
click at [787, 469] on button "Close" at bounding box center [820, 469] width 149 height 29
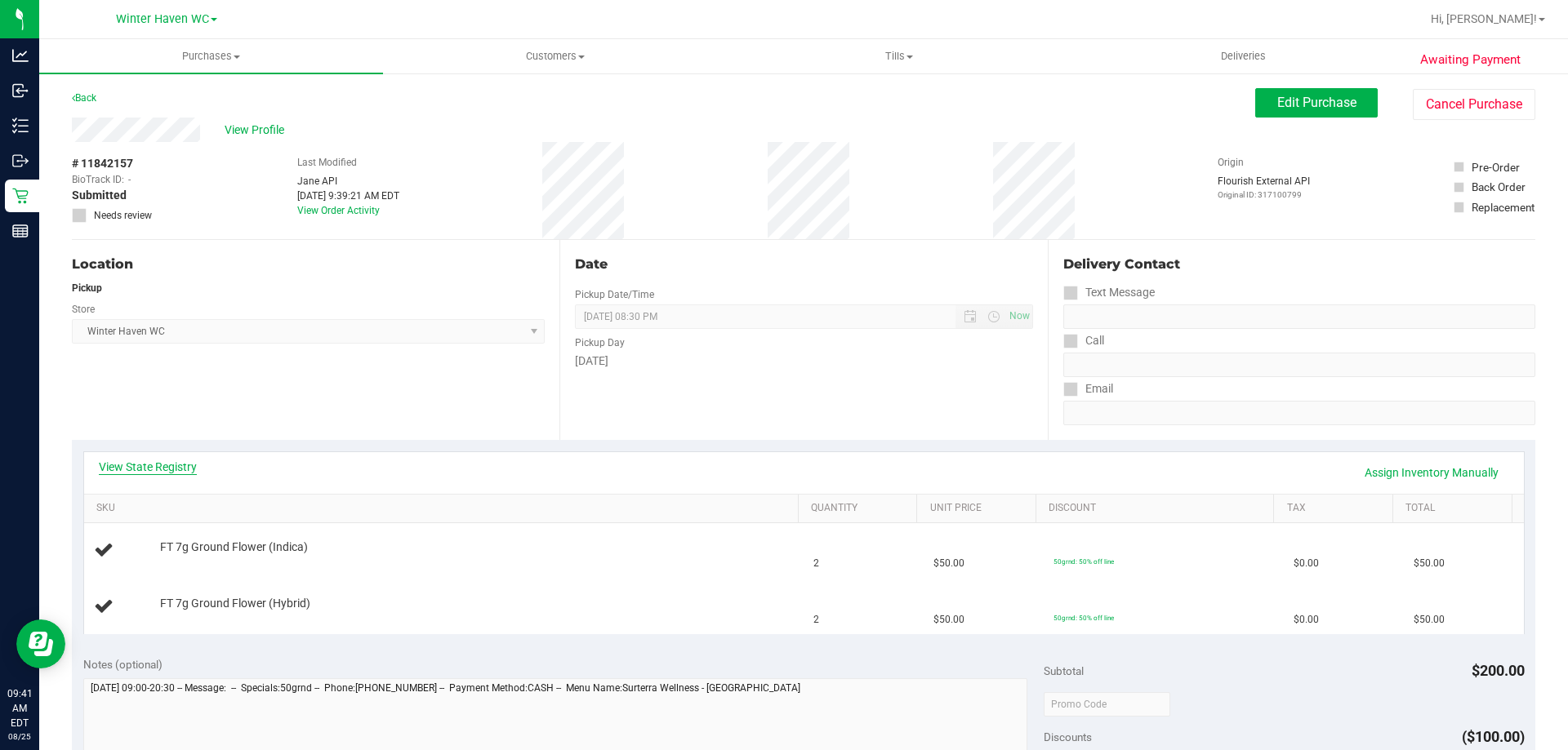
click at [184, 471] on link "View State Registry" at bounding box center [148, 467] width 98 height 16
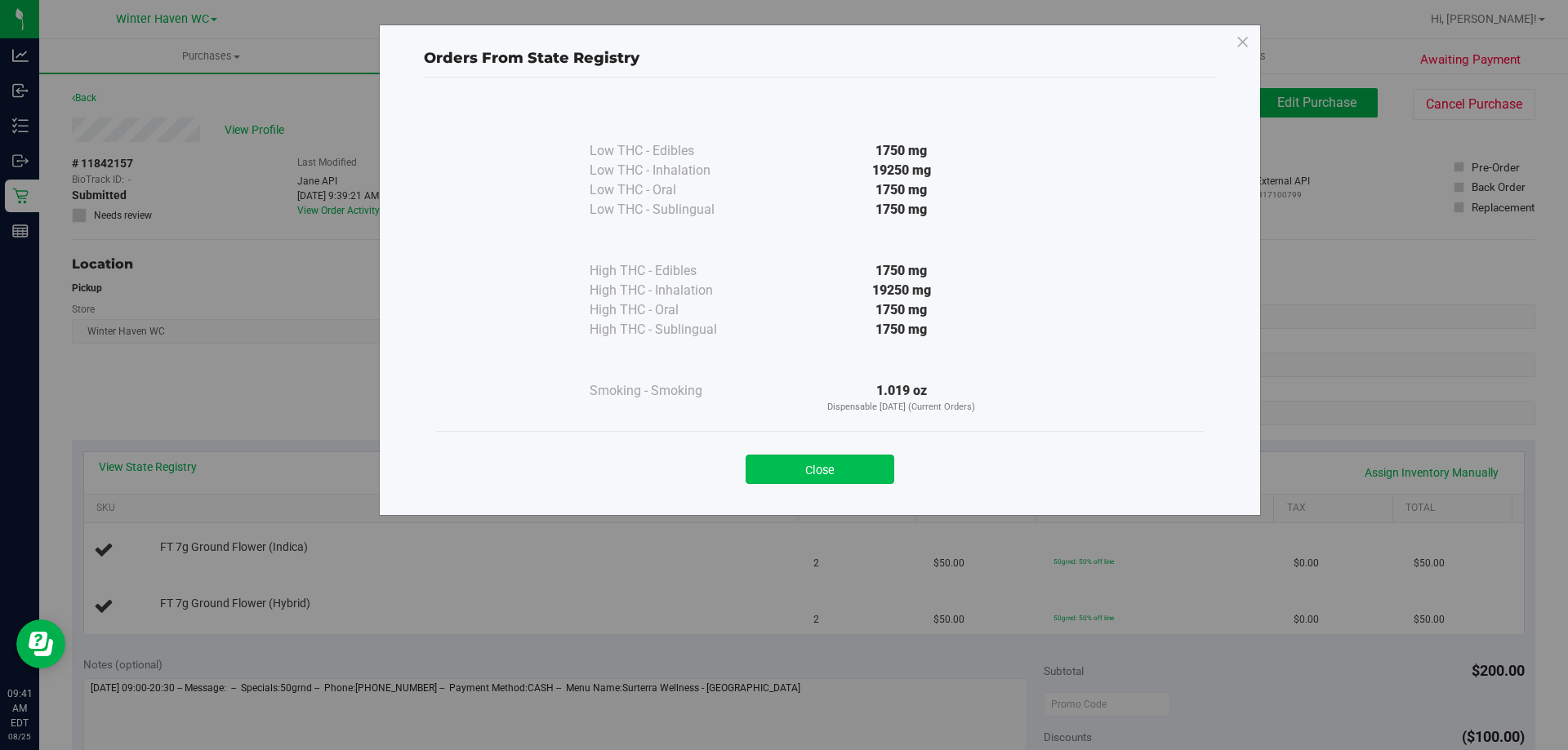
click at [857, 458] on button "Close" at bounding box center [820, 469] width 149 height 29
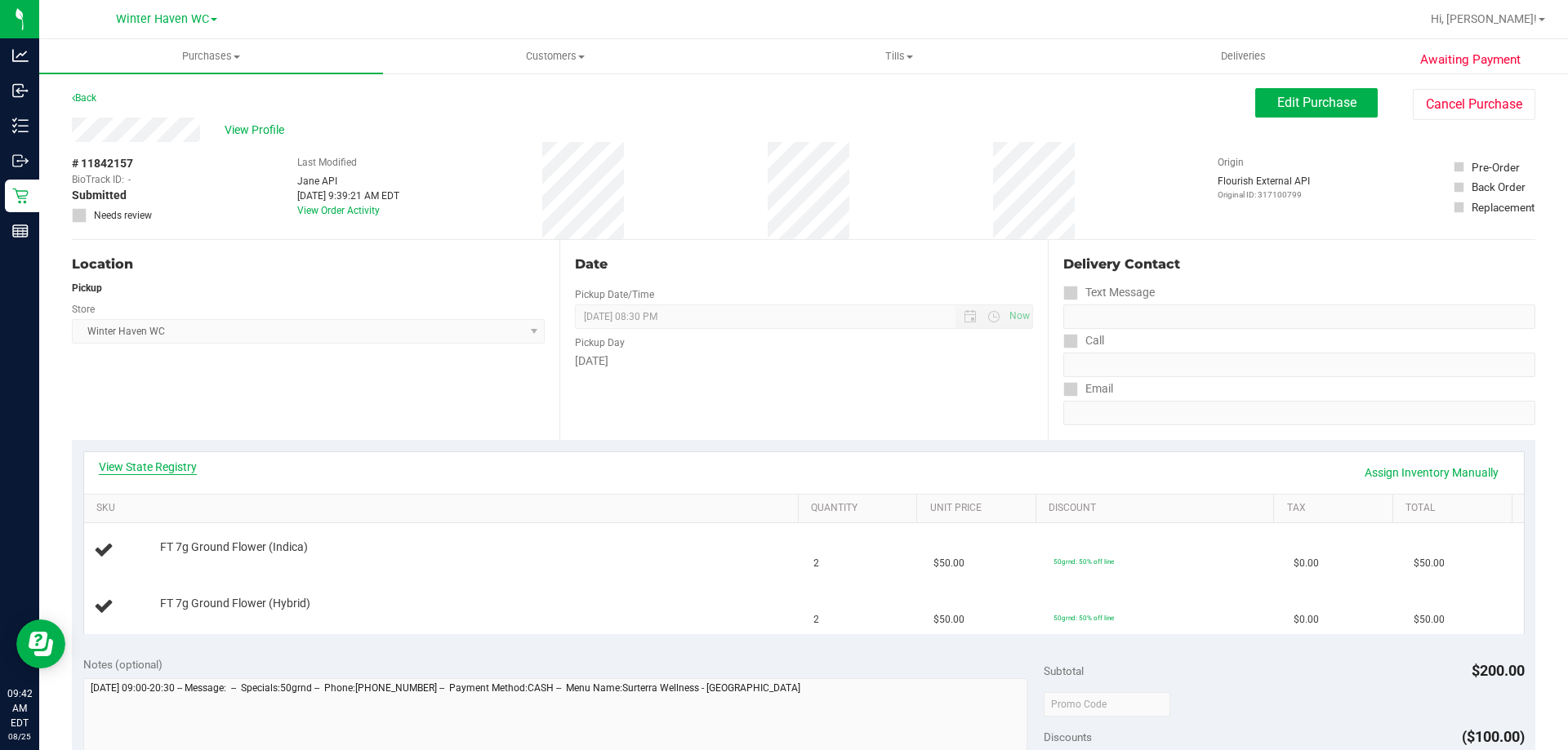
click at [151, 467] on link "View State Registry" at bounding box center [148, 467] width 98 height 16
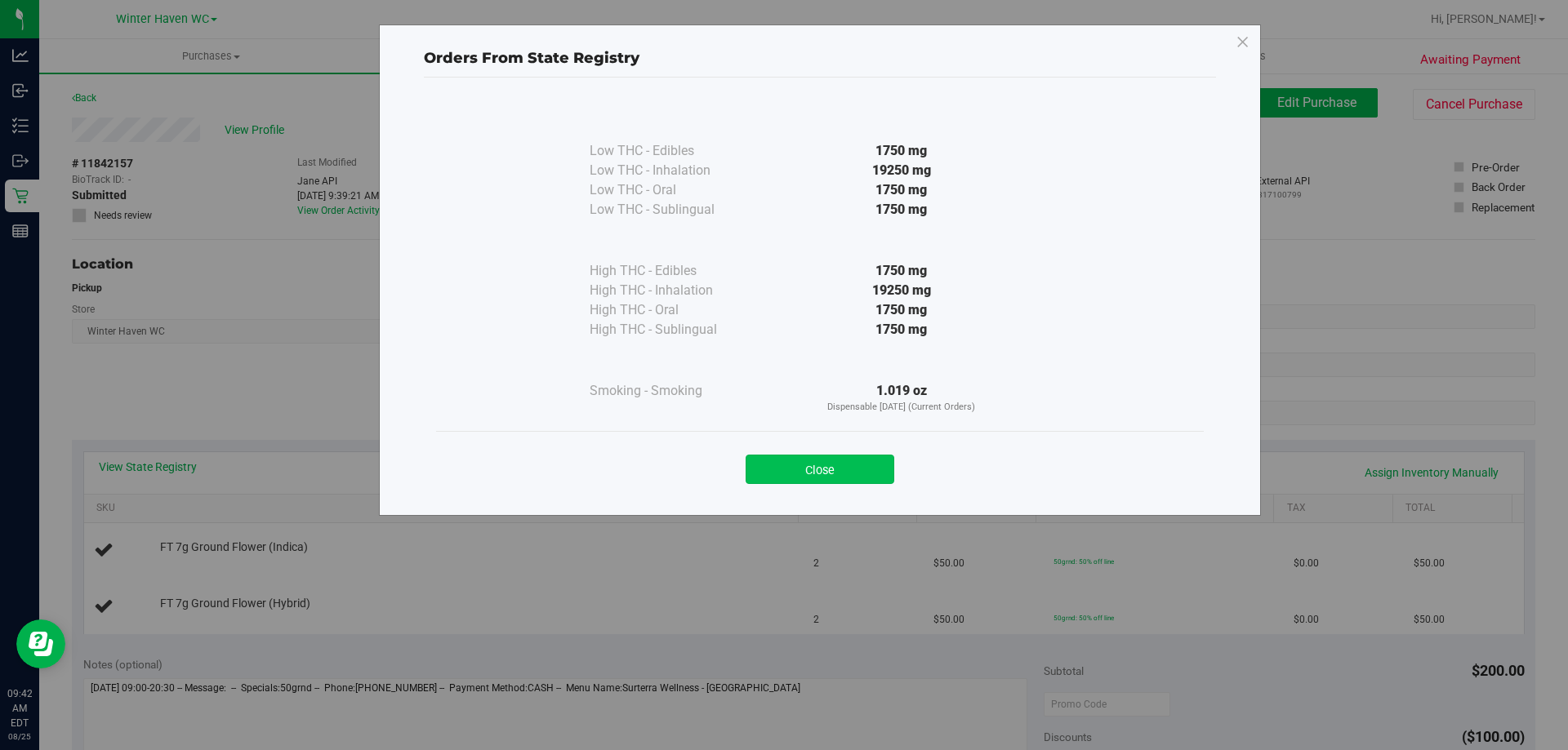
click at [879, 478] on button "Close" at bounding box center [820, 469] width 149 height 29
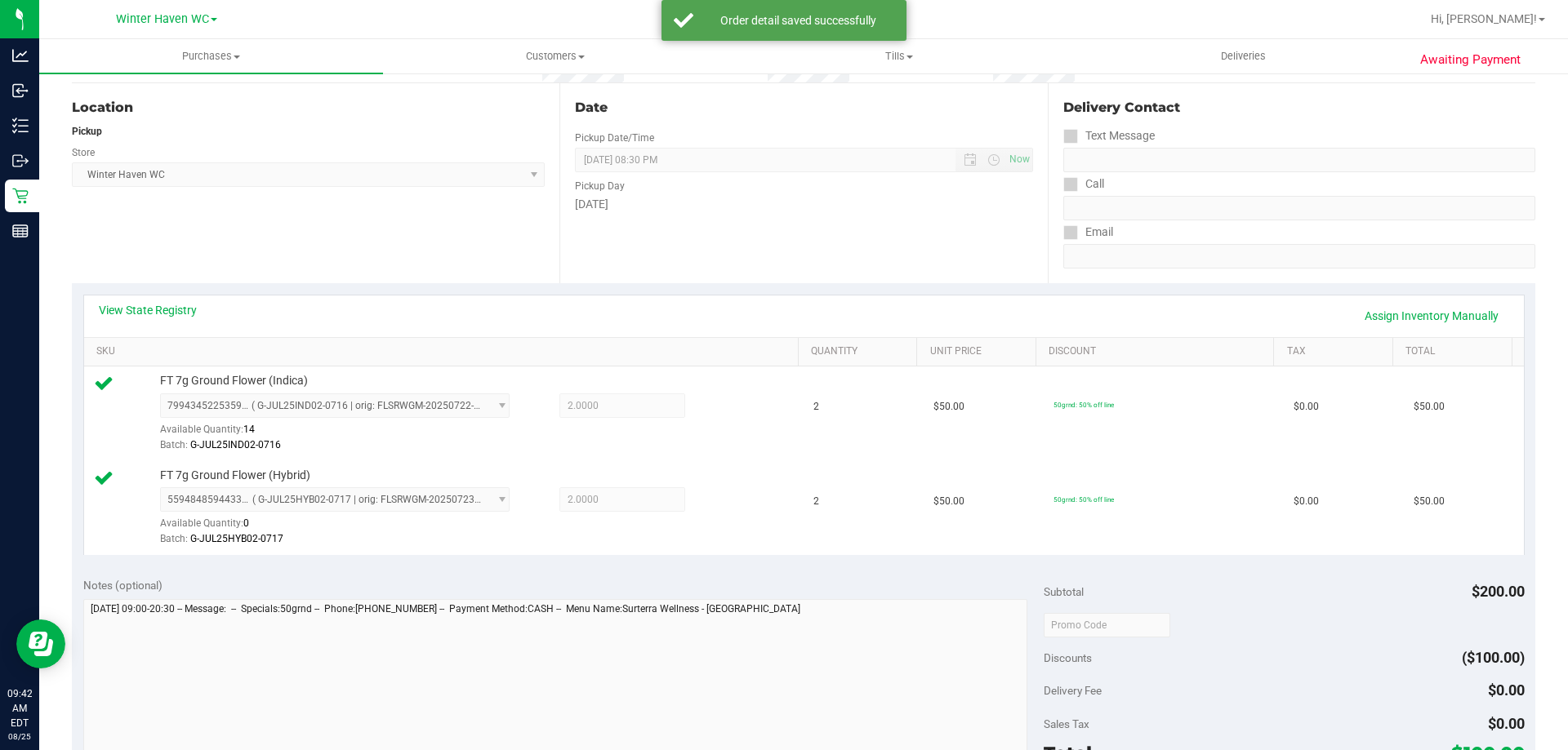
scroll to position [327, 0]
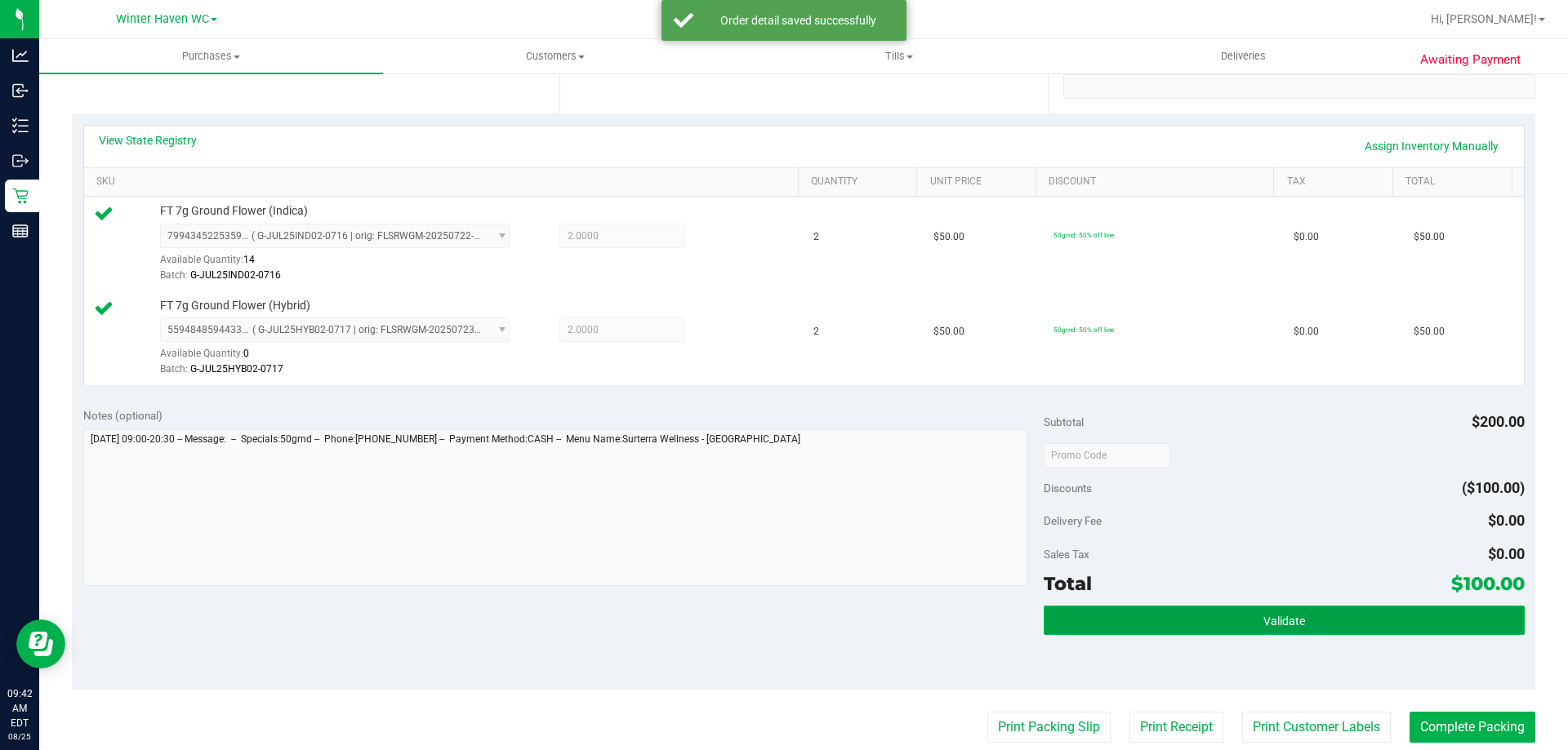
click at [1095, 612] on button "Validate" at bounding box center [1284, 620] width 480 height 29
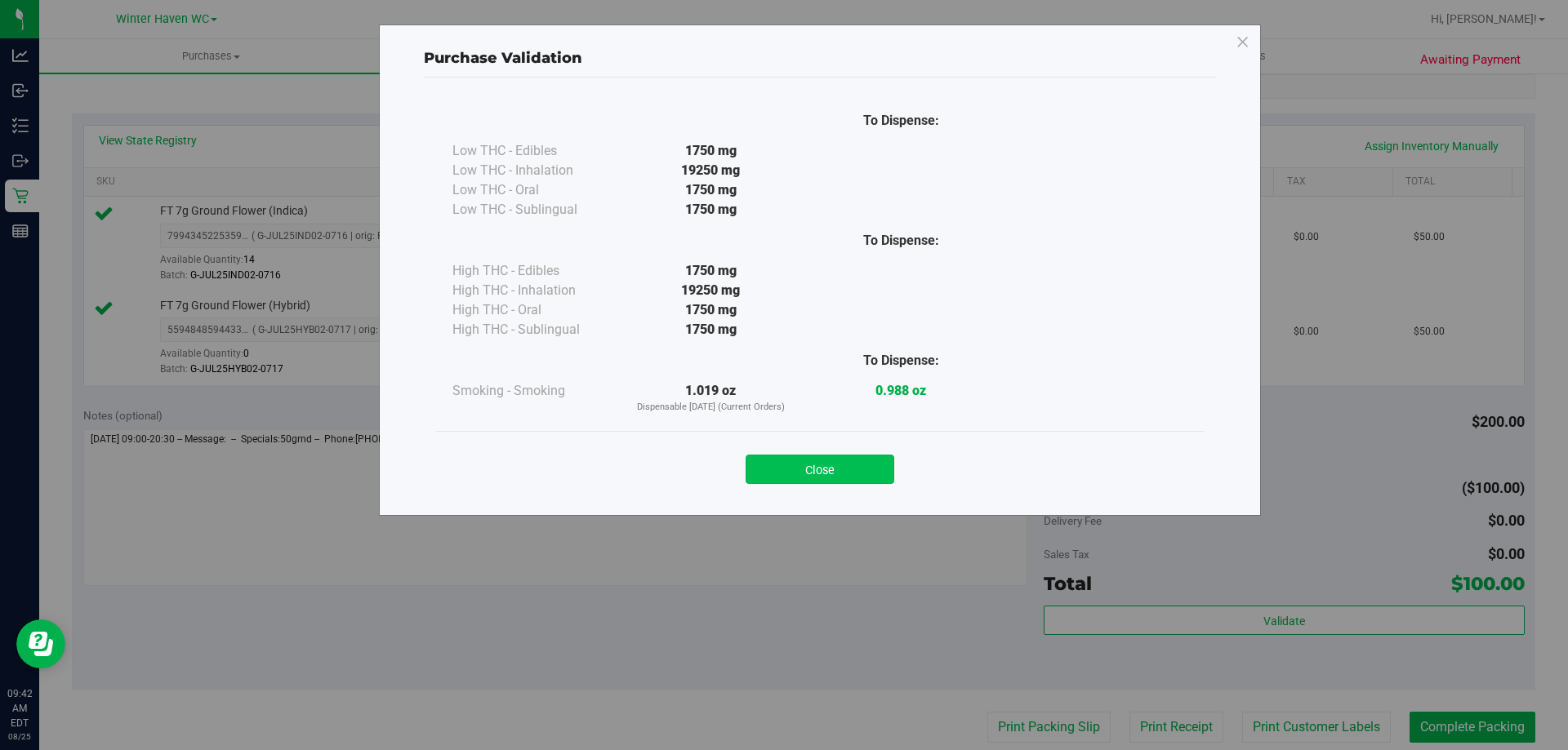
click at [814, 469] on button "Close" at bounding box center [820, 469] width 149 height 29
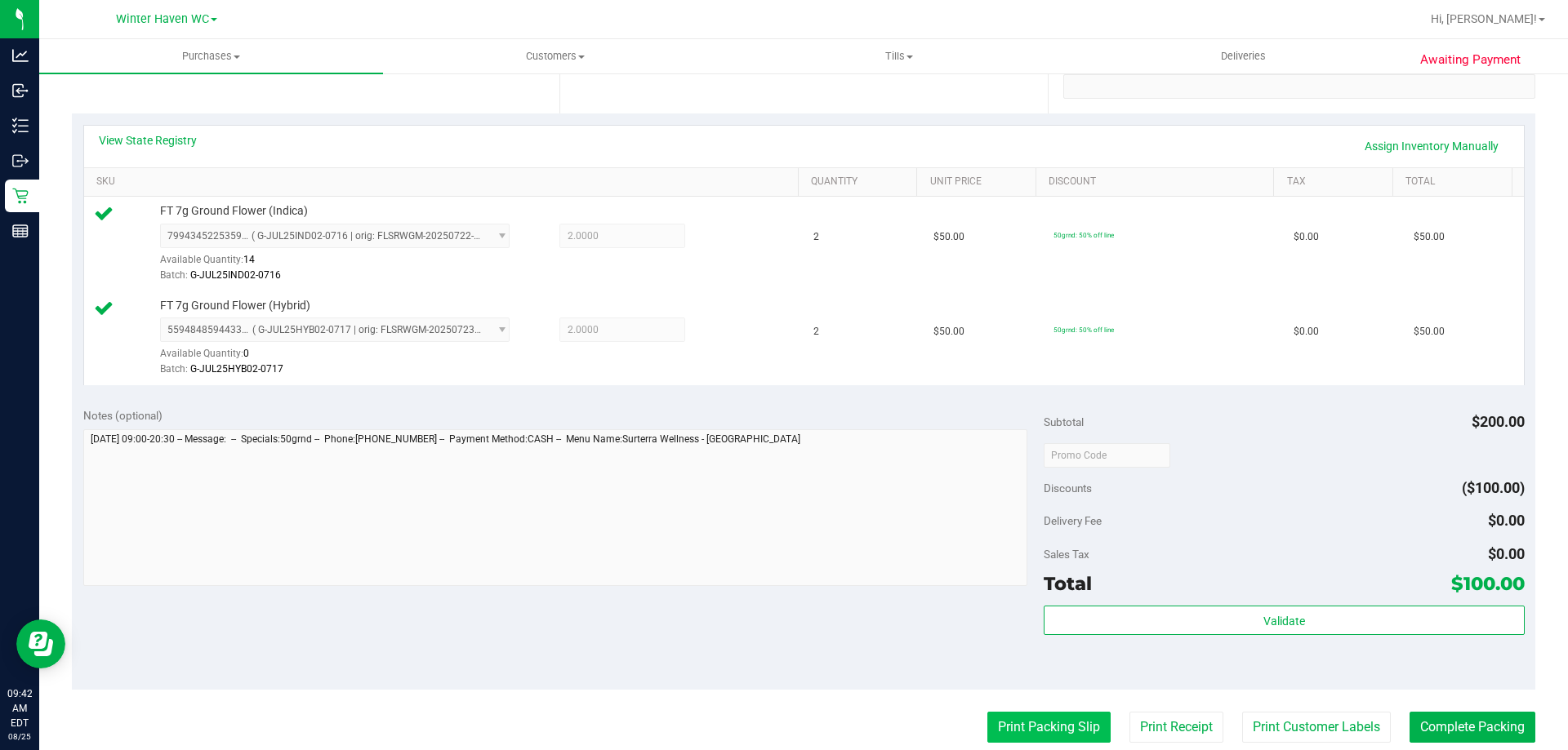
click at [987, 717] on button "Print Packing Slip" at bounding box center [1049, 728] width 123 height 31
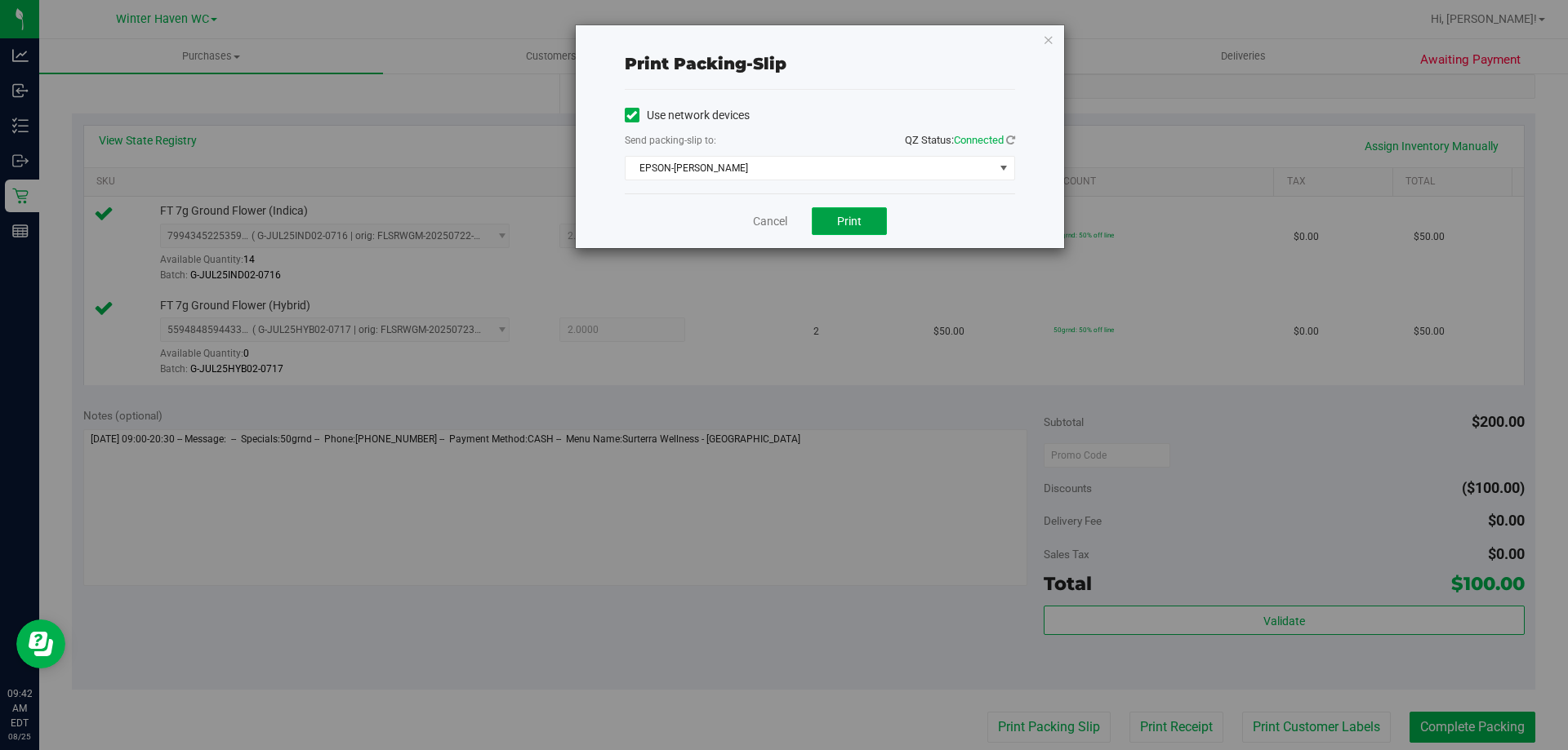
click at [832, 232] on button "Print" at bounding box center [850, 221] width 75 height 28
click at [774, 216] on link "Cancel" at bounding box center [770, 222] width 35 height 17
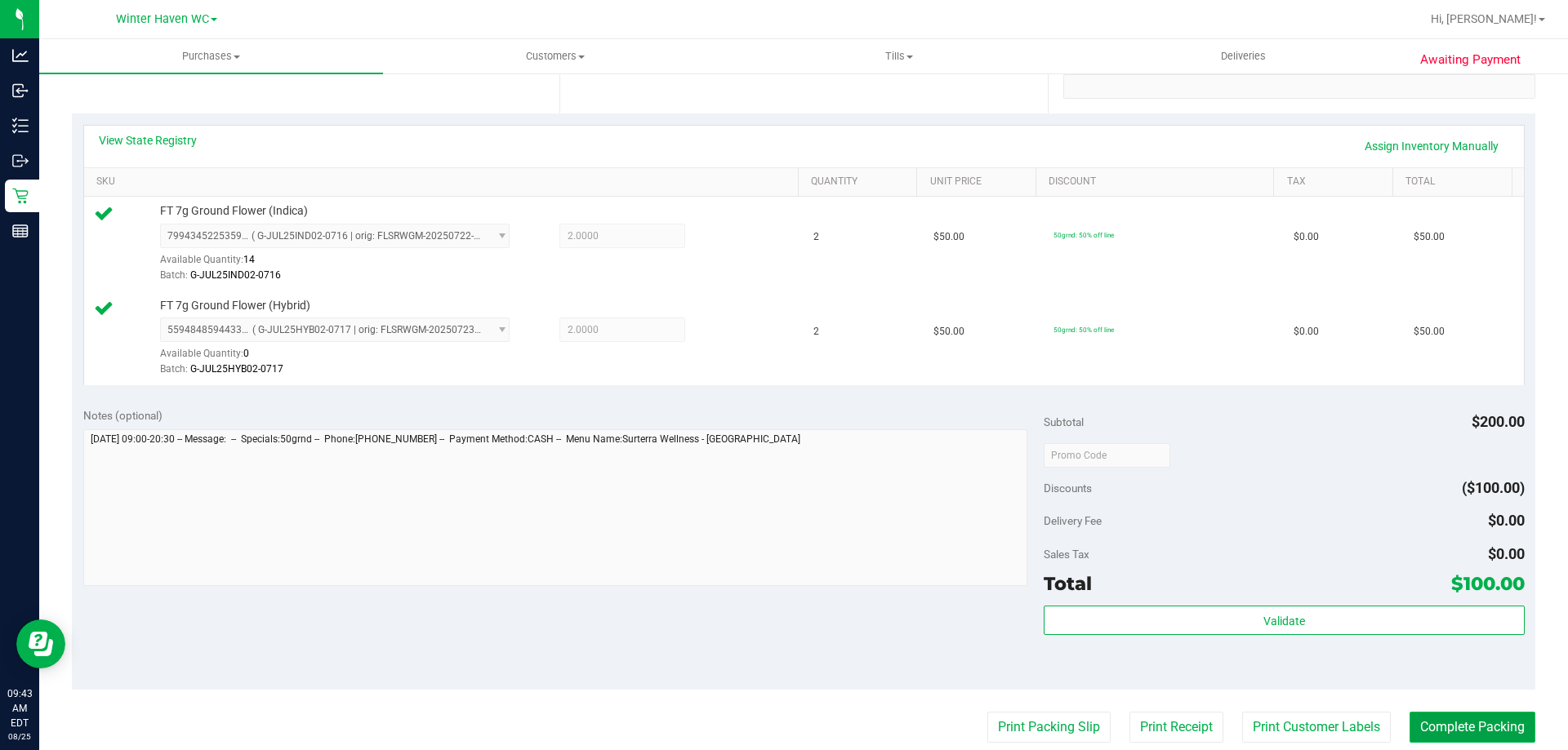
click at [1500, 724] on button "Complete Packing" at bounding box center [1473, 728] width 125 height 31
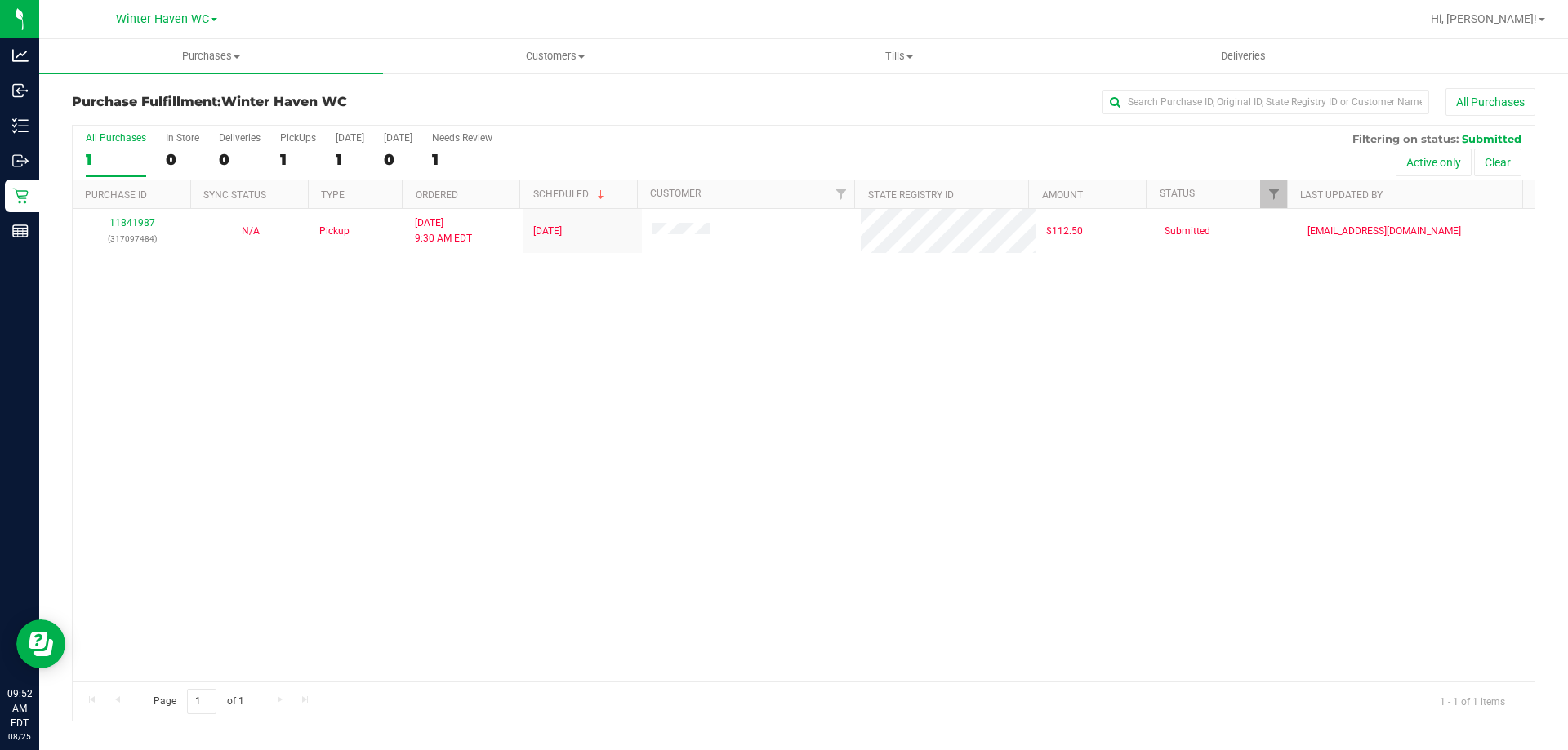
click at [333, 349] on div "11841987 (317097484) N/A Pickup [DATE] 9:30 AM EDT 8/25/2025 $112.50 Submitted …" at bounding box center [803, 445] width 1462 height 472
click at [942, 547] on div "11841987 (317097484) N/A Pickup [DATE] 9:30 AM EDT 8/25/2025 $112.50 Submitted …" at bounding box center [803, 445] width 1462 height 472
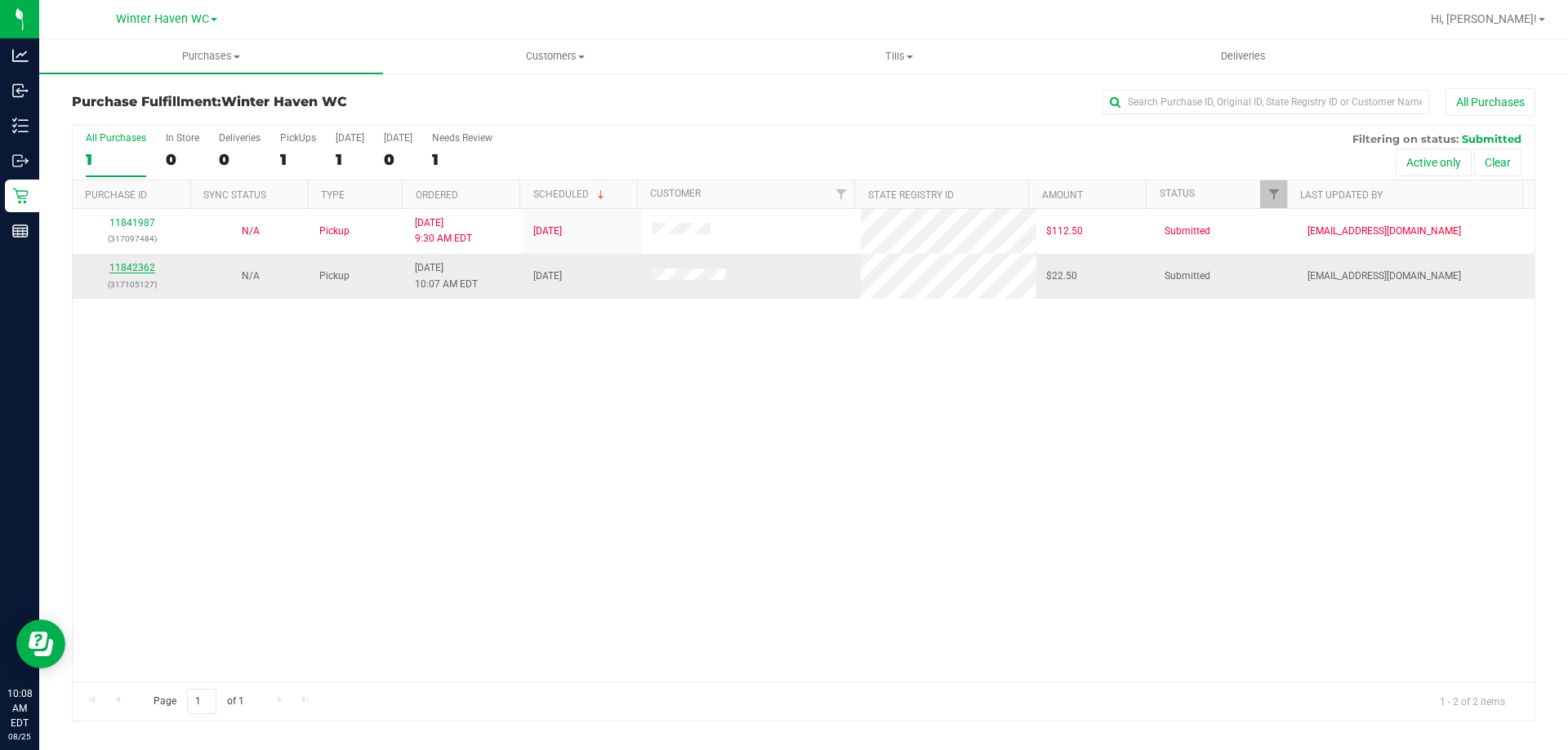
click at [121, 264] on link "11842362" at bounding box center [131, 268] width 45 height 12
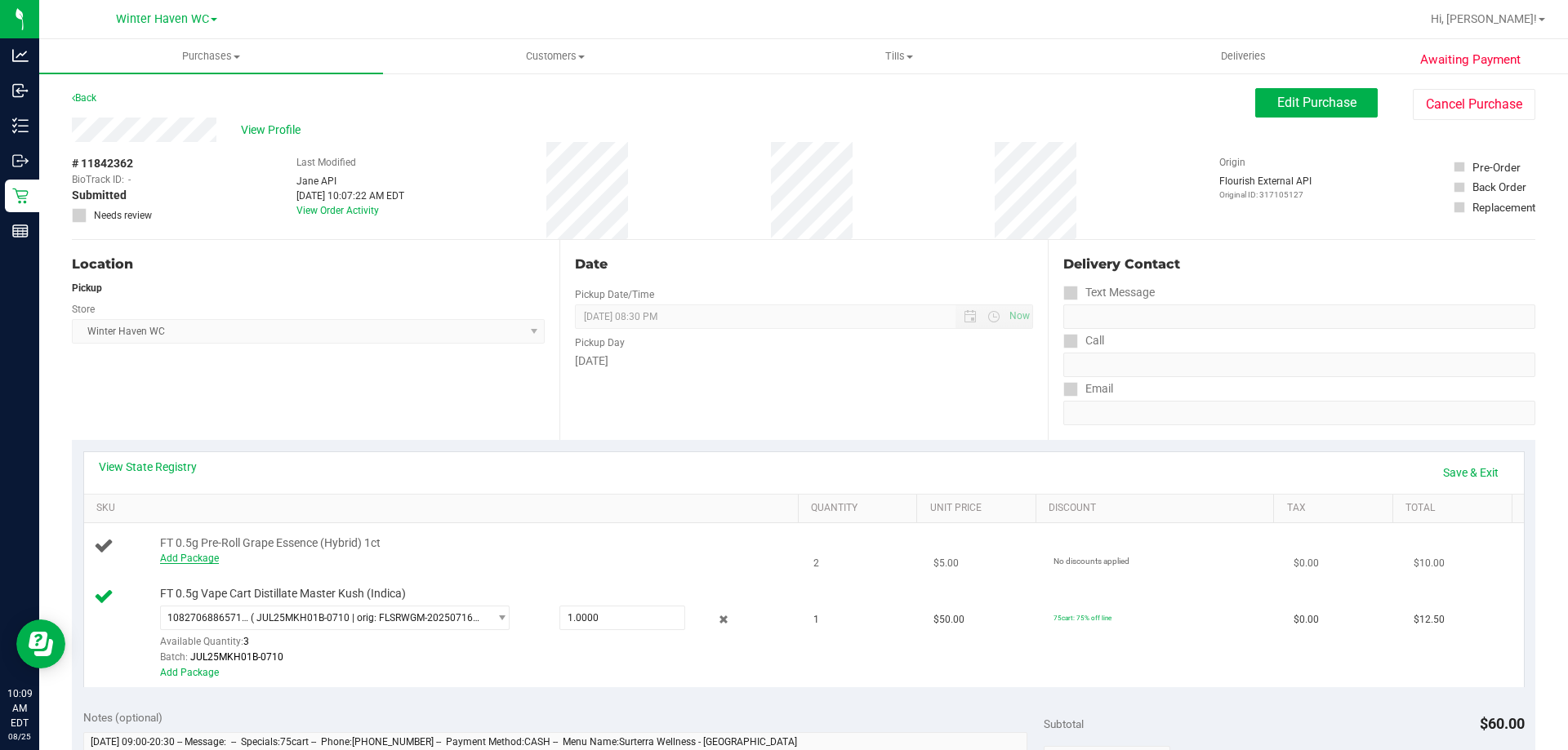
click at [191, 552] on link "Add Package" at bounding box center [189, 558] width 59 height 12
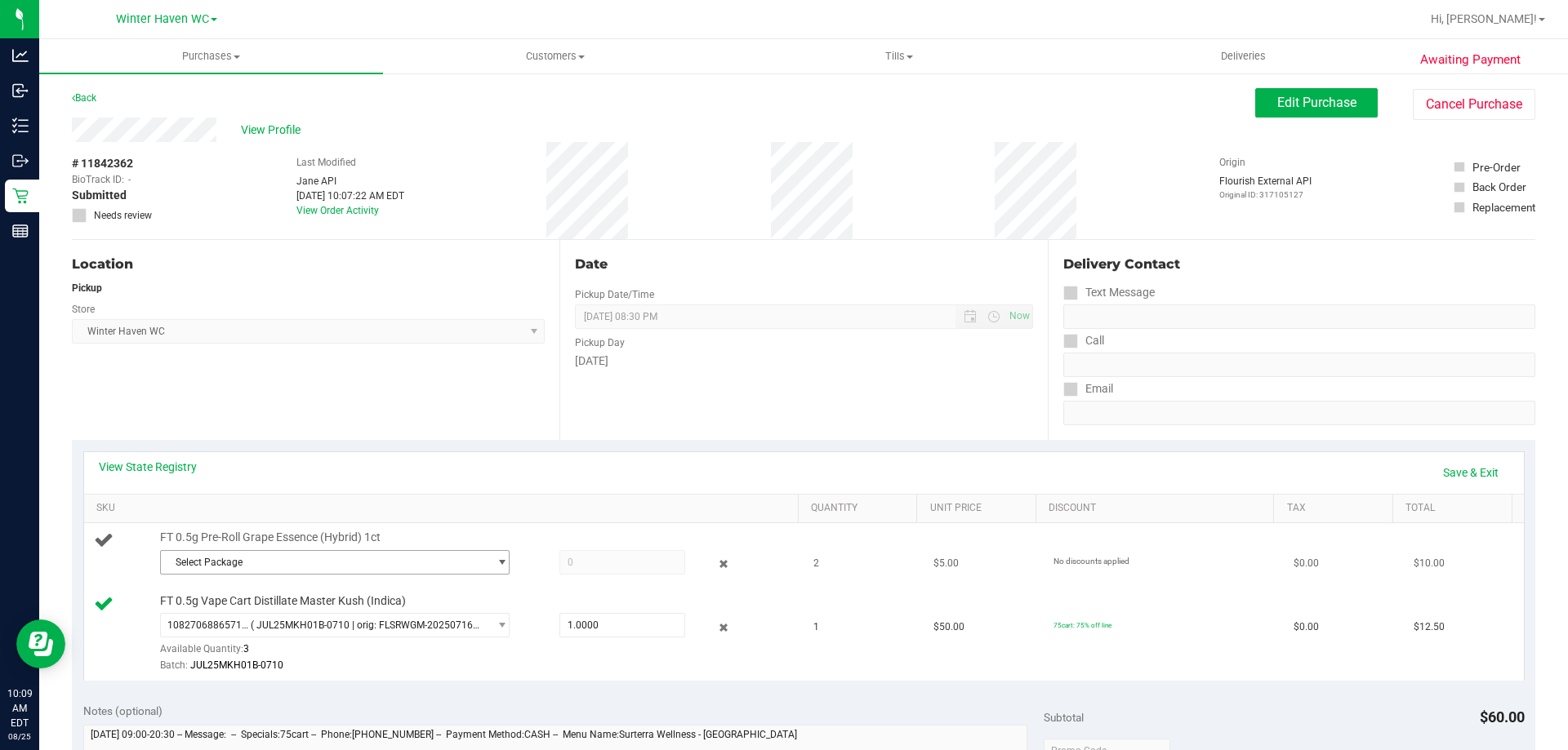
click at [203, 565] on span "Select Package" at bounding box center [325, 563] width 328 height 23
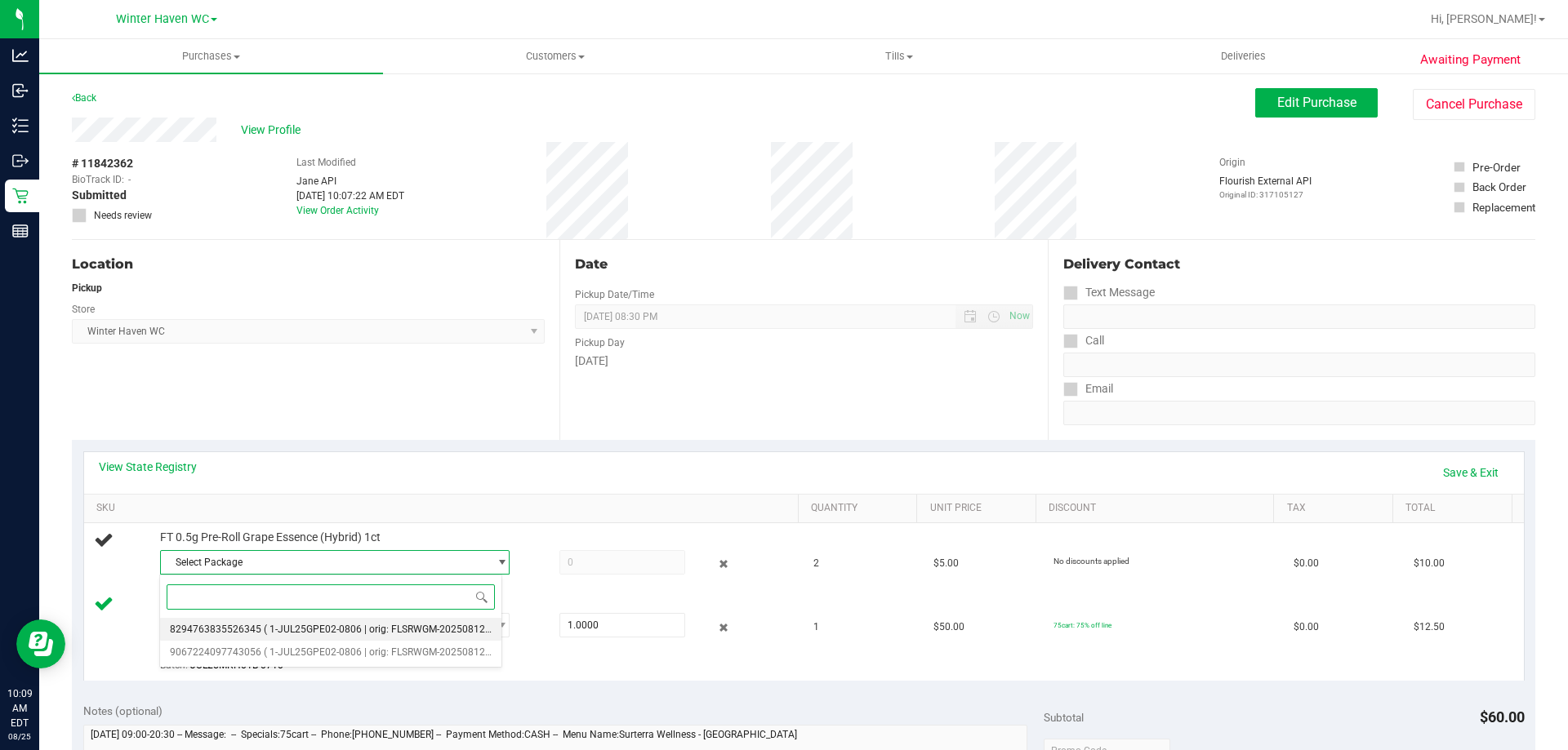
click at [218, 624] on span "8294763835526345" at bounding box center [215, 629] width 92 height 12
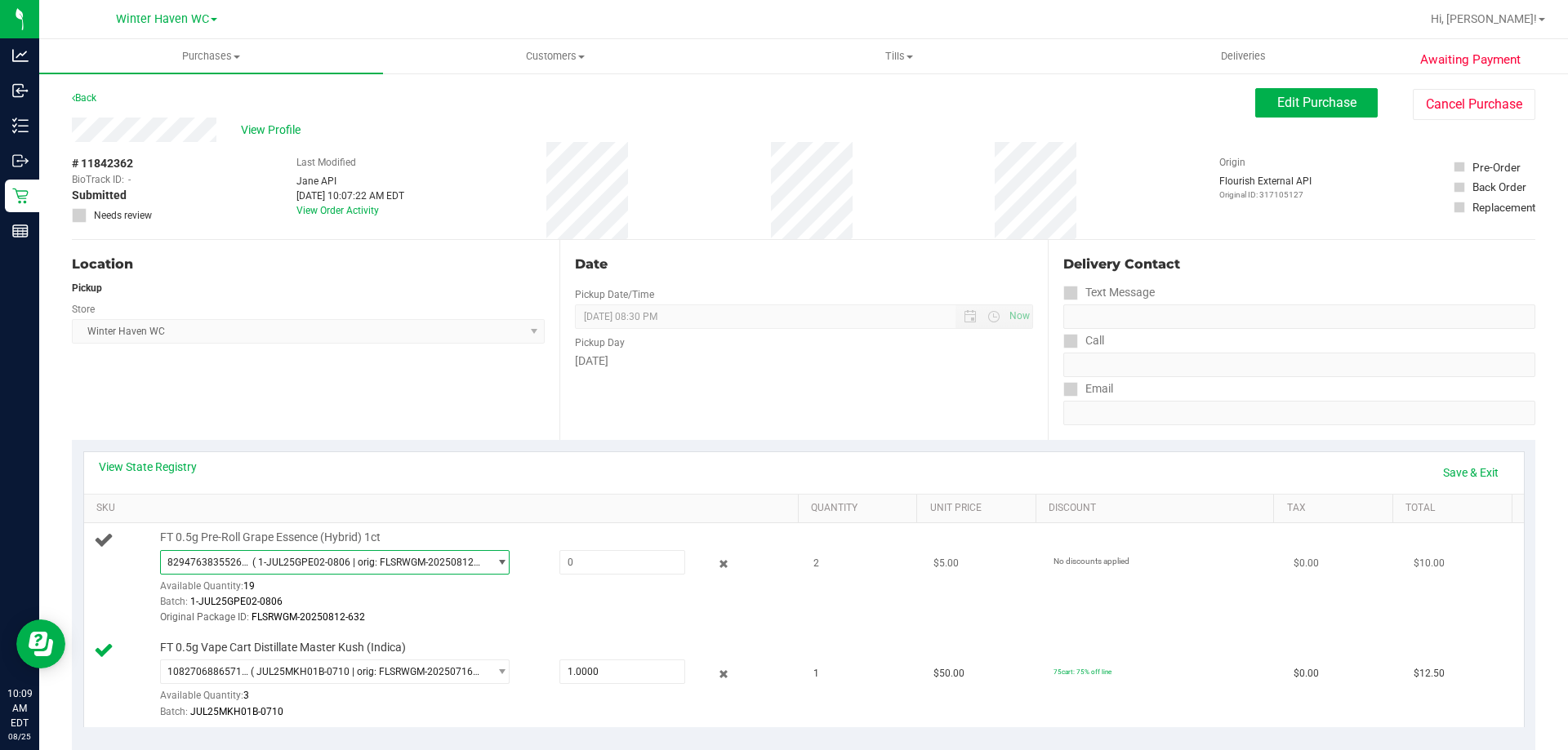
click at [229, 574] on span "8294763835526345 ( 1-JUL25GPE02-0806 | orig: FLSRWGM-20250812-632 )" at bounding box center [325, 563] width 328 height 23
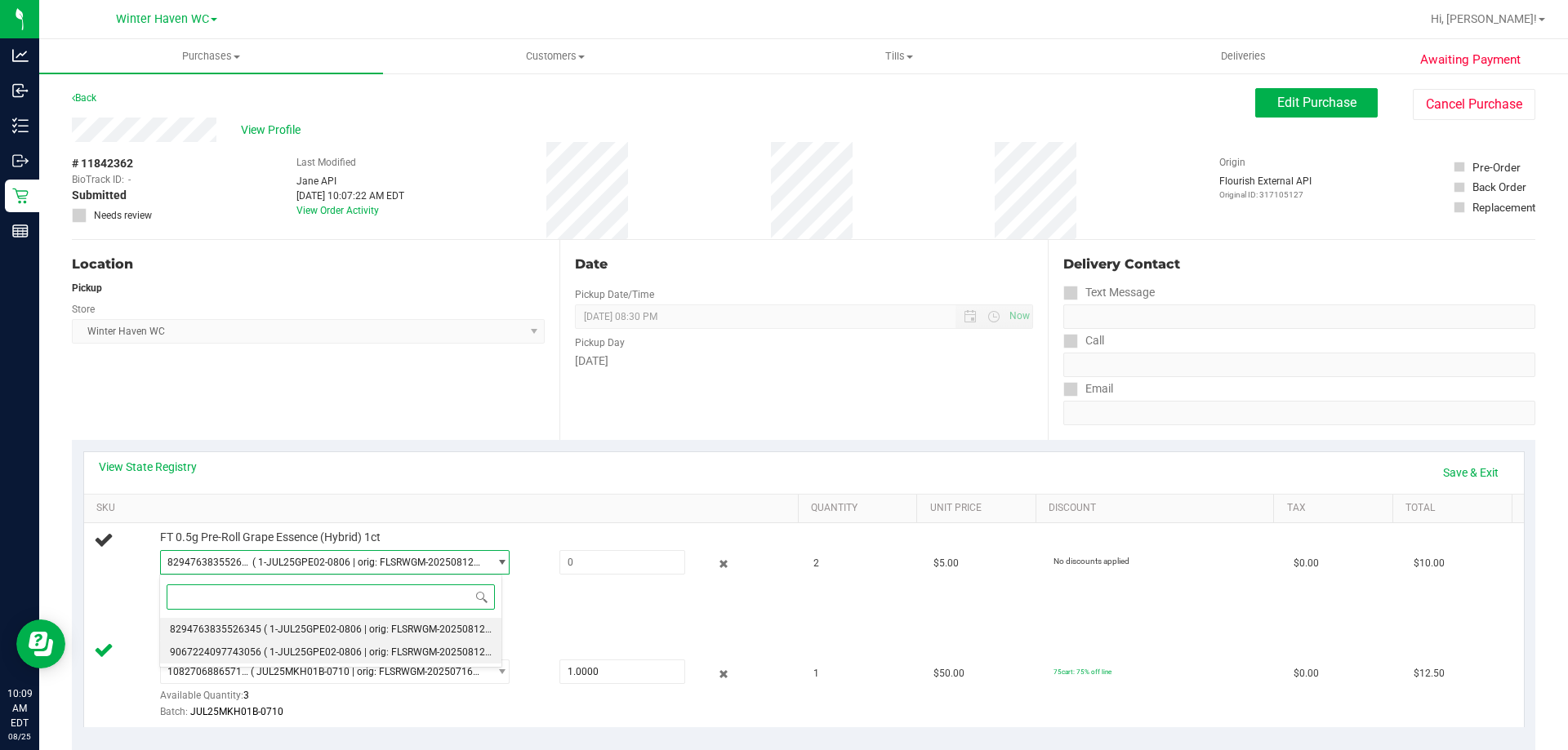
click at [230, 650] on span "9067224097743056" at bounding box center [215, 653] width 92 height 12
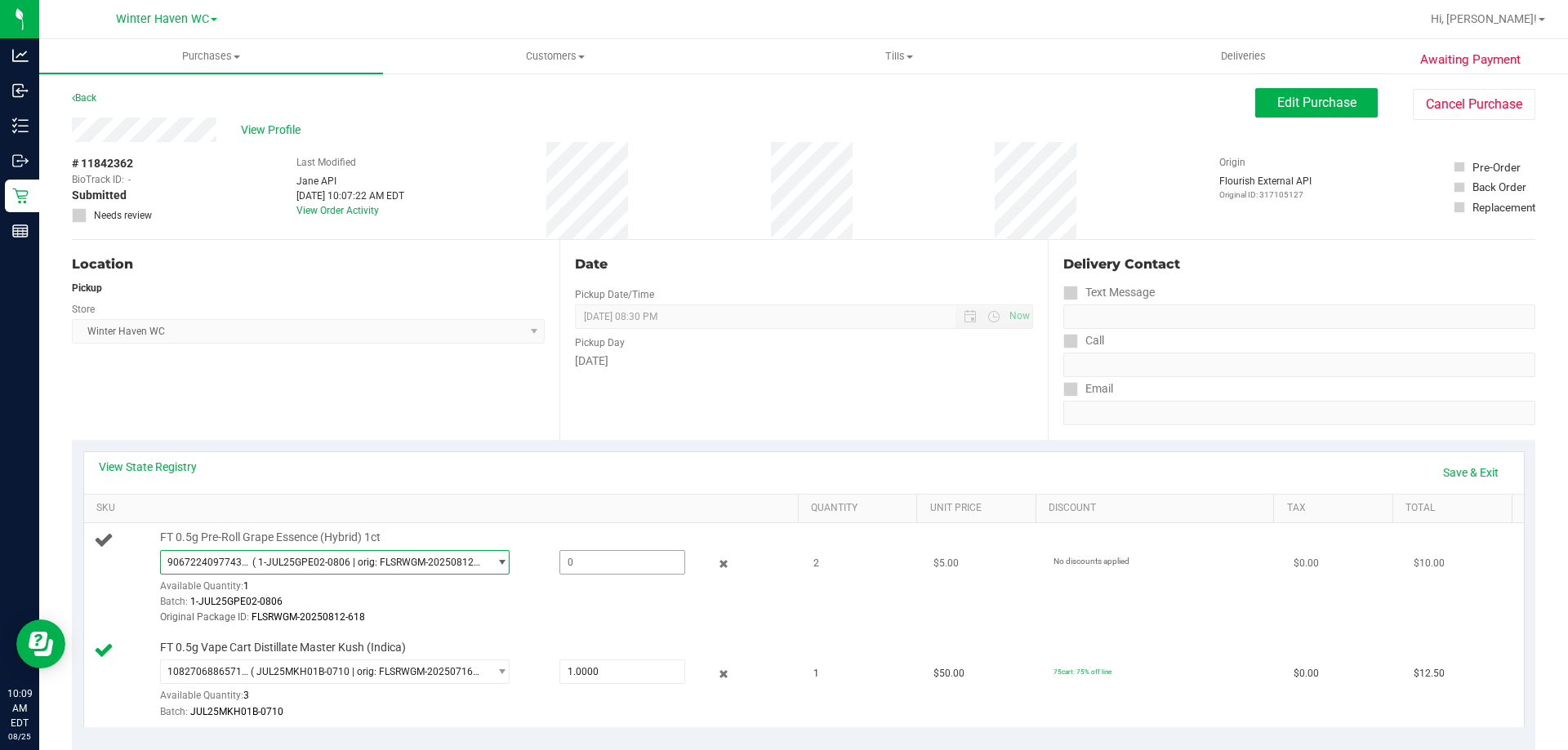
click at [562, 566] on span at bounding box center [622, 562] width 125 height 24
type input "1"
type input "1.0000"
click at [563, 578] on div "9067224097743056 ( 1-JUL25GPE02-0806 | orig: FLSRWGM-20250812-618 ) 82947638355…" at bounding box center [475, 588] width 631 height 76
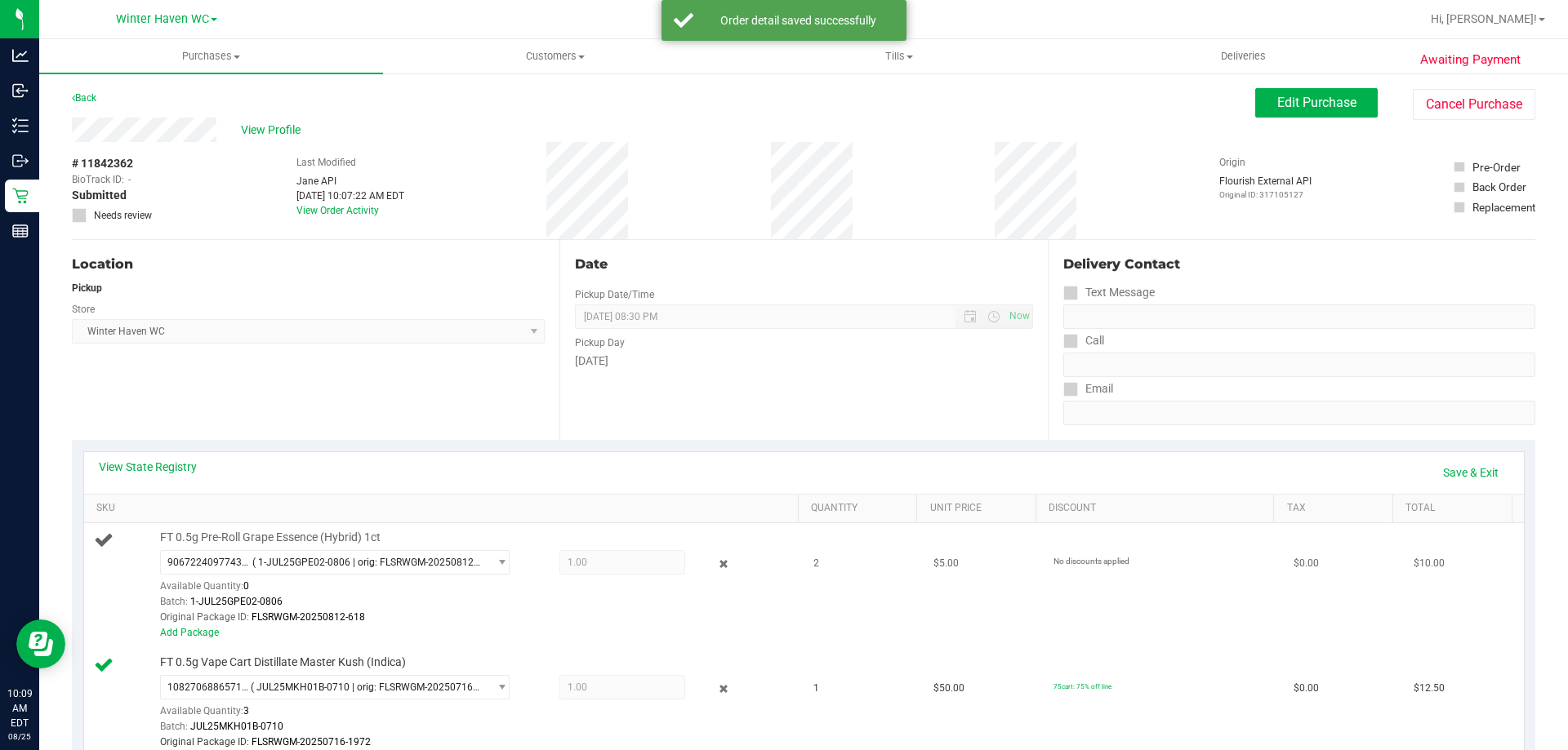
click at [204, 639] on div "Add Package" at bounding box center [475, 633] width 631 height 15
click at [203, 632] on link "Add Package" at bounding box center [189, 632] width 59 height 12
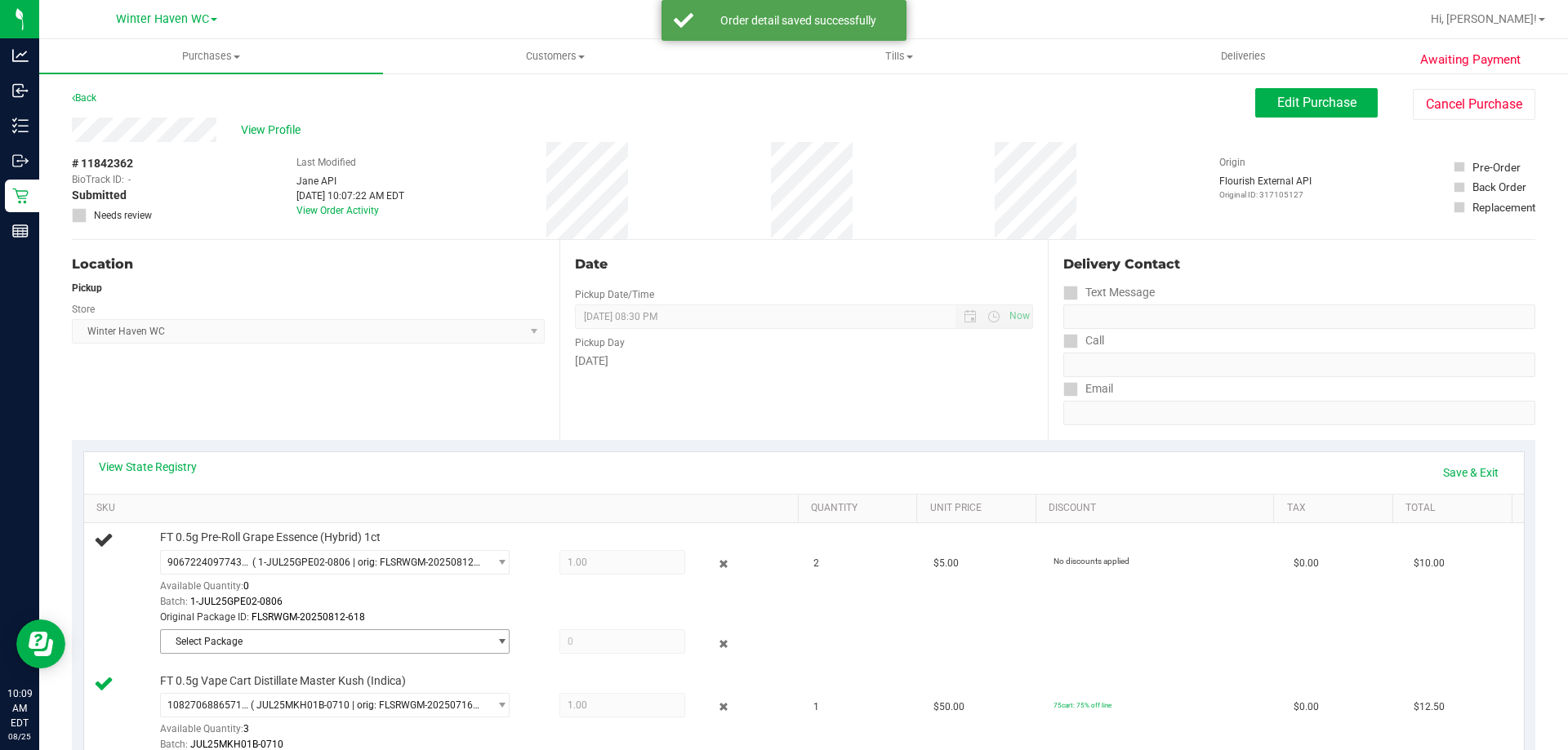
click at [227, 634] on span "Select Package" at bounding box center [325, 642] width 328 height 23
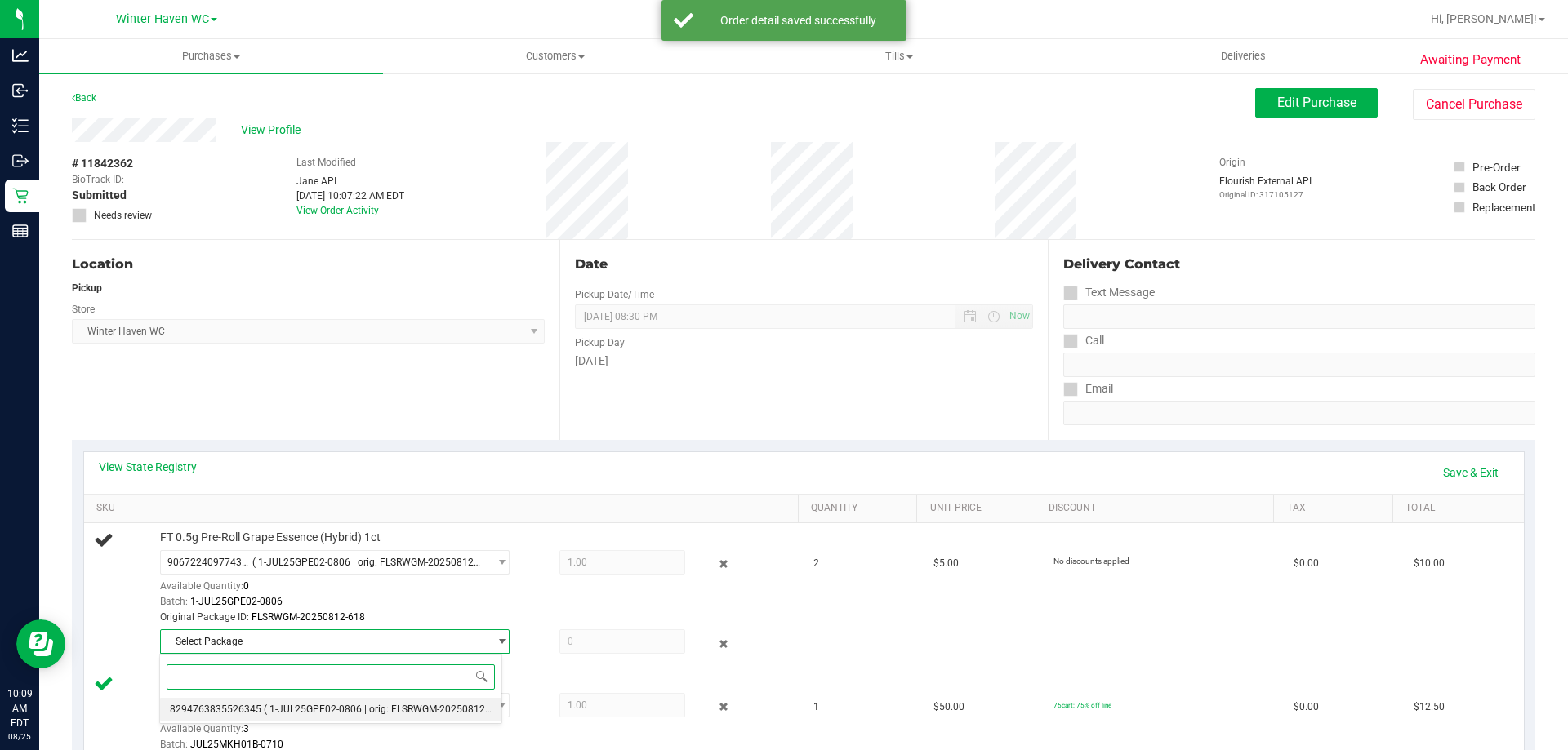
click at [235, 698] on li "8294763835526345 ( 1-JUL25GPE02-0806 | orig: FLSRWGM-20250812-632 )" at bounding box center [331, 710] width 341 height 23
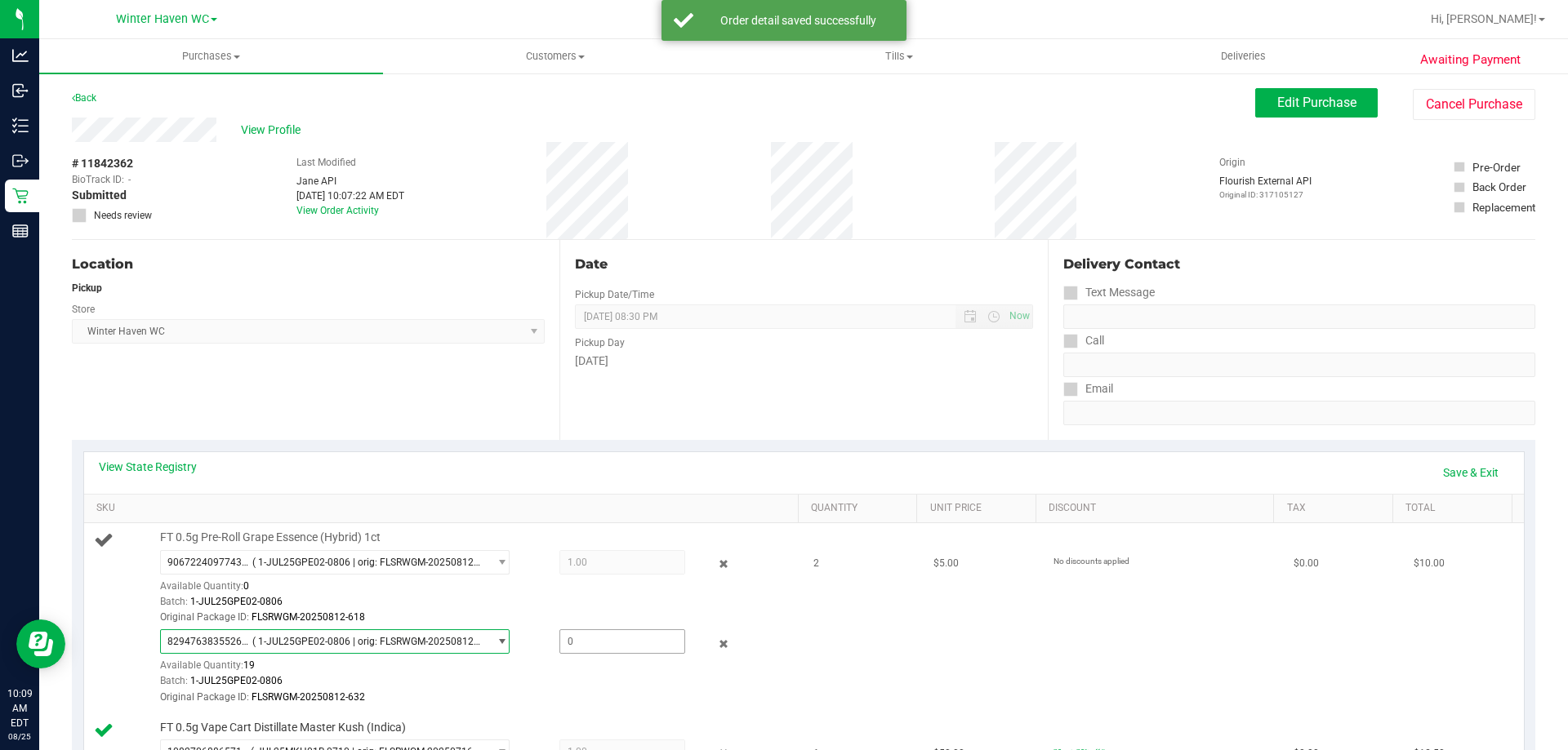
click at [576, 650] on span at bounding box center [622, 641] width 125 height 24
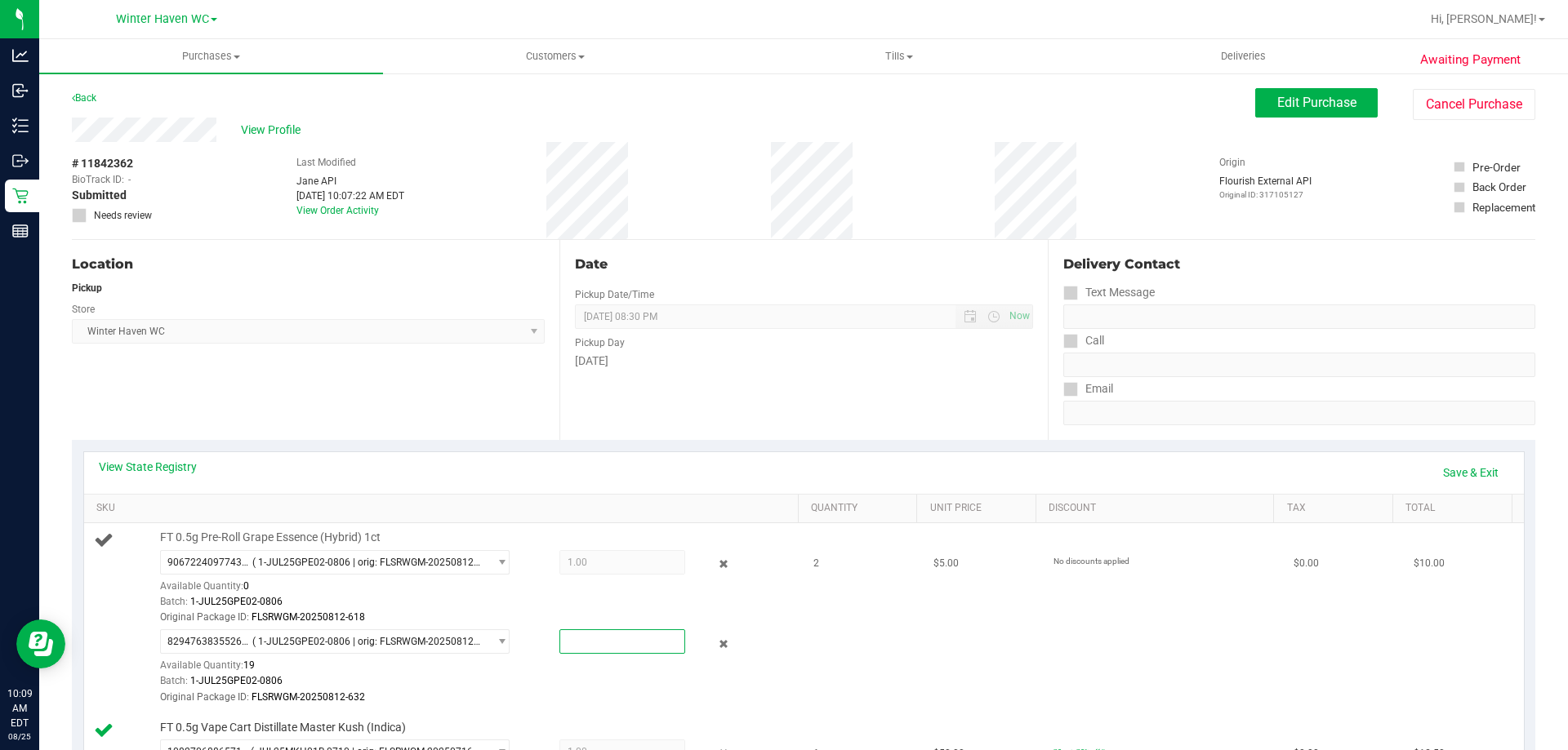
type input "1"
type input "1.0000"
click at [564, 681] on div "Batch: 1-JUL25GPE02-0806" at bounding box center [475, 682] width 631 height 15
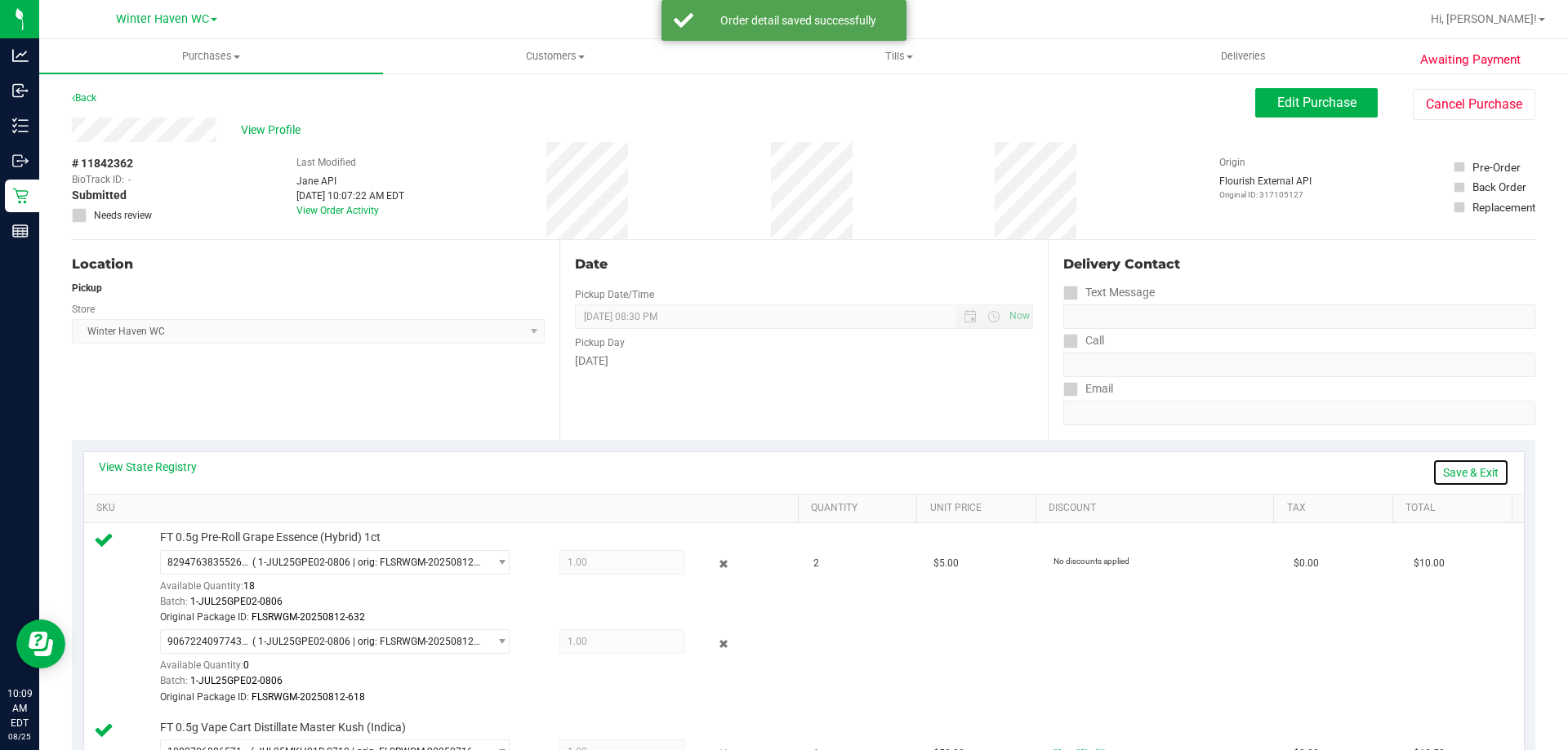
click at [1448, 477] on link "Save & Exit" at bounding box center [1472, 472] width 77 height 28
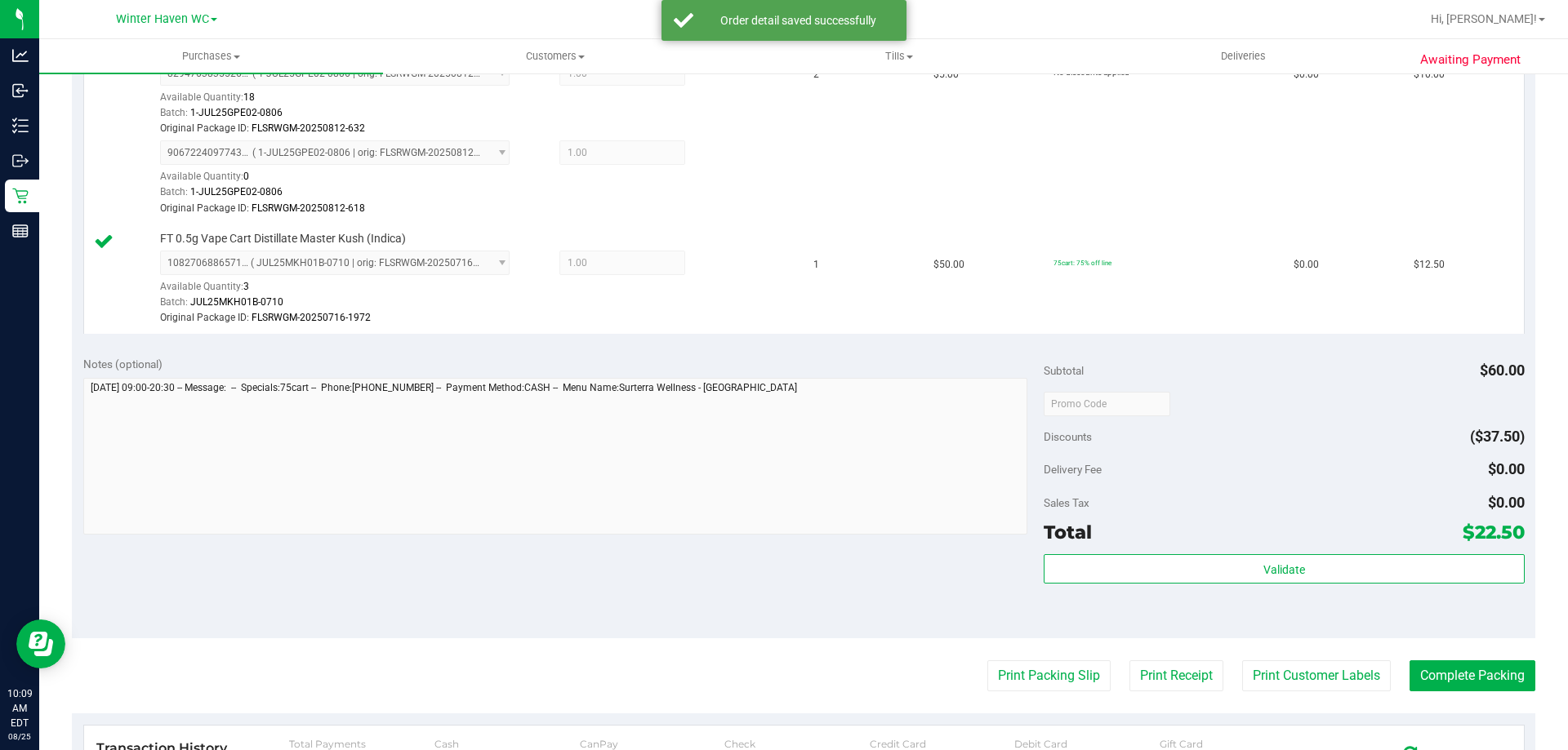
scroll to position [490, 0]
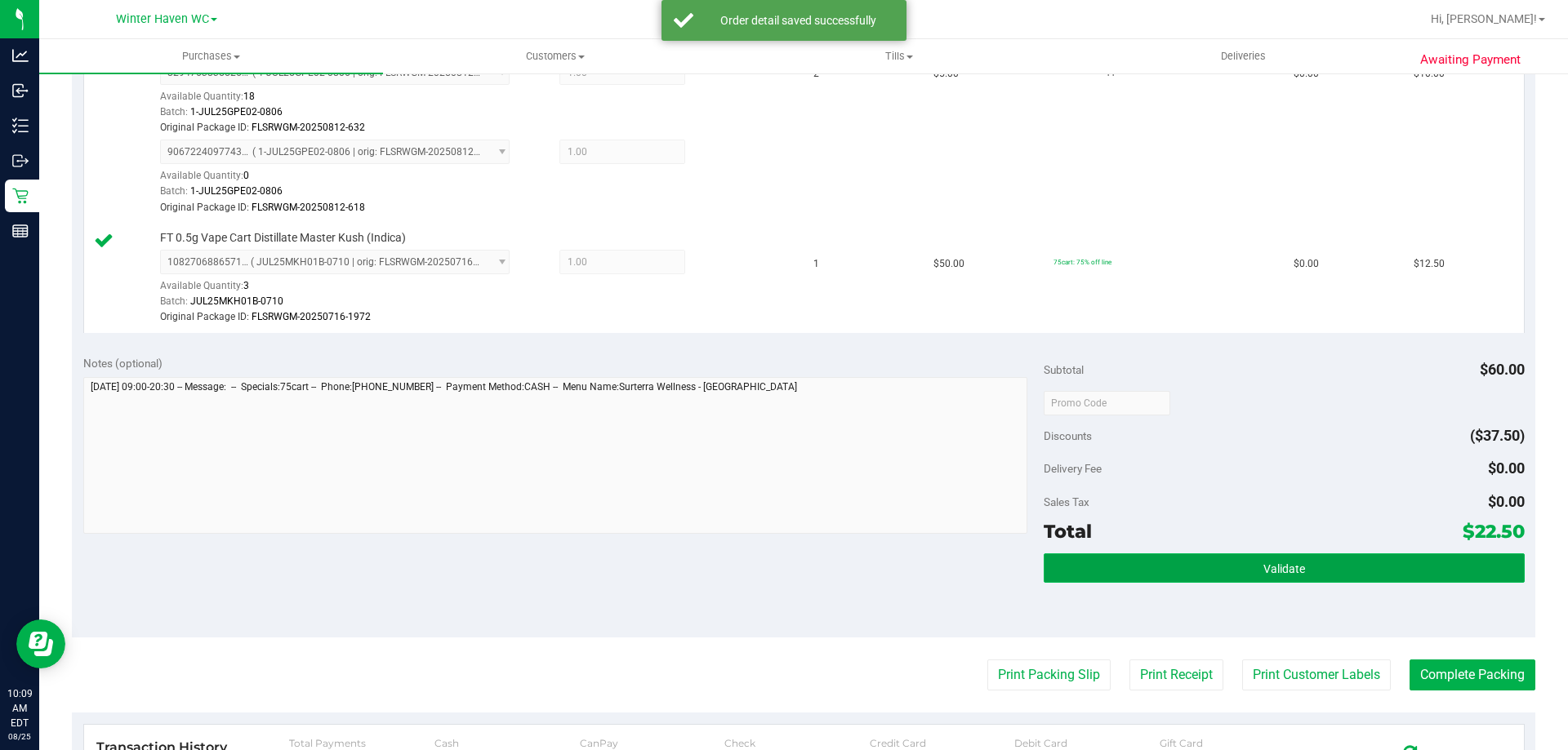
click at [1263, 564] on span "Validate" at bounding box center [1284, 570] width 41 height 13
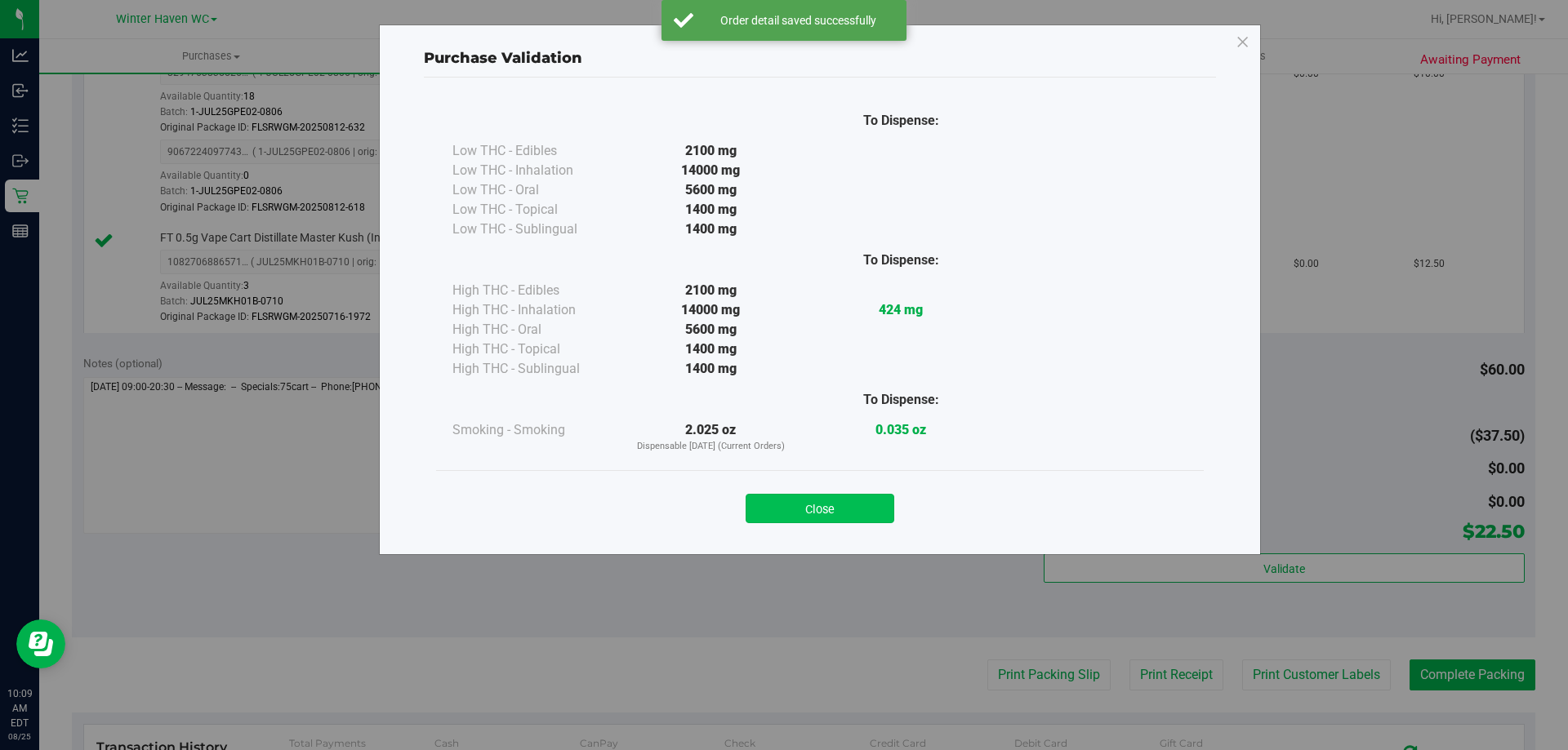
click at [852, 519] on button "Close" at bounding box center [820, 508] width 149 height 29
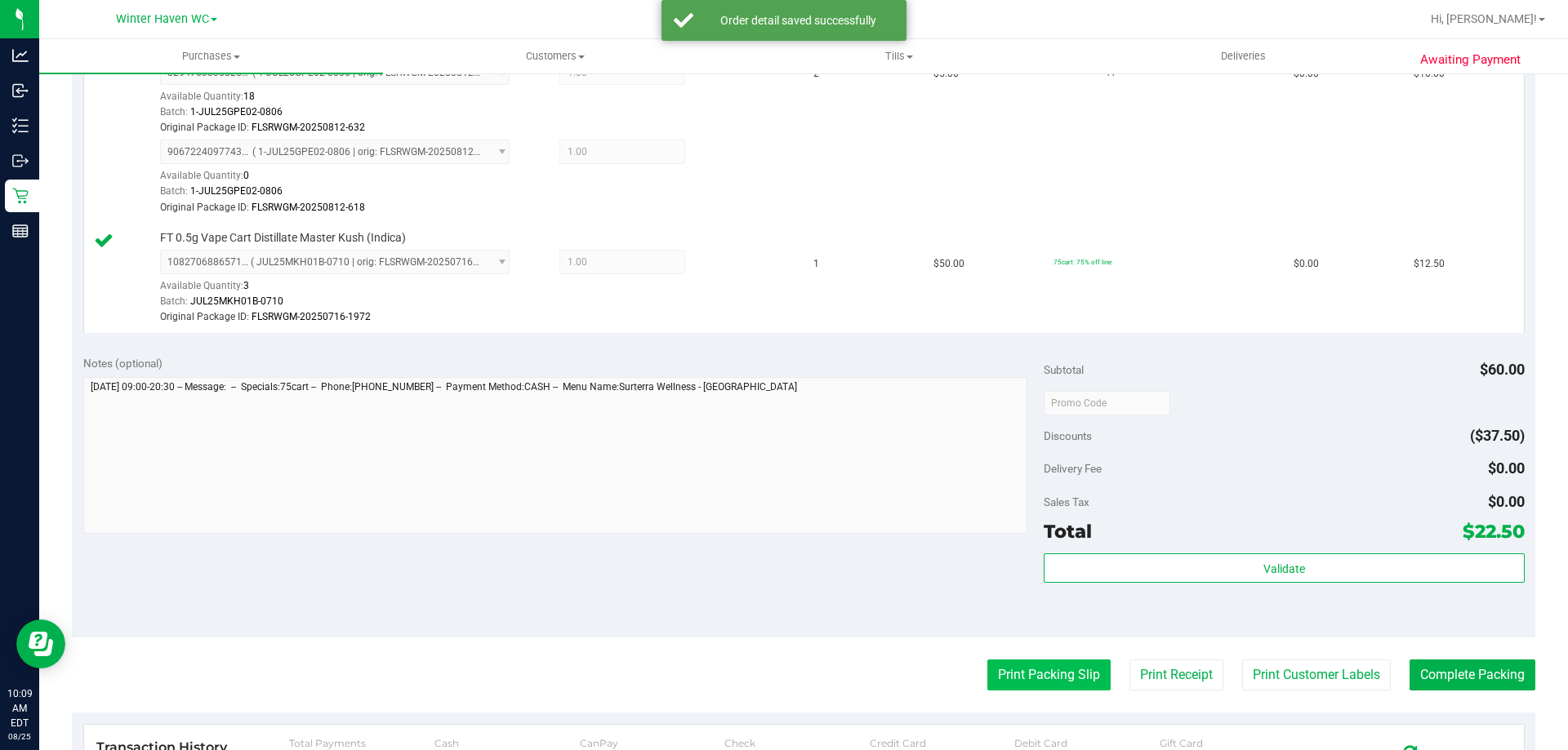
click at [1047, 668] on button "Print Packing Slip" at bounding box center [1049, 675] width 123 height 31
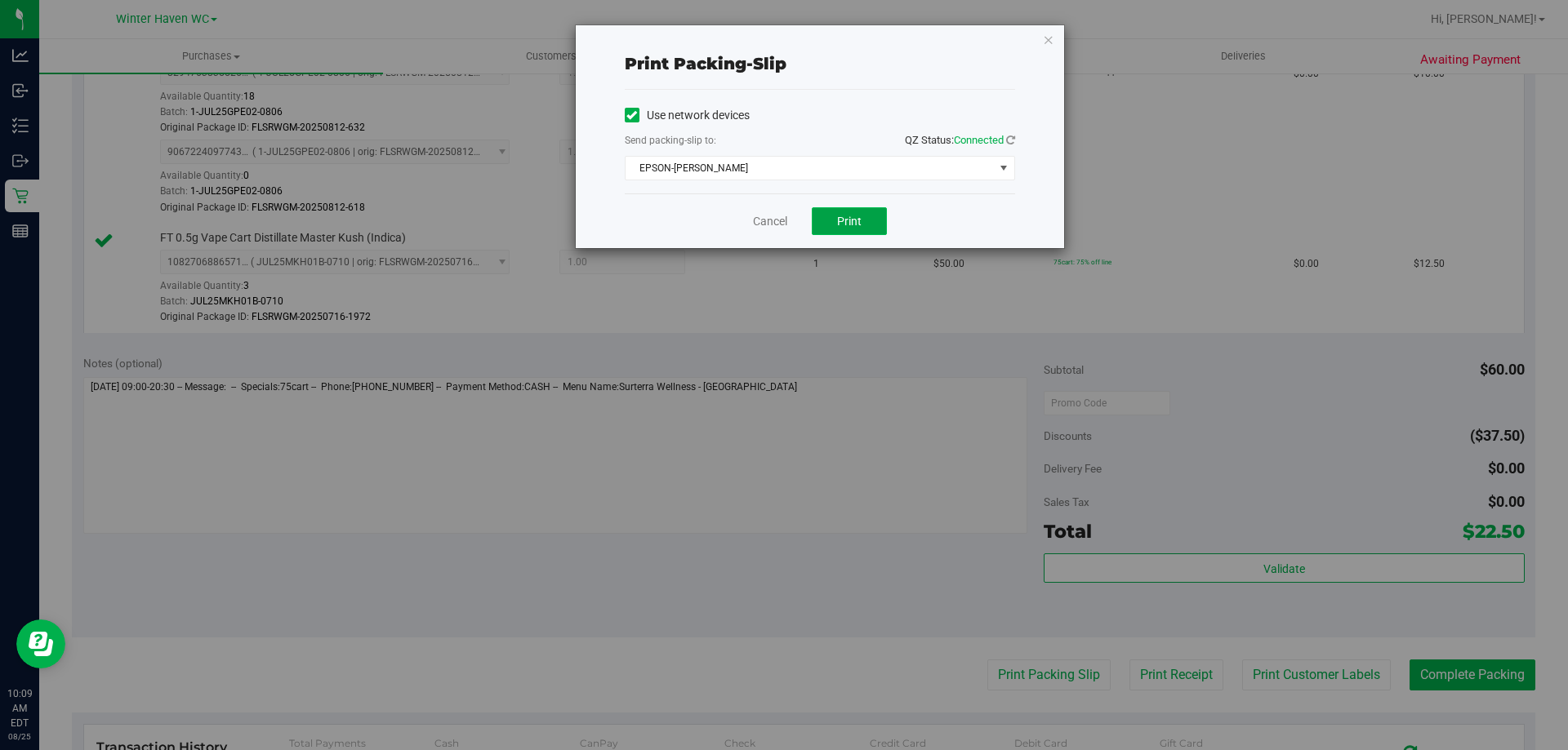
click at [832, 216] on button "Print" at bounding box center [850, 221] width 75 height 28
click at [766, 231] on div "Cancel Print" at bounding box center [820, 221] width 391 height 55
click at [773, 221] on link "Cancel" at bounding box center [770, 222] width 35 height 17
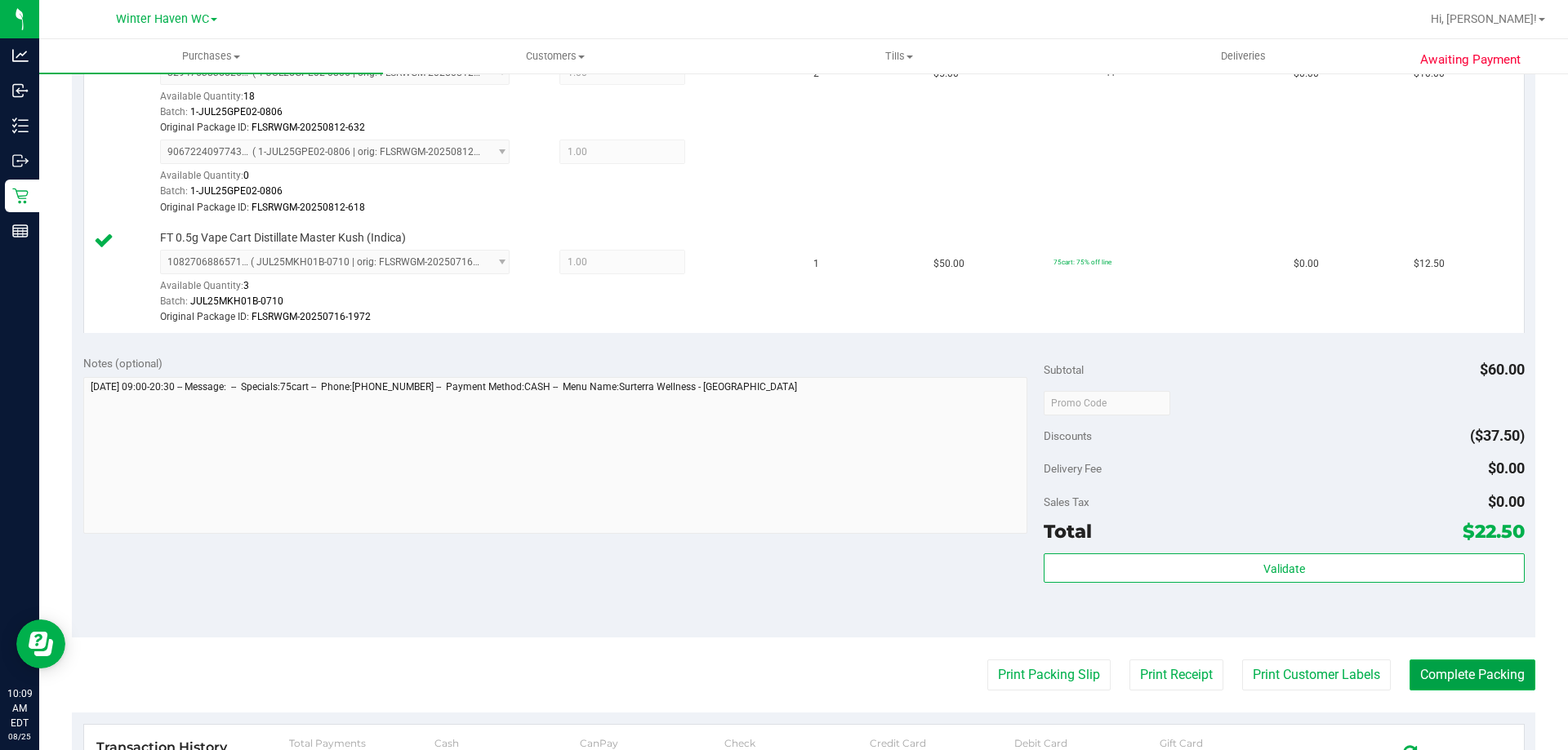
click at [1419, 681] on button "Complete Packing" at bounding box center [1473, 675] width 125 height 31
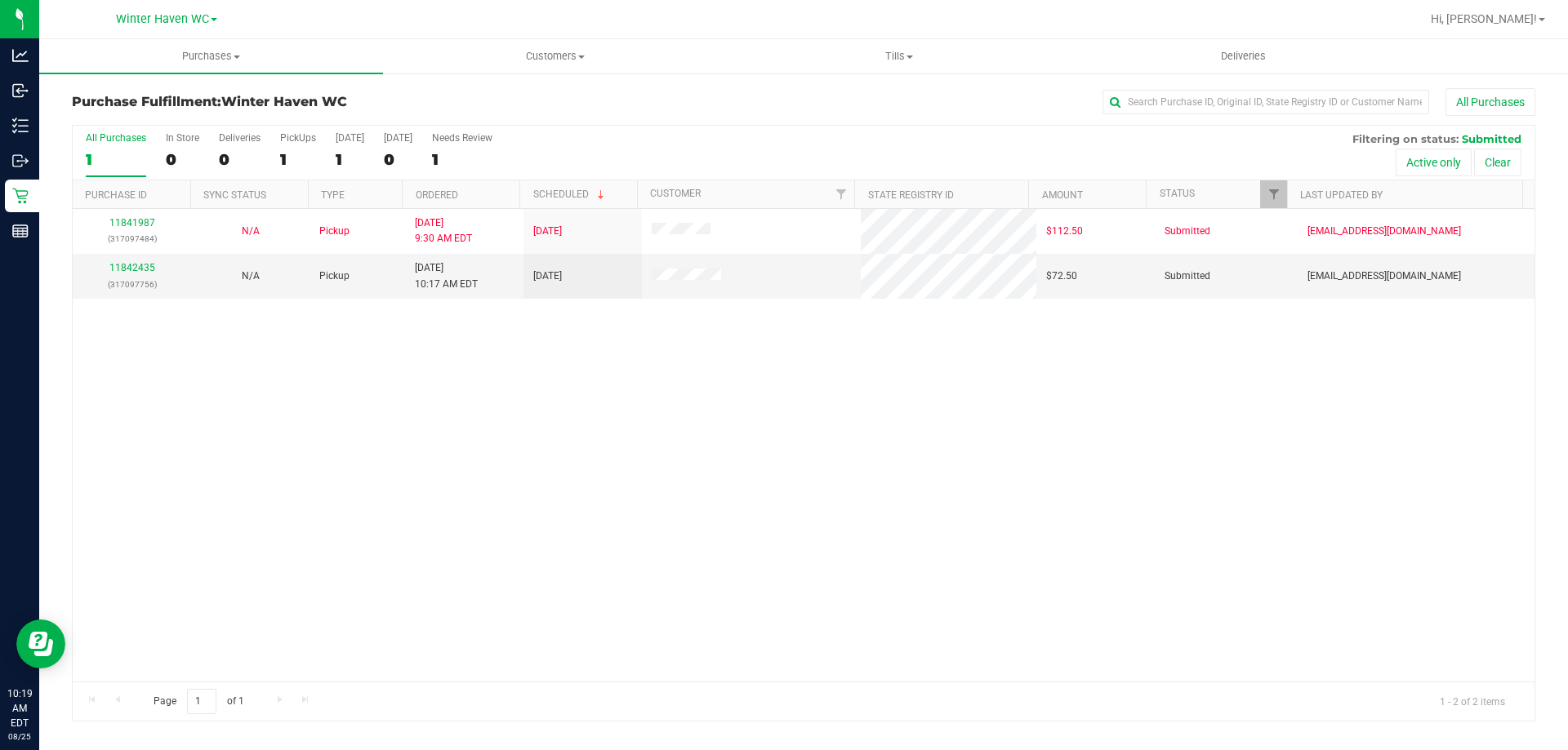
click at [297, 445] on div "11841987 (317097484) N/A Pickup [DATE] 9:30 AM EDT 8/25/2025 $112.50 Submitted …" at bounding box center [803, 445] width 1462 height 472
click at [139, 269] on link "11842435" at bounding box center [131, 268] width 45 height 12
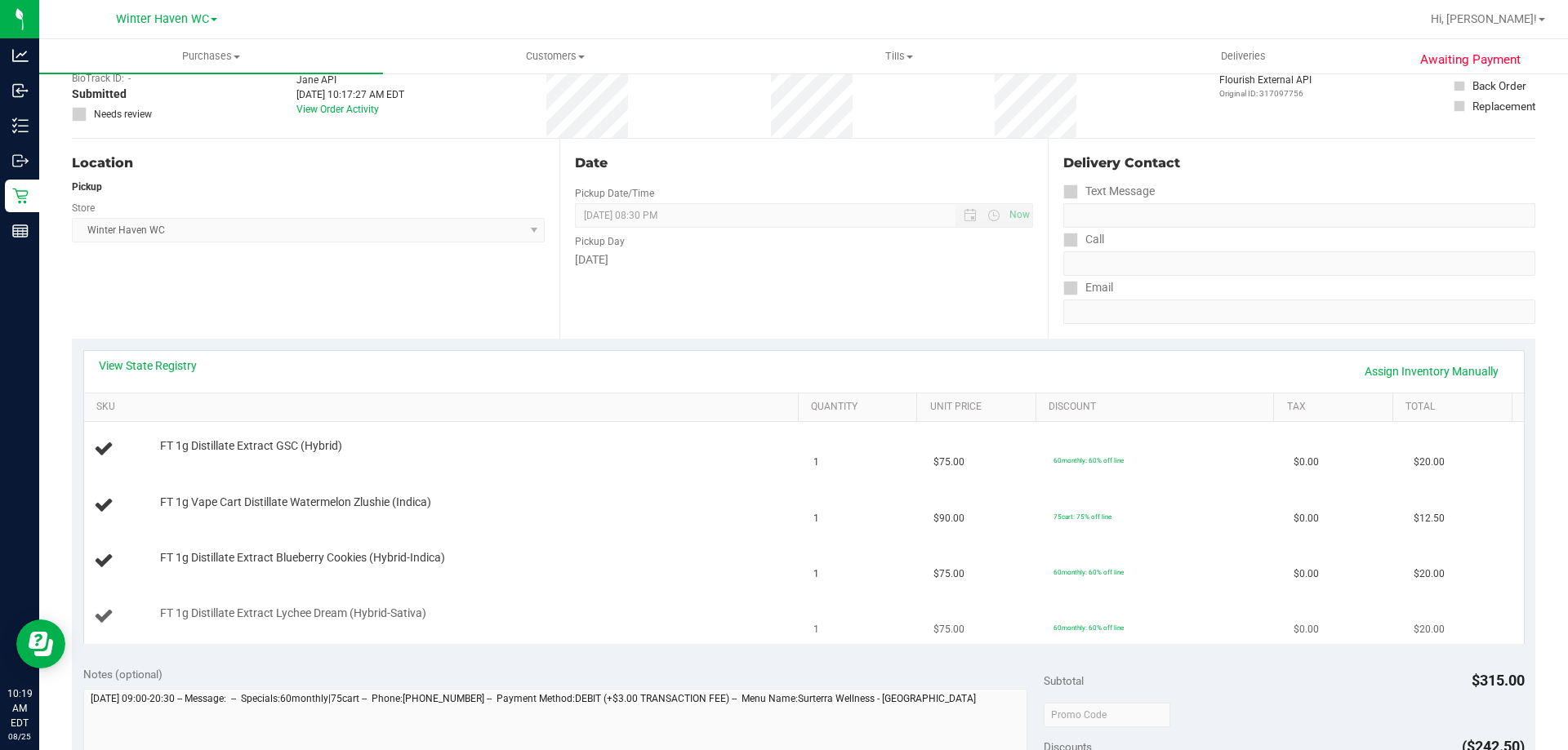
scroll to position [245, 0]
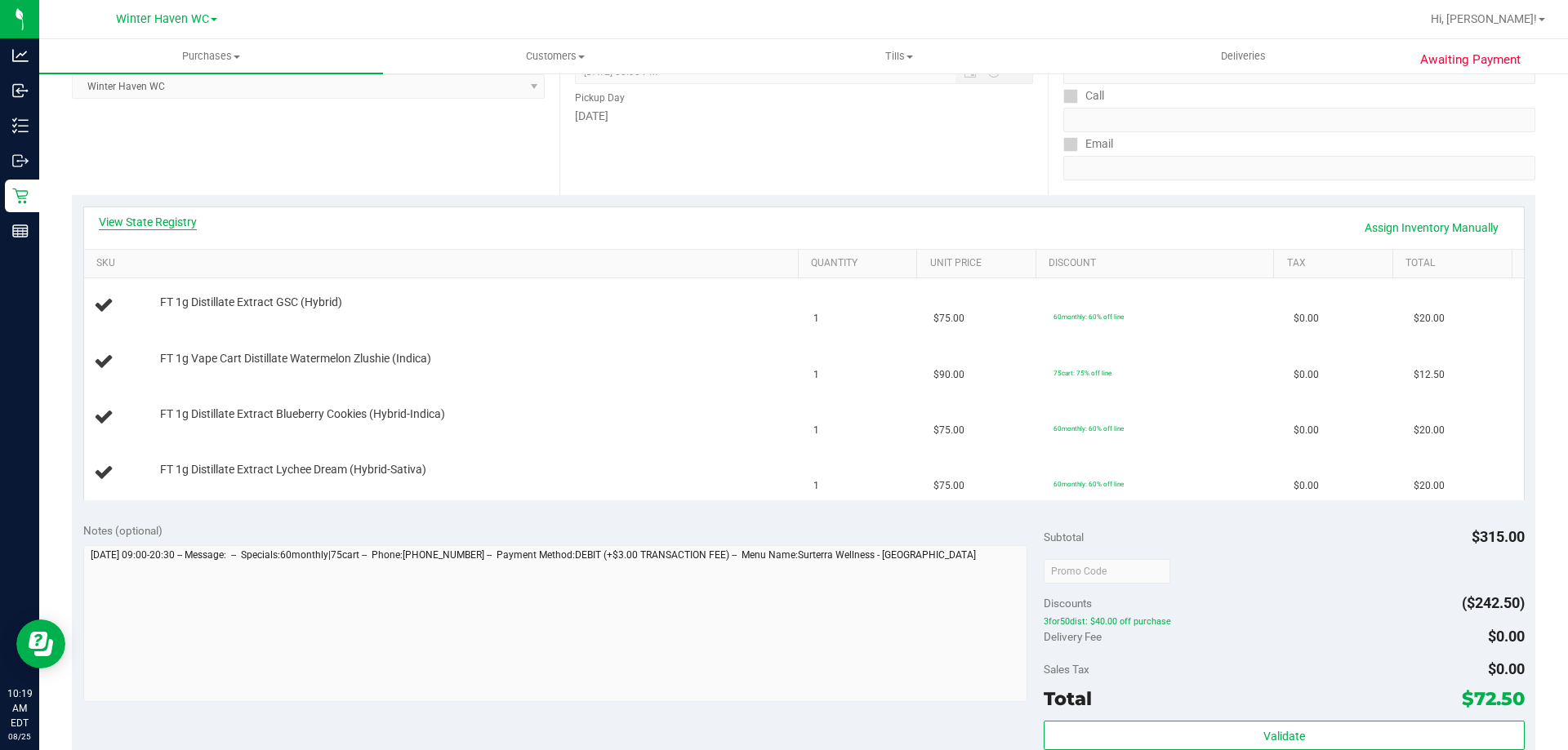
click at [157, 218] on link "View State Registry" at bounding box center [148, 222] width 98 height 16
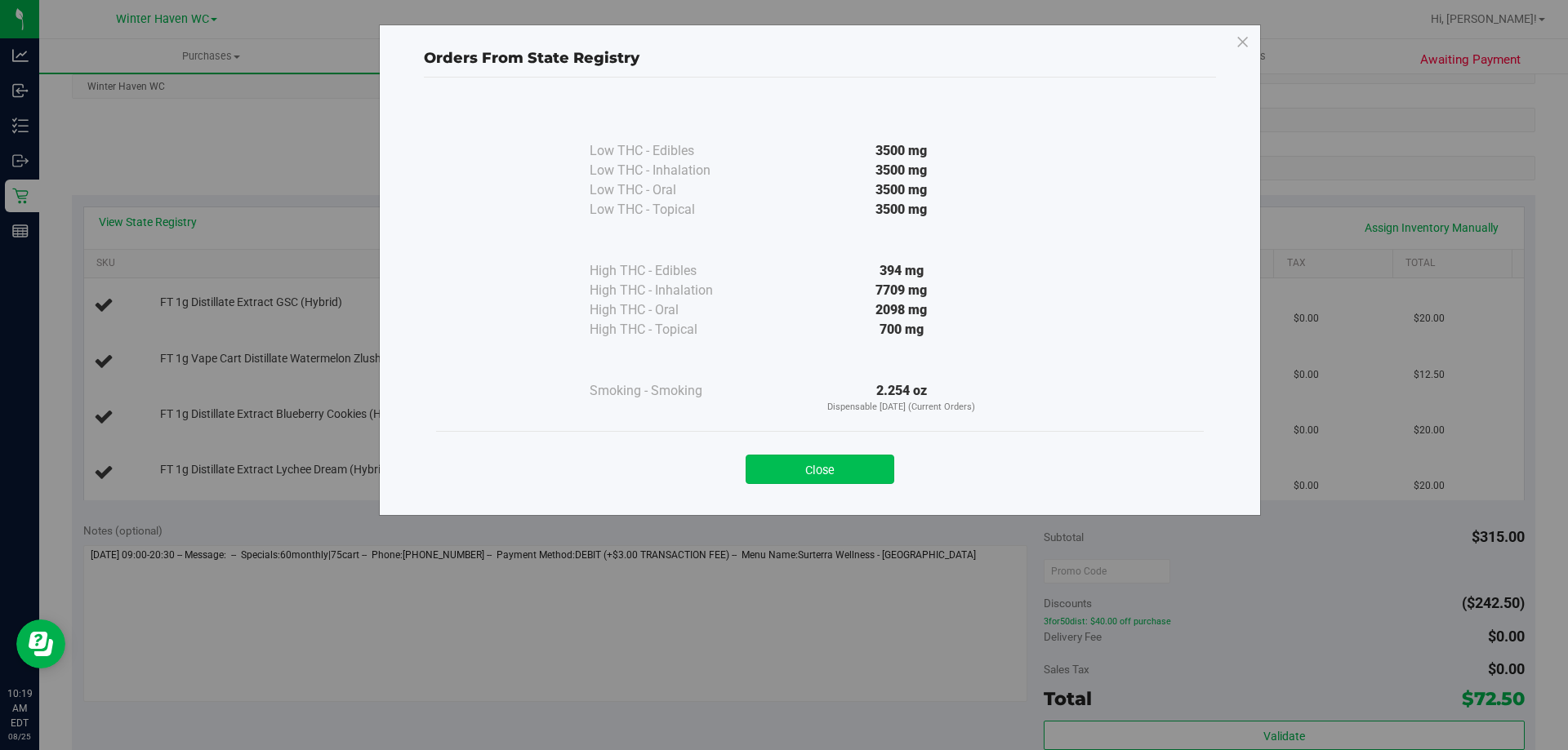
click at [870, 473] on button "Close" at bounding box center [820, 469] width 149 height 29
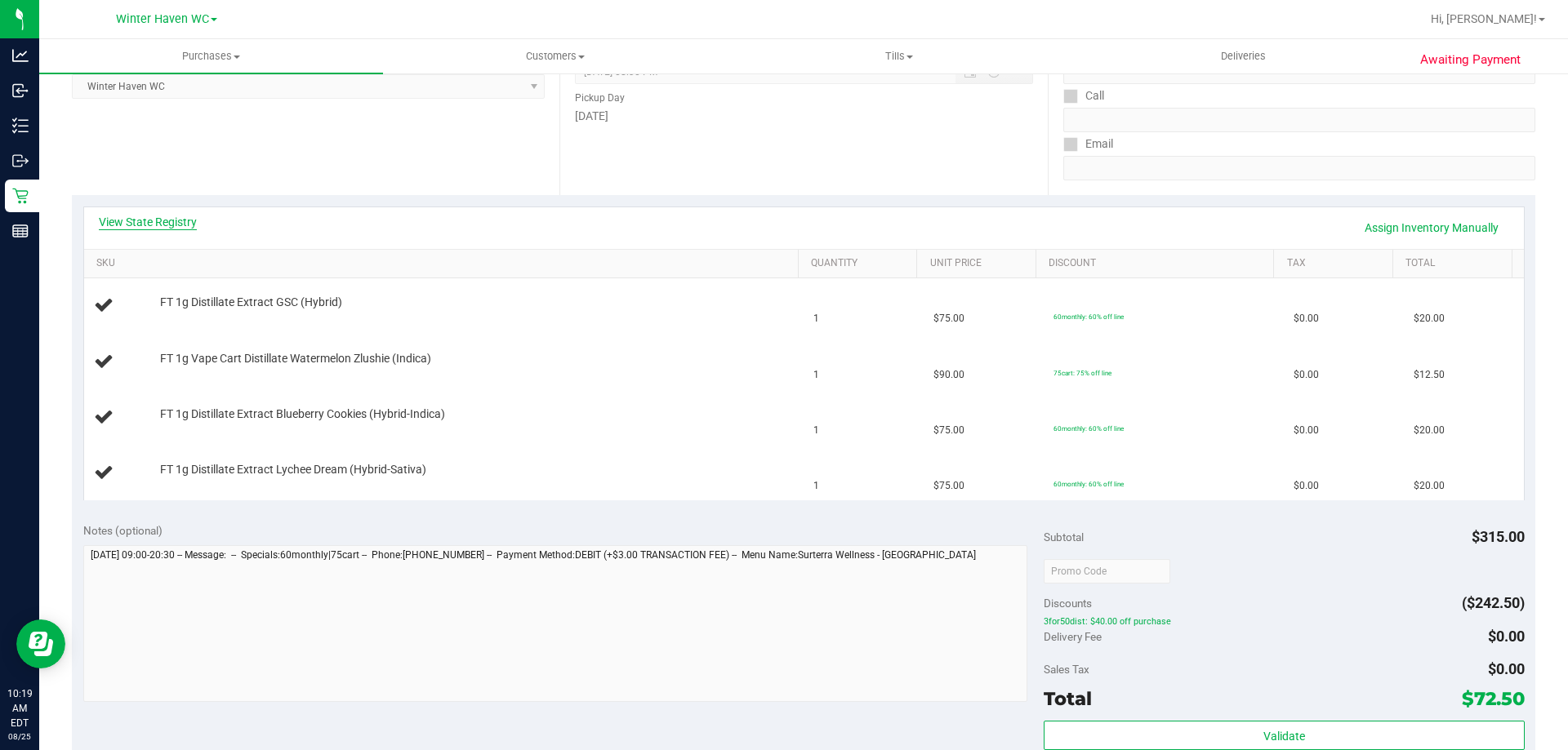
click at [180, 226] on link "View State Registry" at bounding box center [148, 222] width 98 height 16
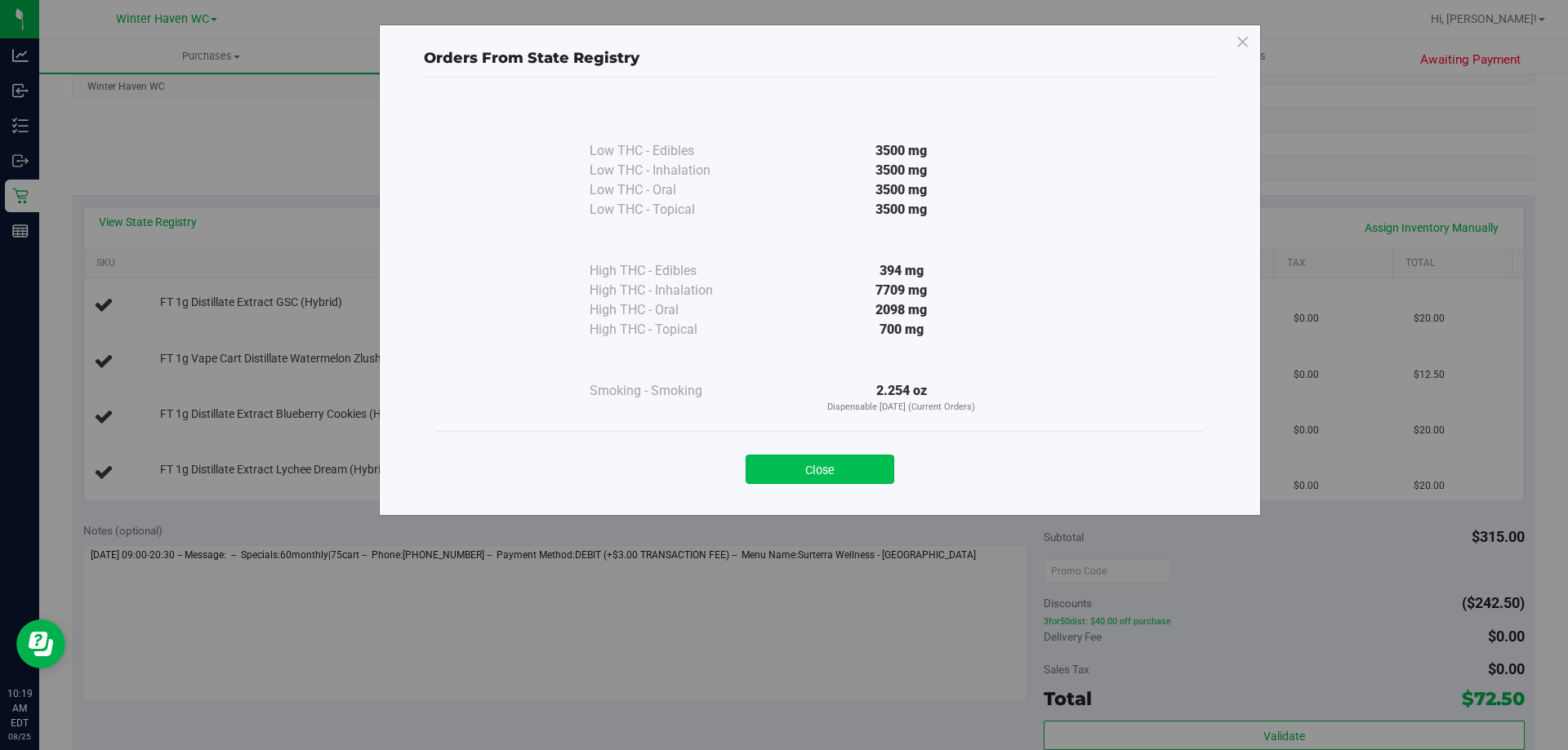
click at [817, 467] on button "Close" at bounding box center [820, 469] width 149 height 29
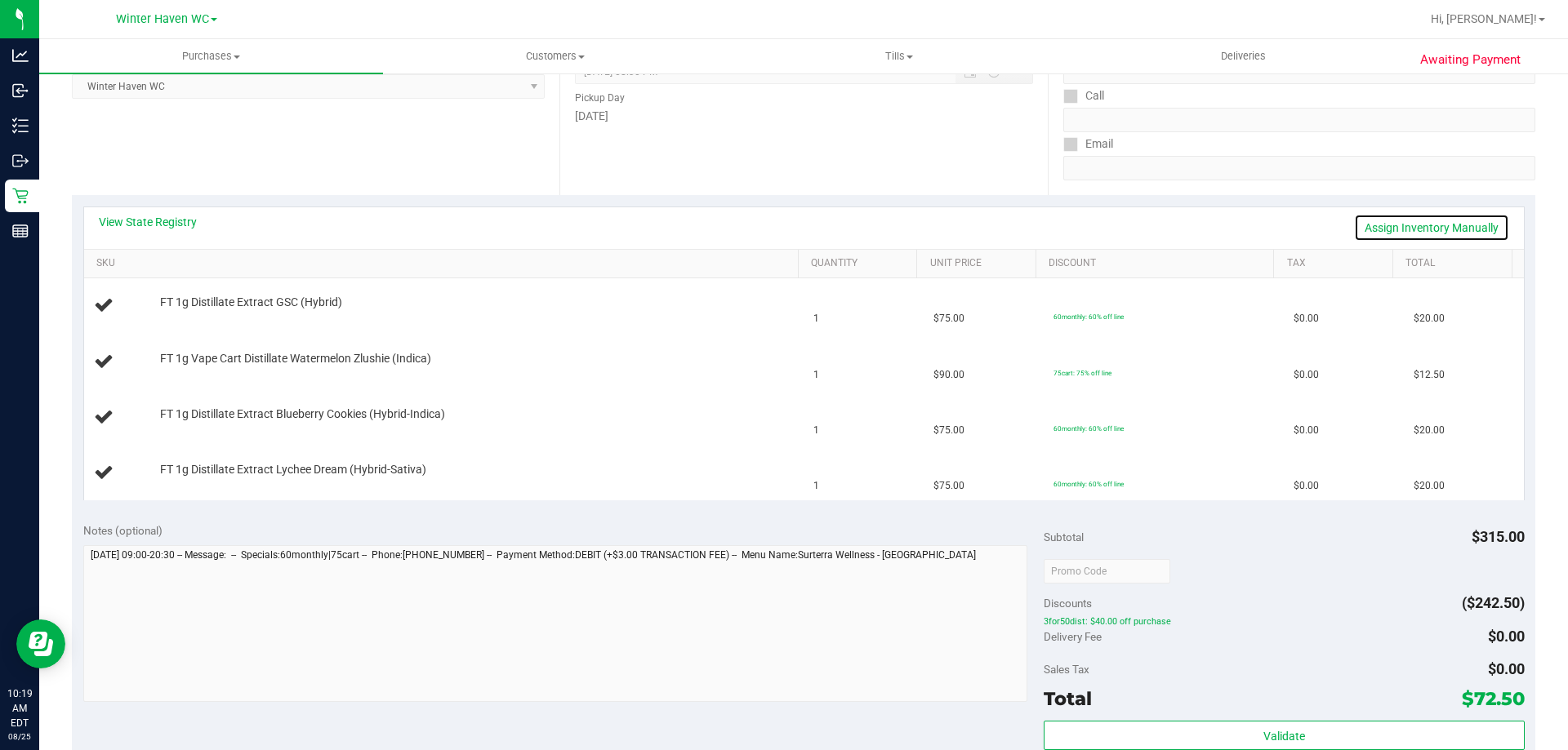
click at [1364, 222] on link "Assign Inventory Manually" at bounding box center [1431, 228] width 155 height 28
click at [218, 311] on div "Add Package" at bounding box center [475, 314] width 631 height 15
click at [212, 311] on link "Add Package" at bounding box center [189, 313] width 59 height 12
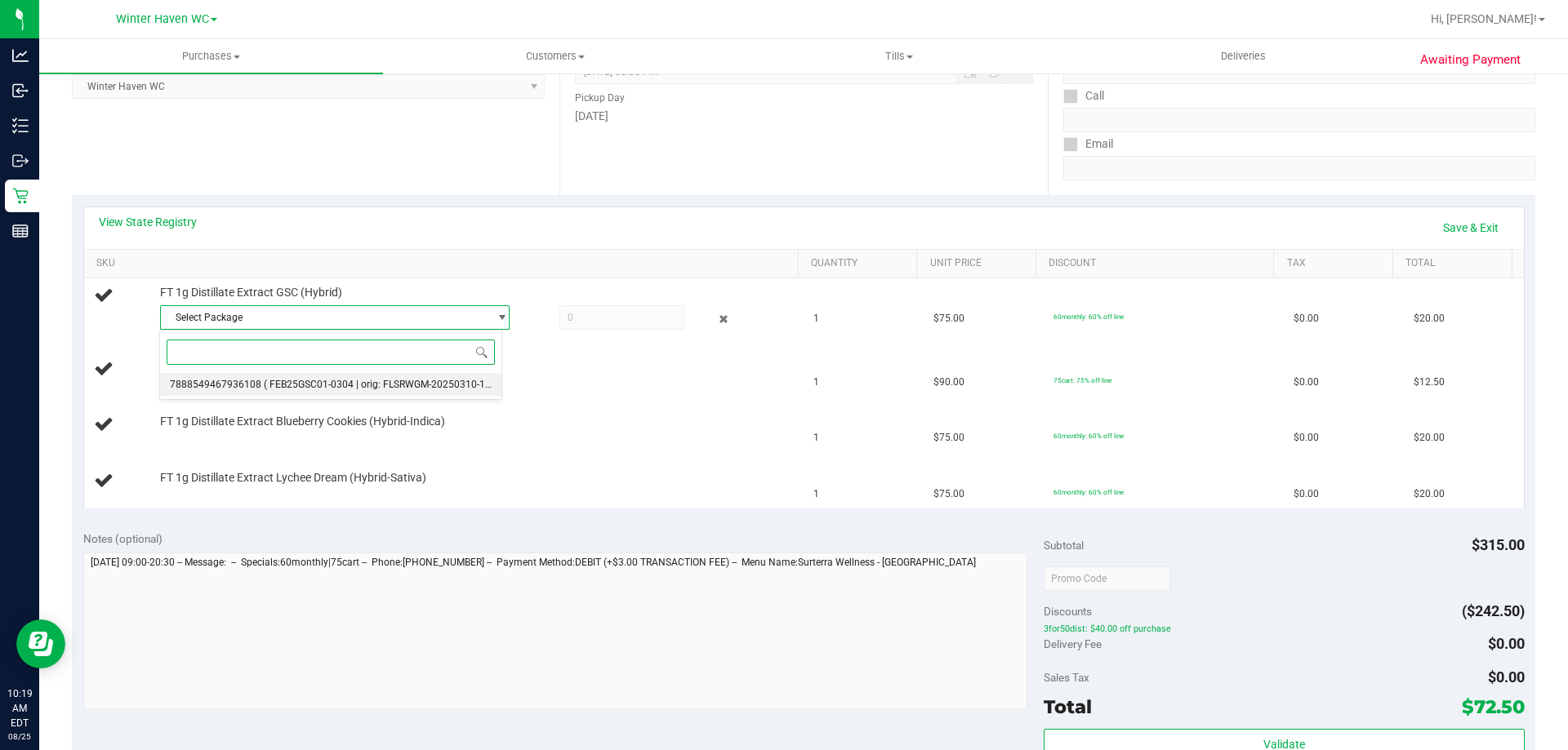
click at [334, 376] on li "7888549467936108 ( FEB25GSC01-0304 | orig: FLSRWGM-20250310-1950 )" at bounding box center [331, 385] width 341 height 23
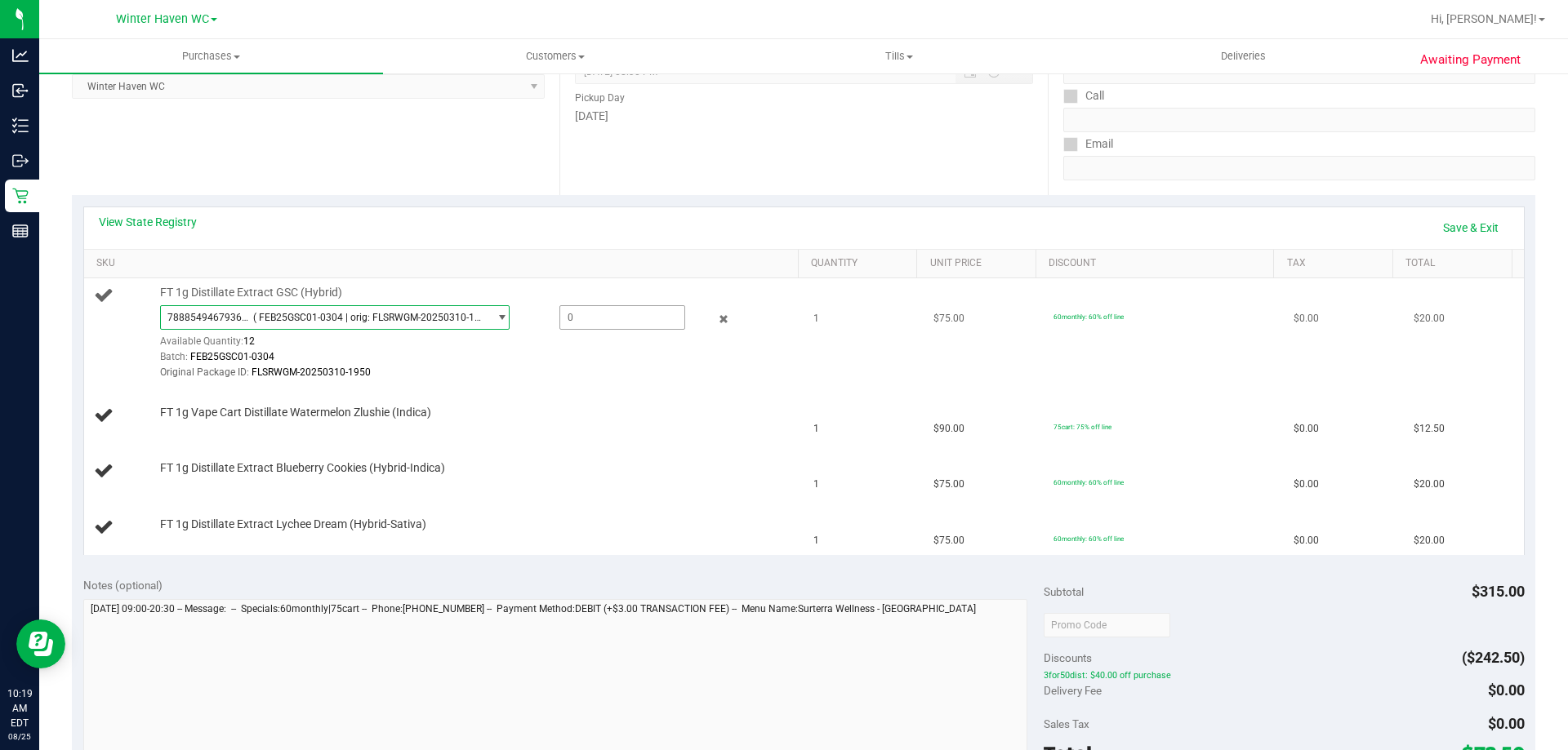
click at [588, 317] on span at bounding box center [622, 317] width 125 height 24
type input "1"
type input "1.0000"
click at [559, 411] on div "FT 1g Vape Cart Distillate Watermelon Zlushie (Indica)" at bounding box center [472, 413] width 638 height 16
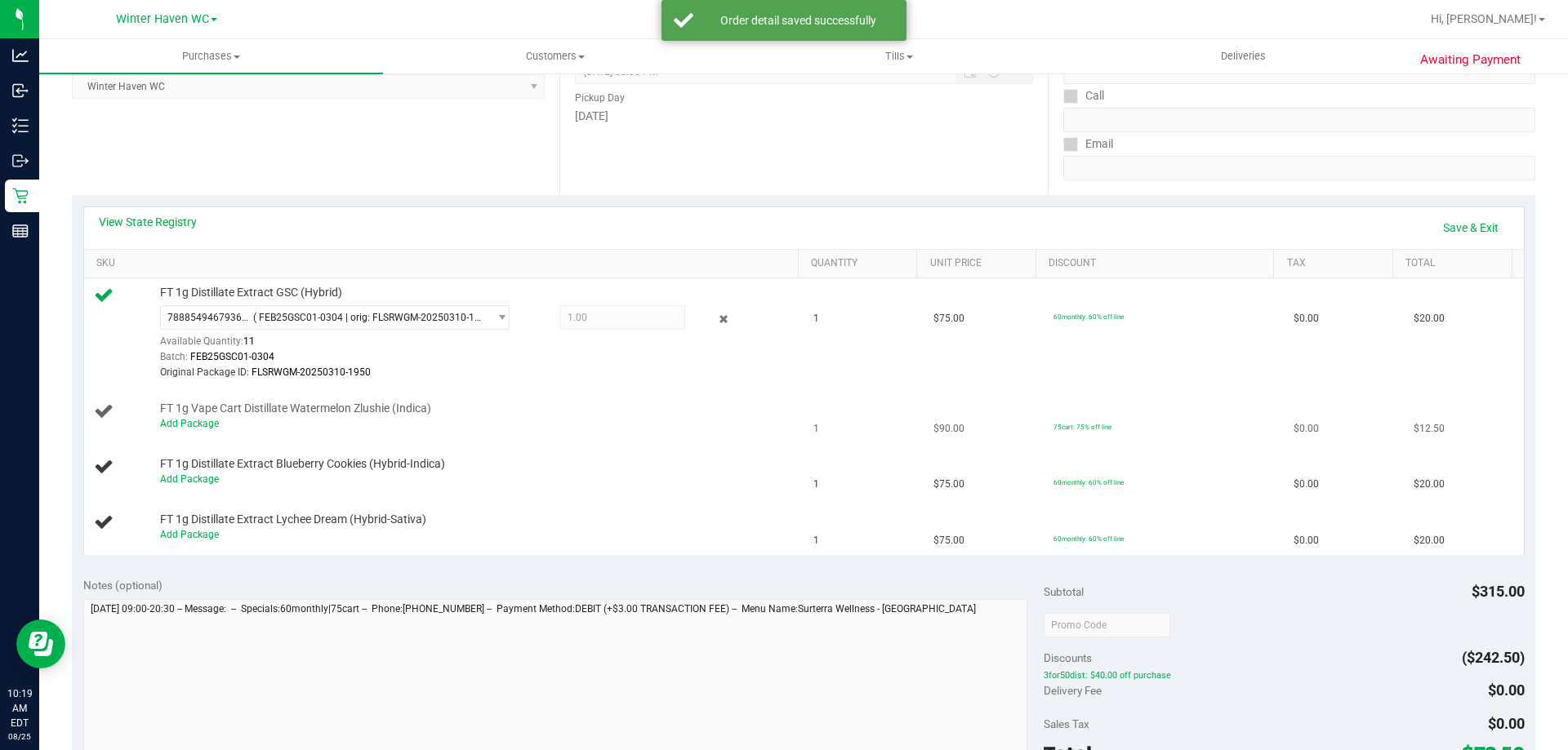
click at [178, 430] on div "Add Package" at bounding box center [475, 424] width 631 height 15
click at [179, 427] on link "Add Package" at bounding box center [189, 424] width 59 height 12
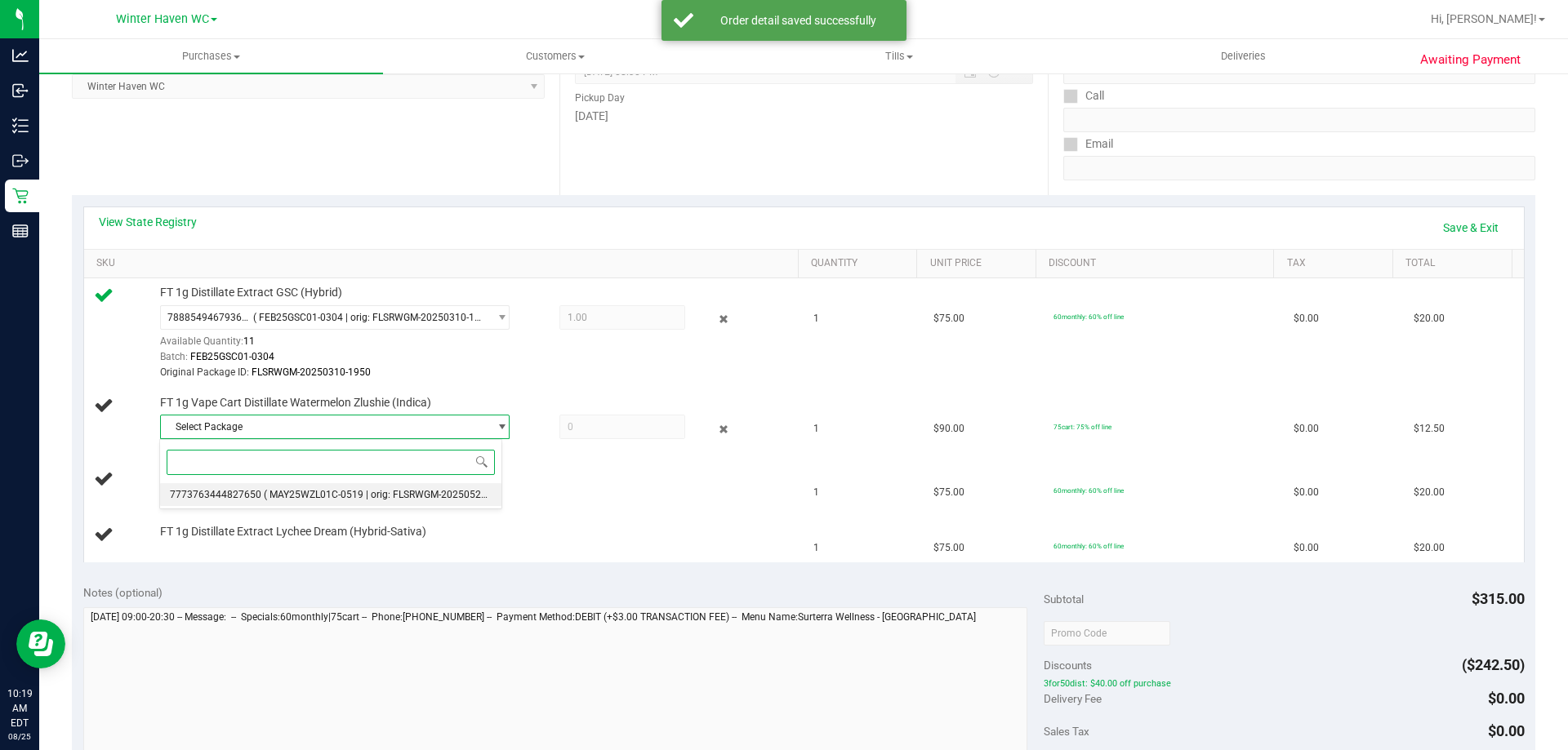
click at [273, 505] on li "7773763444827650 ( MAY25WZL01C-0519 | orig: FLSRWGM-20250527-2280 )" at bounding box center [331, 495] width 341 height 23
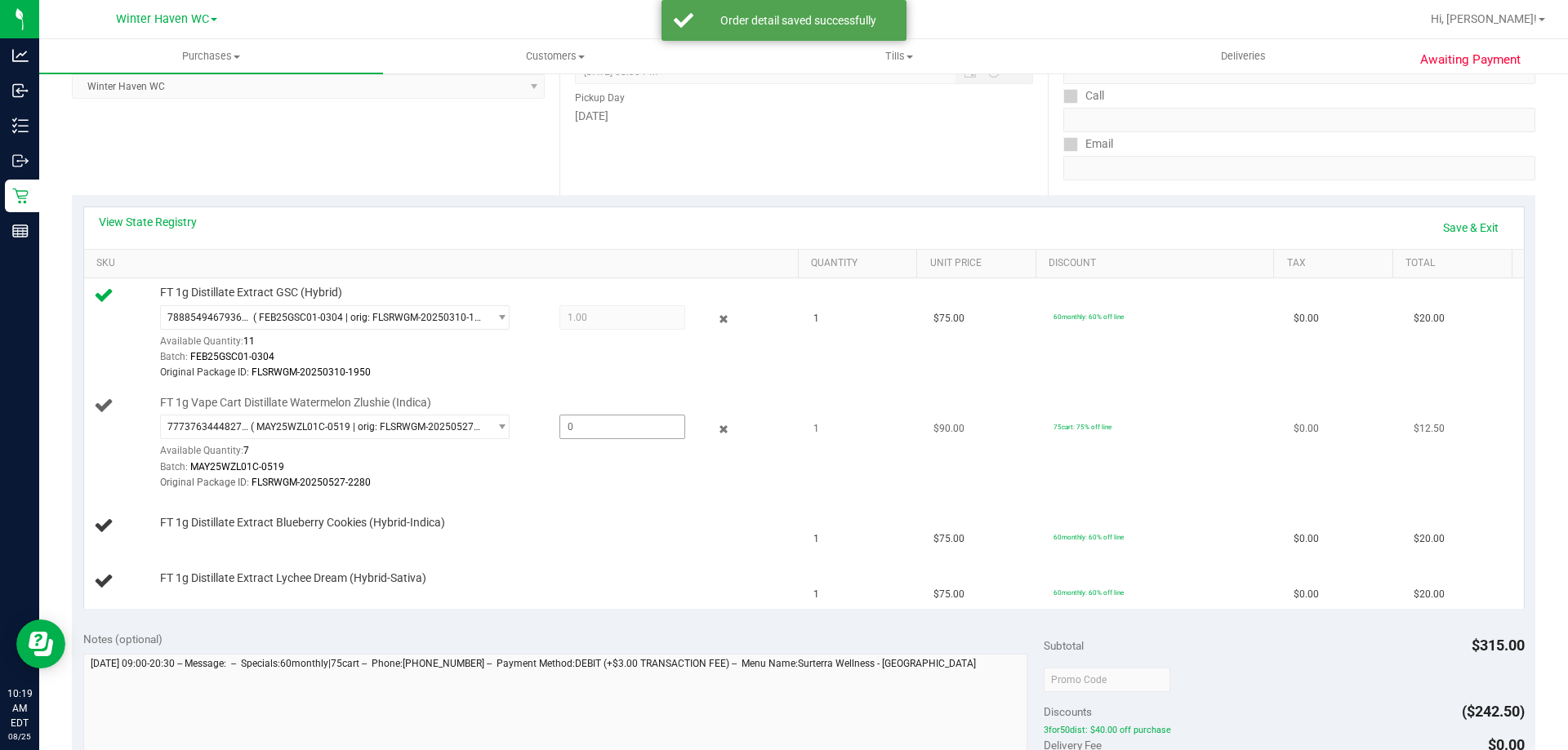
click at [580, 426] on span at bounding box center [622, 426] width 125 height 24
type input "1"
type input "1.0000"
drag, startPoint x: 557, startPoint y: 471, endPoint x: 259, endPoint y: 513, distance: 300.9
click at [553, 472] on div "Batch: MAY25WZL01C-0519" at bounding box center [475, 468] width 631 height 15
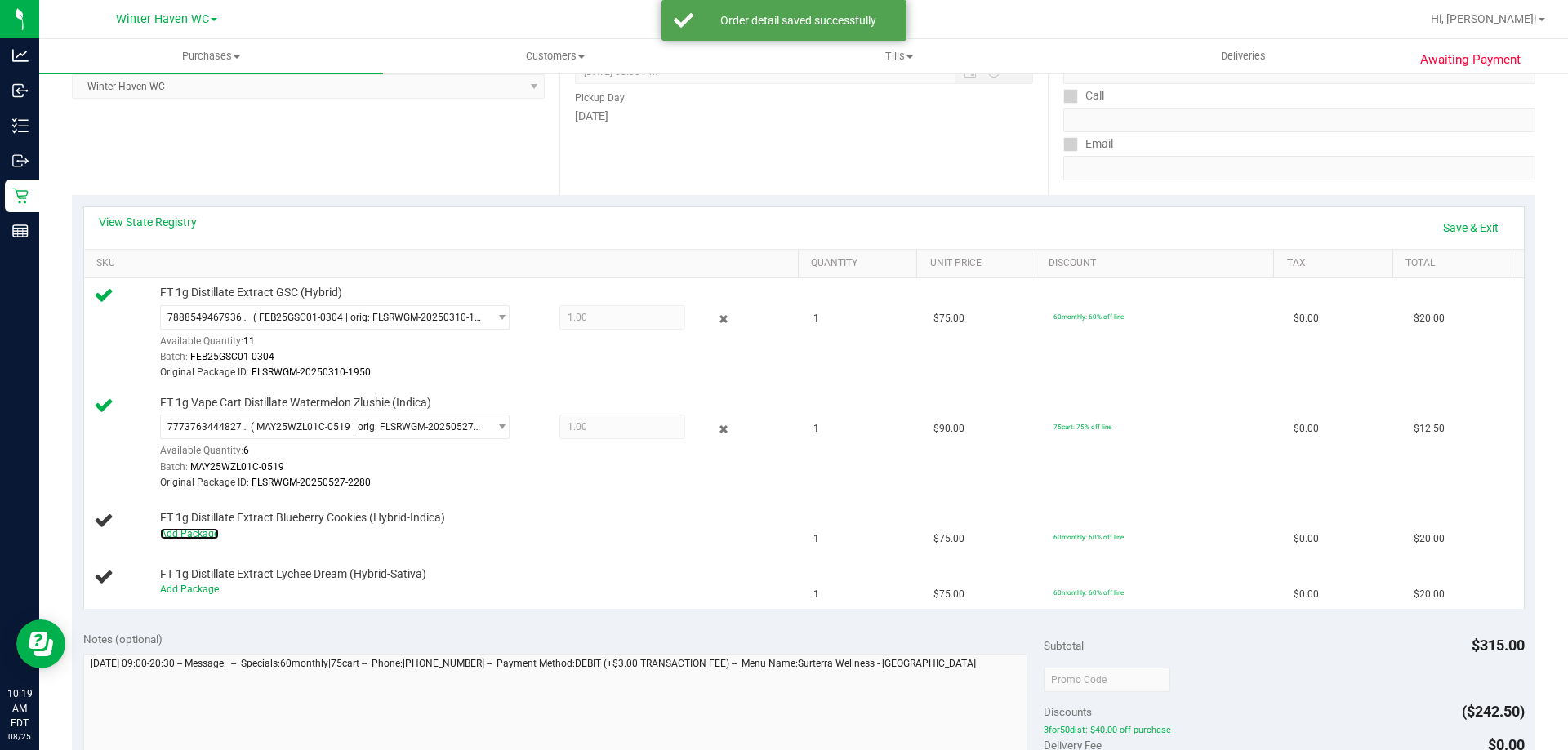
click at [188, 538] on link "Add Package" at bounding box center [189, 534] width 59 height 12
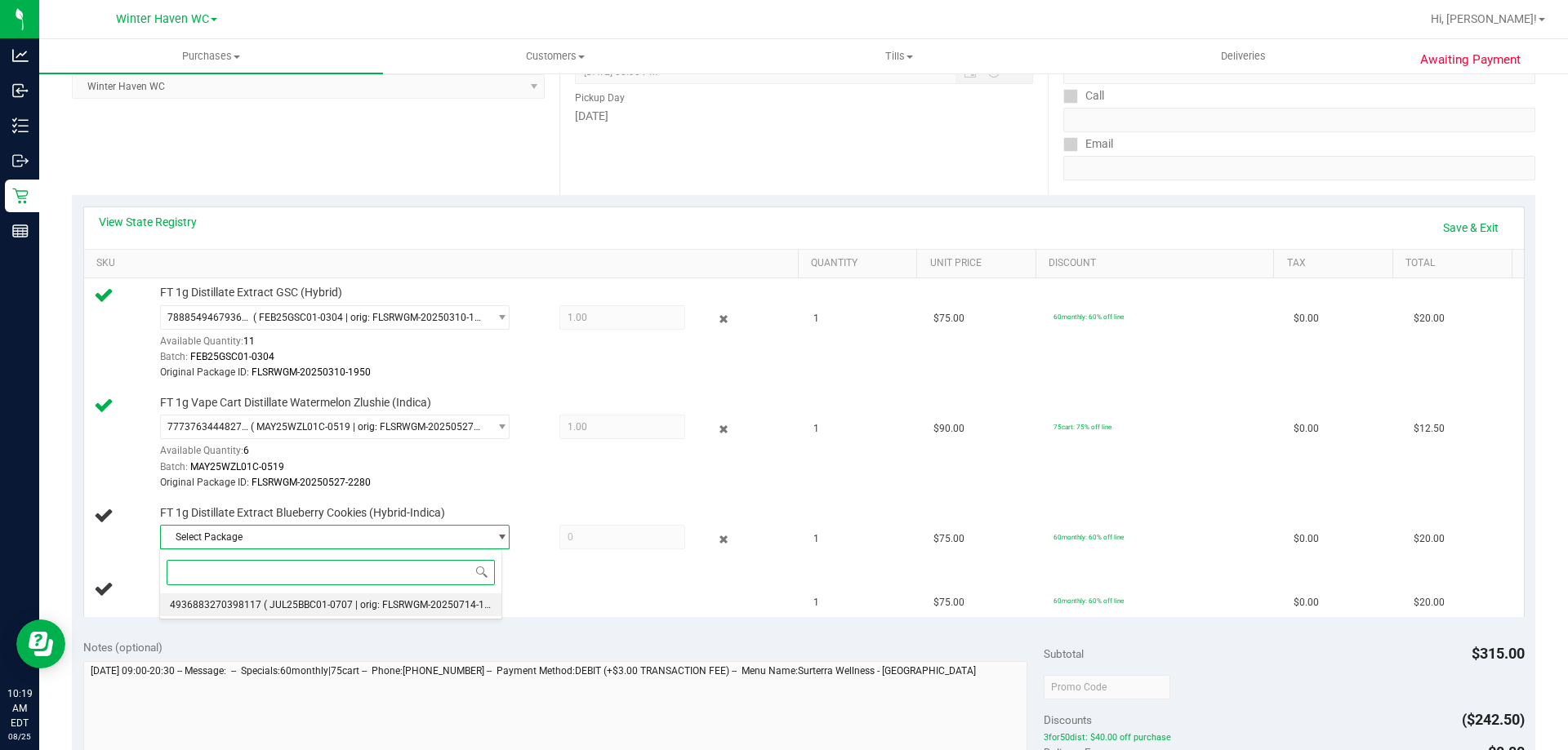
click at [255, 602] on span "4936883270398117" at bounding box center [215, 605] width 92 height 12
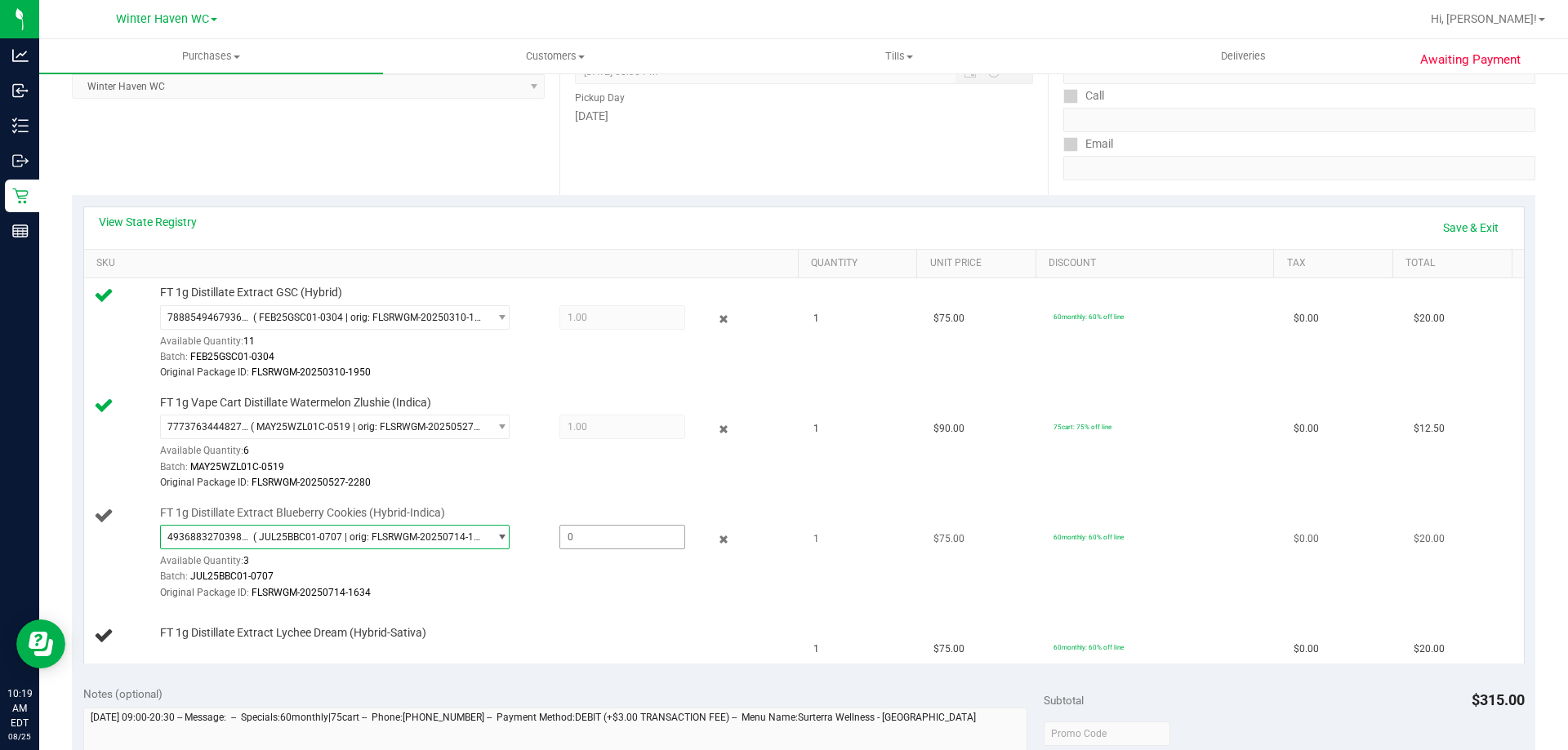
drag, startPoint x: 628, startPoint y: 536, endPoint x: 618, endPoint y: 537, distance: 10.0
click at [625, 536] on span at bounding box center [622, 537] width 125 height 24
type input "1"
type input "1.0000"
click at [555, 578] on div "Batch: JUL25BBC01-0707" at bounding box center [475, 576] width 631 height 15
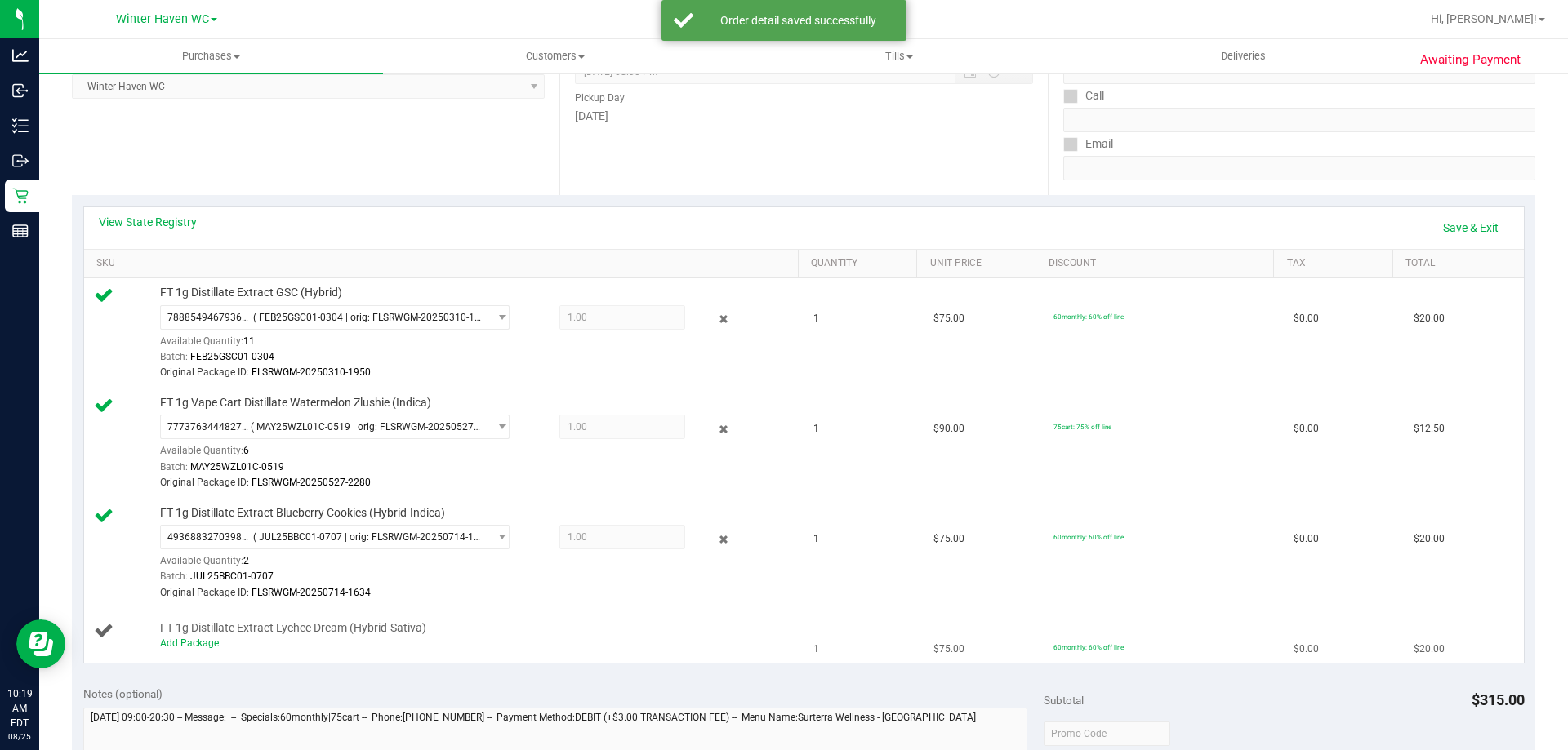
click at [181, 654] on td "FT 1g Distillate Extract Lychee Dream (Hybrid-Sativa) Add Package" at bounding box center [444, 636] width 720 height 55
click at [180, 648] on link "Add Package" at bounding box center [189, 643] width 59 height 12
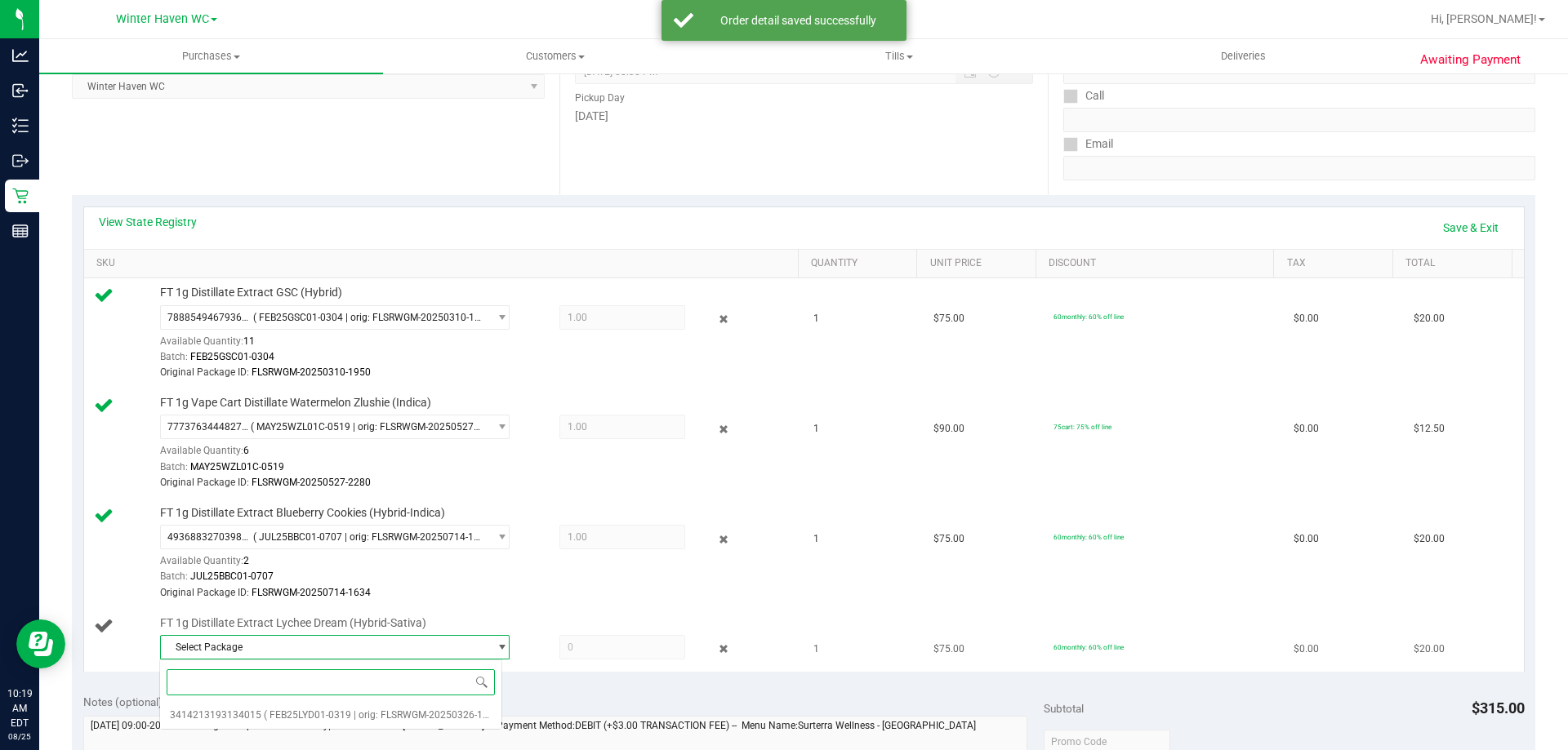
click at [228, 643] on span "Select Package" at bounding box center [325, 648] width 328 height 23
click at [241, 656] on span "Select Package" at bounding box center [325, 648] width 328 height 23
click at [258, 707] on li "3414213193134015 ( FEB25LYD01-0319 | orig: FLSRWGM-20250326-1185 )" at bounding box center [331, 715] width 341 height 23
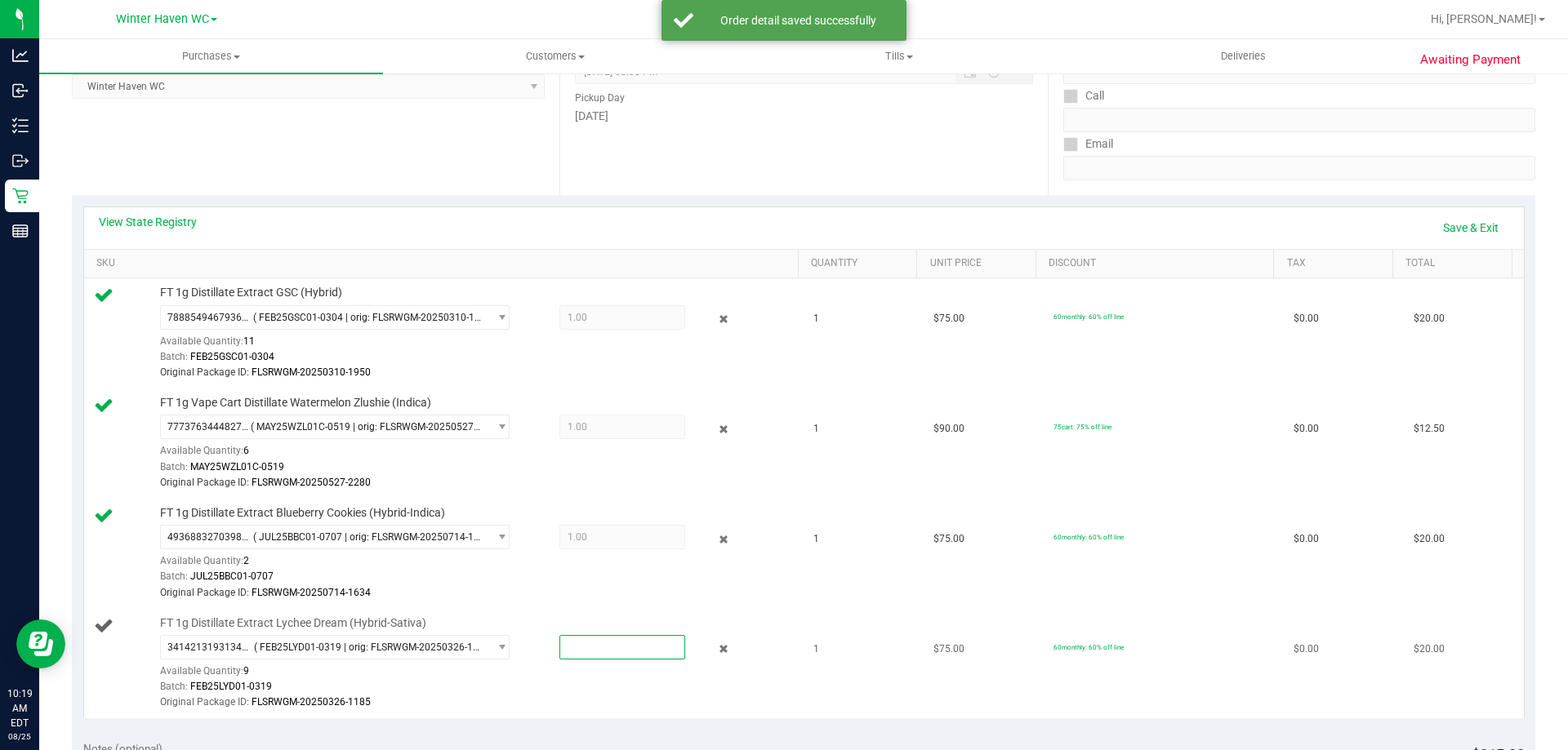
click at [575, 643] on span at bounding box center [622, 647] width 125 height 24
type input "1"
type input "1.0000"
click at [579, 612] on td "FT 1g Distillate Extract Lychee Dream (Hybrid-Sativa) 3414213193134015 ( FEB25L…" at bounding box center [444, 663] width 720 height 109
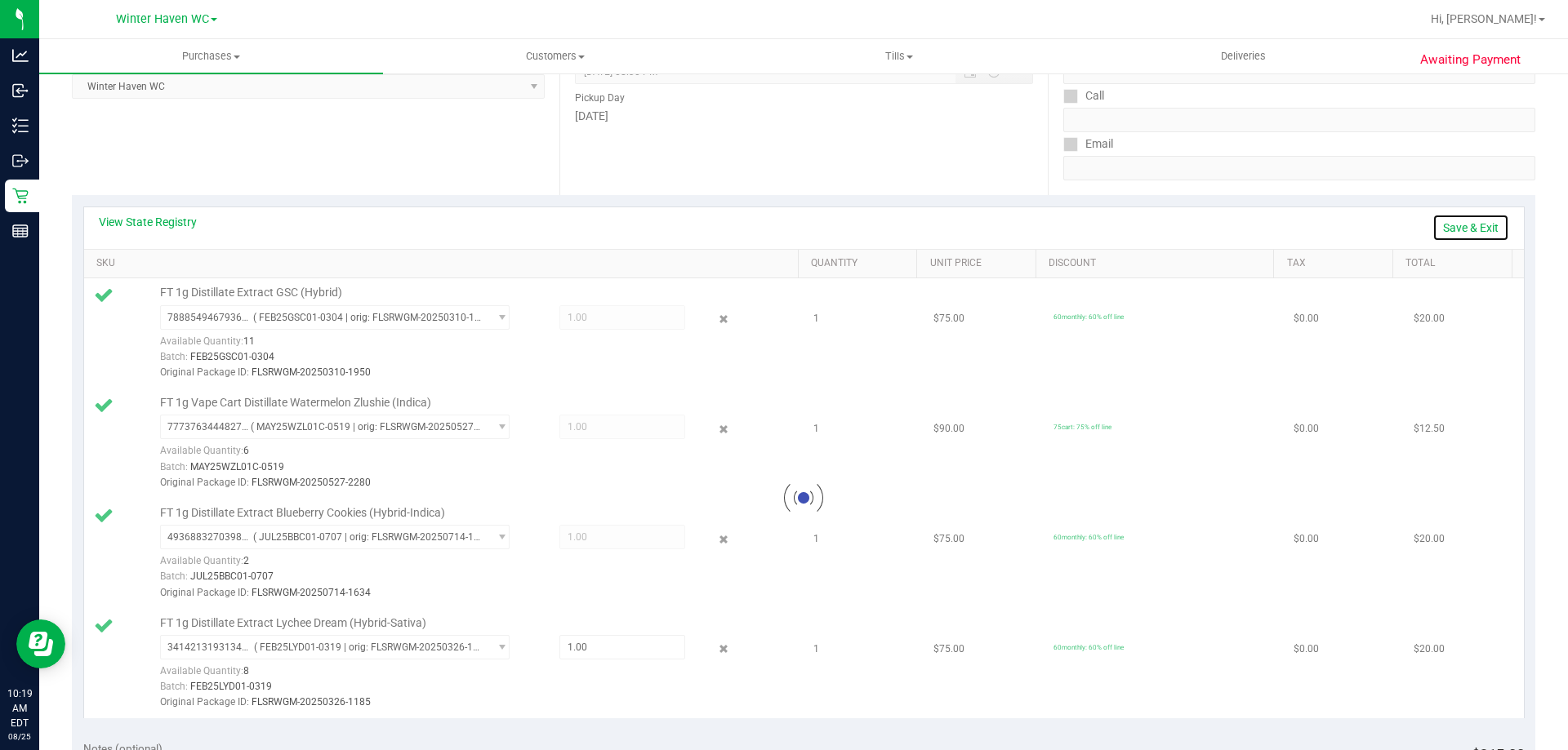
click at [1439, 228] on link "Save & Exit" at bounding box center [1472, 228] width 77 height 28
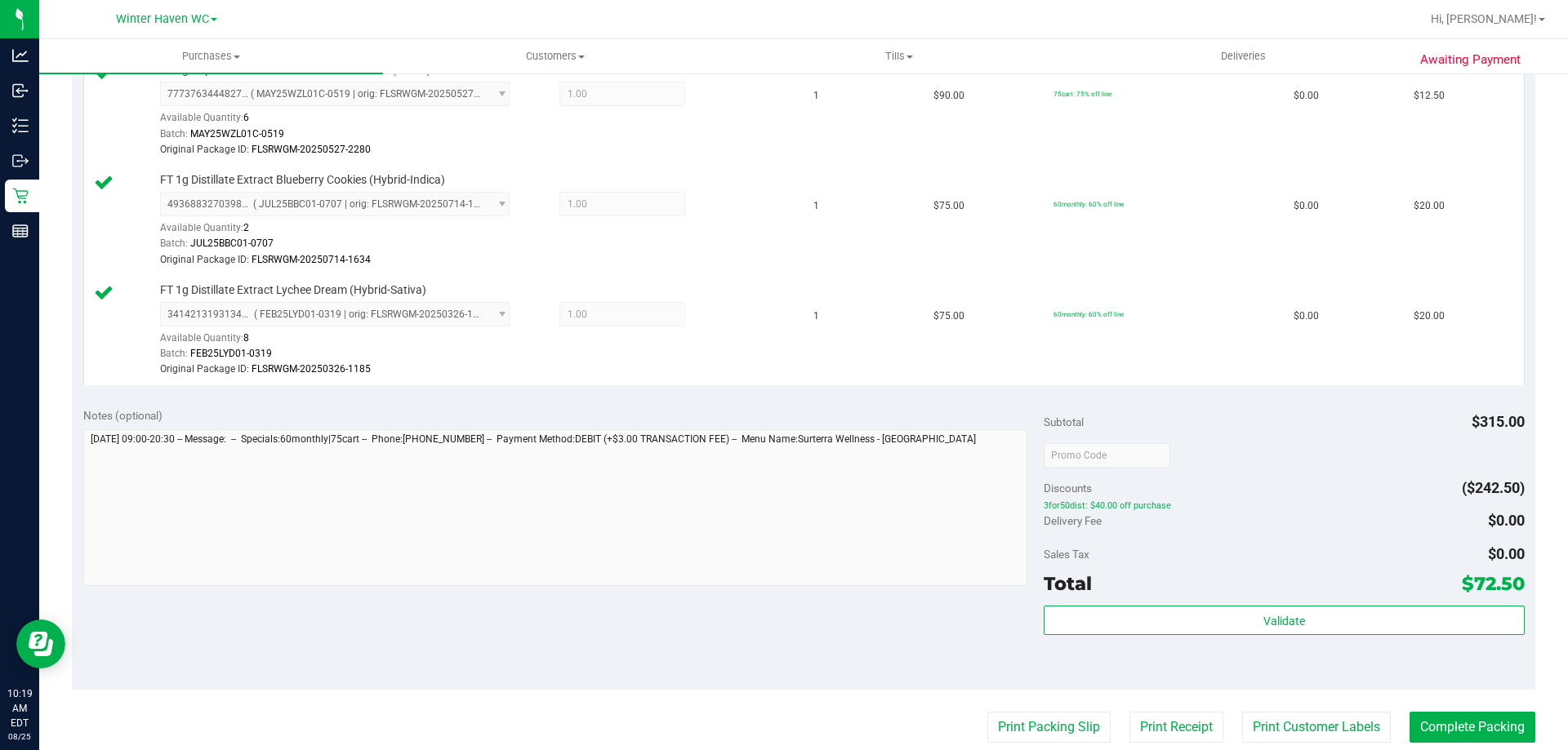
scroll to position [654, 0]
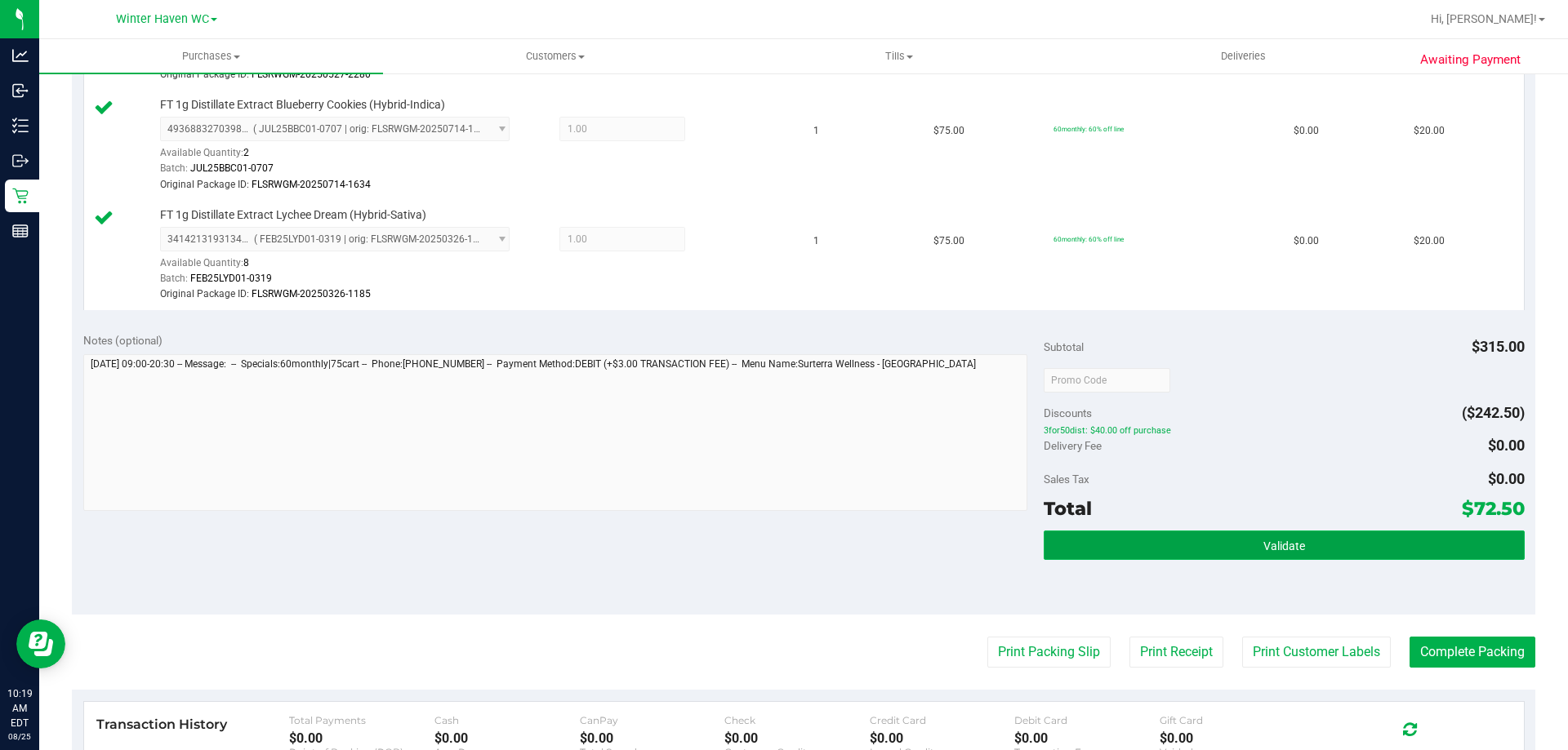
click at [1349, 542] on button "Validate" at bounding box center [1284, 546] width 480 height 29
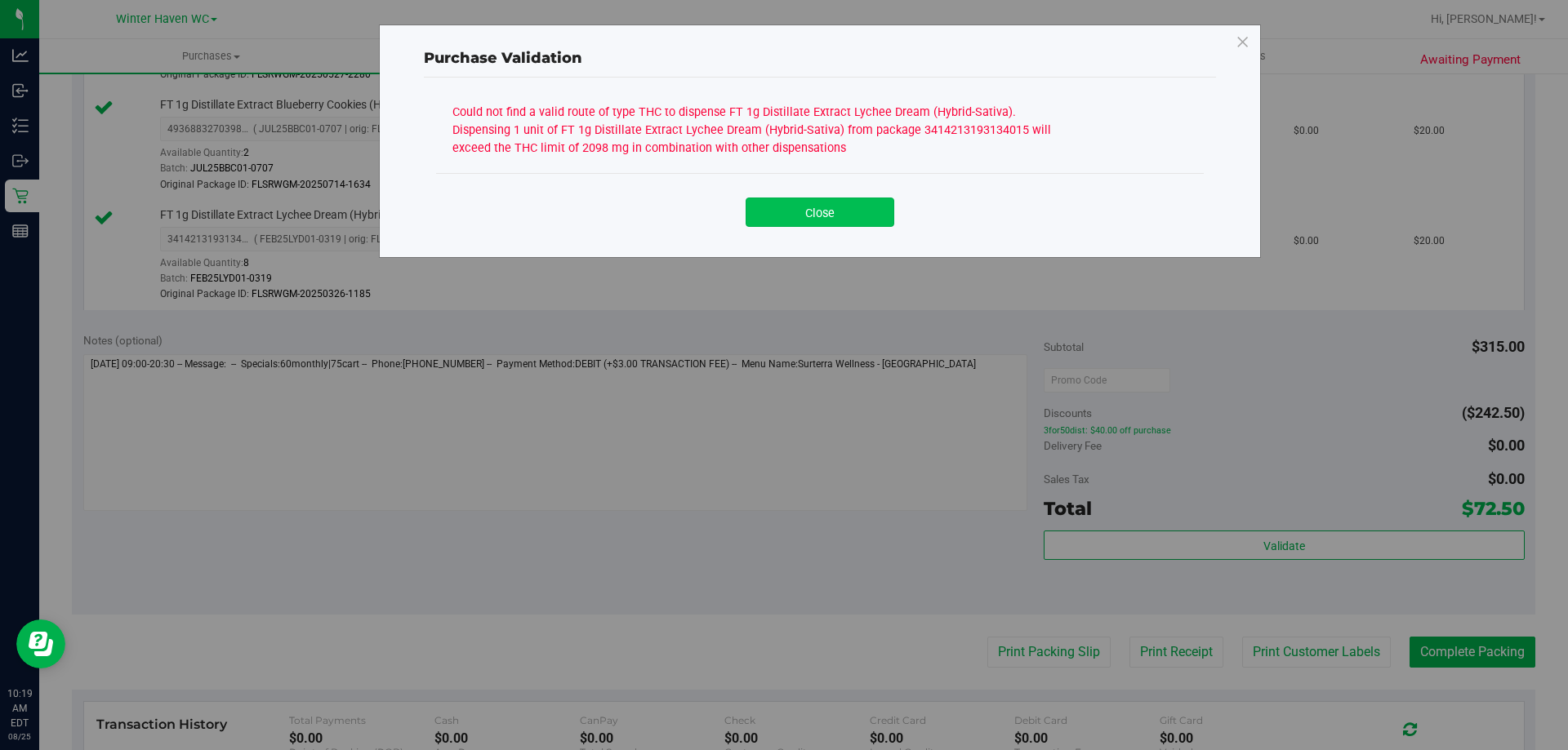
click at [874, 201] on button "Close" at bounding box center [820, 212] width 149 height 29
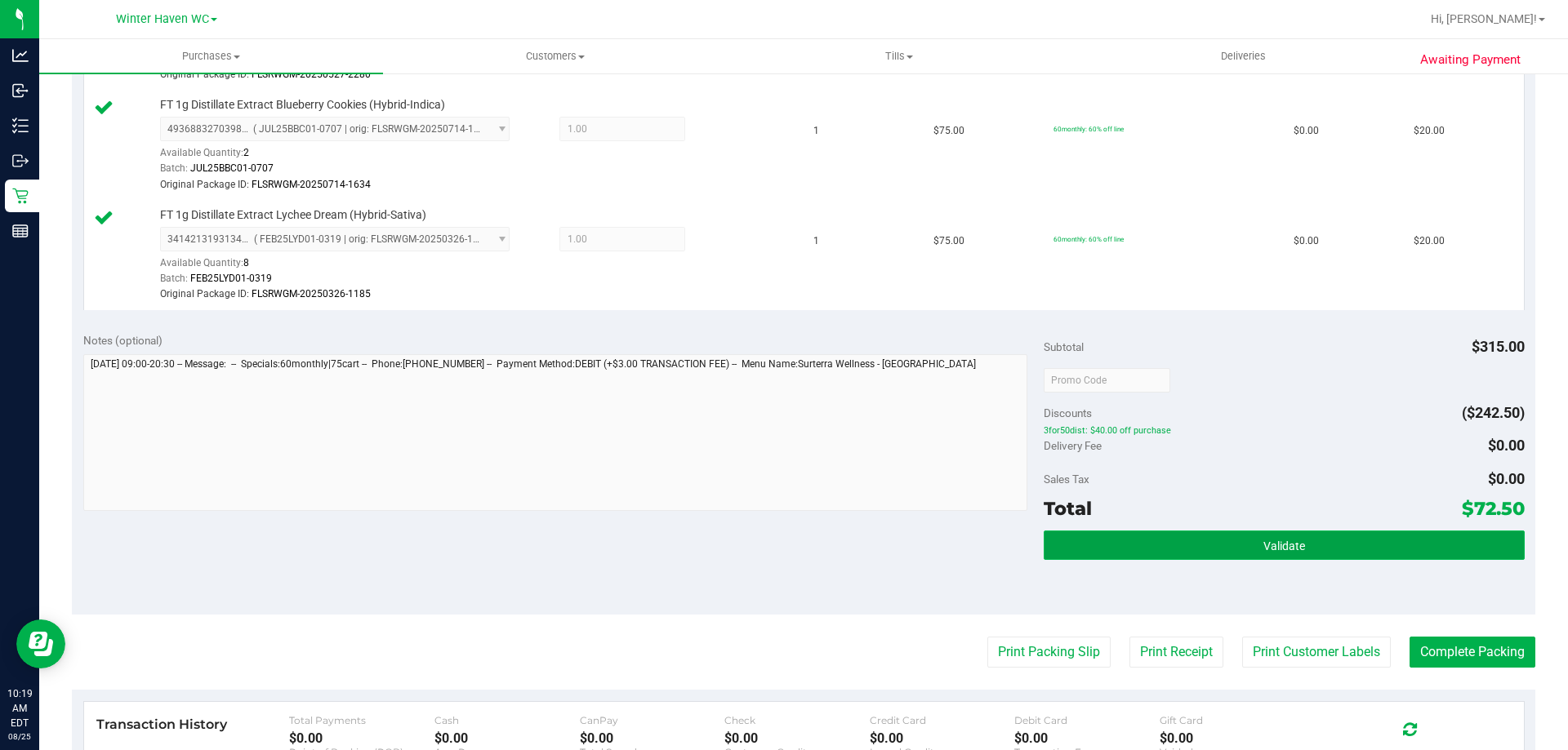
click at [1159, 547] on button "Validate" at bounding box center [1284, 546] width 480 height 29
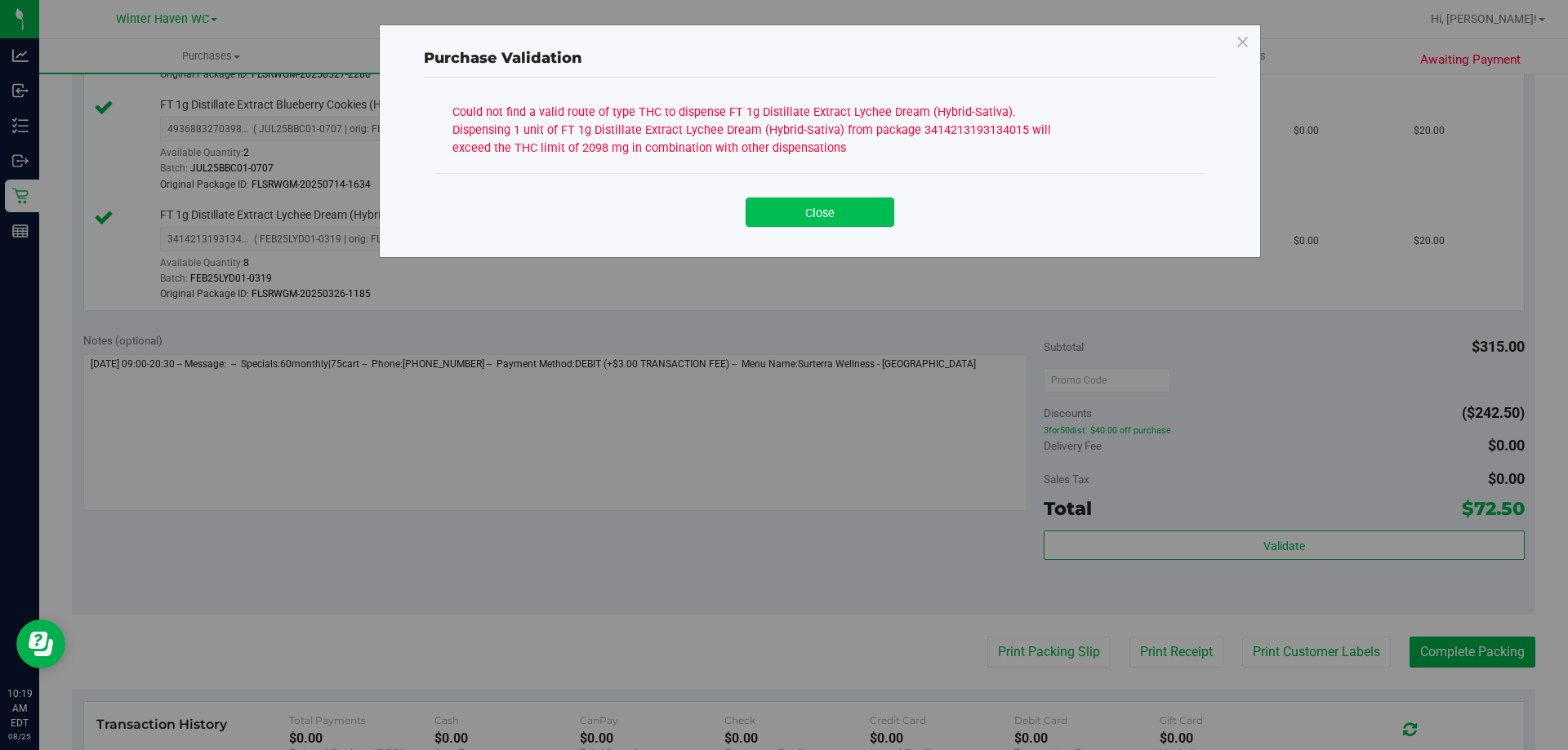
click at [792, 215] on button "Close" at bounding box center [820, 212] width 149 height 29
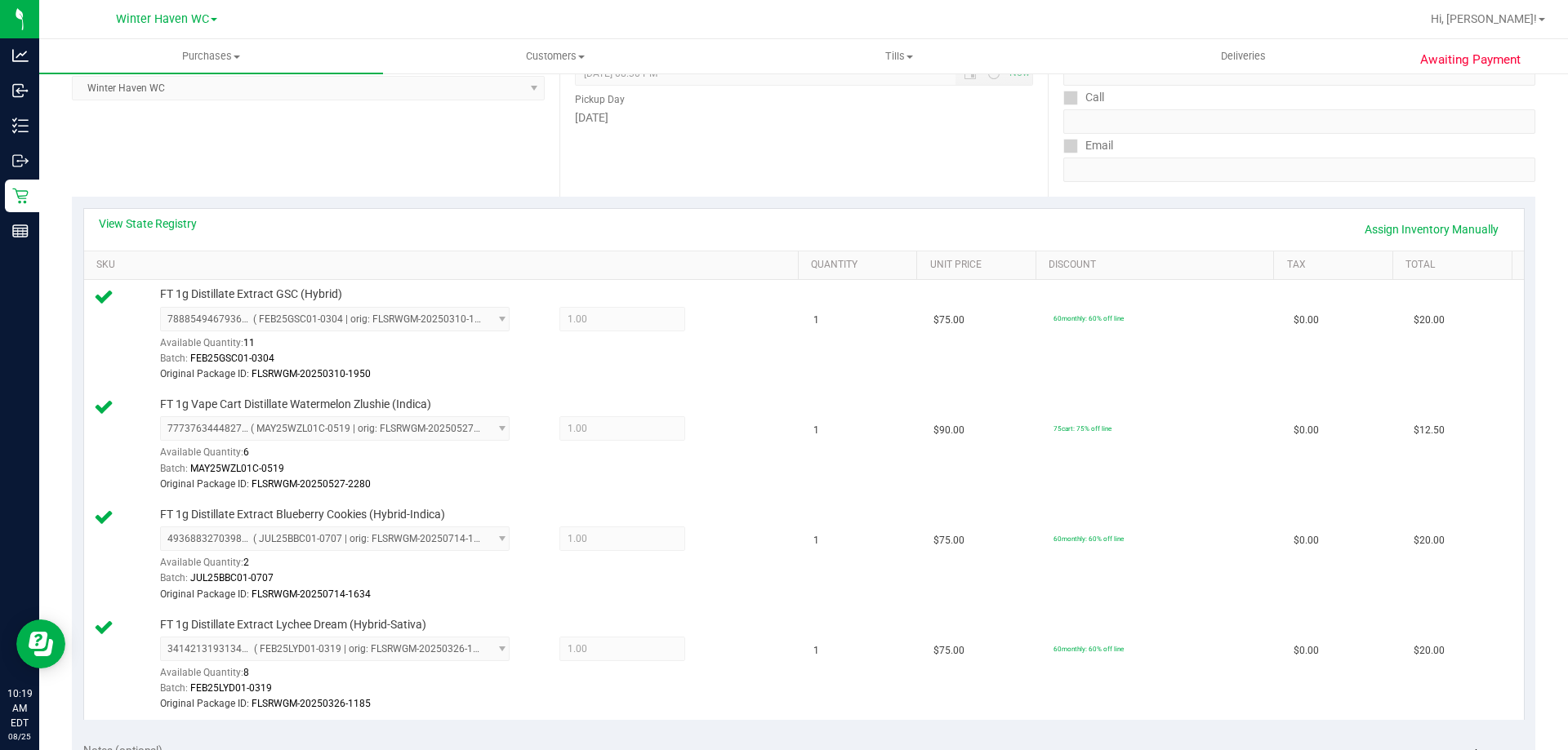
scroll to position [163, 0]
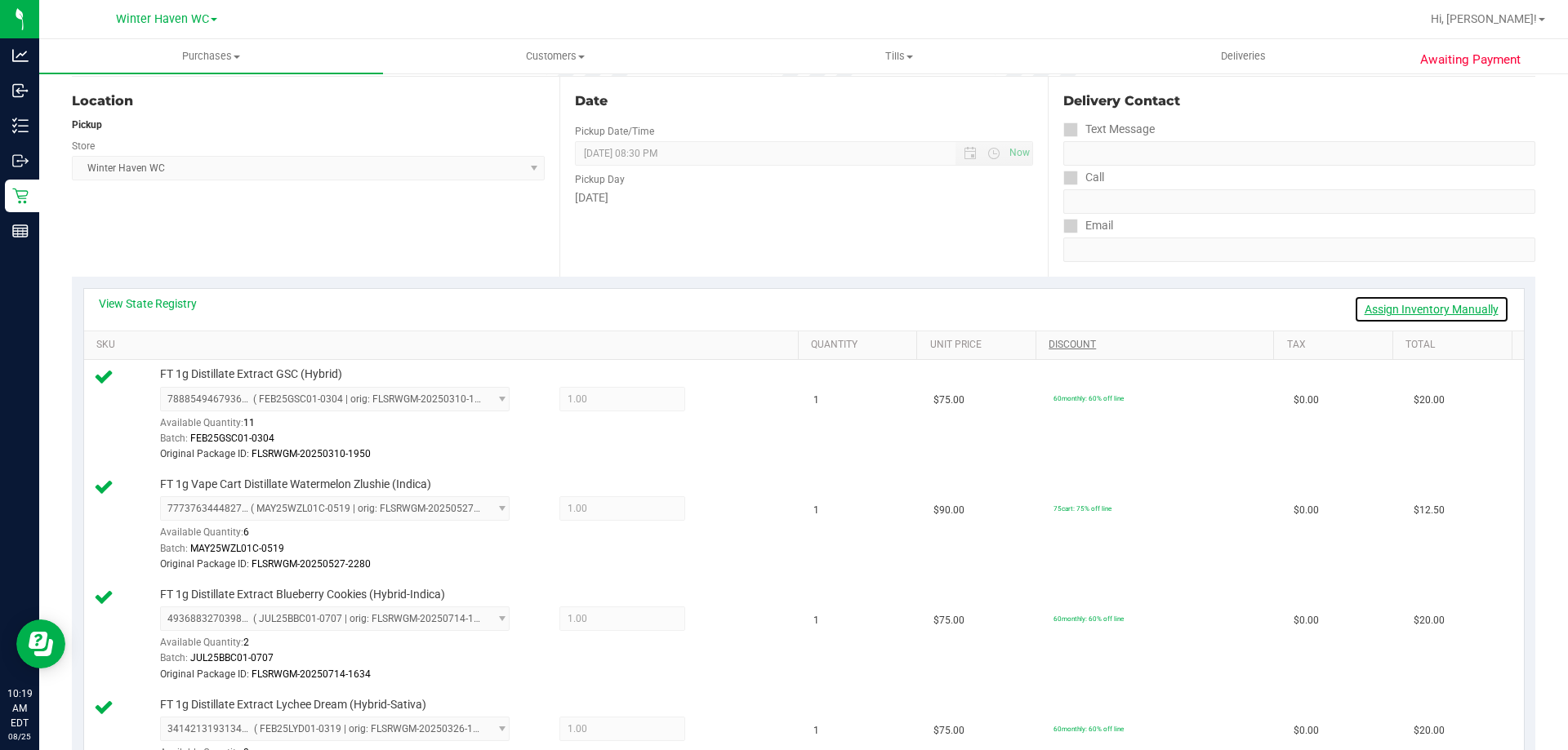
drag, startPoint x: 1380, startPoint y: 299, endPoint x: 1230, endPoint y: 338, distance: 155.0
click at [1380, 301] on link "Assign Inventory Manually" at bounding box center [1431, 309] width 155 height 28
click at [698, 396] on div at bounding box center [712, 401] width 52 height 19
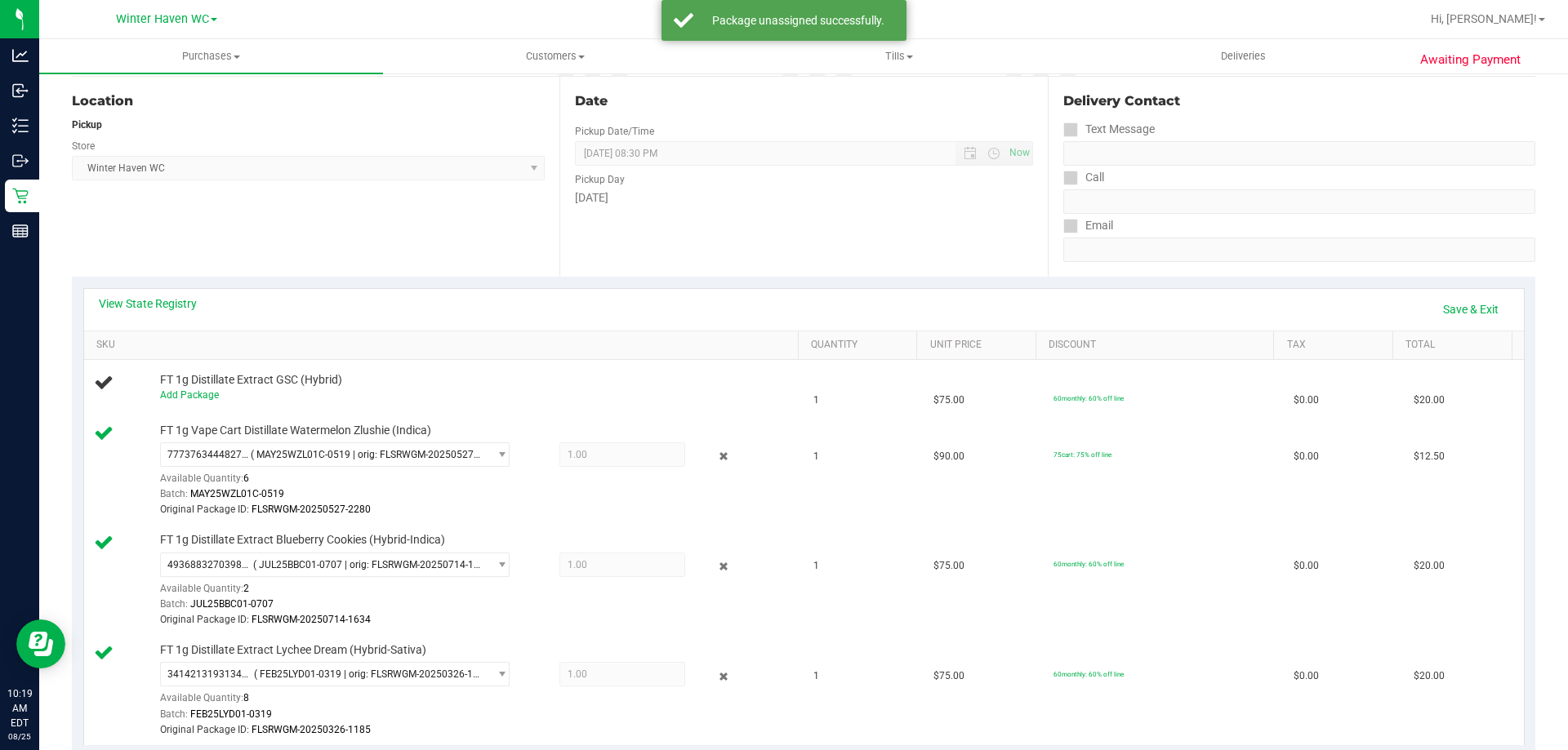
click at [718, 457] on icon at bounding box center [724, 456] width 17 height 18
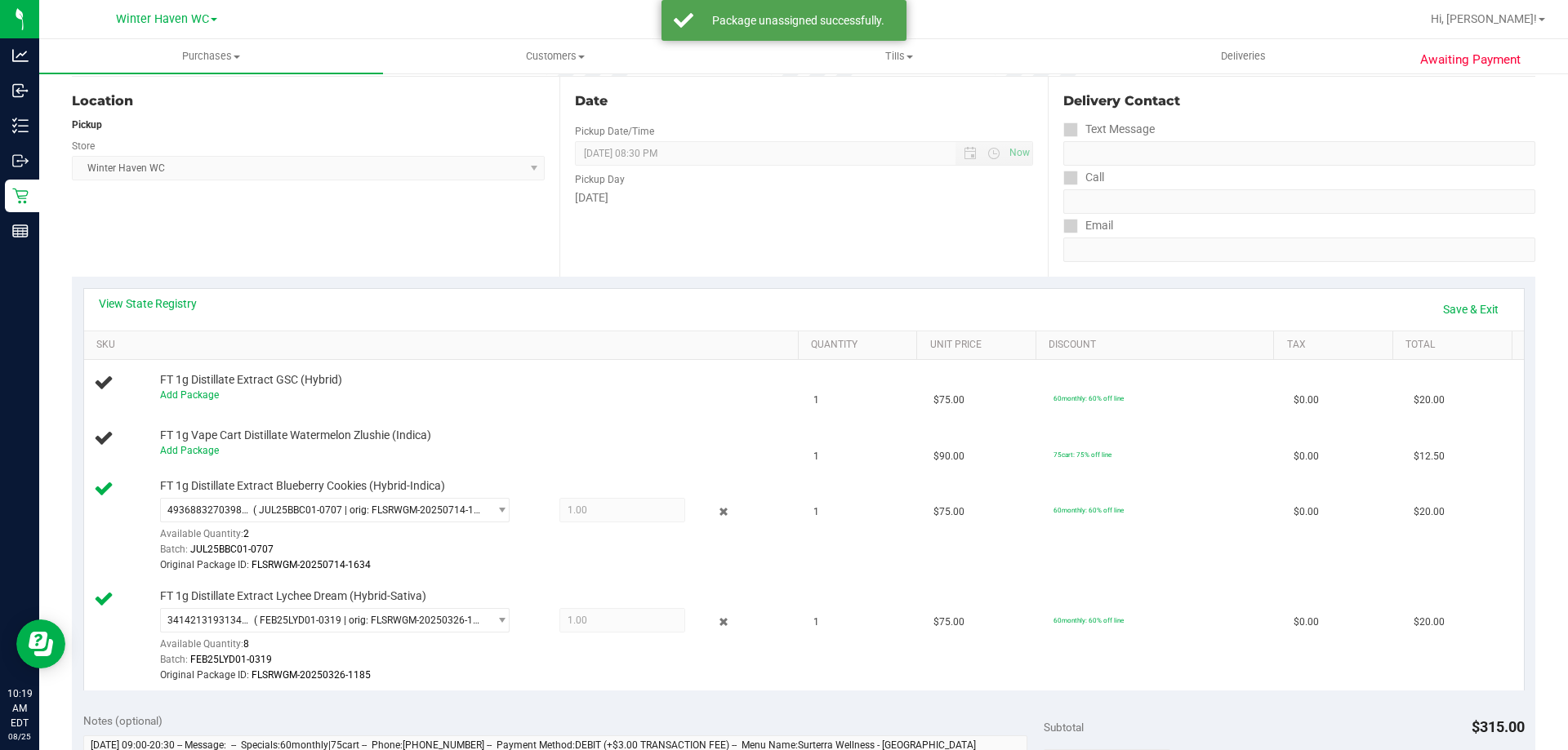
click at [717, 519] on icon at bounding box center [724, 512] width 17 height 18
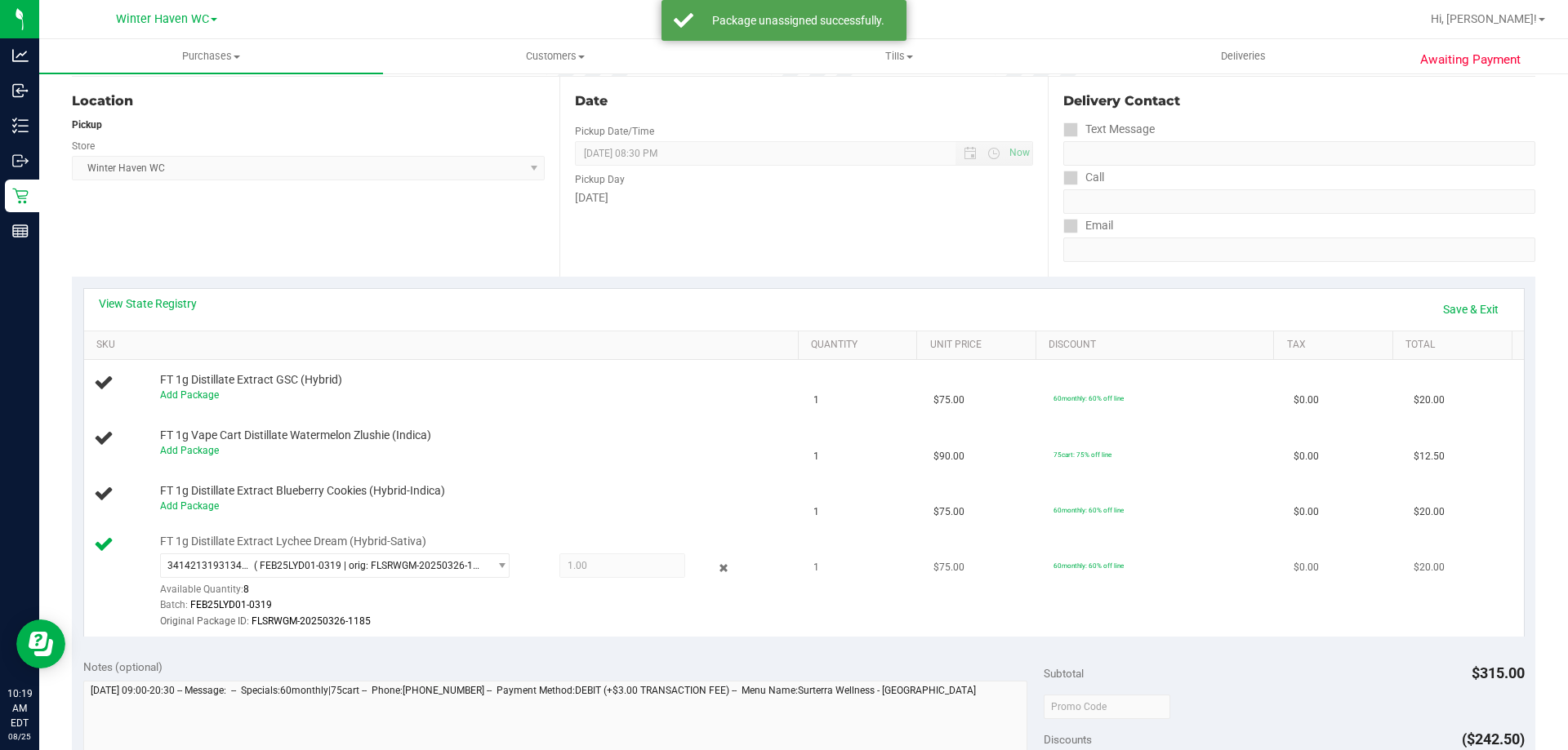
click at [714, 592] on div "3414213193134015 ( FEB25LYD01-0319 | orig: FLSRWGM-20250326-1185 ) 341421319313…" at bounding box center [475, 591] width 631 height 76
click at [720, 568] on icon at bounding box center [724, 567] width 17 height 18
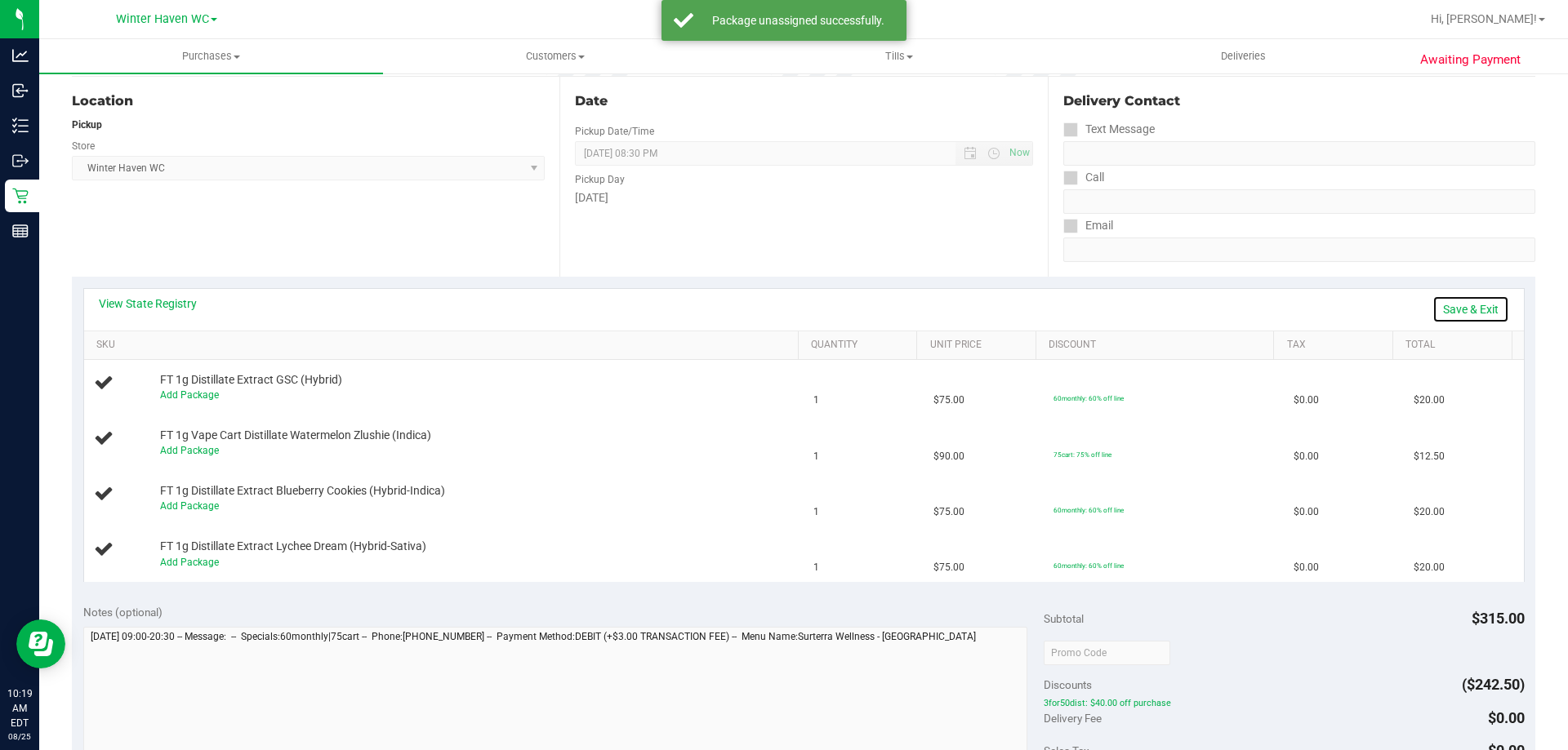
click at [1463, 308] on link "Save & Exit" at bounding box center [1472, 309] width 77 height 28
click at [160, 310] on link "View State Registry" at bounding box center [148, 304] width 98 height 16
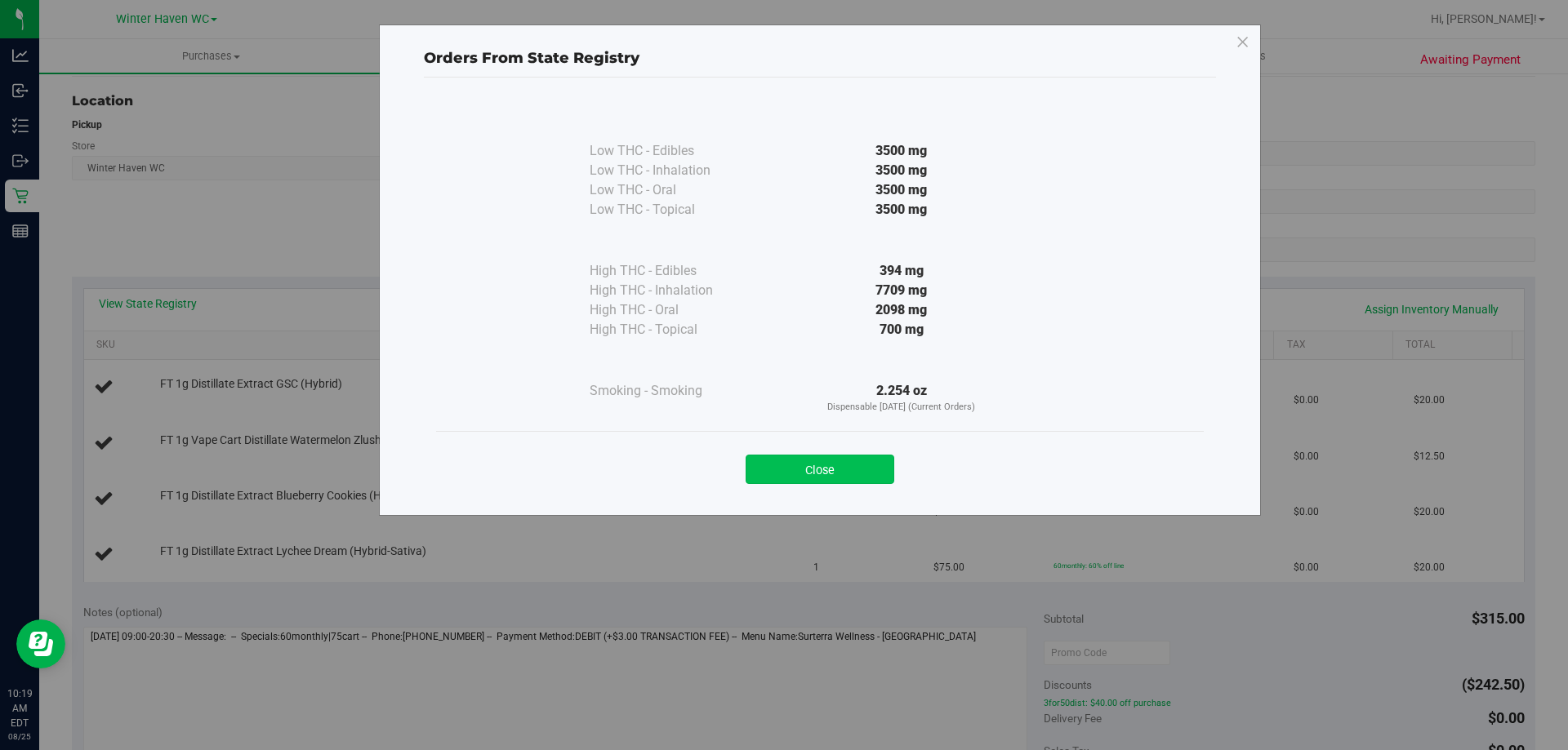
click at [793, 477] on button "Close" at bounding box center [820, 469] width 149 height 29
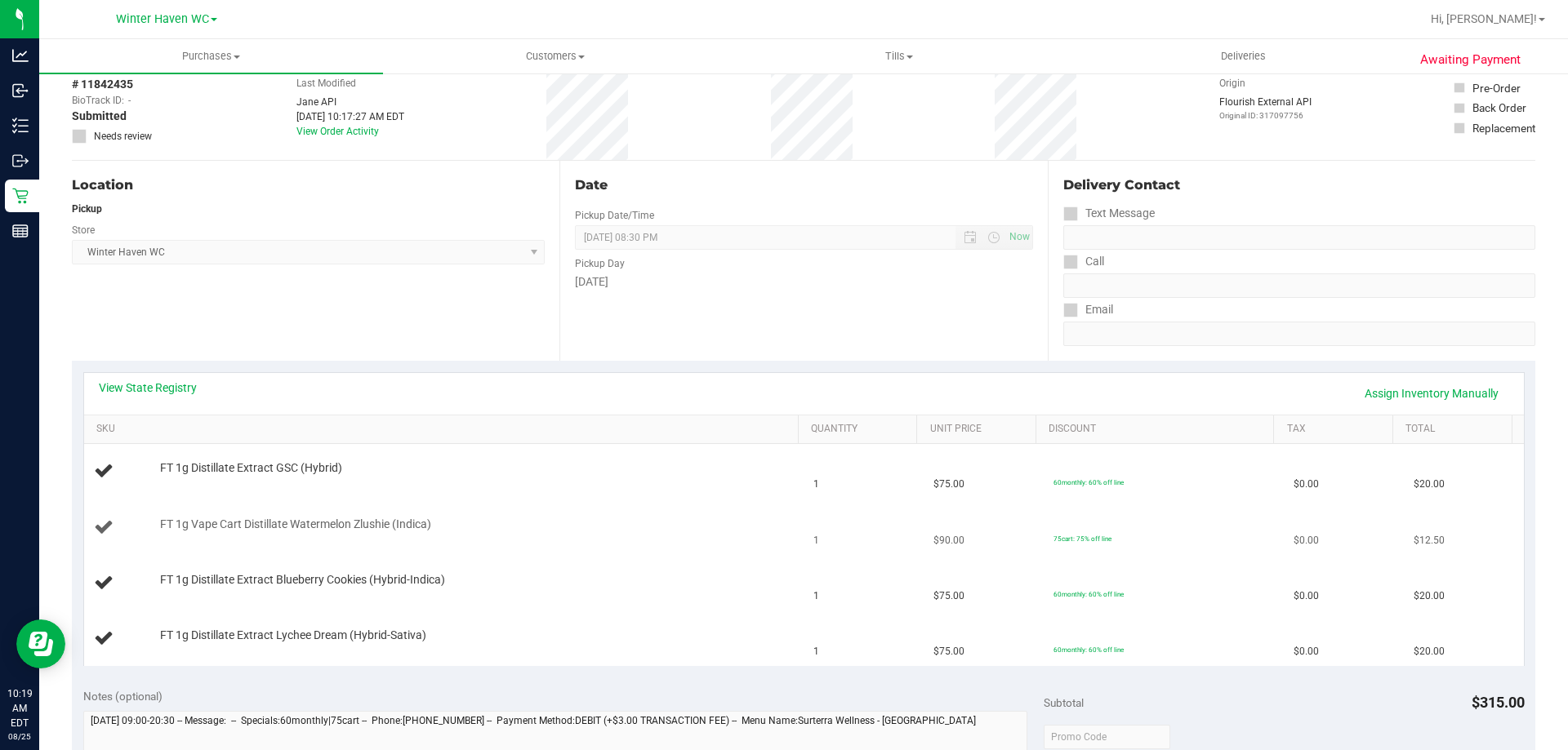
scroll to position [0, 0]
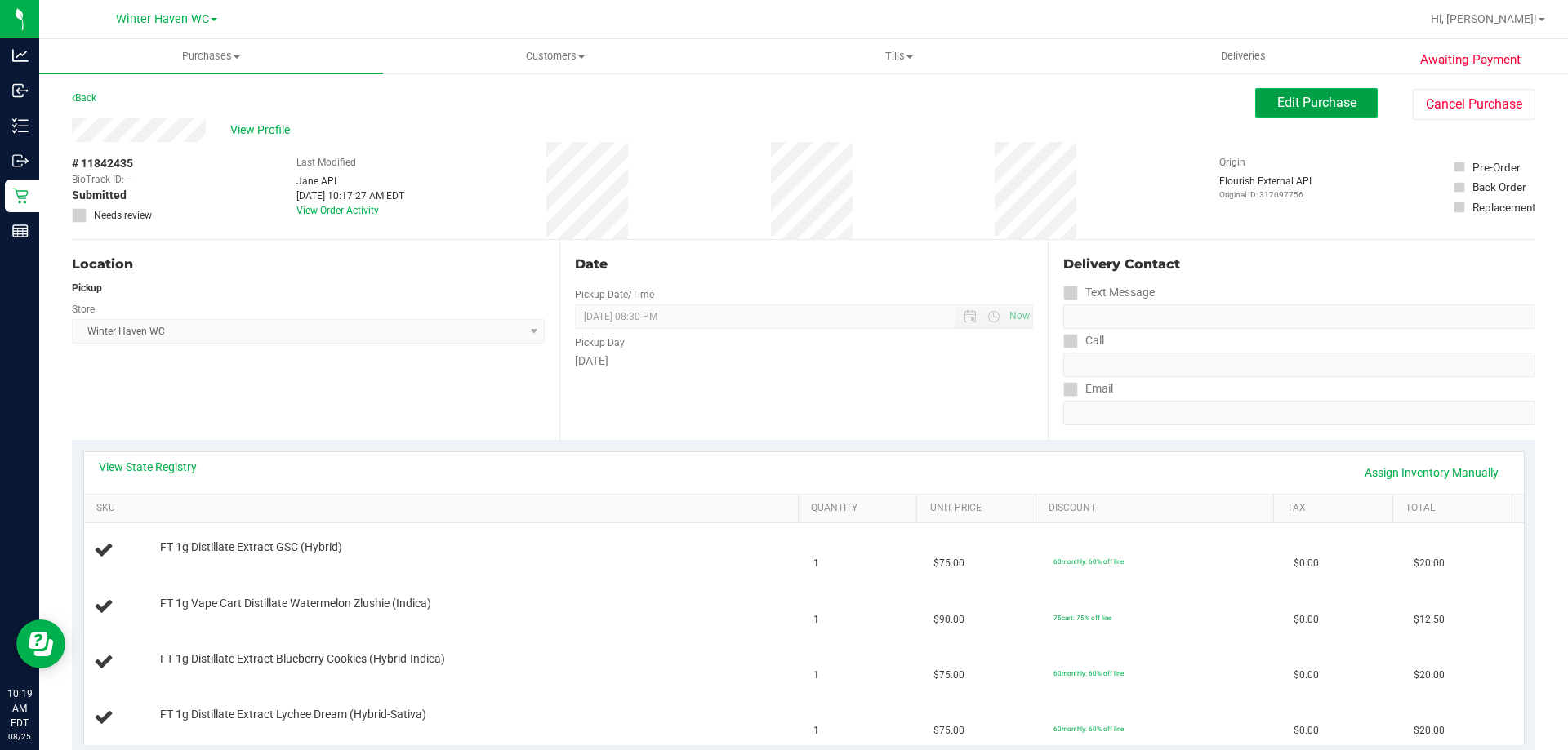
click at [1310, 104] on span "Edit Purchase" at bounding box center [1317, 102] width 79 height 15
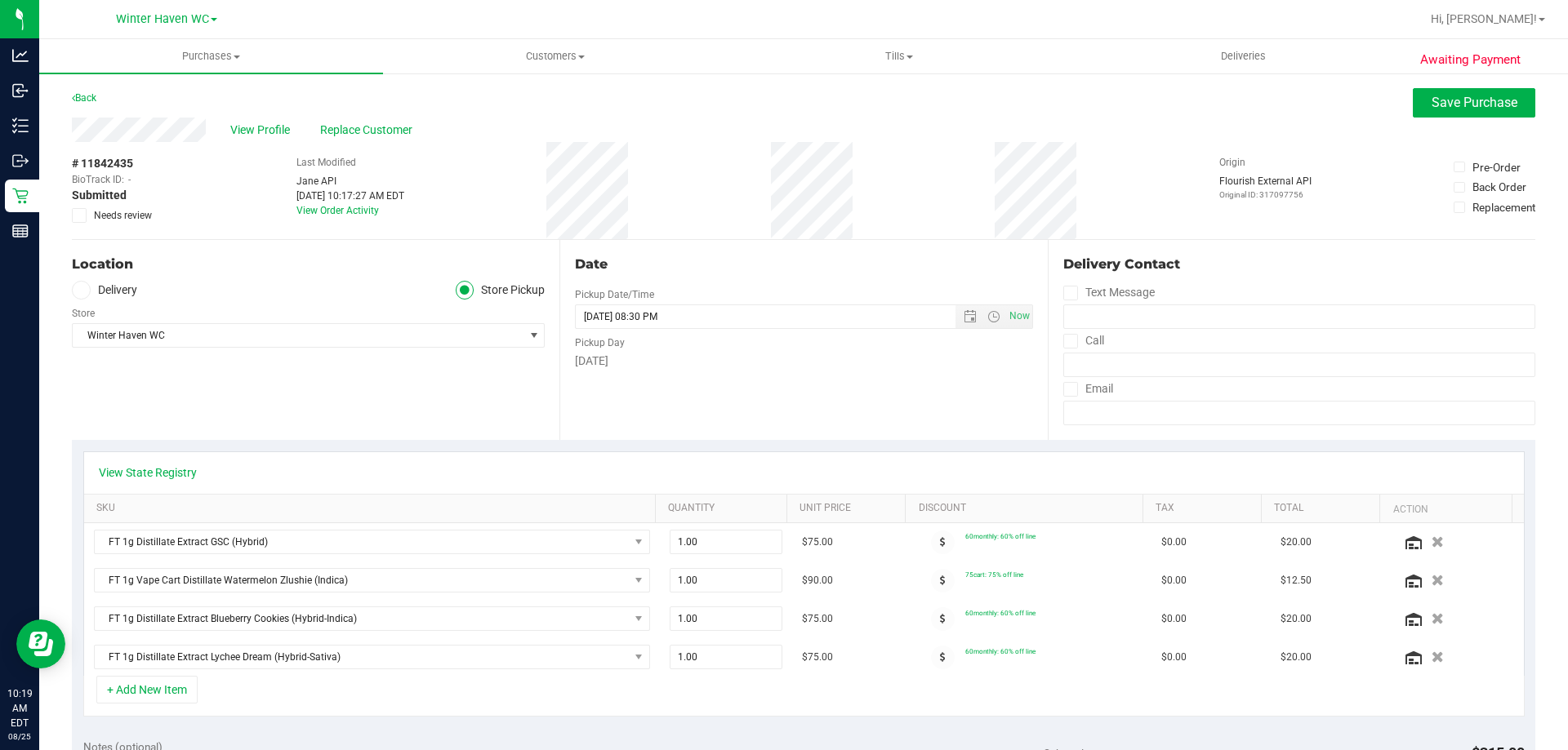
click at [109, 211] on span "Needs review" at bounding box center [122, 215] width 58 height 14
click at [0, 0] on input "Needs review" at bounding box center [0, 0] width 0 height 0
click at [663, 175] on div "# 11842435 BioTrack ID: - Submitted Needs review Last Modified [PERSON_NAME] AP…" at bounding box center [804, 190] width 1464 height 97
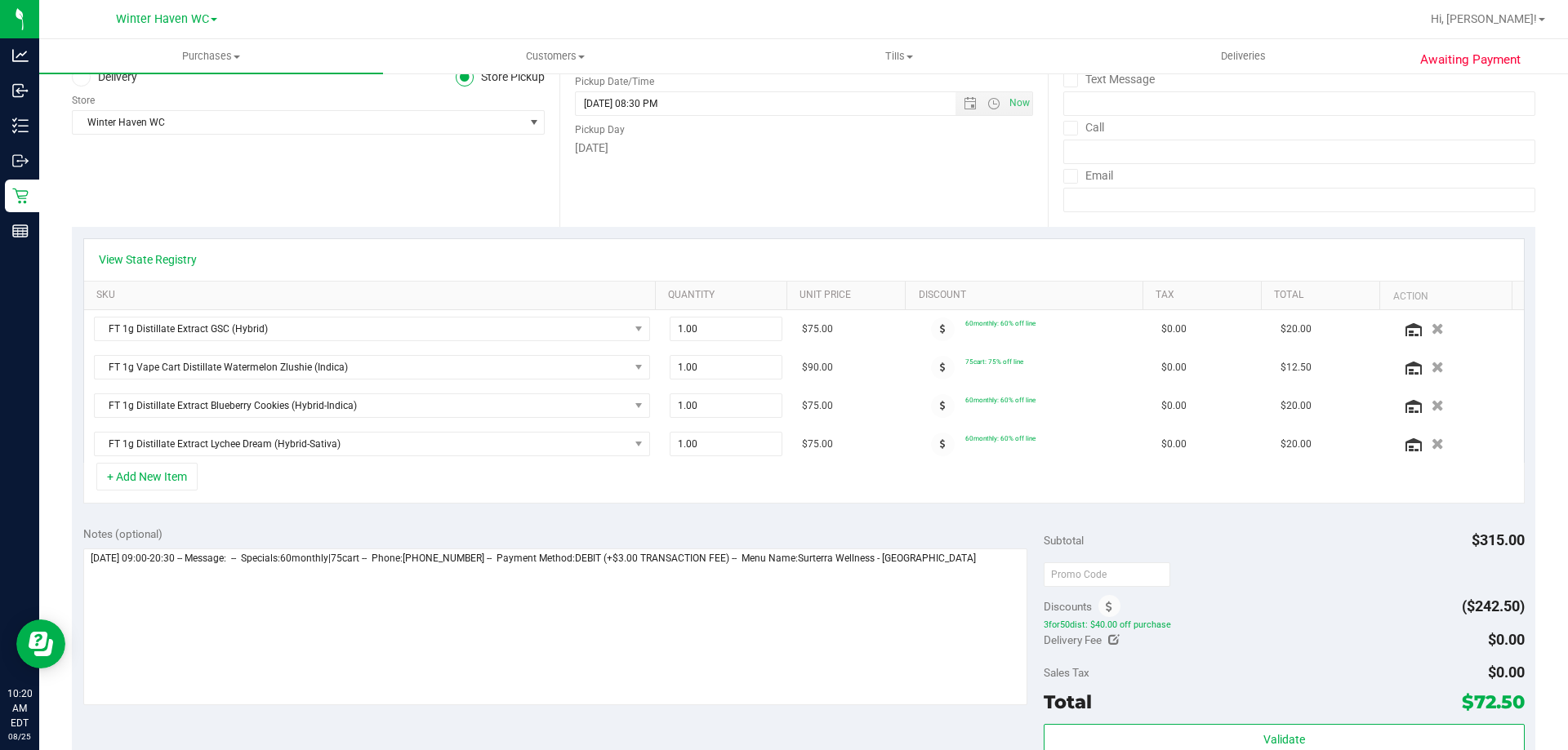
scroll to position [327, 0]
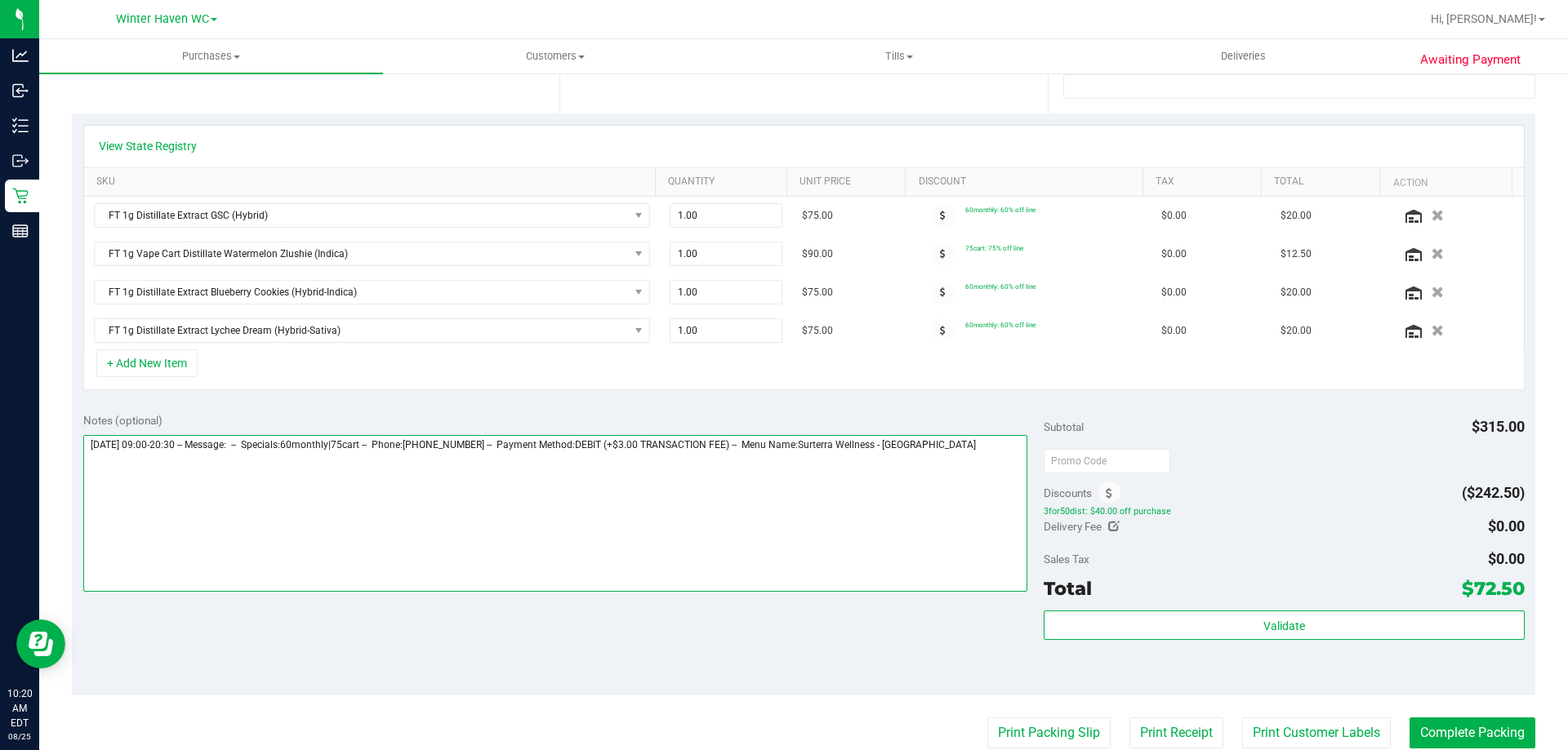
click at [977, 472] on textarea at bounding box center [555, 513] width 945 height 157
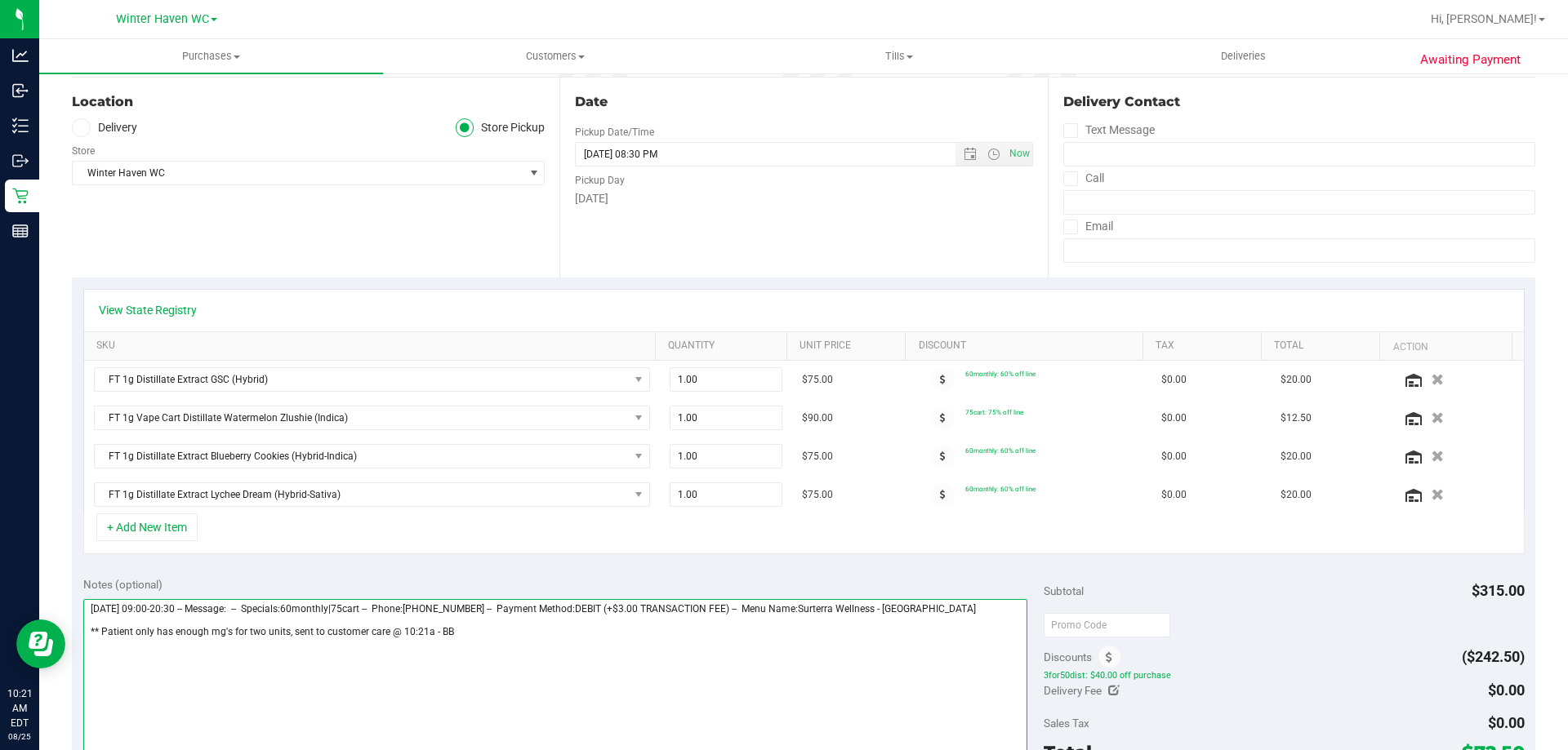
scroll to position [0, 0]
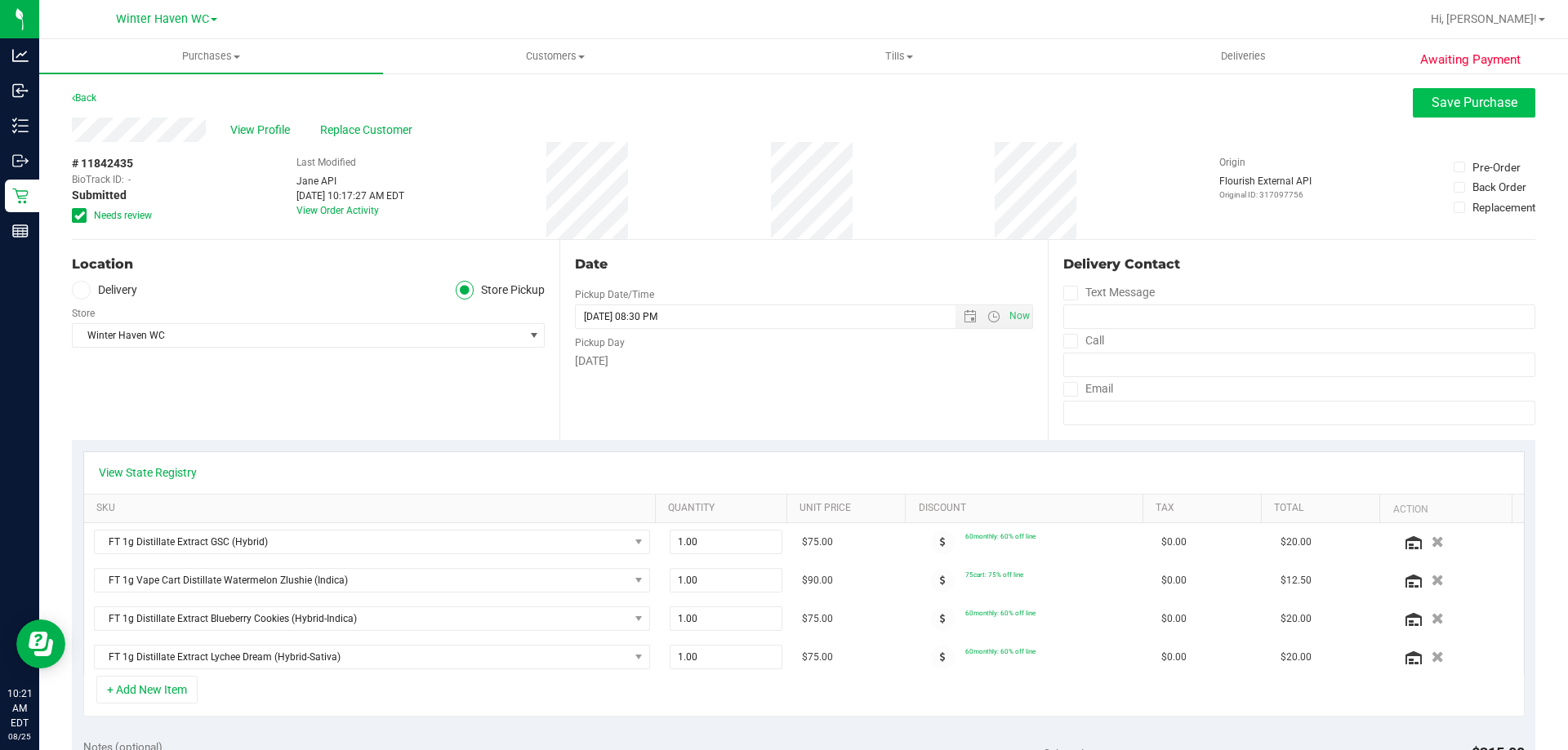
type textarea "[DATE] 09:00-20:30 -- Message: -- Specials:60monthly|75cart -- Phone:[PHONE_NUM…"
click at [1413, 114] on button "Save Purchase" at bounding box center [1473, 102] width 122 height 29
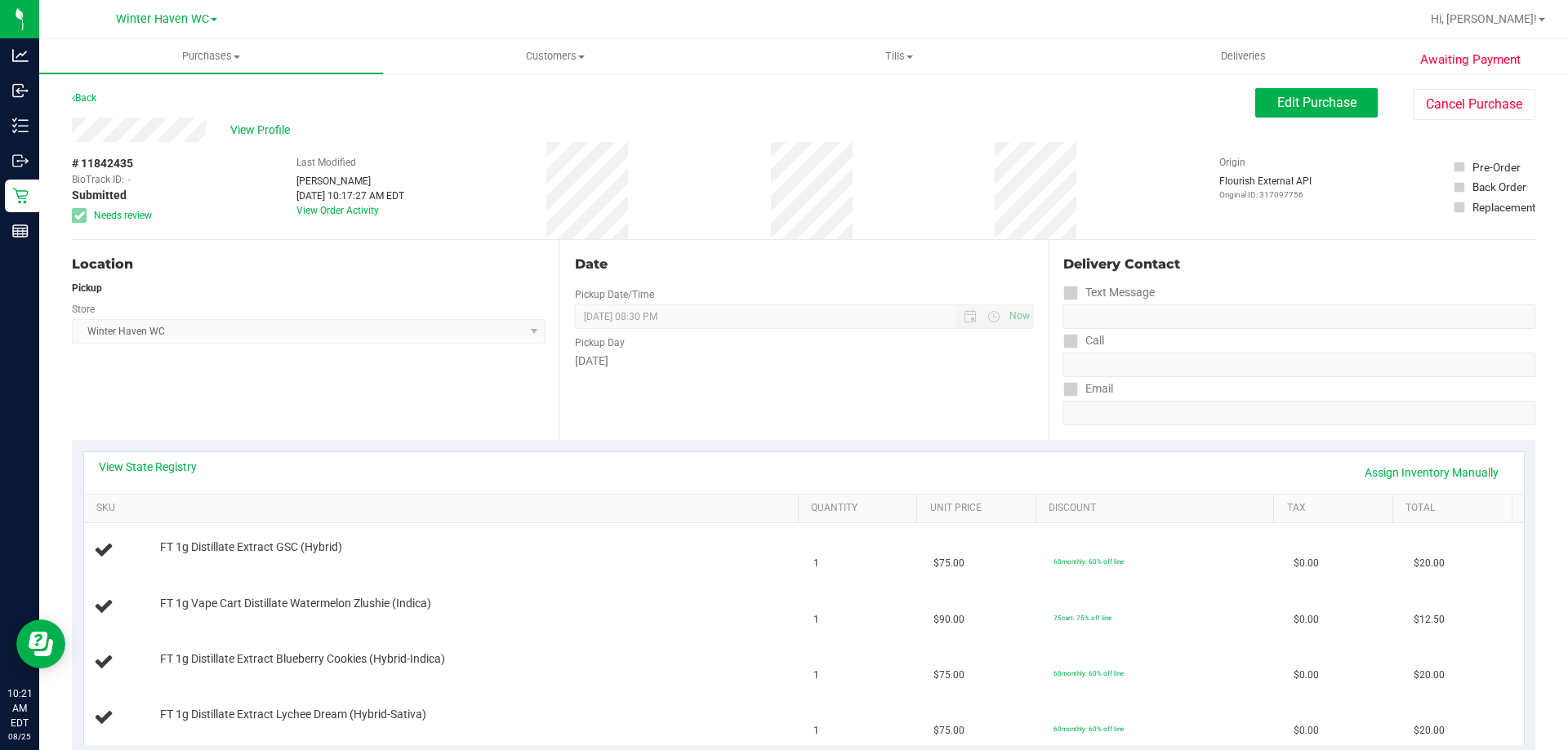
click at [266, 125] on span "View Profile" at bounding box center [263, 130] width 66 height 17
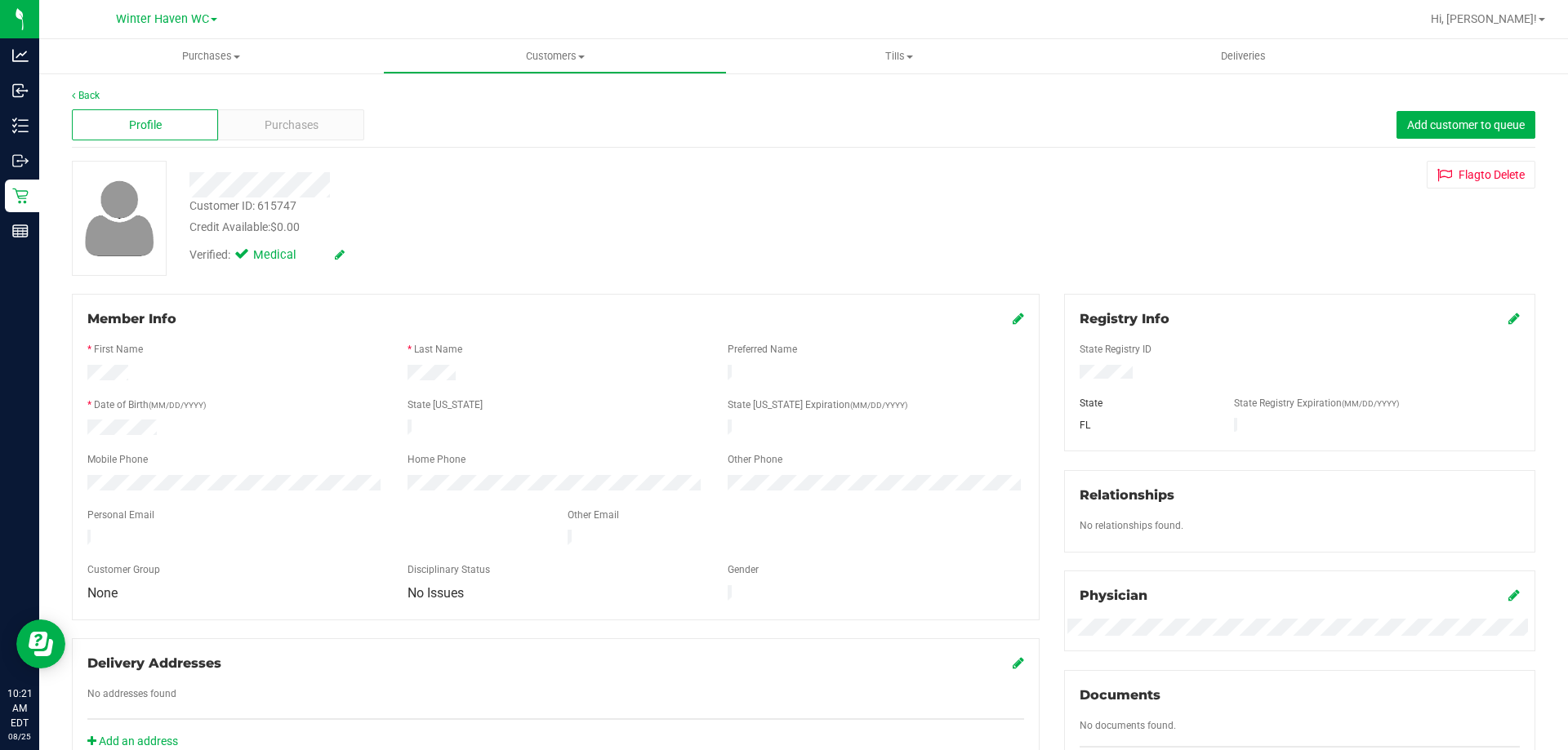
click at [531, 206] on div "Customer ID: 615747 Credit Available: $0.00" at bounding box center [550, 217] width 744 height 39
click at [186, 56] on span "Purchases" at bounding box center [211, 56] width 344 height 14
click at [108, 117] on span "Fulfillment" at bounding box center [90, 118] width 101 height 13
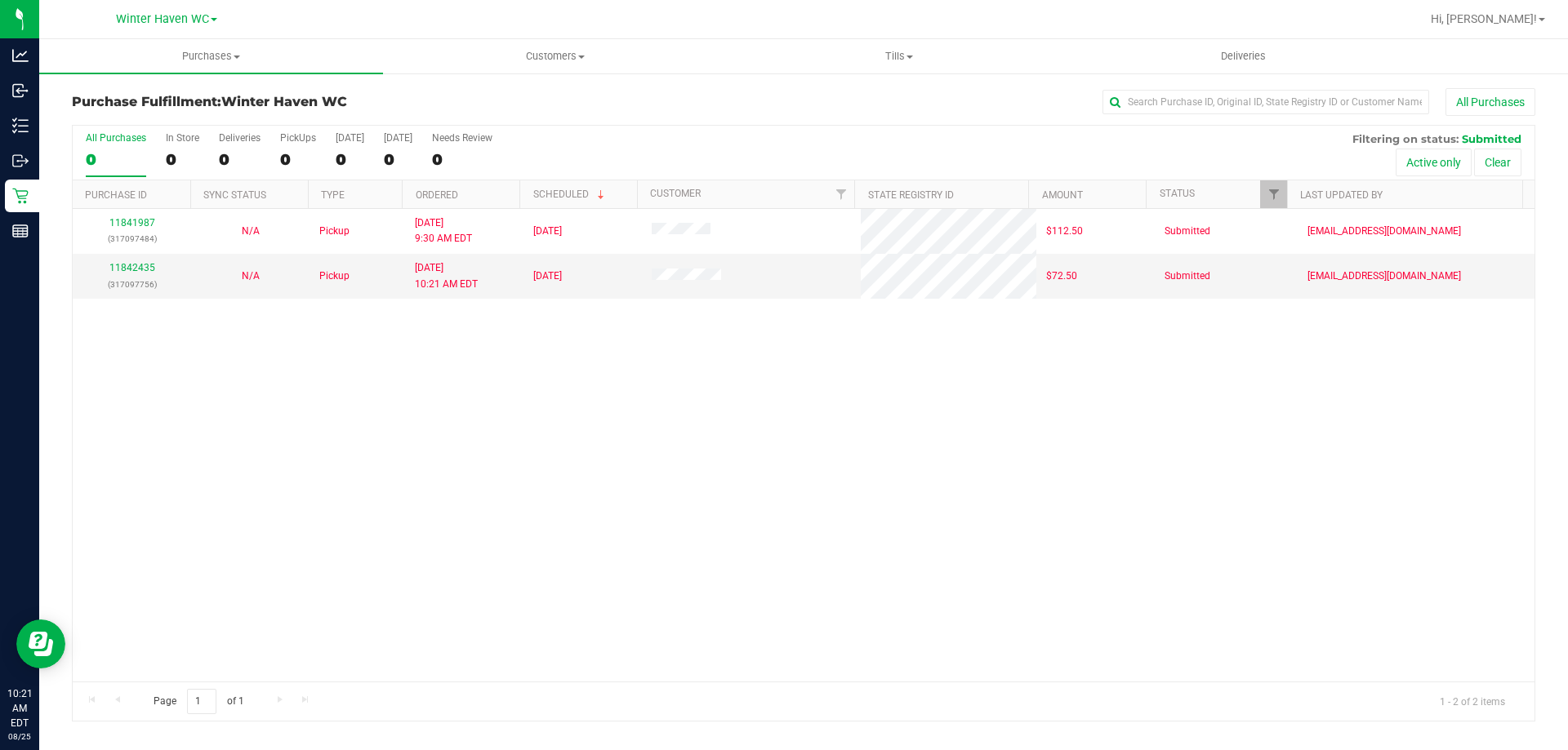
drag, startPoint x: 736, startPoint y: 405, endPoint x: 687, endPoint y: 418, distance: 50.7
click at [733, 408] on div "11841987 (317097484) N/A Pickup [DATE] 9:30 AM EDT 8/25/2025 $112.50 Submitted …" at bounding box center [803, 445] width 1462 height 472
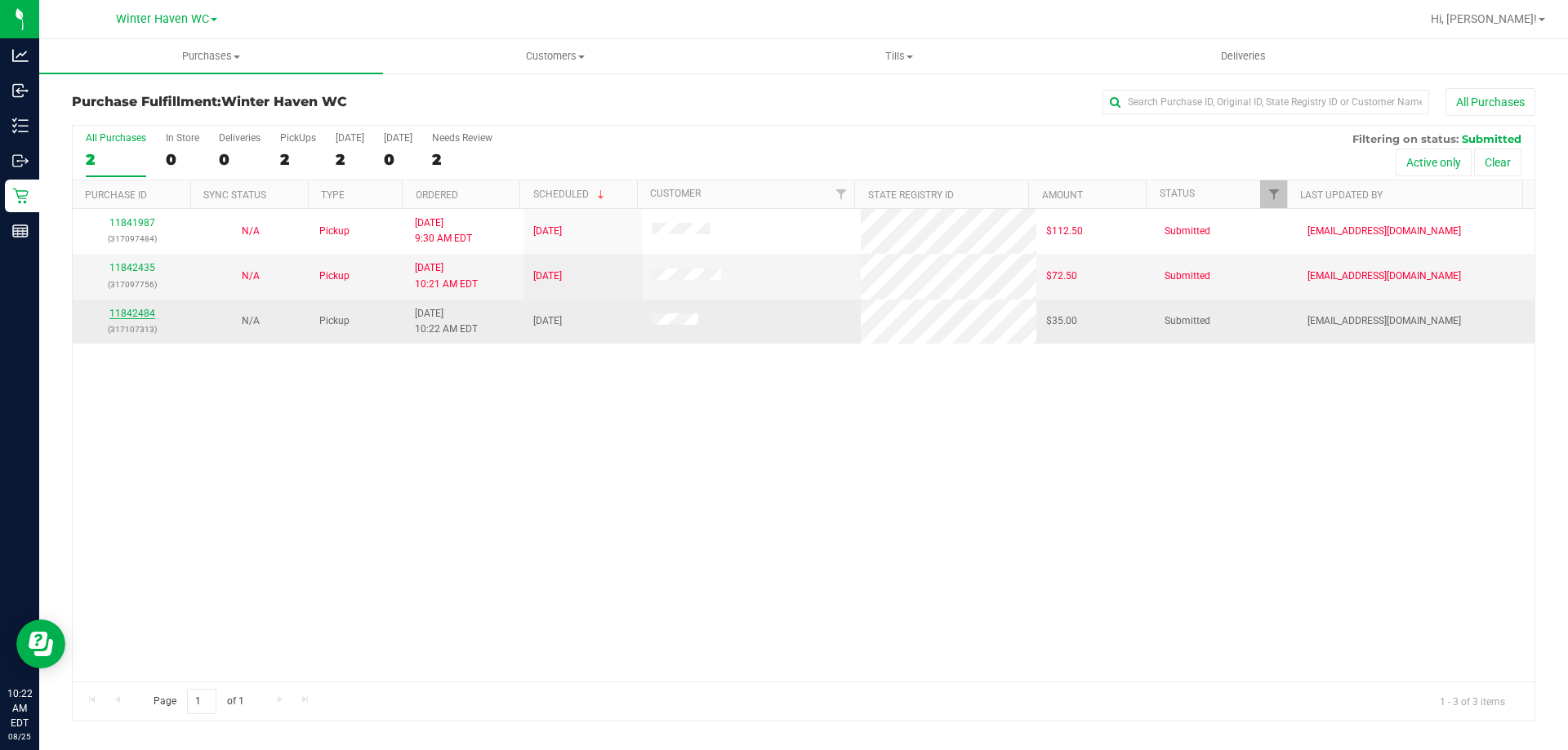
click at [130, 316] on link "11842484" at bounding box center [131, 313] width 45 height 12
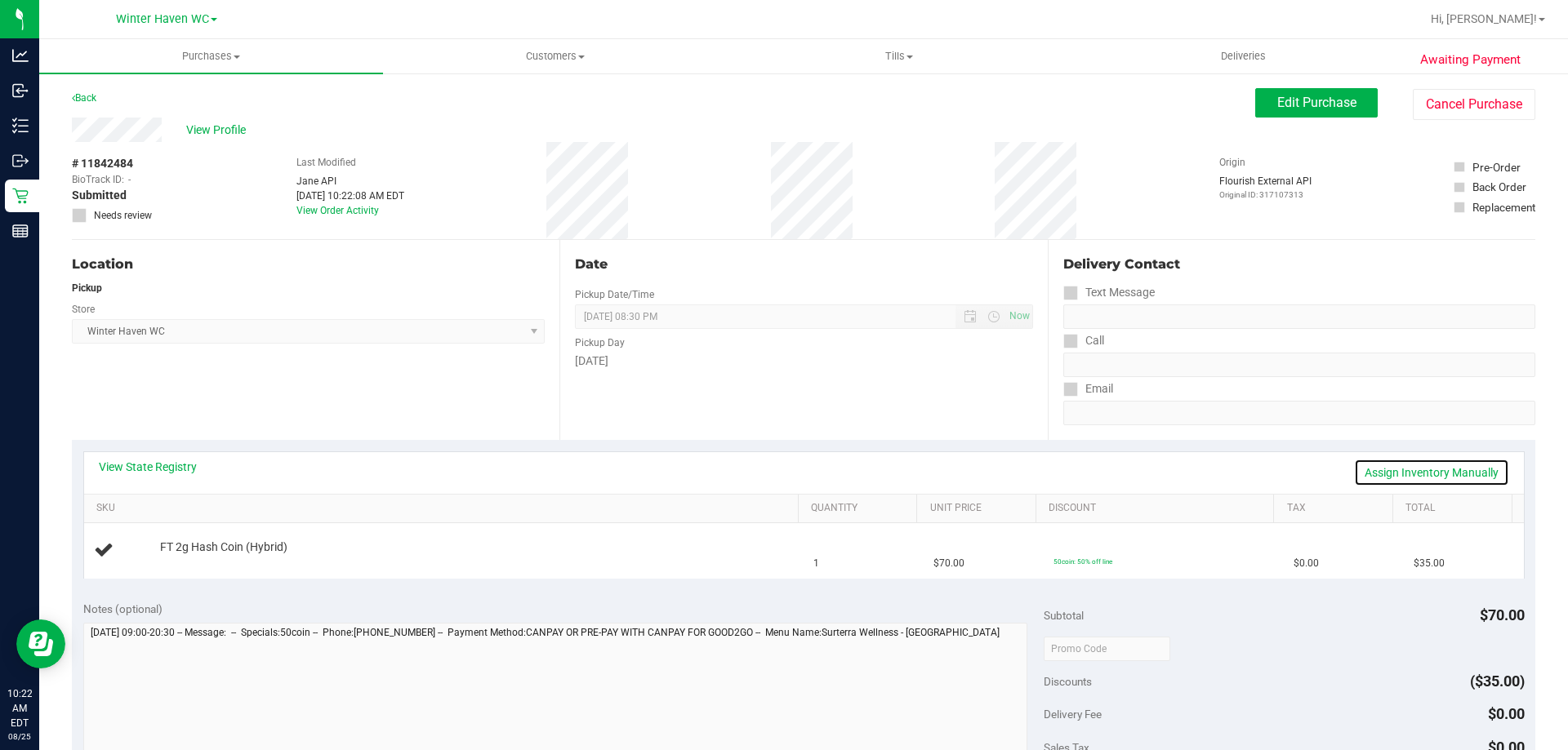
click at [1362, 472] on link "Assign Inventory Manually" at bounding box center [1431, 472] width 155 height 28
click at [192, 562] on link "Add Package" at bounding box center [189, 558] width 59 height 12
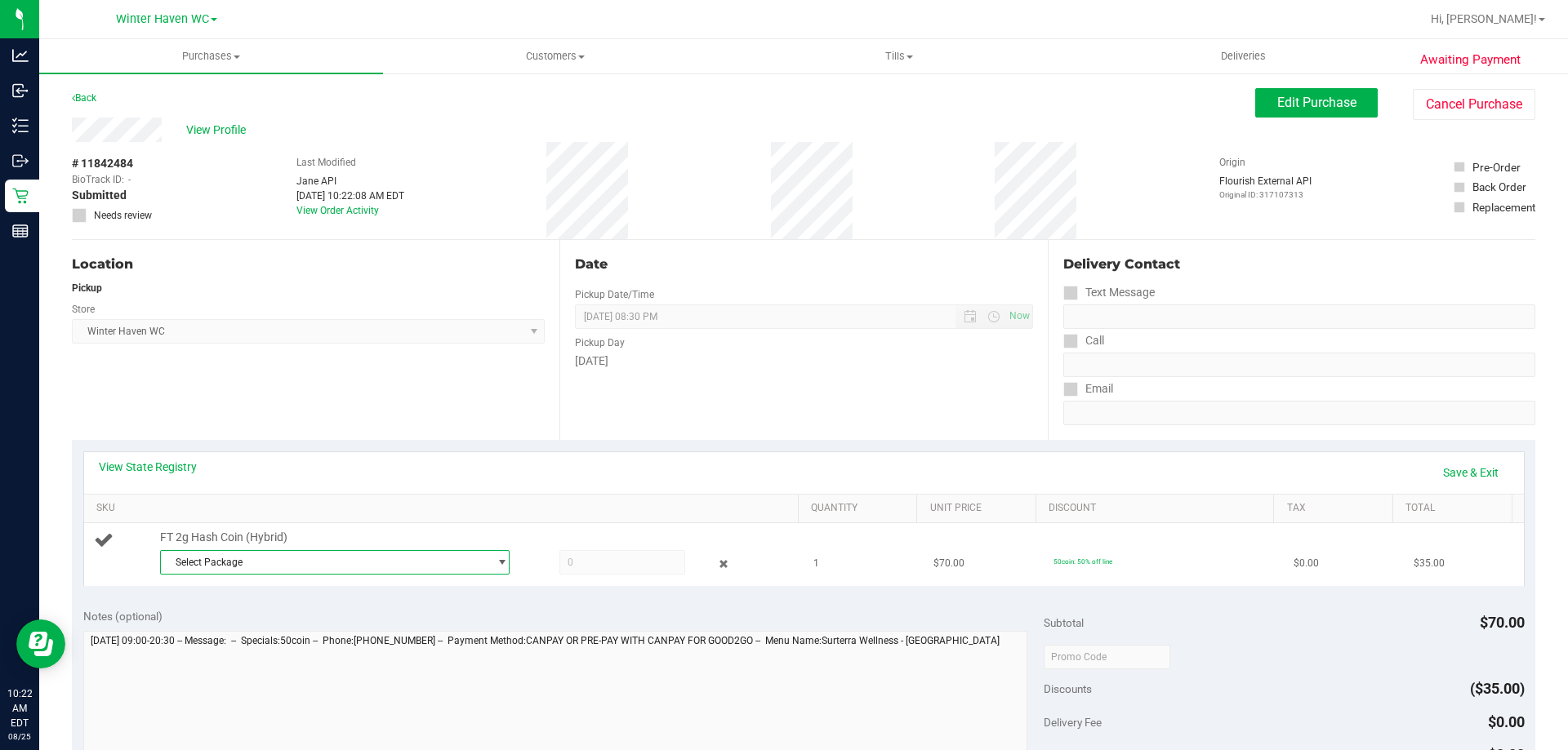
click at [211, 561] on span "Select Package" at bounding box center [325, 563] width 328 height 23
click at [268, 621] on li "2952235508344894 ( HC-MAR25HYB02-0728 | orig: FLSRWGM-20250804-924 )" at bounding box center [331, 629] width 341 height 23
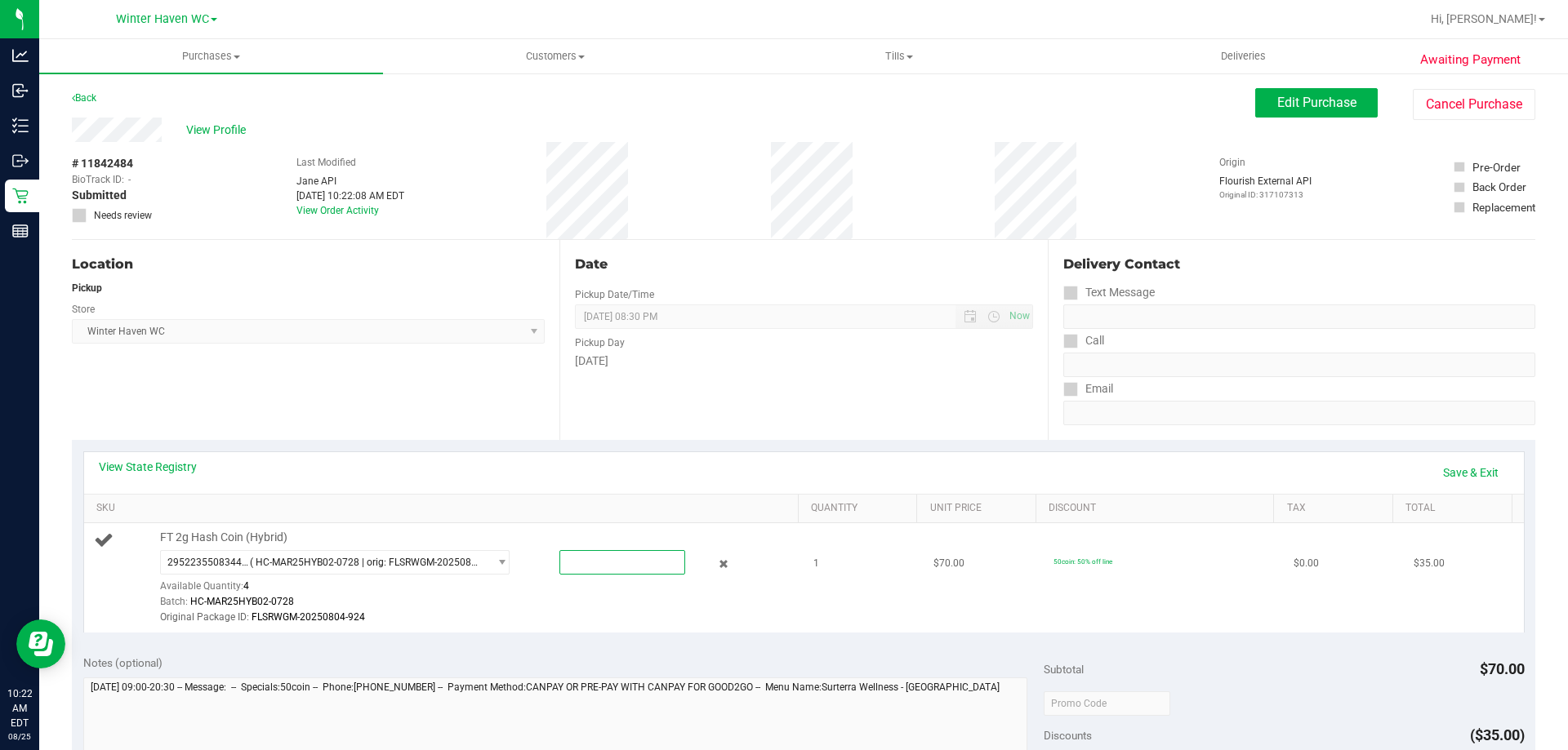
click at [569, 562] on span at bounding box center [622, 562] width 125 height 24
type input "1"
type input "1.0000"
click at [574, 628] on td "FT 2g Hash Coin (Hybrid) 2952235508344894 ( HC-MAR25HYB02-0728 | orig: FLSRWGM-…" at bounding box center [444, 577] width 720 height 109
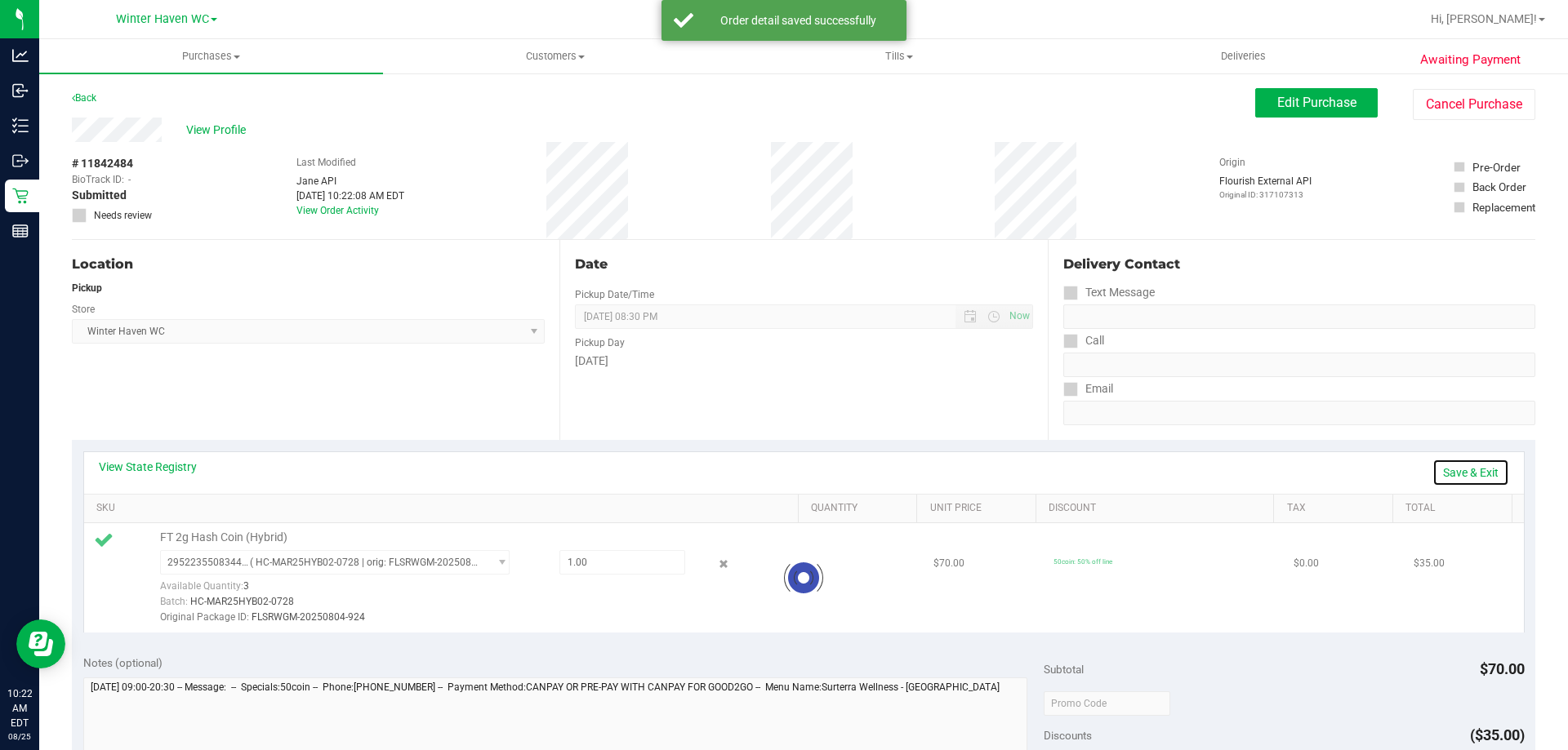
click at [1439, 469] on link "Save & Exit" at bounding box center [1472, 472] width 77 height 28
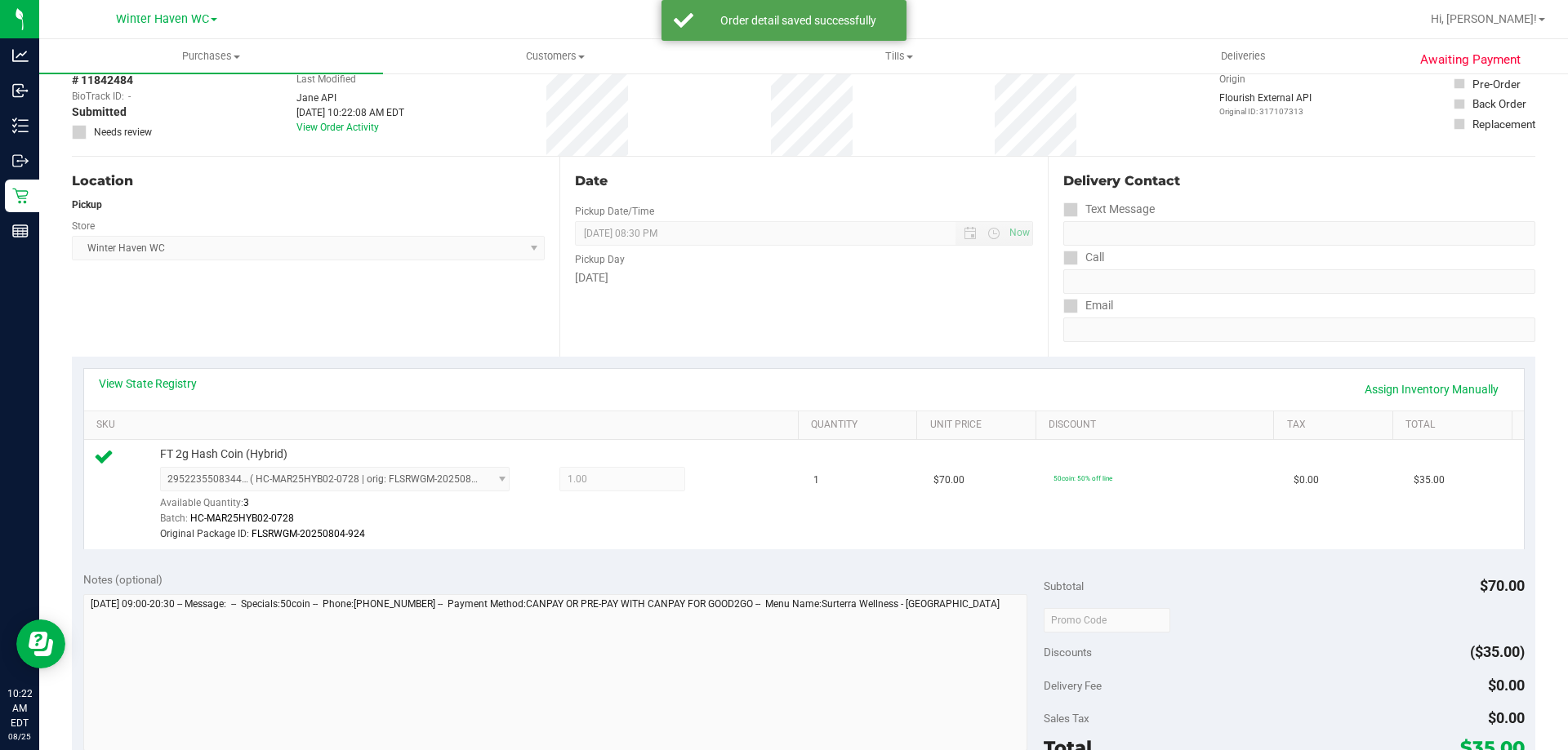
scroll to position [163, 0]
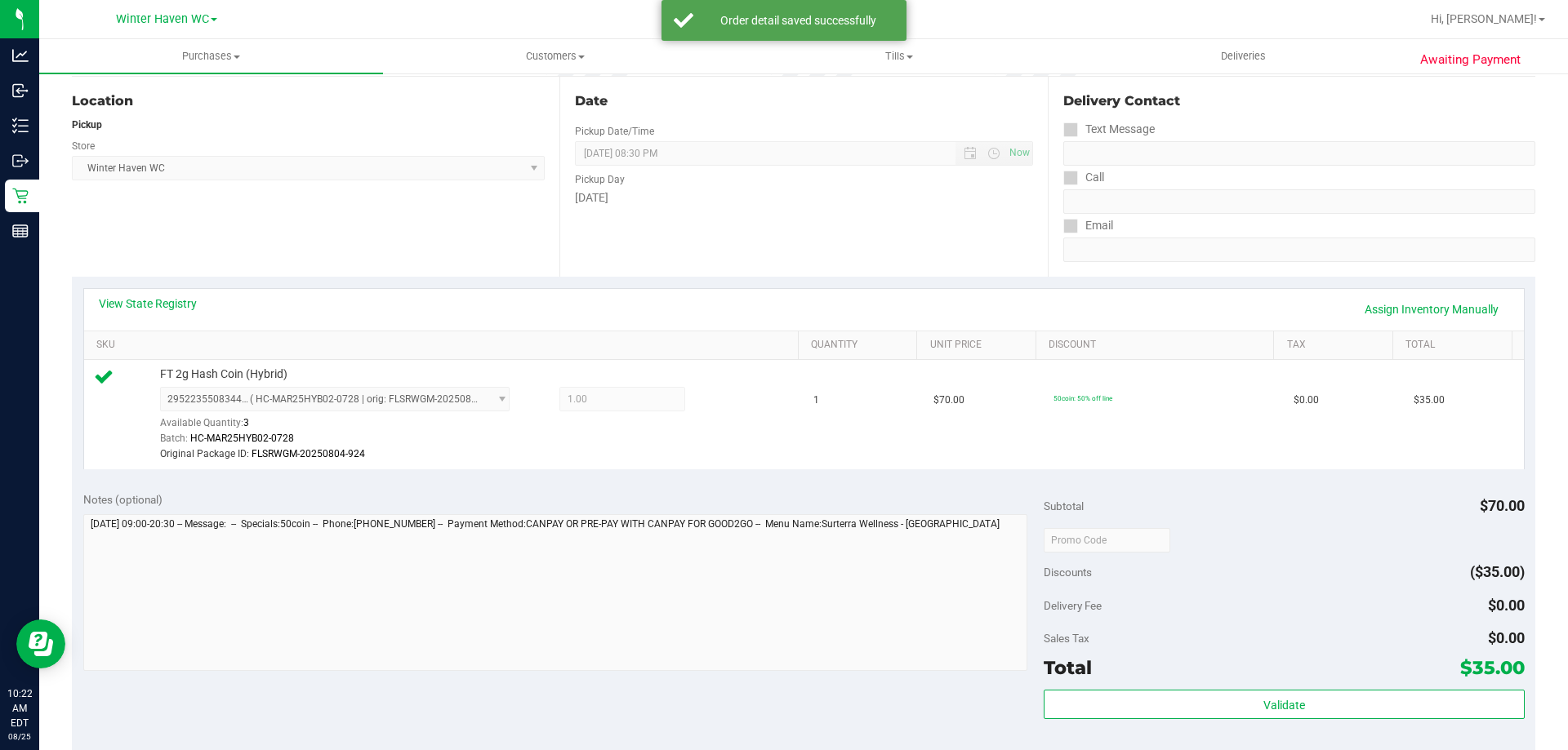
click at [1399, 688] on div "Subtotal $70.00 Discounts ($35.00) Delivery Fee $0.00 Sales Tax $0.00 Total $35…" at bounding box center [1284, 628] width 480 height 272
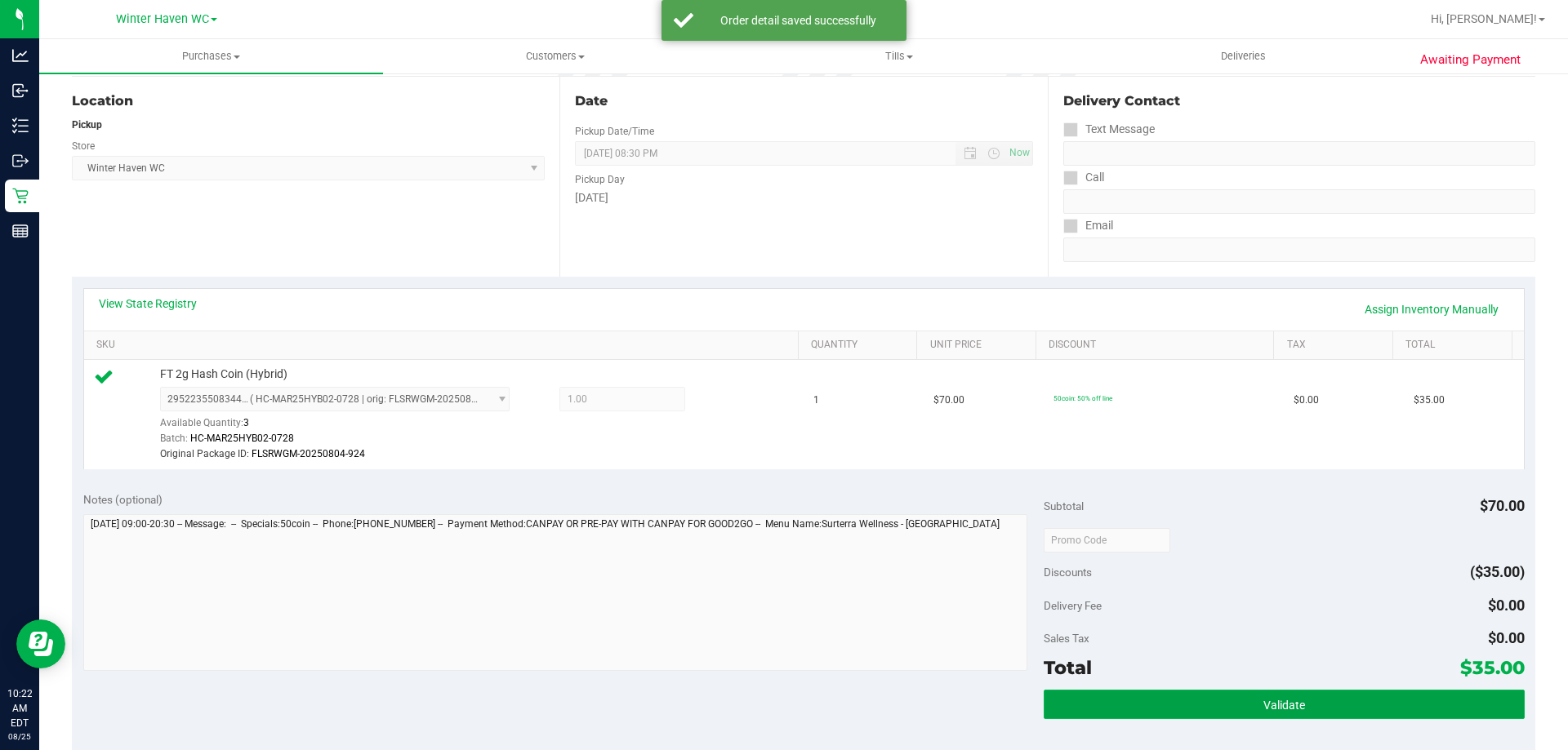
click at [1399, 691] on button "Validate" at bounding box center [1284, 705] width 480 height 29
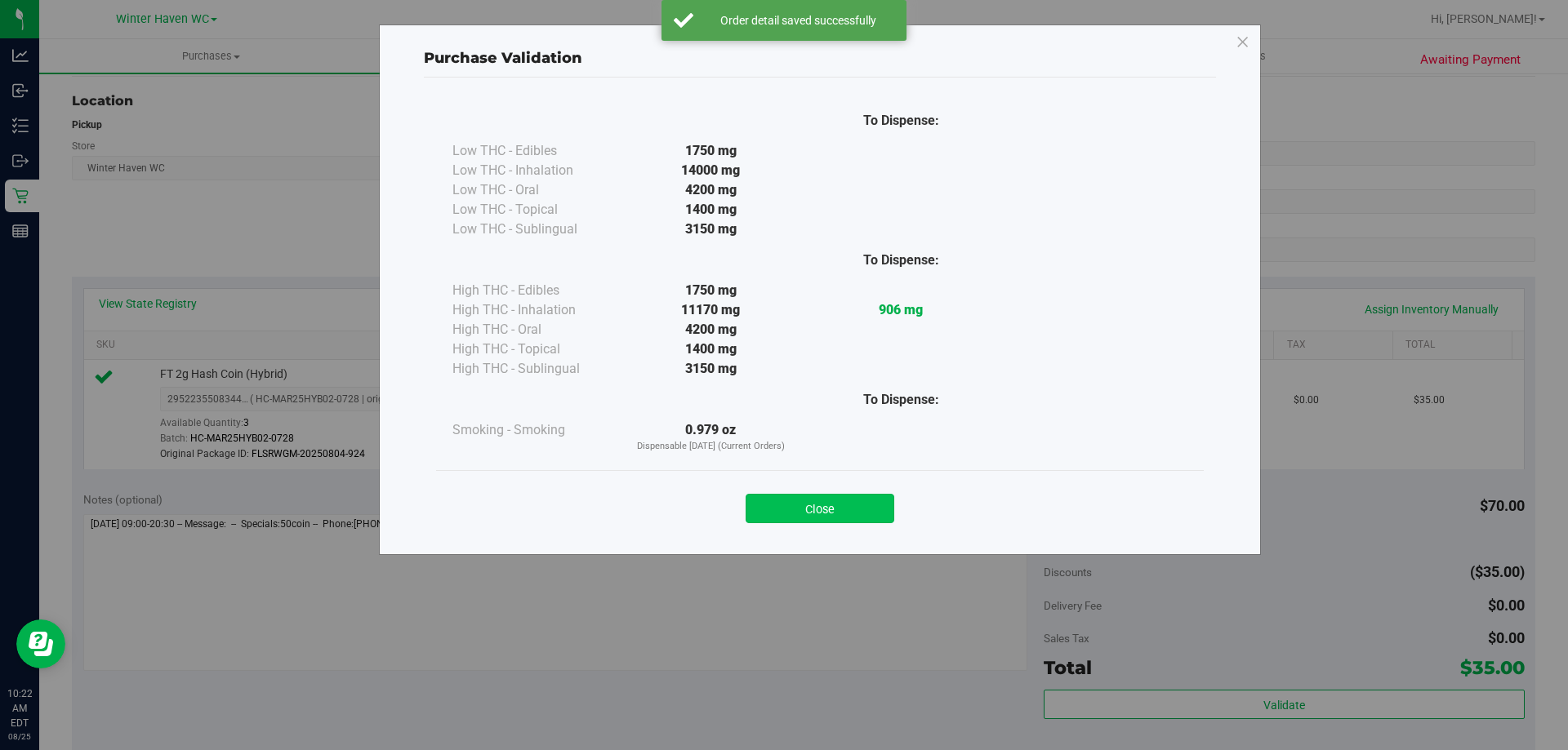
click at [834, 514] on button "Close" at bounding box center [820, 508] width 149 height 29
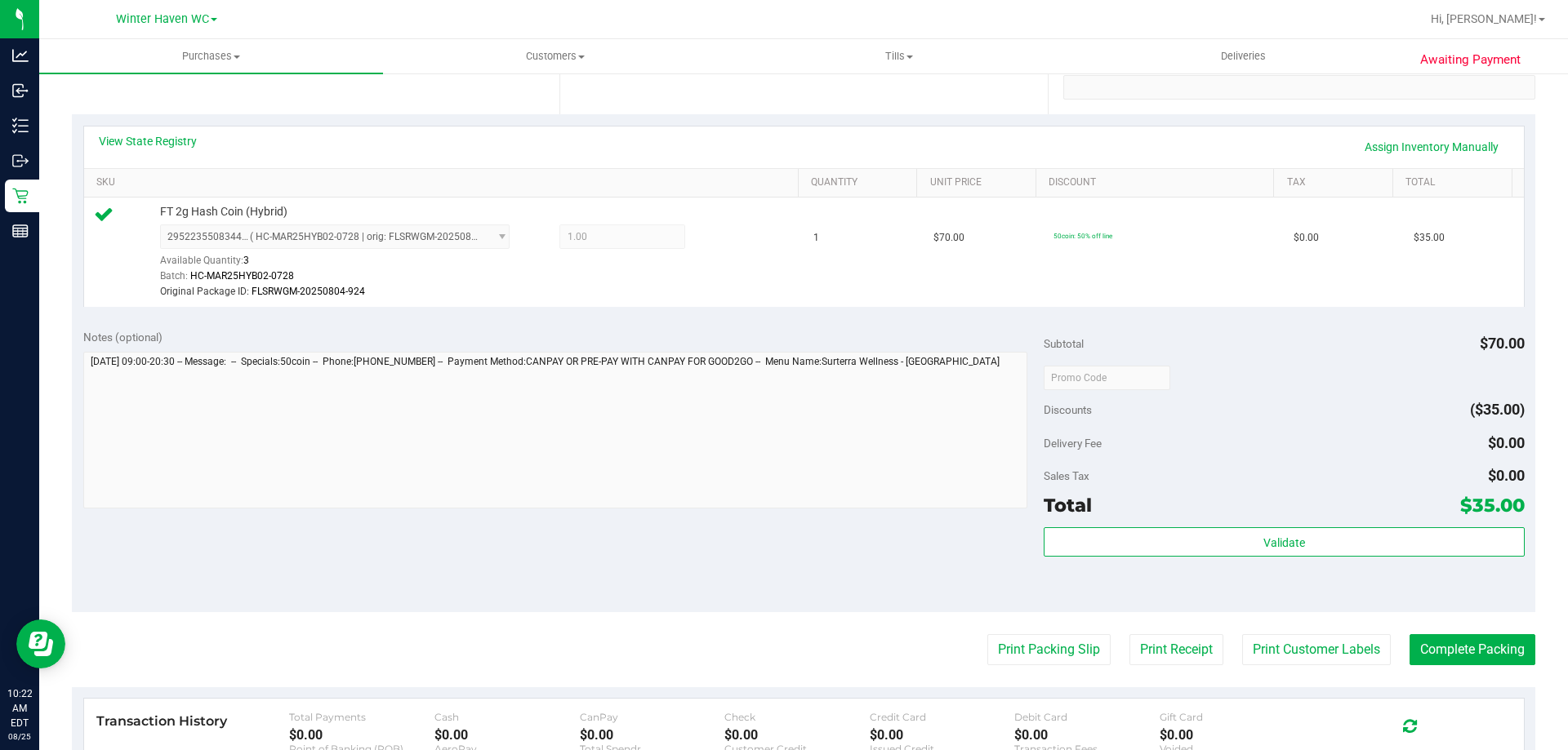
scroll to position [327, 0]
click at [1053, 647] on button "Print Packing Slip" at bounding box center [1049, 649] width 123 height 31
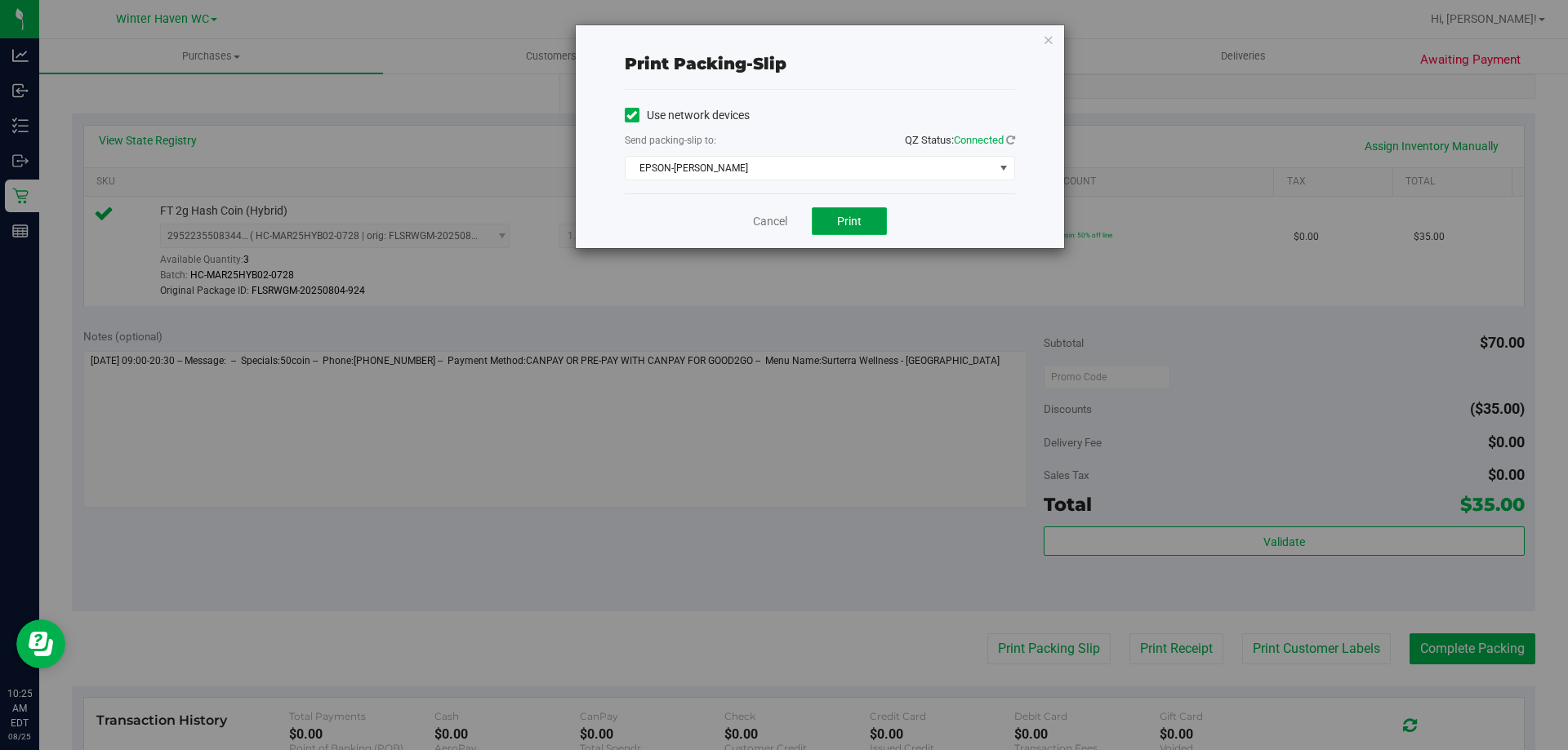
click at [844, 221] on span "Print" at bounding box center [849, 222] width 24 height 13
click at [770, 218] on link "Cancel" at bounding box center [770, 222] width 35 height 17
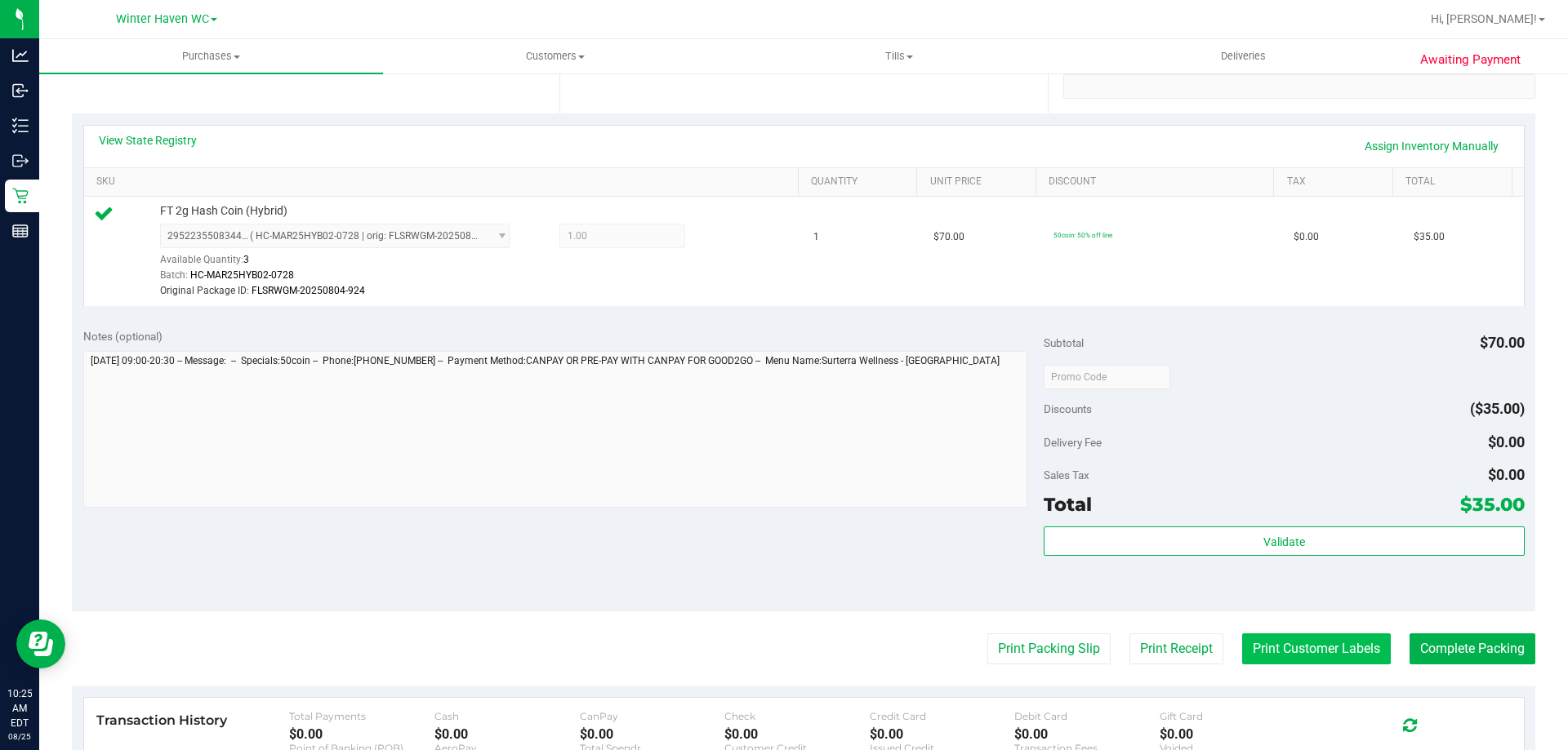
click at [1319, 658] on button "Print Customer Labels" at bounding box center [1316, 649] width 149 height 31
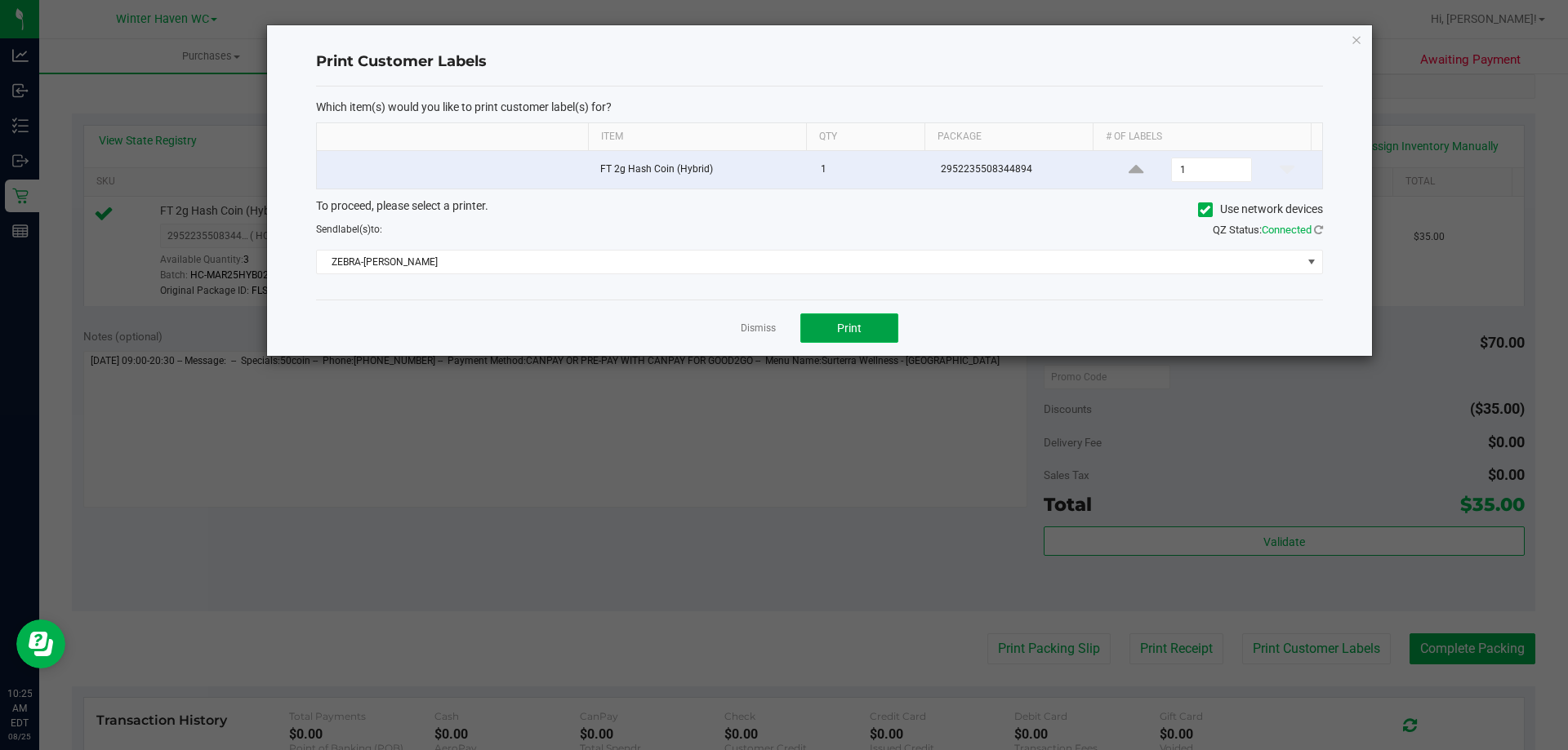
click at [864, 321] on button "Print" at bounding box center [850, 328] width 98 height 29
click at [763, 323] on link "Dismiss" at bounding box center [758, 329] width 35 height 13
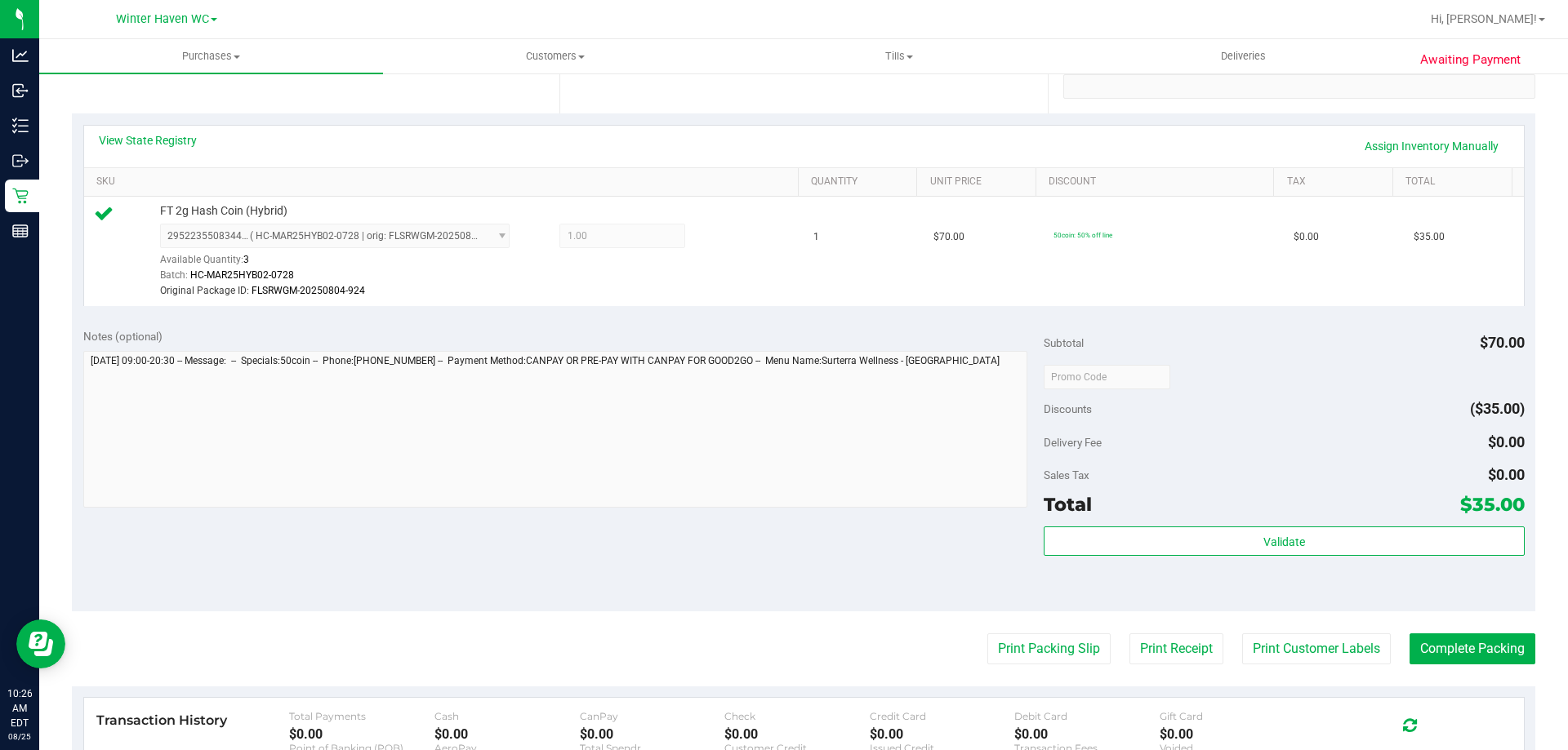
click at [1468, 664] on purchase-details "Back Edit Purchase Cancel Purchase View Profile # 11842484 BioTrack ID: - Submi…" at bounding box center [804, 377] width 1464 height 1230
click at [1467, 664] on purchase-details "Back Edit Purchase Cancel Purchase View Profile # 11842484 BioTrack ID: - Submi…" at bounding box center [804, 377] width 1464 height 1230
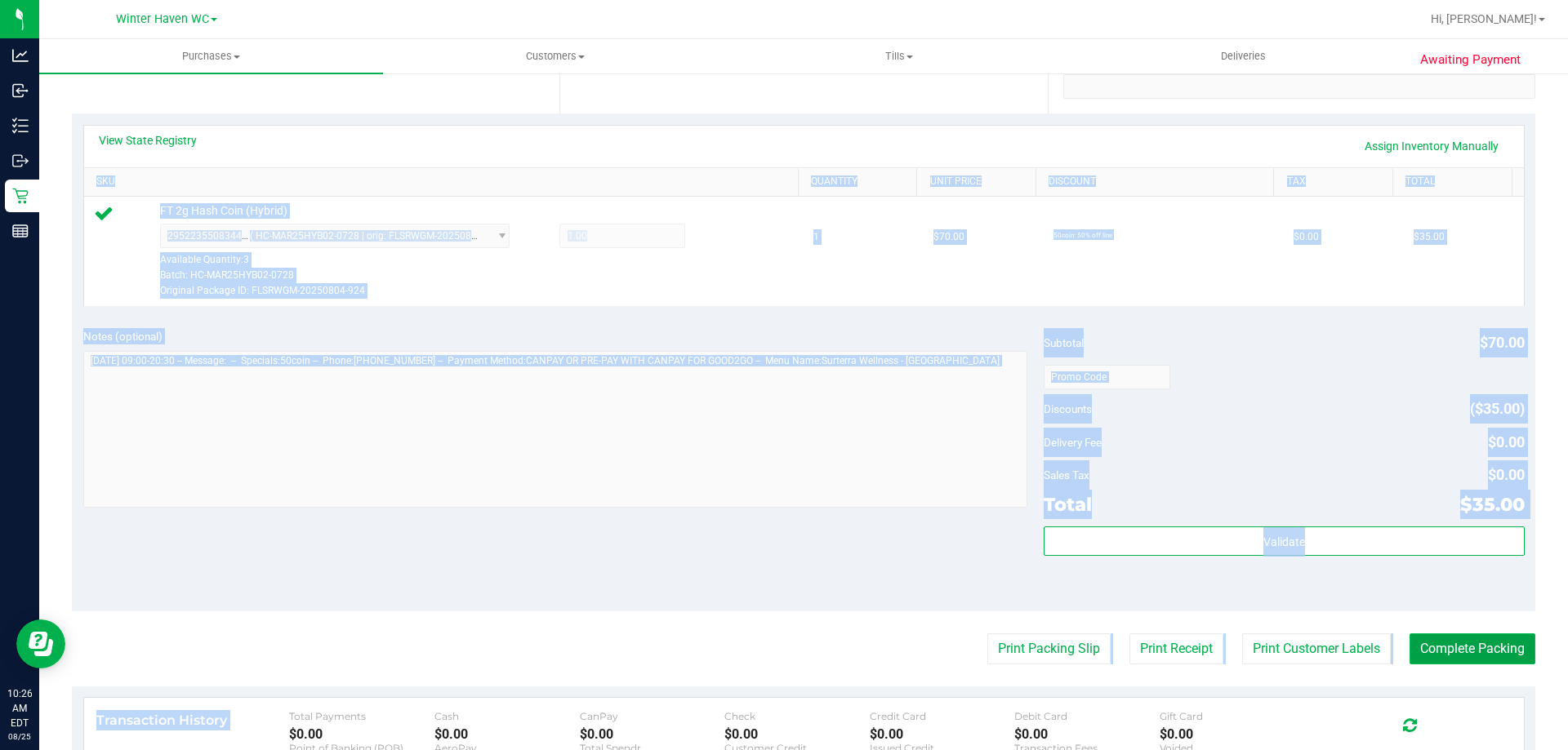
click at [1469, 662] on button "Complete Packing" at bounding box center [1473, 649] width 125 height 31
click at [1419, 603] on div "Notes (optional) Subtotal $70.00 Discounts ($35.00) Delivery Fee $0.00 Sales Ta…" at bounding box center [804, 464] width 1464 height 294
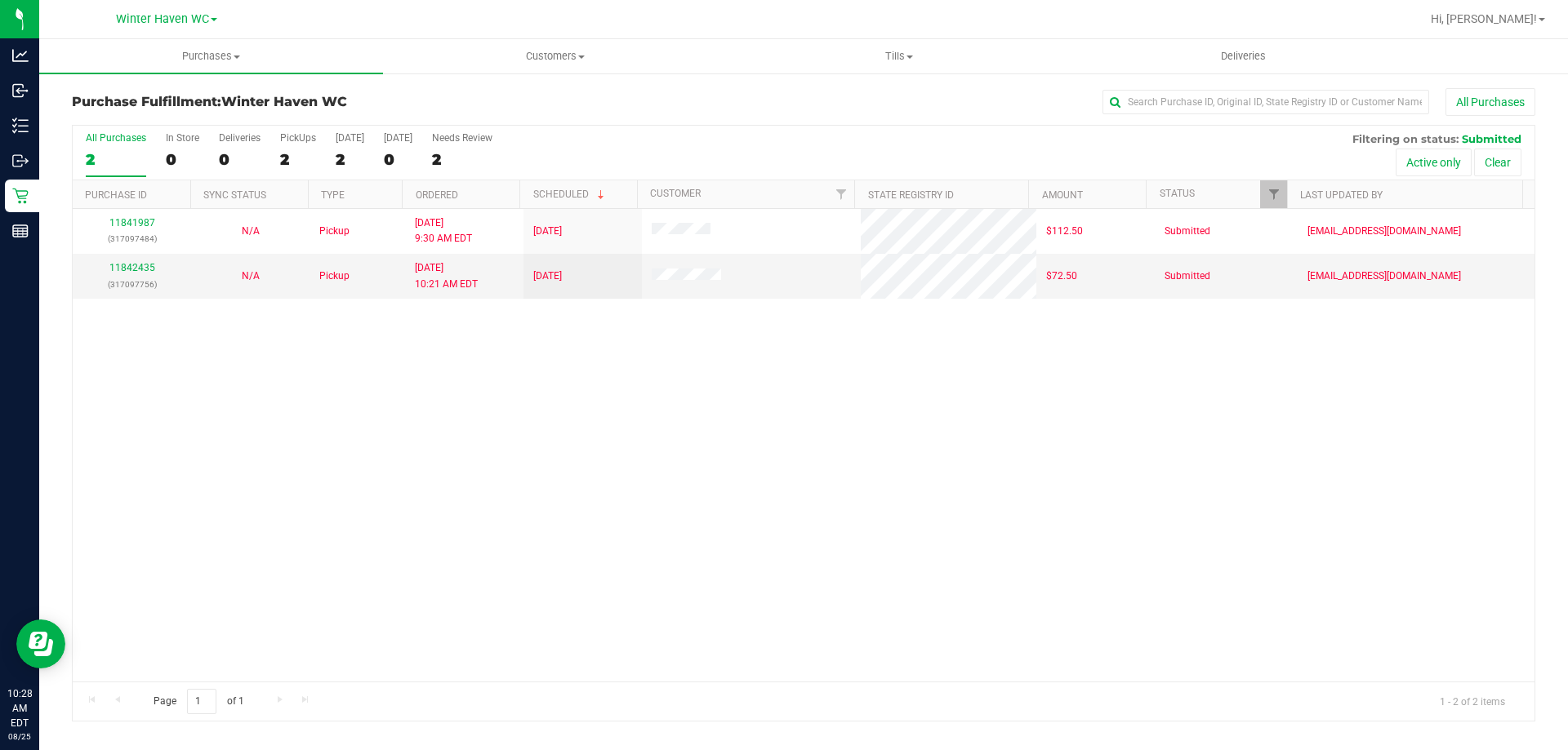
click at [611, 446] on div "11841987 (317097484) N/A Pickup [DATE] 9:30 AM EDT 8/25/2025 $112.50 Submitted …" at bounding box center [803, 445] width 1462 height 472
click at [286, 436] on div "11841987 (317097484) N/A Pickup [DATE] 9:30 AM EDT 8/25/2025 $112.50 Submitted …" at bounding box center [803, 445] width 1462 height 472
click at [230, 57] on span "Purchases" at bounding box center [211, 56] width 344 height 14
click at [883, 590] on div "11841987 (317097484) N/A Pickup [DATE] 9:30 AM EDT 8/25/2025 $112.50 Submitted …" at bounding box center [803, 445] width 1462 height 472
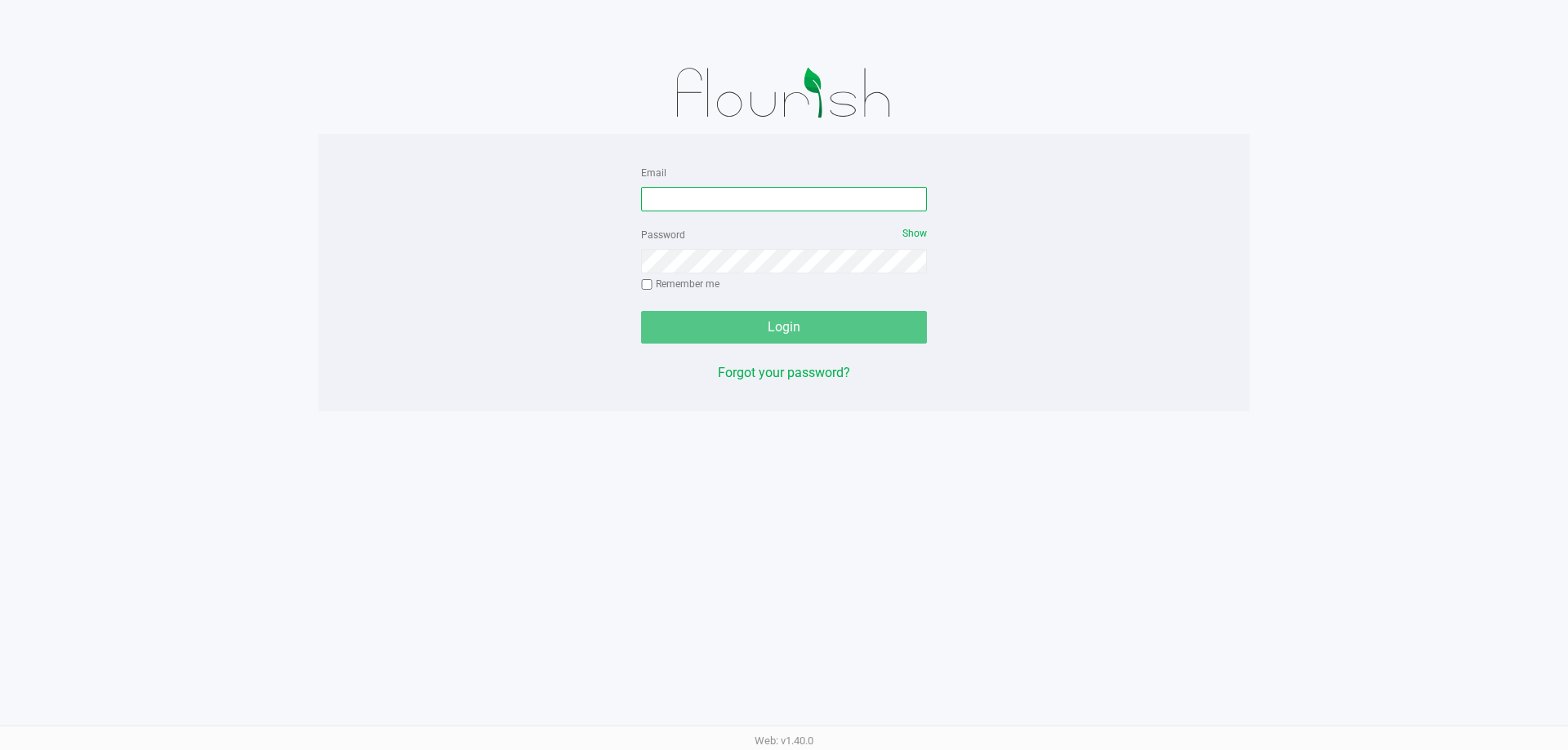
drag, startPoint x: 818, startPoint y: 188, endPoint x: 831, endPoint y: 192, distance: 13.6
click at [820, 192] on input "Email" at bounding box center [784, 199] width 285 height 24
type input "[EMAIL_ADDRESS][DOMAIN_NAME]"
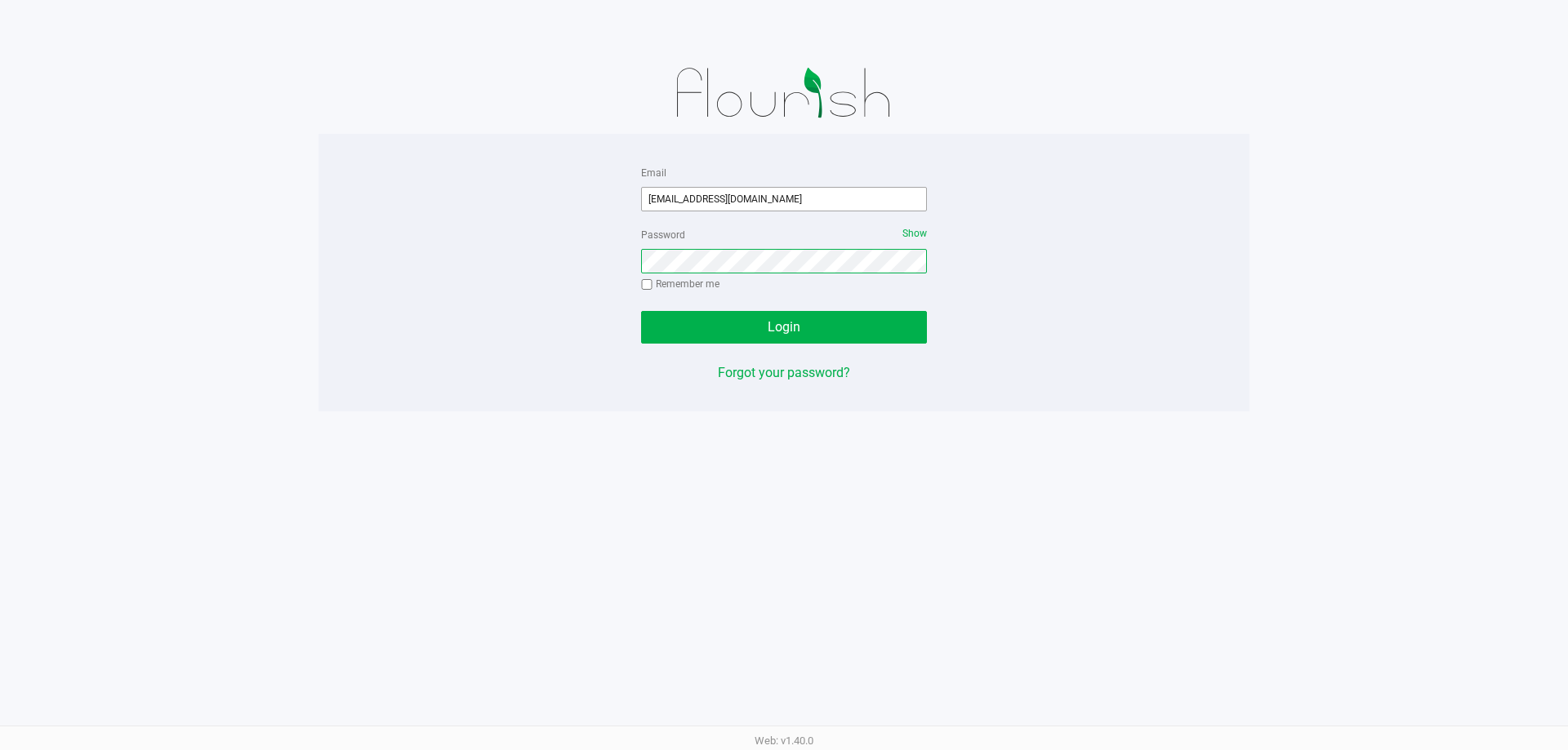
click at [641, 311] on button "Login" at bounding box center [784, 328] width 285 height 33
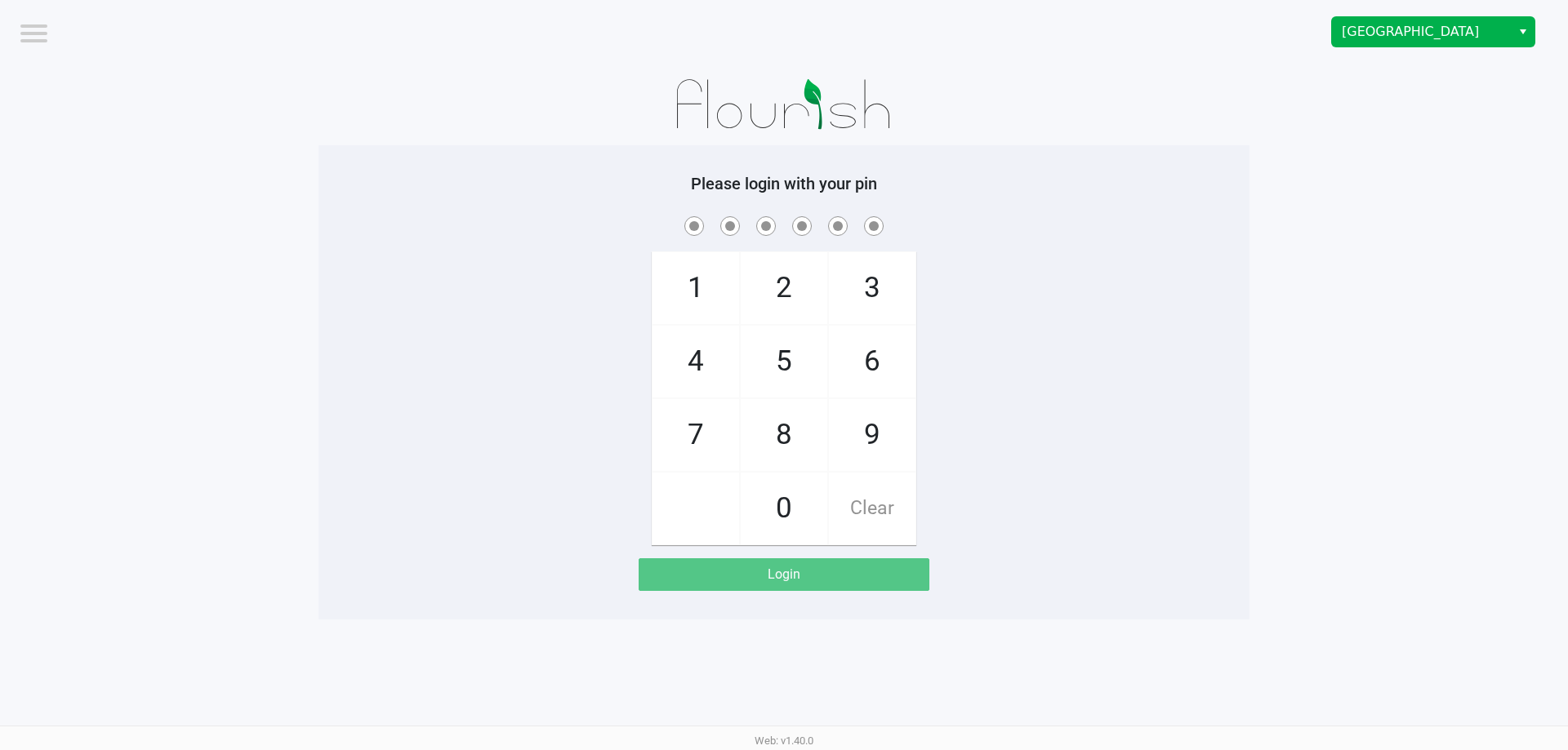
drag, startPoint x: 1404, startPoint y: 48, endPoint x: 1391, endPoint y: 36, distance: 17.7
click at [1395, 48] on div "[GEOGRAPHIC_DATA]" at bounding box center [1182, 32] width 771 height 64
click at [1391, 36] on span "[GEOGRAPHIC_DATA]" at bounding box center [1421, 32] width 159 height 19
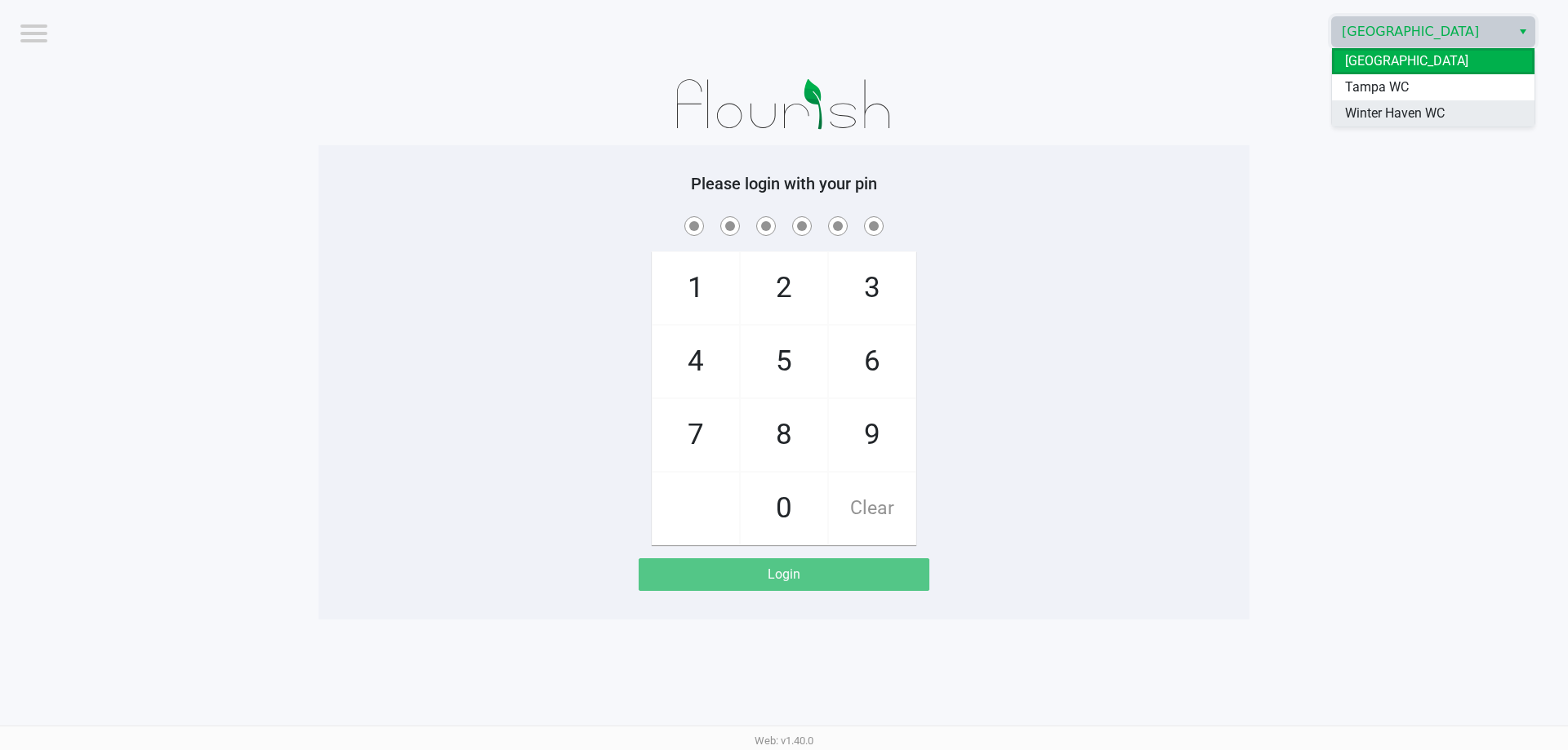
drag, startPoint x: 1390, startPoint y: 107, endPoint x: 1316, endPoint y: 127, distance: 76.7
click at [1390, 108] on span "Winter Haven WC" at bounding box center [1394, 114] width 99 height 19
drag, startPoint x: 1316, startPoint y: 127, endPoint x: 1255, endPoint y: 167, distance: 72.9
click at [1314, 129] on app-pos-login-wrapper "Logout South Tampa WC Please login with your pin 1 4 7 2 5 8 0 3 6 9 Clear Login" at bounding box center [784, 309] width 1568 height 620
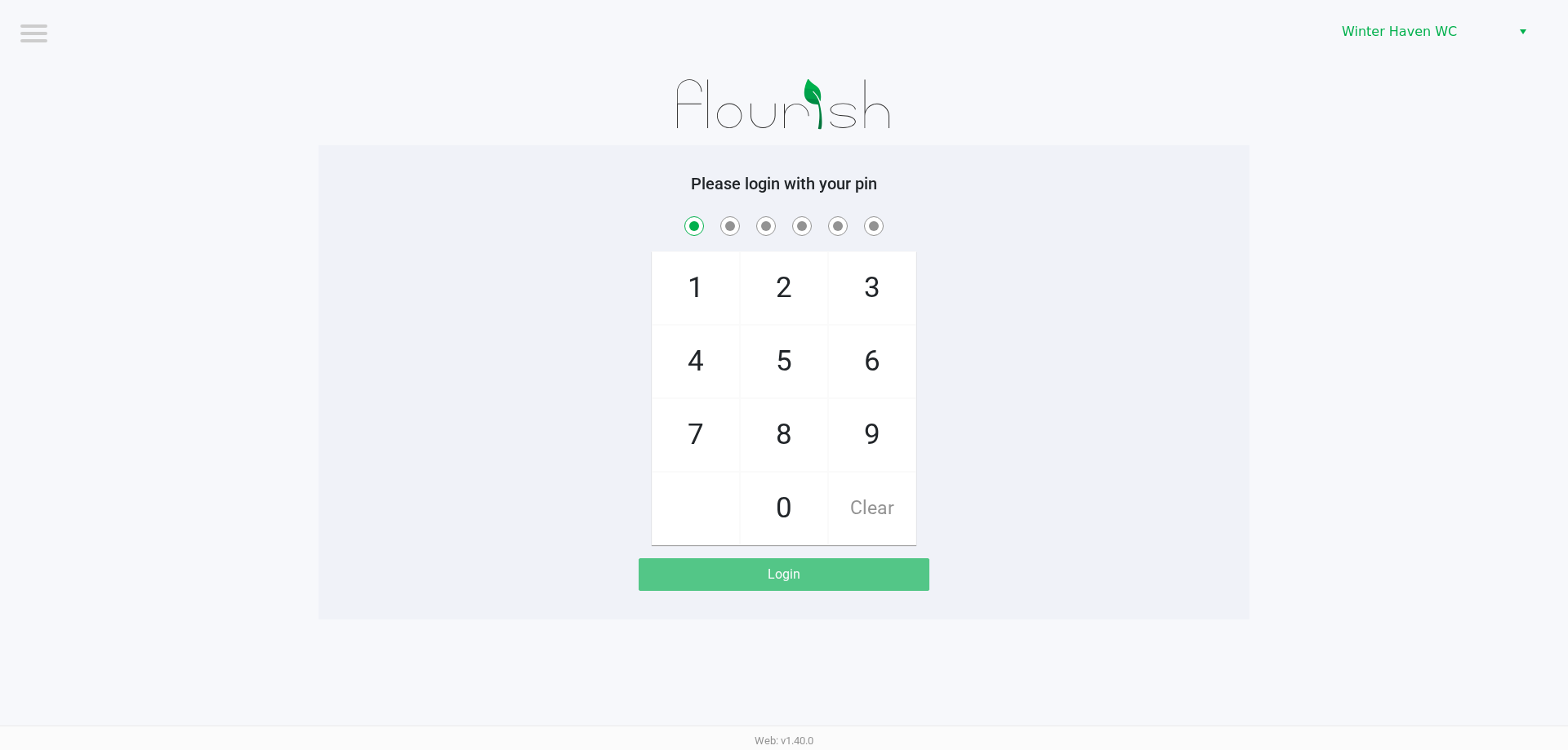
checkbox input "true"
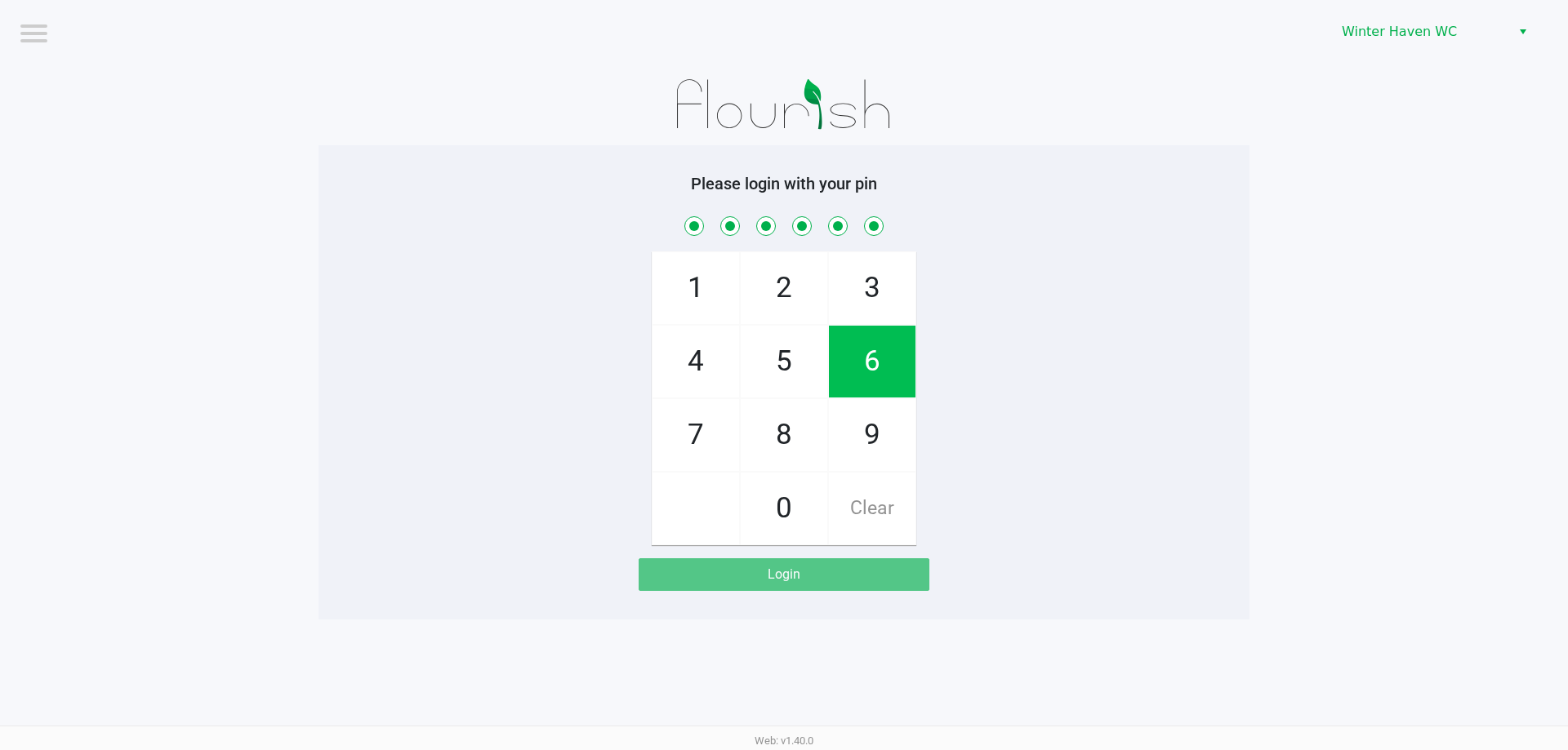
checkbox input "true"
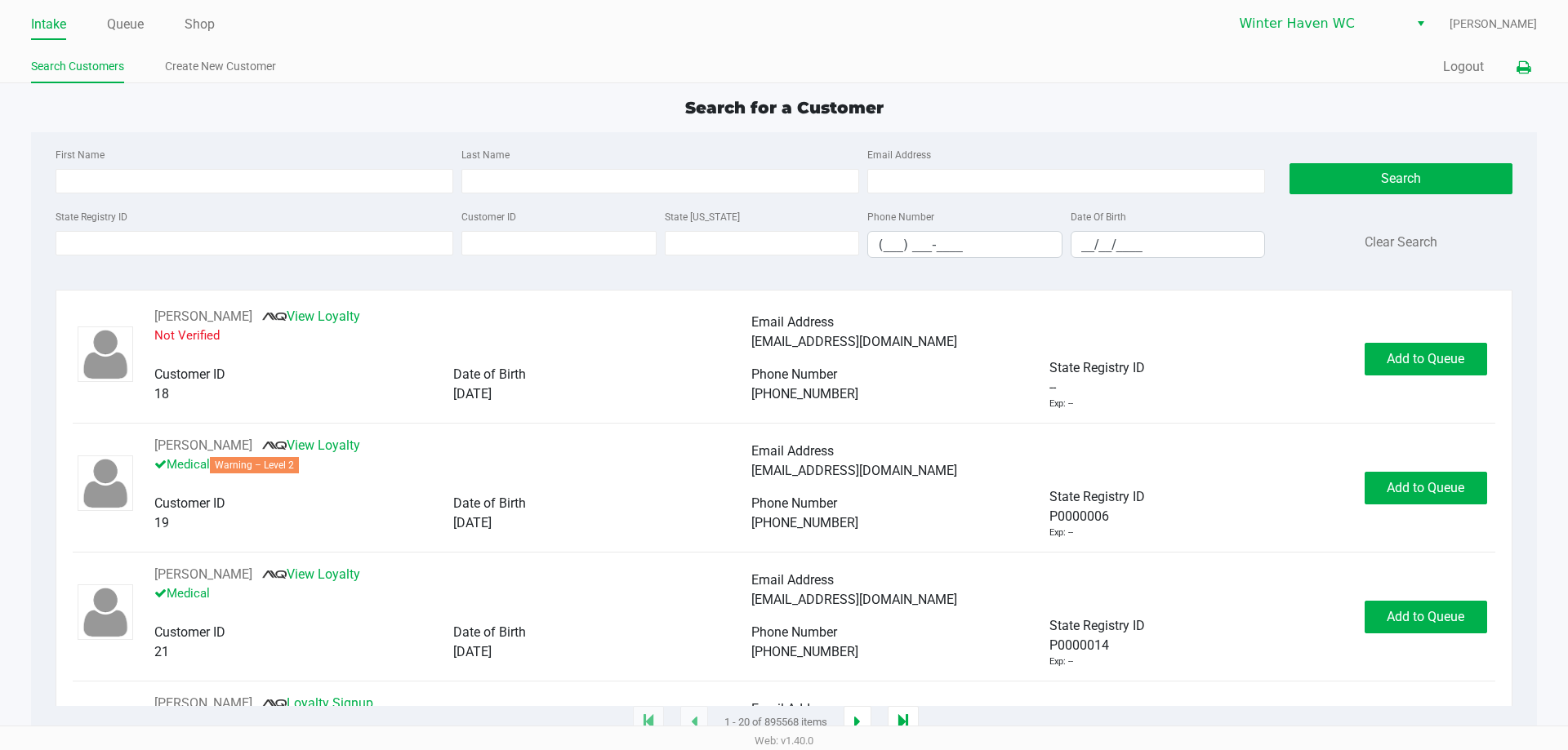
click at [1532, 72] on button at bounding box center [1524, 67] width 27 height 30
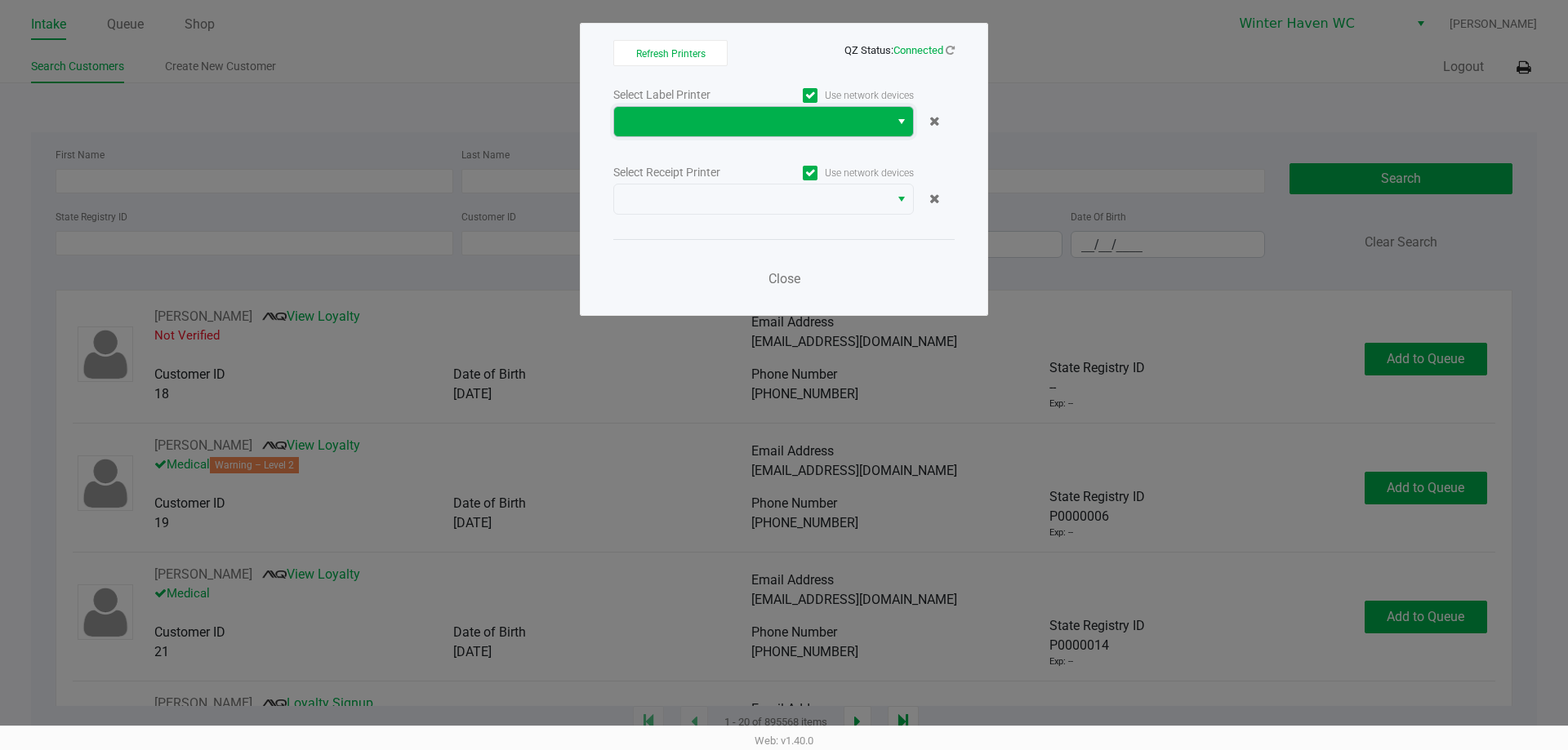
click at [764, 124] on span at bounding box center [751, 121] width 256 height 19
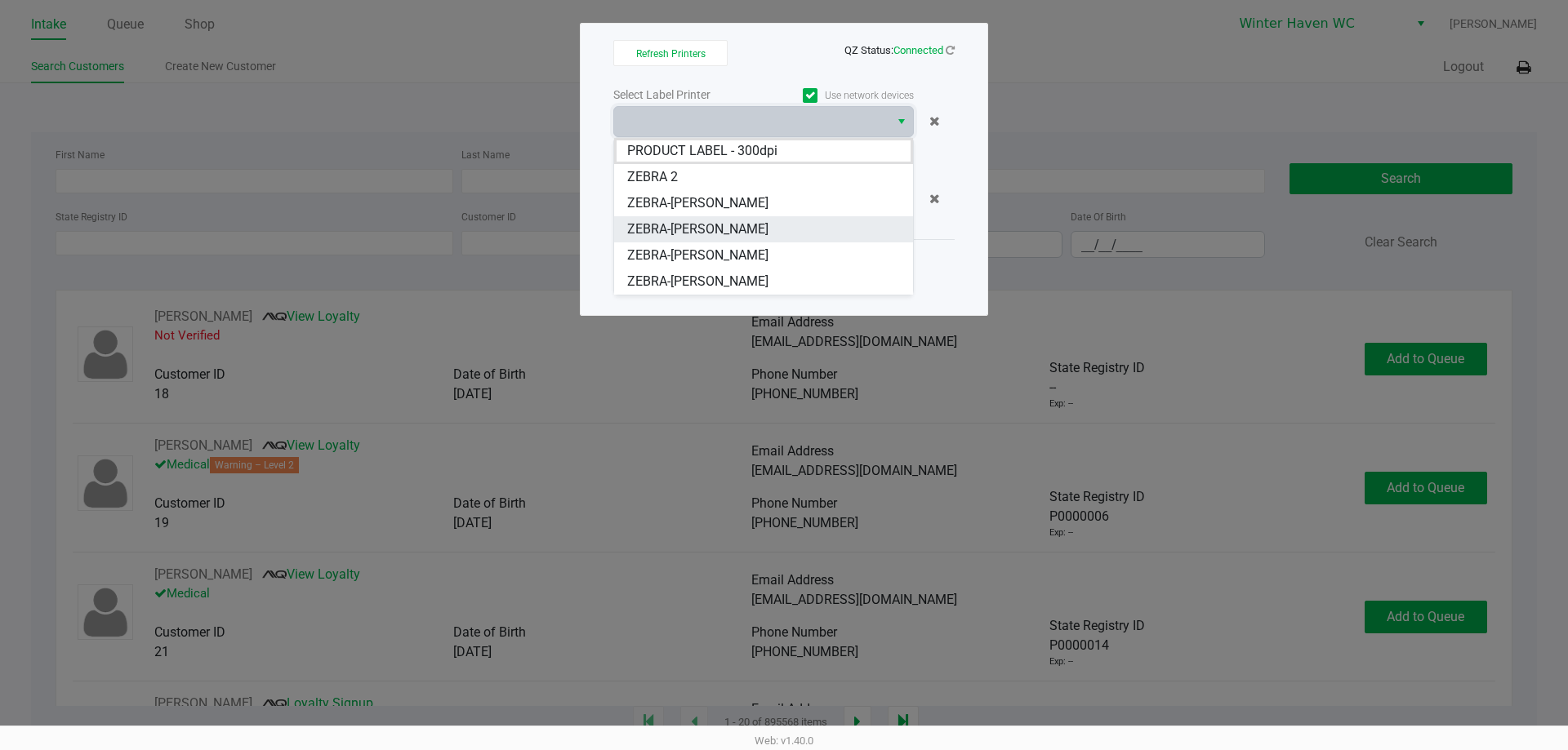
click at [672, 224] on span "ZEBRA-[PERSON_NAME]" at bounding box center [697, 229] width 142 height 19
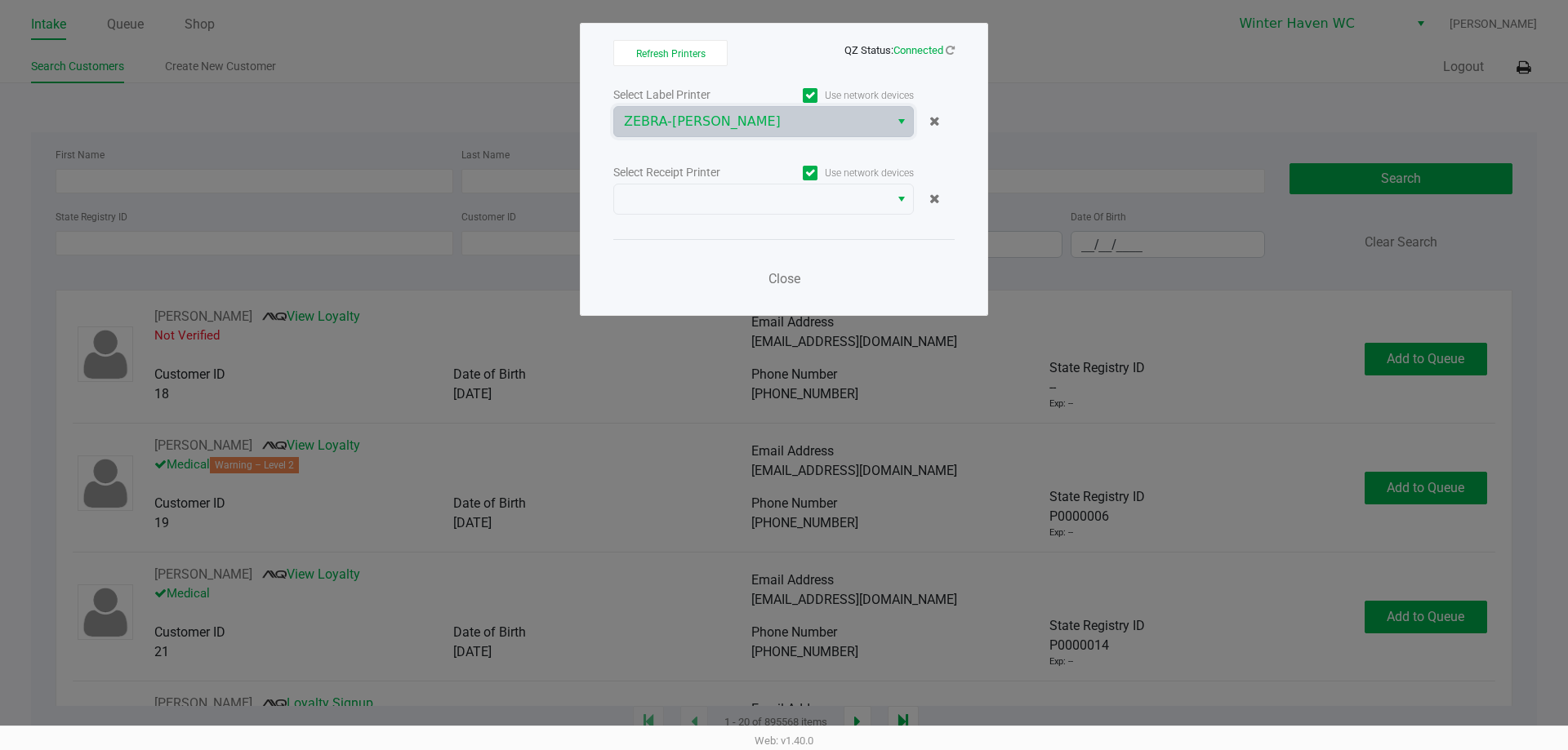
click at [672, 217] on div "Select Label Printer Use network devices ZEBRA-JAMES-OTTO Select Receipt Printe…" at bounding box center [784, 191] width 341 height 215
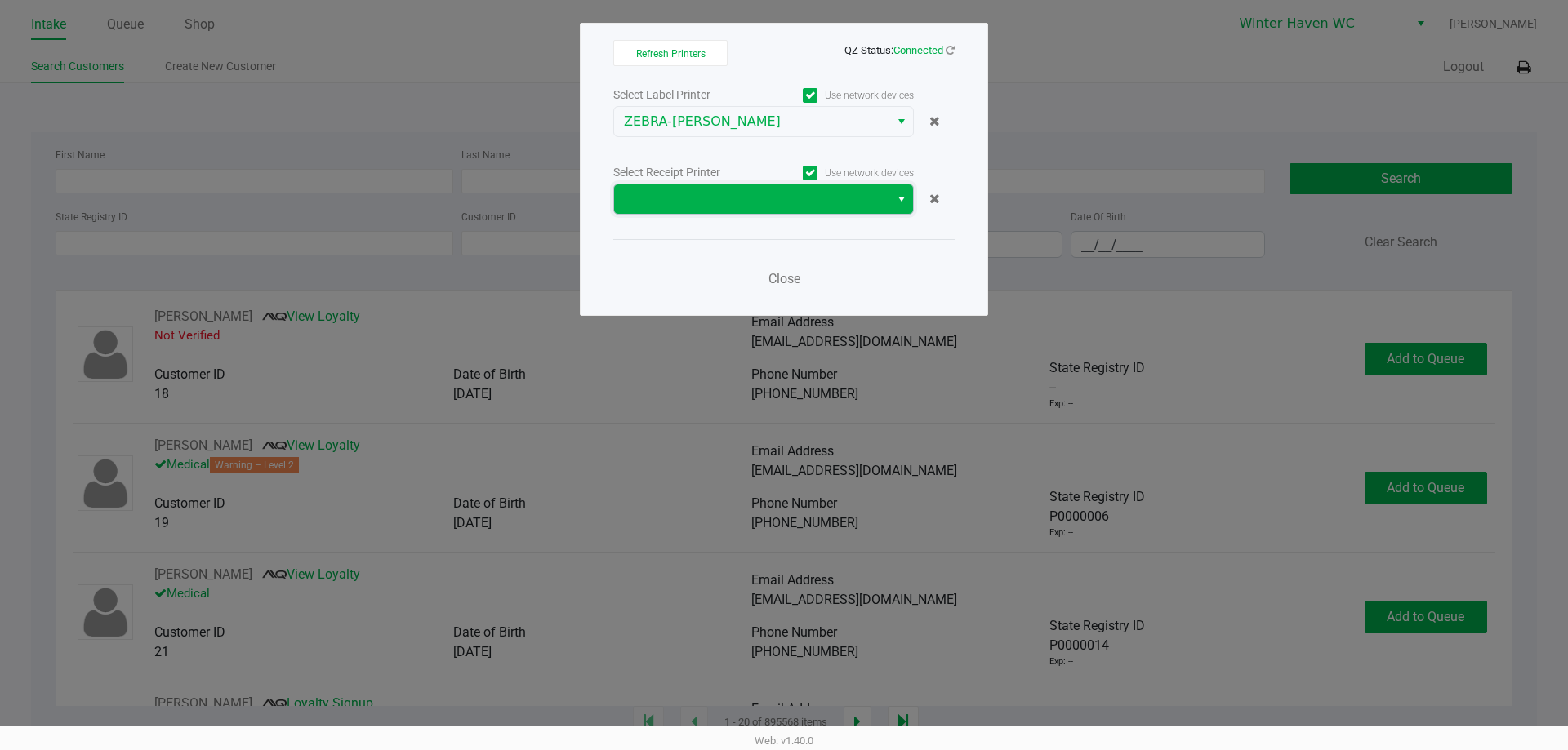
click at [669, 189] on span at bounding box center [751, 199] width 275 height 29
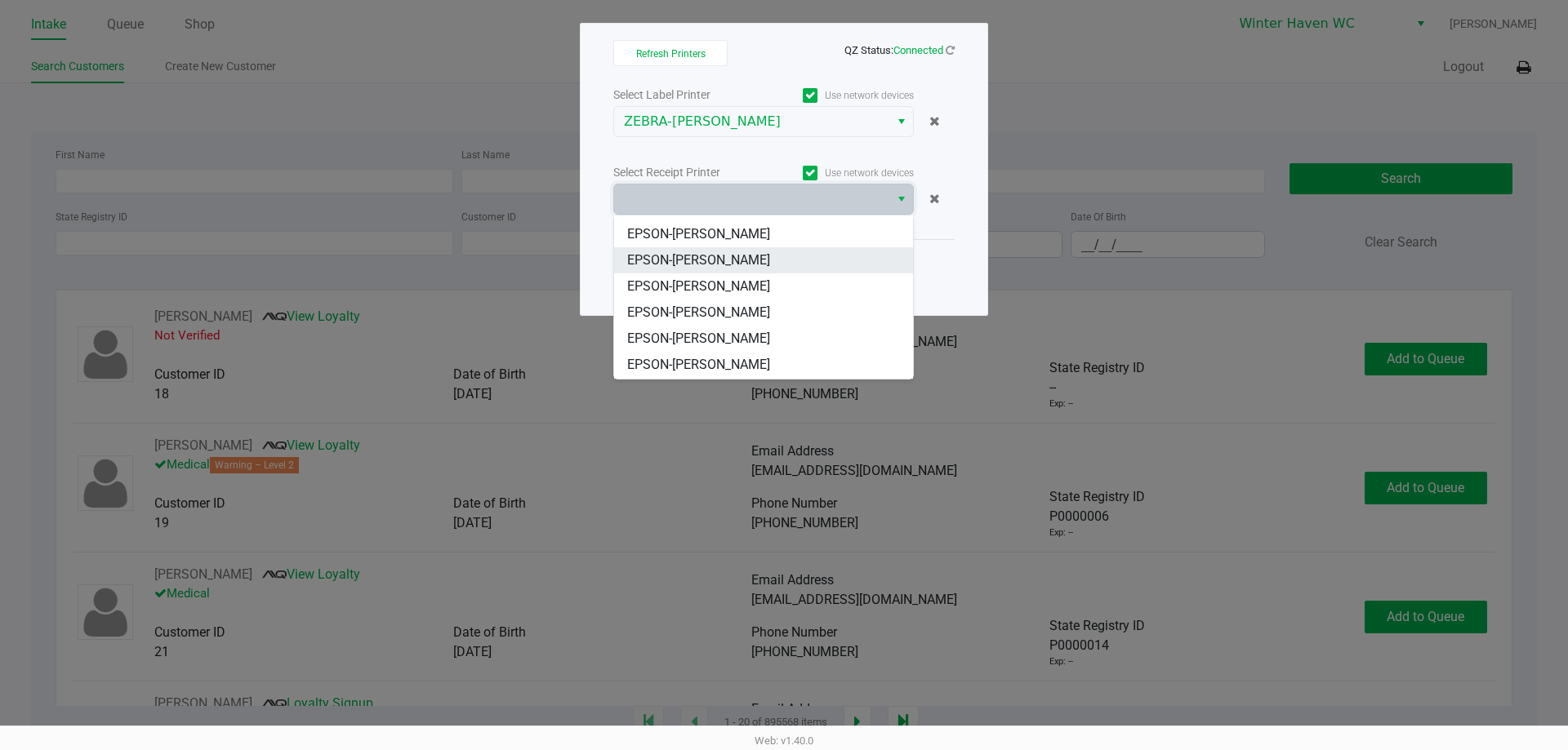
scroll to position [72, 0]
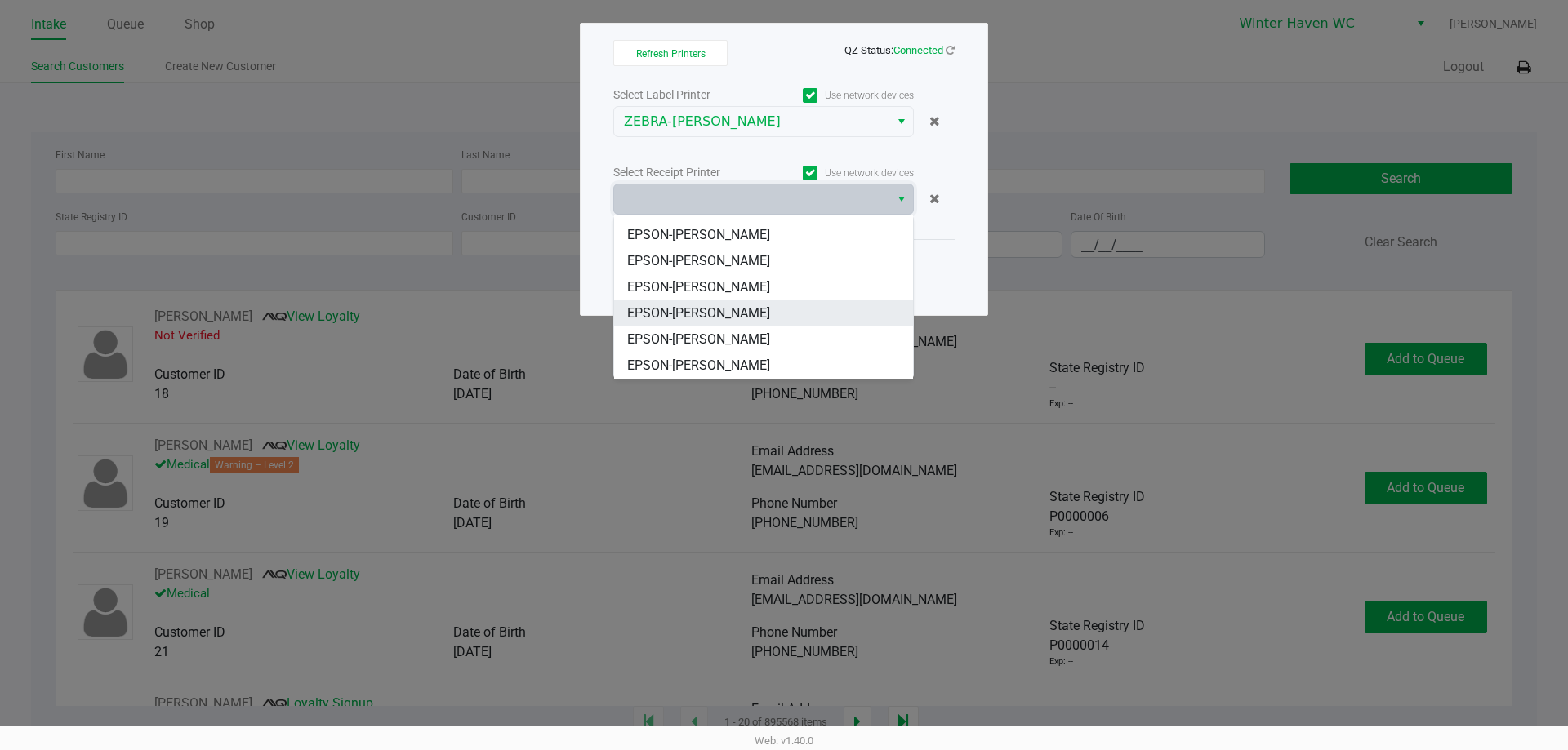
click at [701, 307] on span "EPSON-[PERSON_NAME]" at bounding box center [698, 313] width 143 height 19
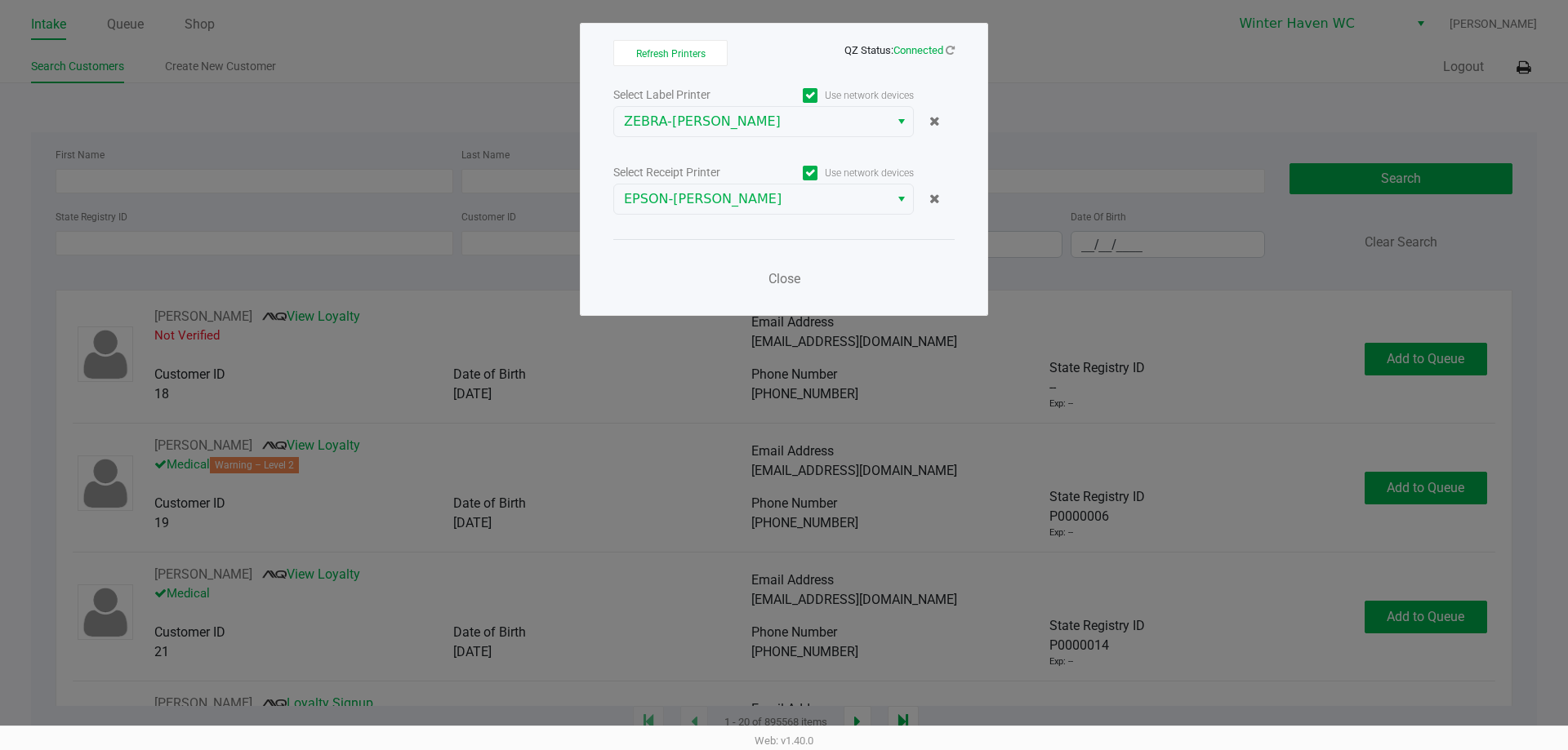
click at [705, 264] on div "Close" at bounding box center [784, 269] width 341 height 60
click at [761, 273] on div "Close" at bounding box center [784, 269] width 341 height 60
click at [770, 272] on span "Close" at bounding box center [784, 279] width 32 height 15
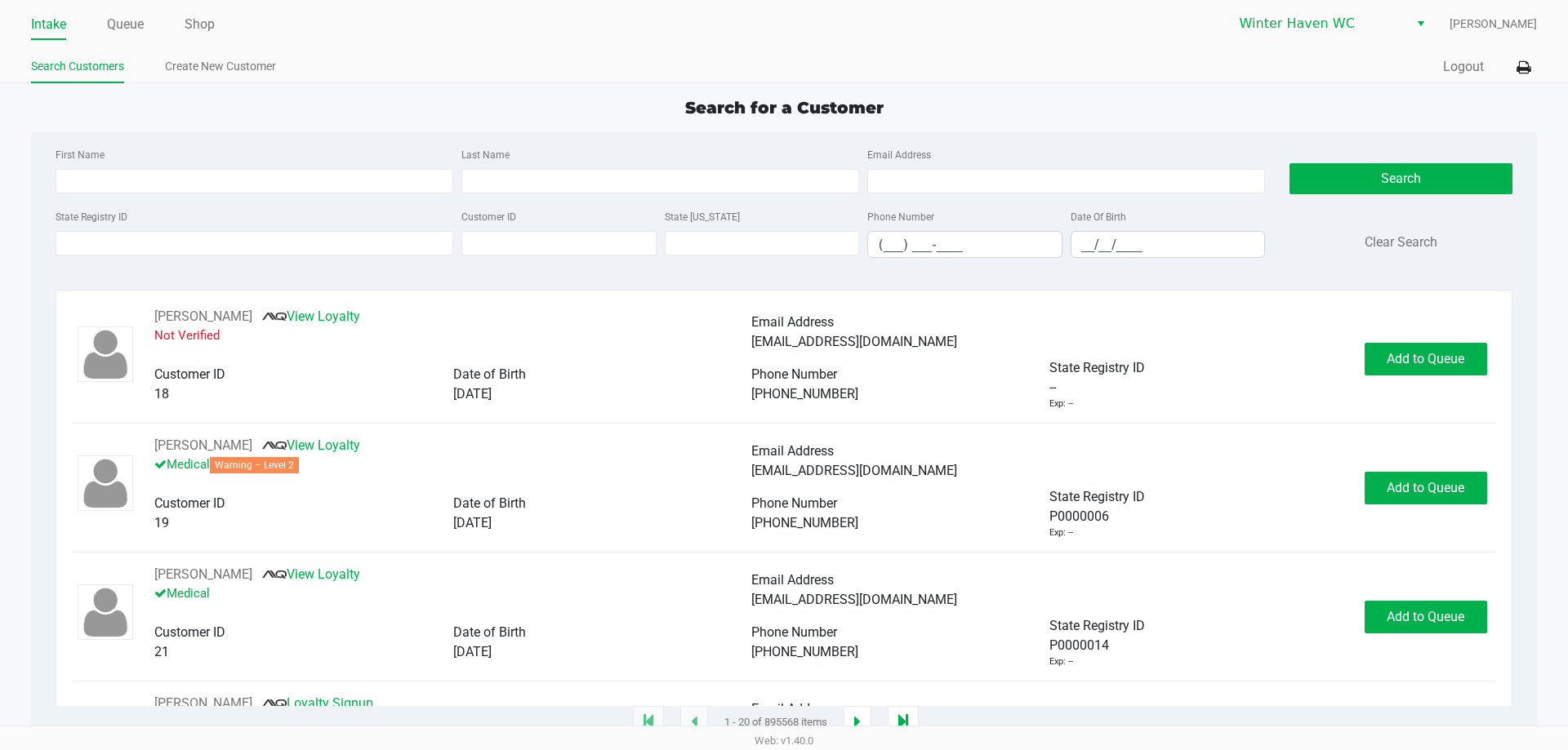
click at [574, 87] on app-point-of-sale "Intake Queue Shop Winter Haven WC Brian Beaudin Search Customers Create New Cus…" at bounding box center [784, 362] width 1568 height 723
click at [99, 17] on ul "Intake Queue Shop" at bounding box center [407, 25] width 753 height 28
click at [131, 35] on link "Queue" at bounding box center [125, 25] width 37 height 23
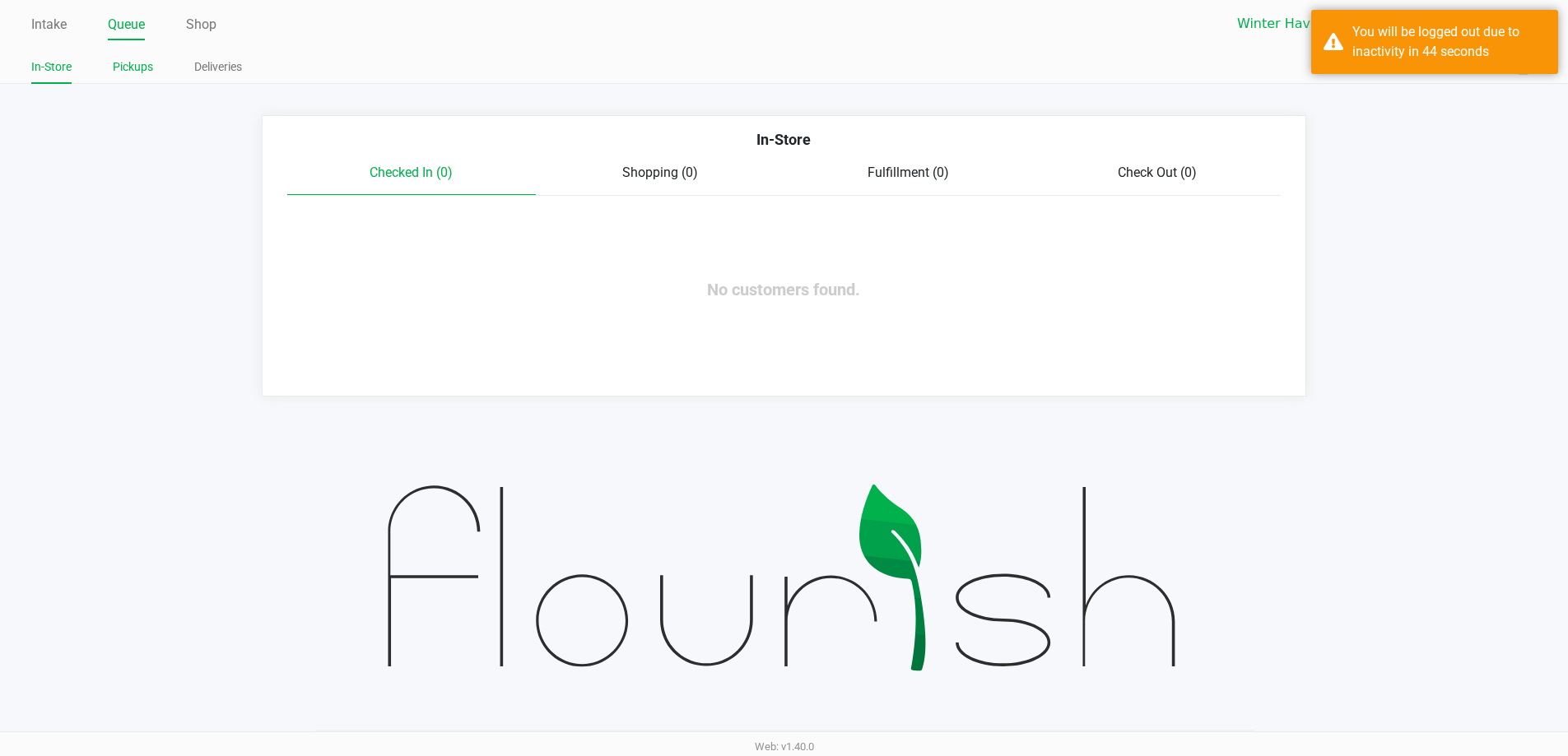
click at [127, 70] on link "Pickups" at bounding box center [133, 66] width 41 height 20
click at [1337, 51] on div "You will be logged out due to inactivity in 44 seconds" at bounding box center [1435, 42] width 247 height 64
click at [1364, 131] on app-queue-list "In-Store Checked In (0) Shopping (0) Fulfillment (0) Check Out (0) No customers…" at bounding box center [784, 257] width 1568 height 282
click at [1358, 51] on div "You will be logged out due to inactivity in 44 seconds" at bounding box center [1449, 42] width 193 height 40
drag, startPoint x: 1385, startPoint y: 127, endPoint x: 1373, endPoint y: 120, distance: 13.9
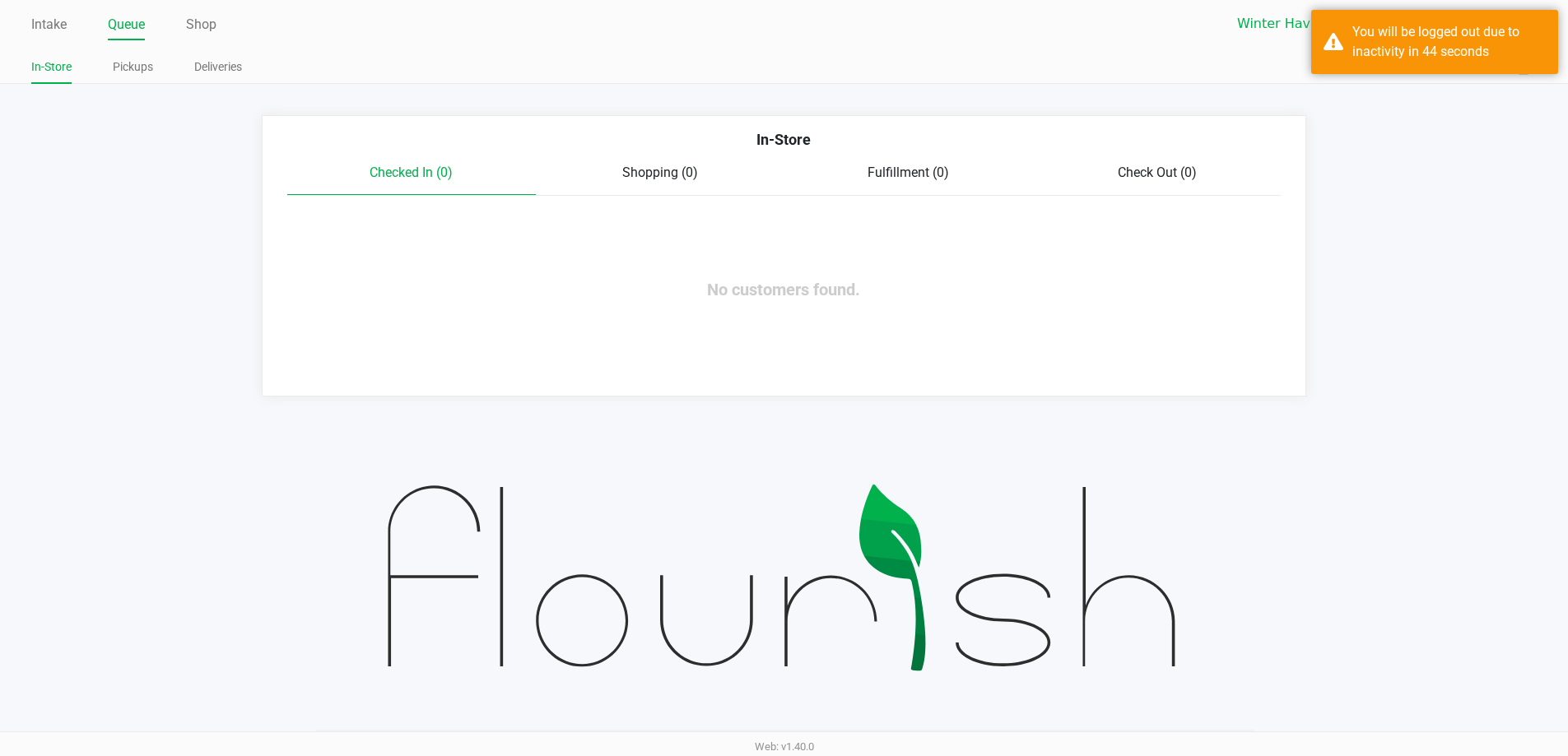
click at [1377, 121] on app-queue-list "In-Store Checked In (0) Shopping (0) Fulfillment (0) Check Out (0) No customers…" at bounding box center [784, 257] width 1568 height 282
click at [1356, 69] on div "You will be logged out due to inactivity in 44 seconds" at bounding box center [1435, 42] width 247 height 64
click at [118, 68] on link "Pickups" at bounding box center [133, 66] width 41 height 20
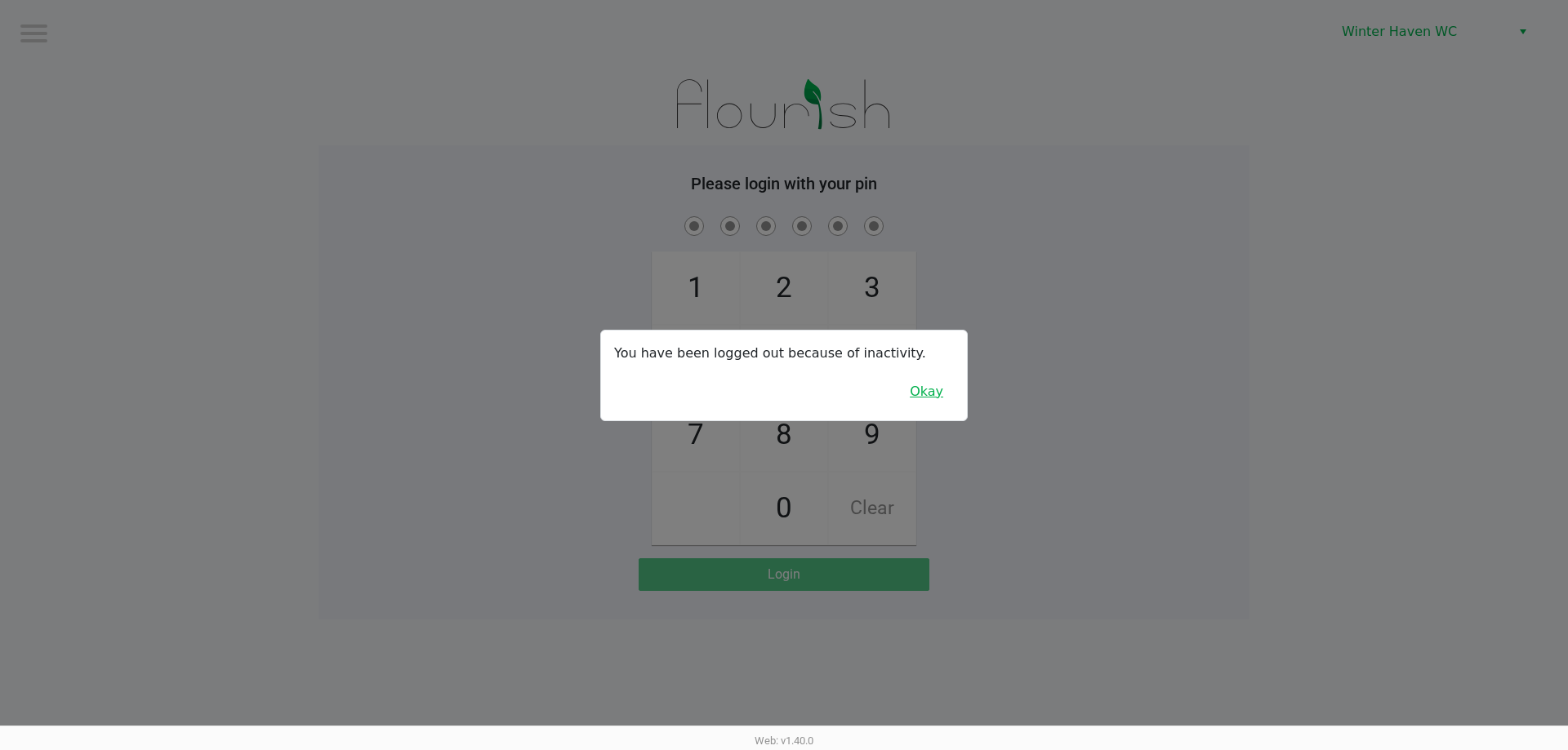
click at [930, 395] on button "Okay" at bounding box center [927, 391] width 55 height 31
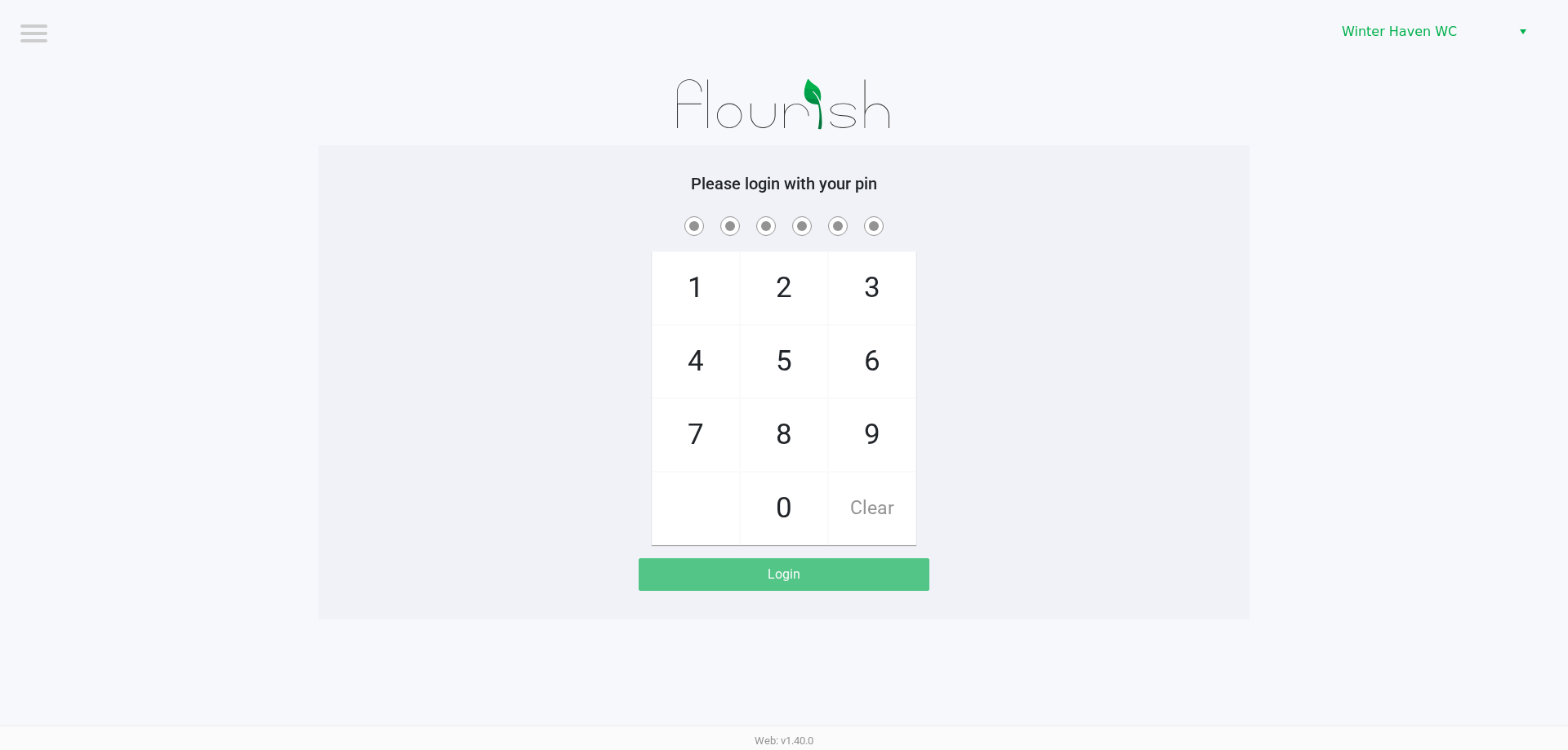
click at [1007, 364] on div "1 4 7 2 5 8 0 3 6 9 Clear" at bounding box center [784, 379] width 932 height 333
click at [1037, 252] on div "1 4 7 2 5 8 0 3 6 9 Clear" at bounding box center [784, 379] width 932 height 333
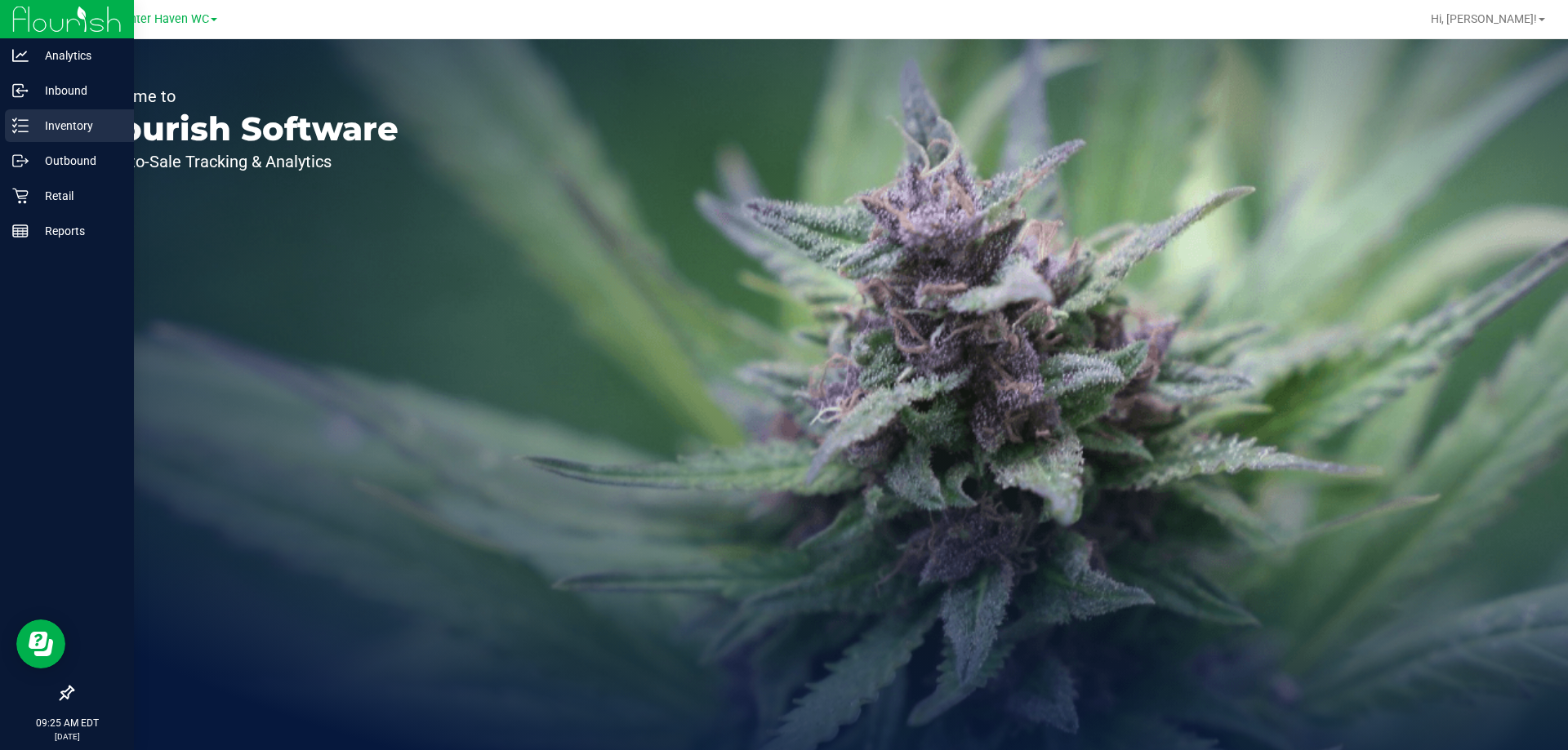
click at [18, 122] on icon at bounding box center [20, 125] width 16 height 16
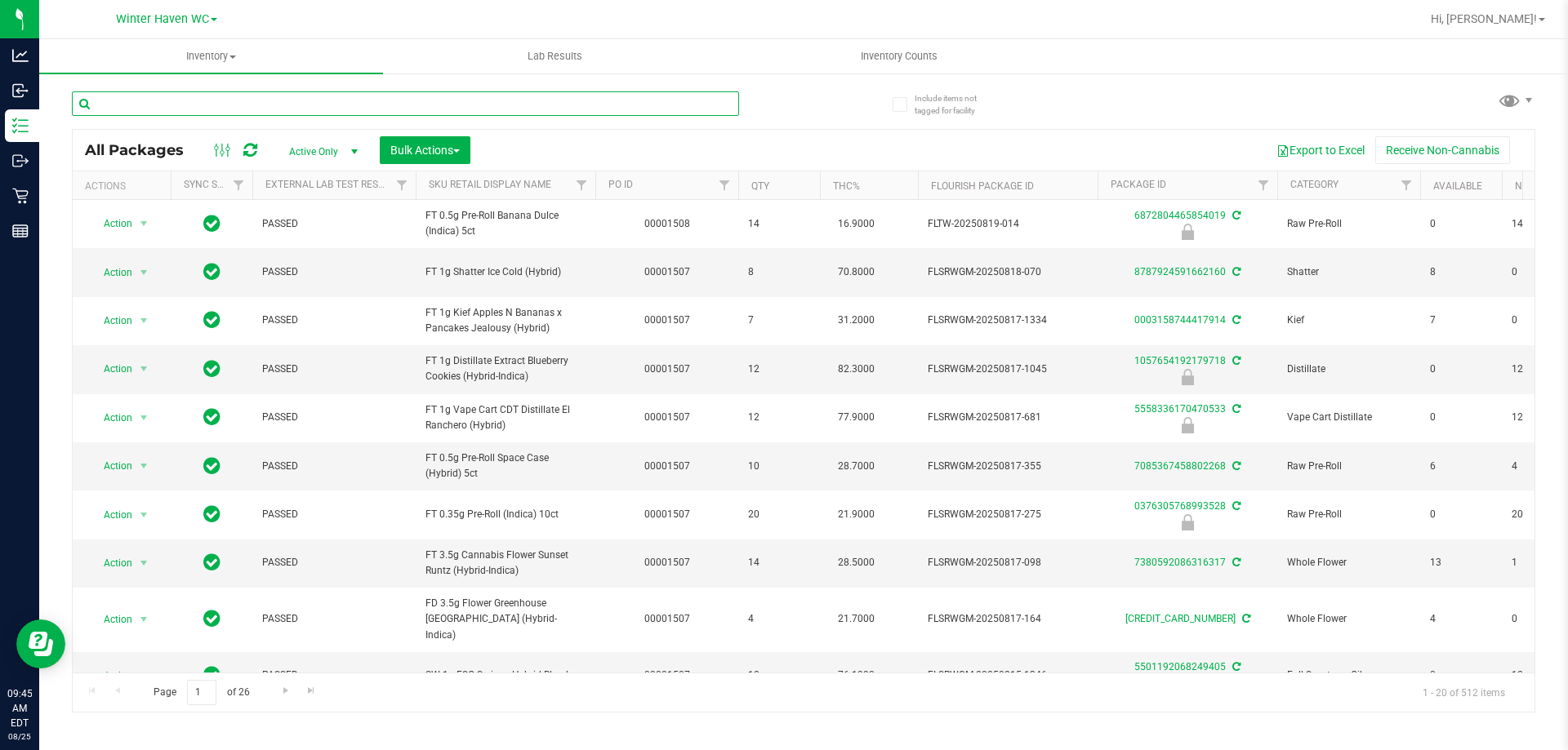
click at [471, 108] on input "text" at bounding box center [406, 103] width 667 height 24
type input "1778526568055175"
click at [840, 121] on div "1778526568055175 All Packages Active Only Active Only Lab Samples Locked All Ex…" at bounding box center [804, 394] width 1464 height 637
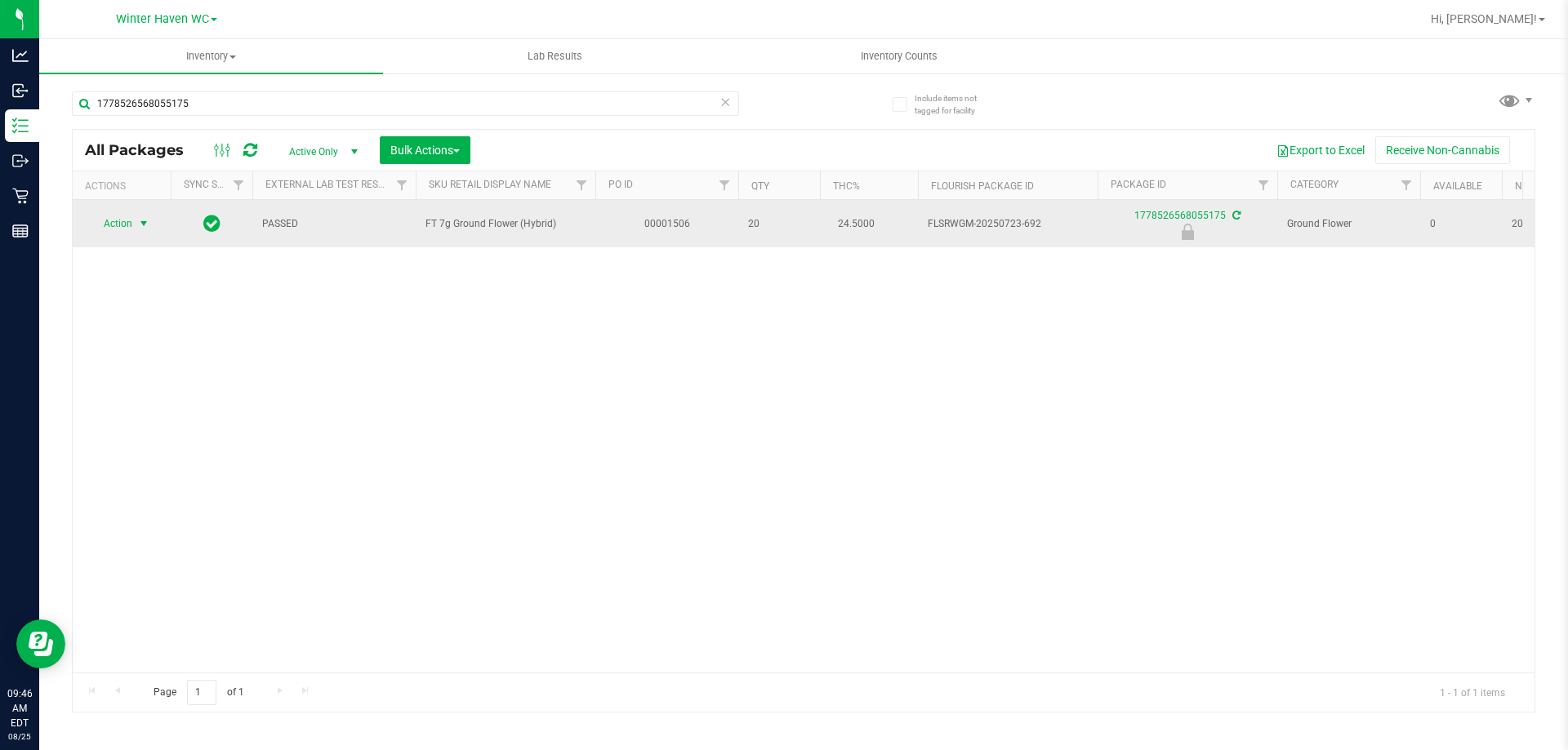
click at [135, 218] on span "select" at bounding box center [144, 224] width 20 height 23
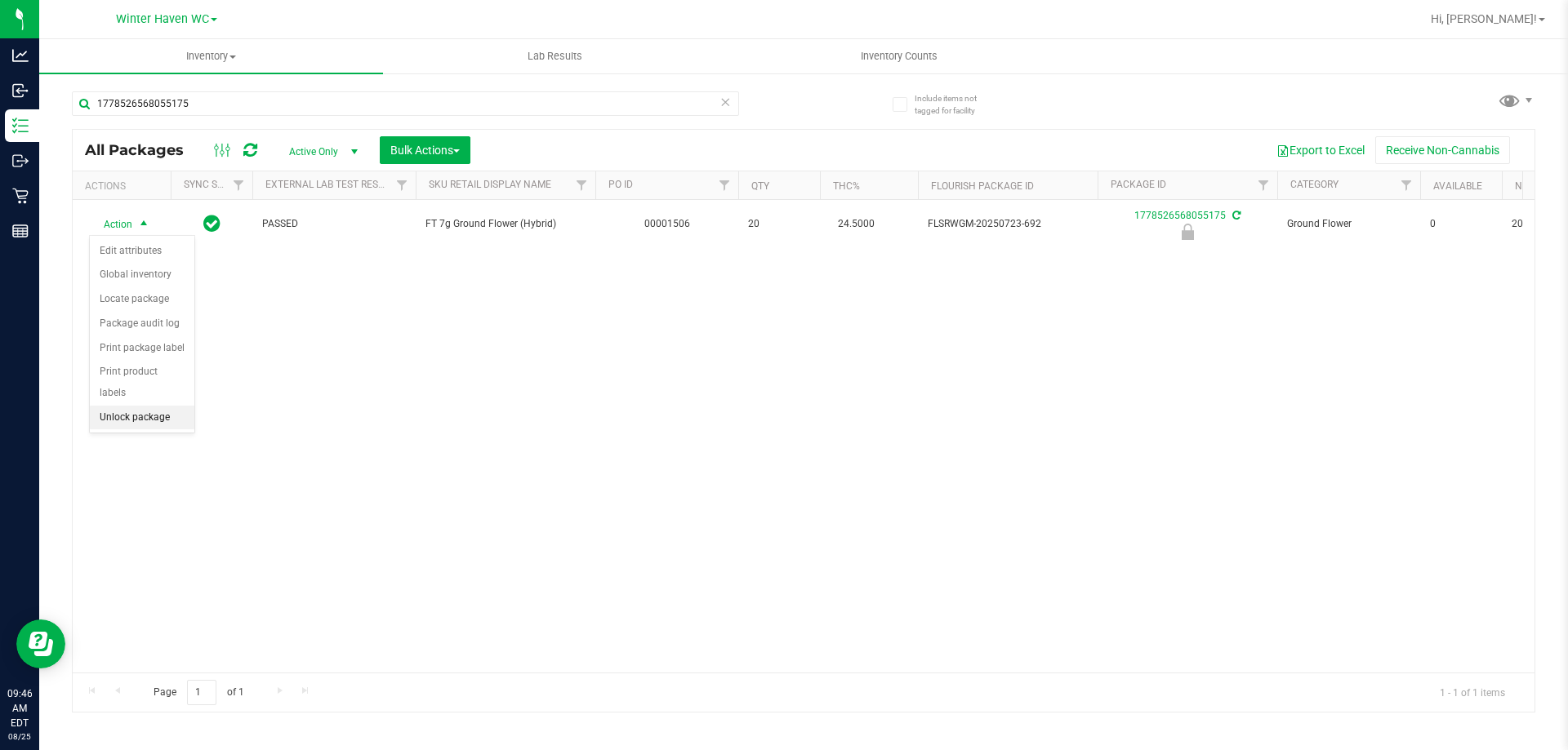
click at [165, 406] on li "Unlock package" at bounding box center [142, 417] width 104 height 24
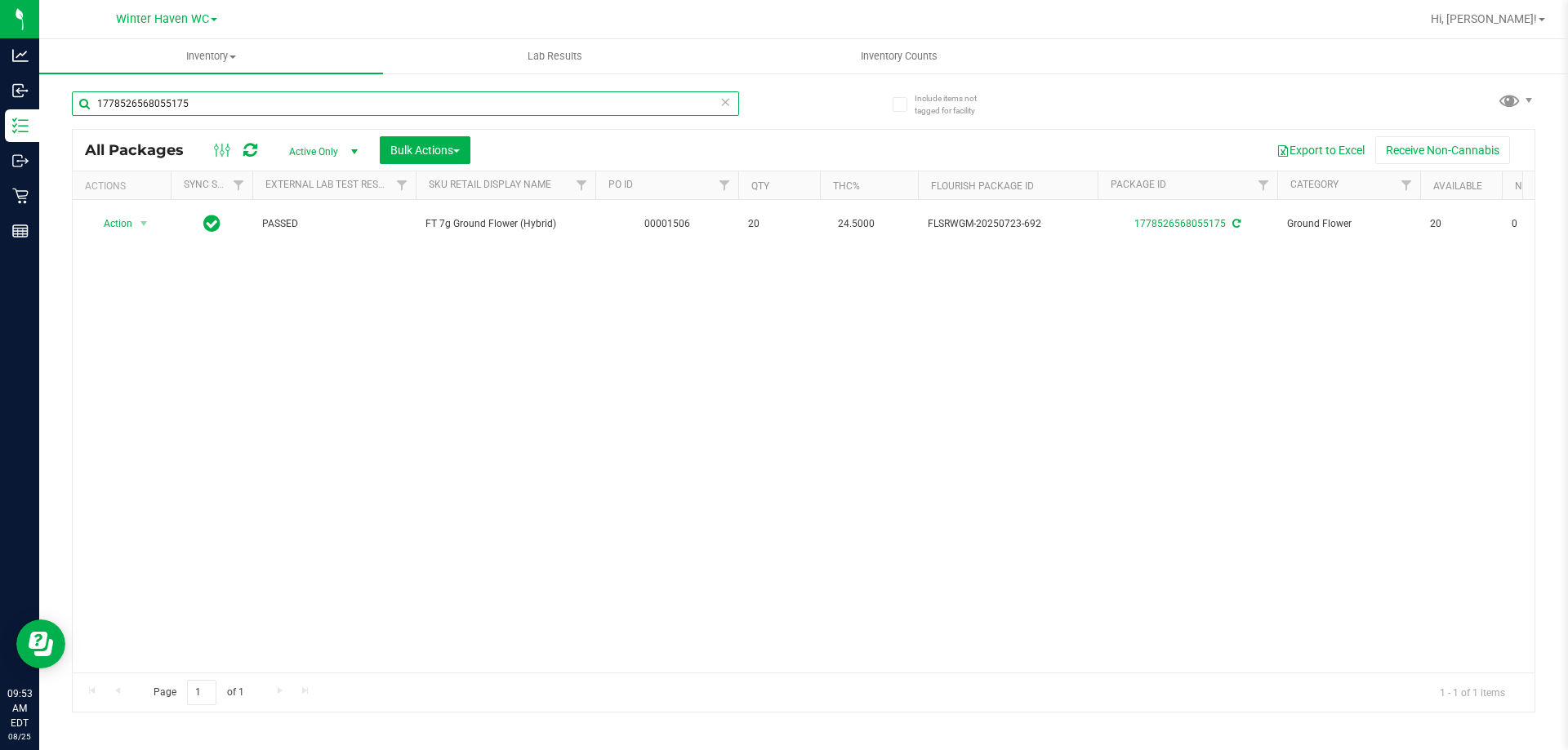
click at [218, 95] on input "1778526568055175" at bounding box center [406, 103] width 667 height 24
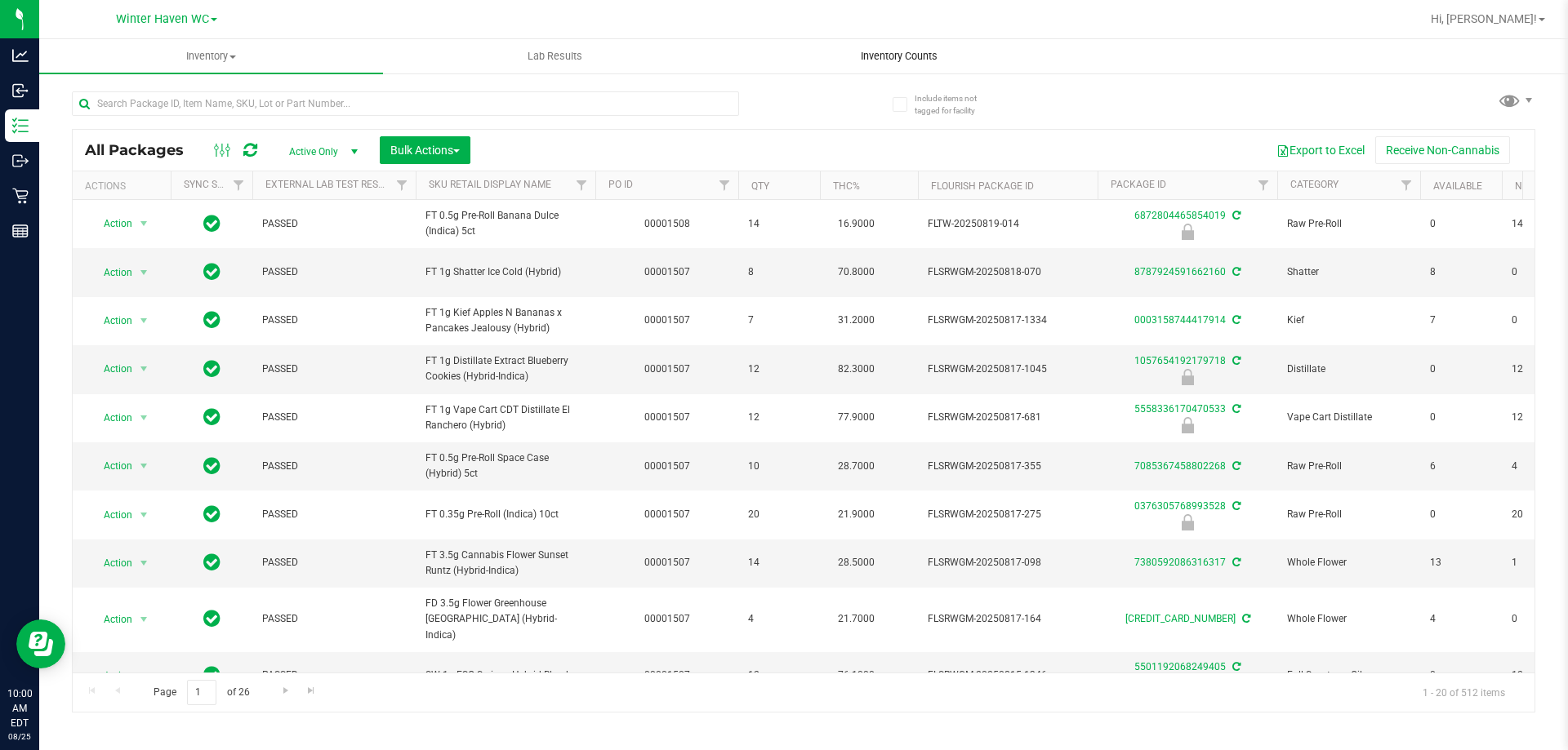
click at [889, 56] on span "Inventory Counts" at bounding box center [899, 56] width 121 height 14
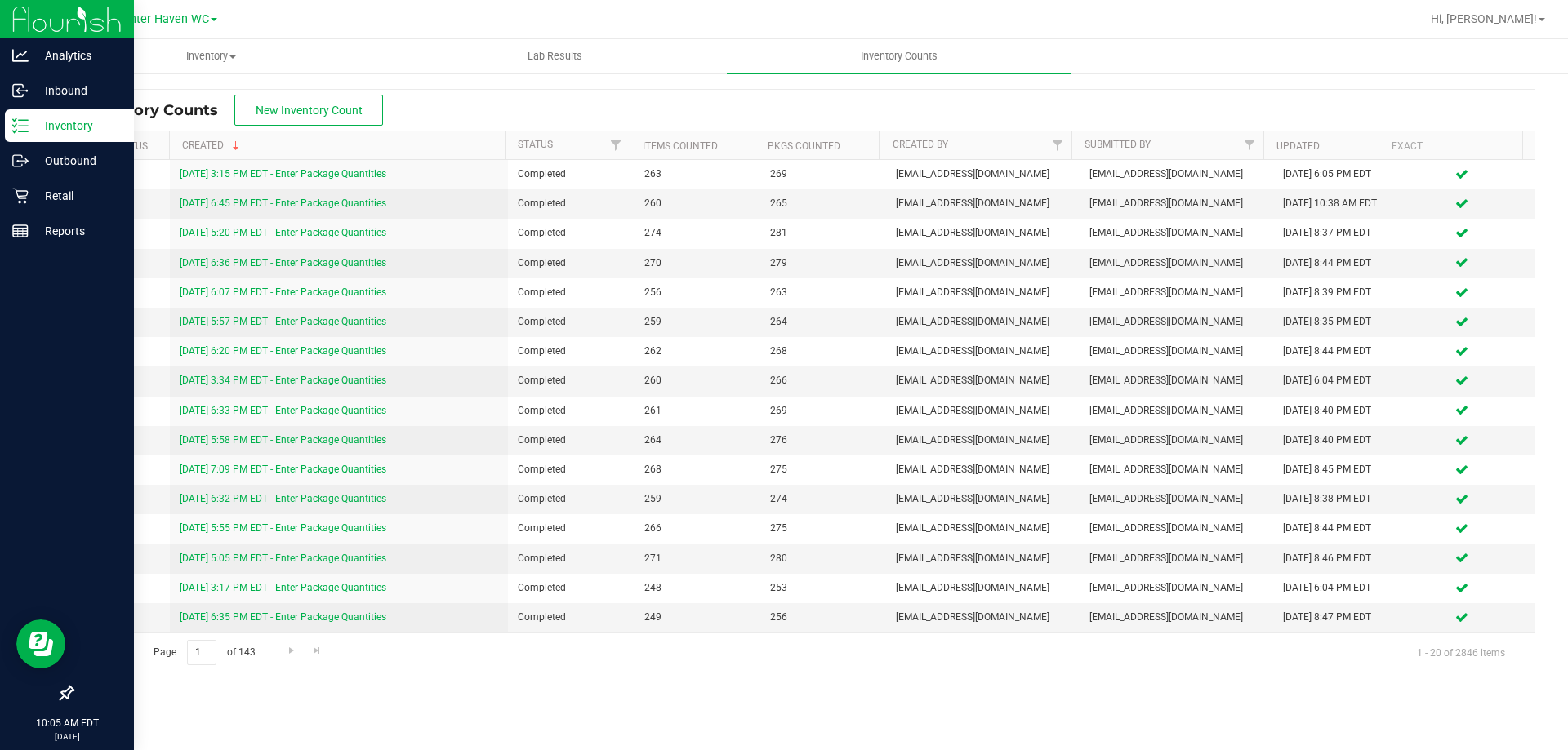
click at [12, 123] on div "Inventory" at bounding box center [69, 125] width 129 height 33
